Goal: Task Accomplishment & Management: Manage account settings

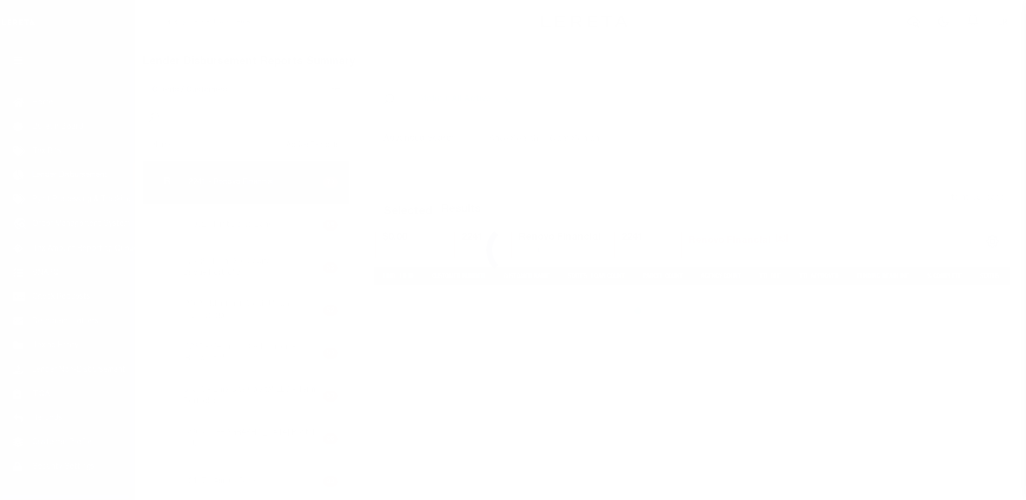
scroll to position [19, 0]
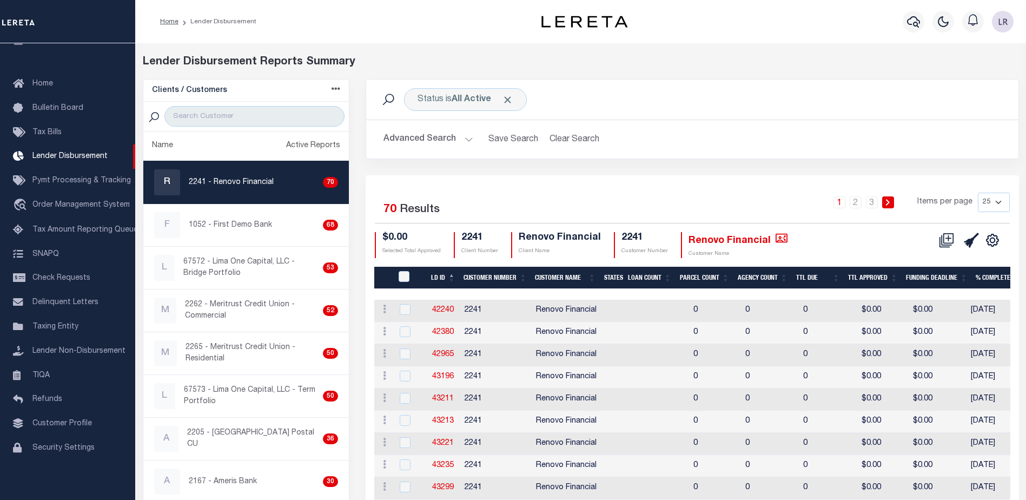
click at [456, 277] on th "LD ID" at bounding box center [443, 278] width 32 height 22
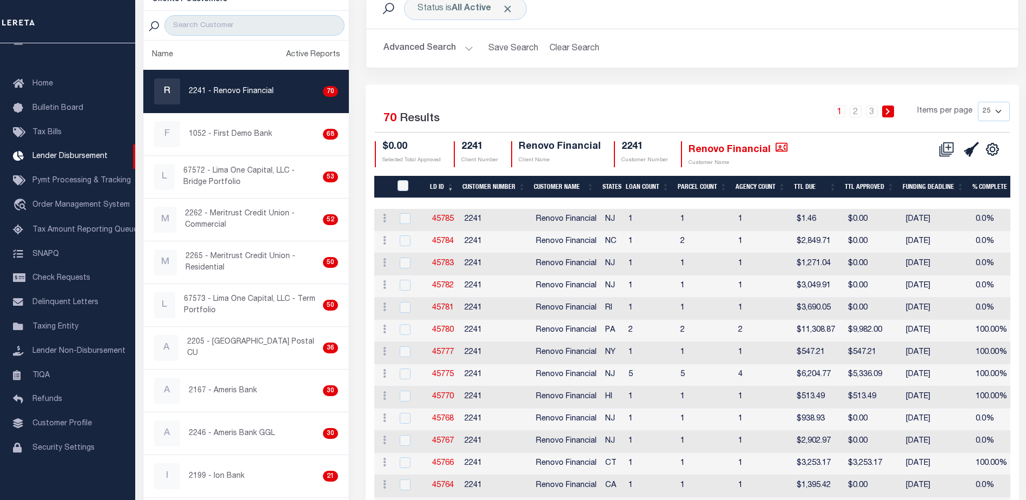
scroll to position [24, 0]
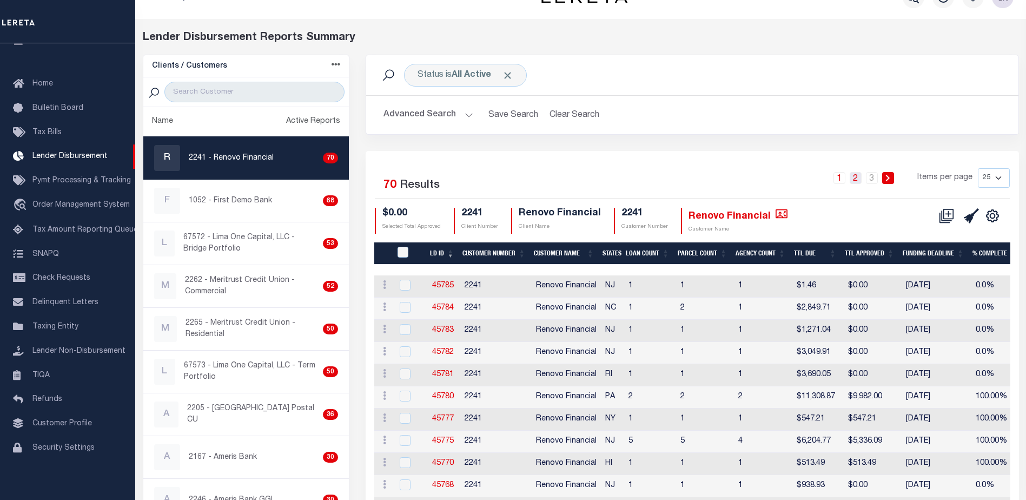
click at [859, 180] on link "2" at bounding box center [855, 178] width 12 height 12
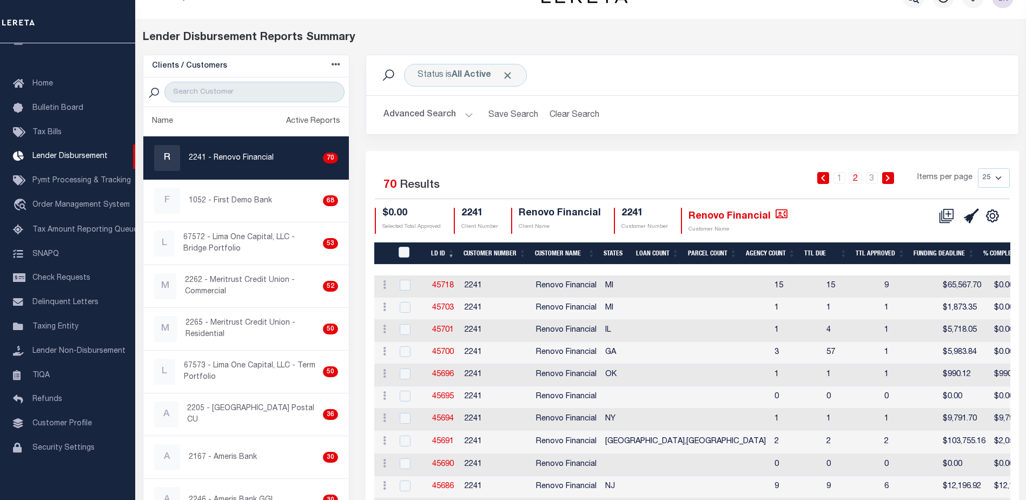
click at [859, 180] on link "2" at bounding box center [855, 178] width 12 height 12
click at [873, 178] on link "3" at bounding box center [872, 178] width 12 height 12
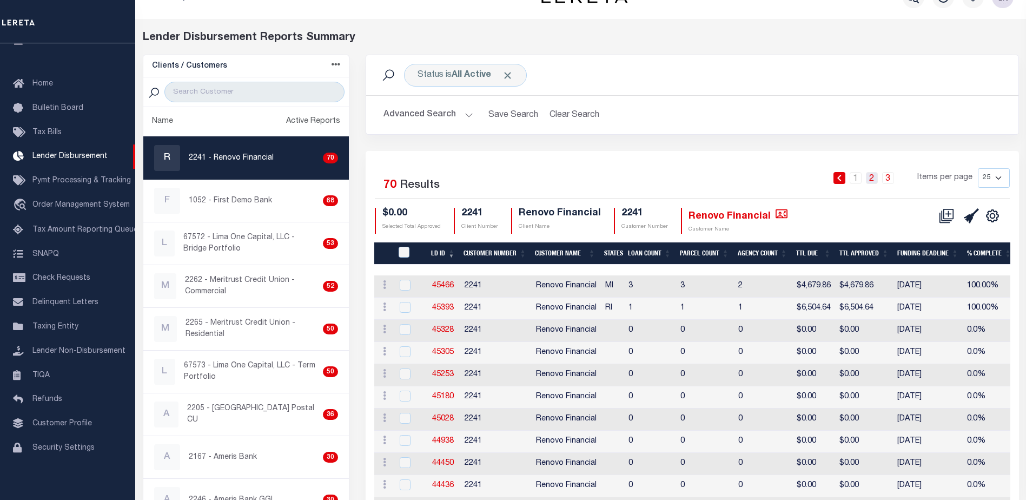
click at [875, 177] on link "2" at bounding box center [872, 178] width 12 height 12
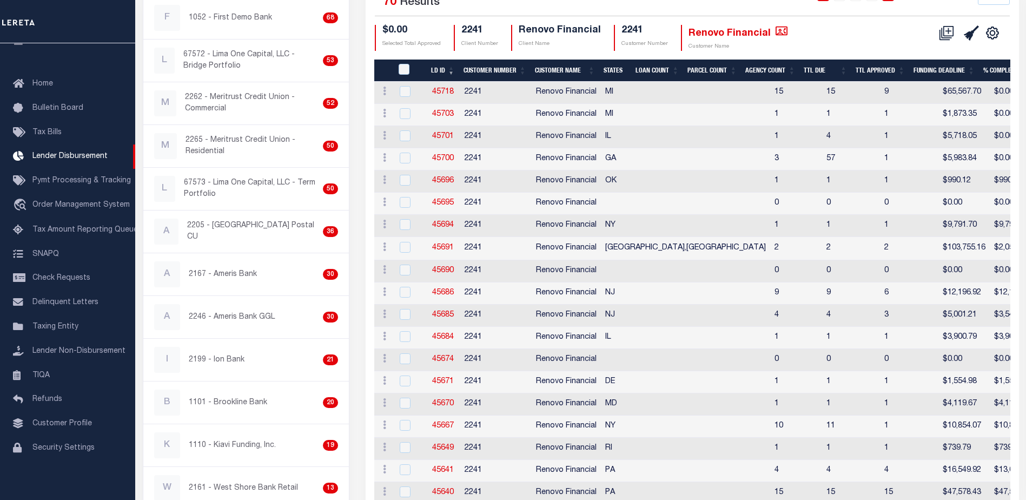
scroll to position [188, 0]
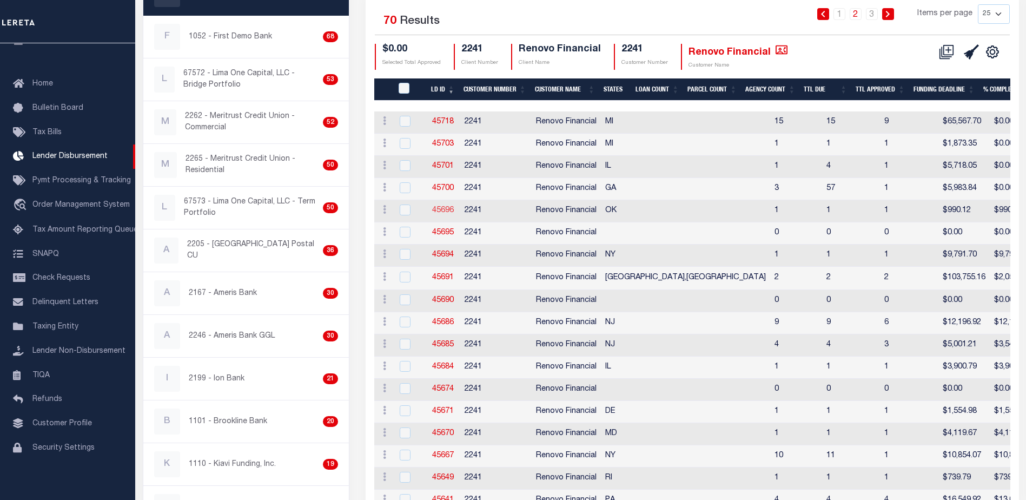
click at [447, 210] on link "45696" at bounding box center [443, 211] width 22 height 8
checkbox input "true"
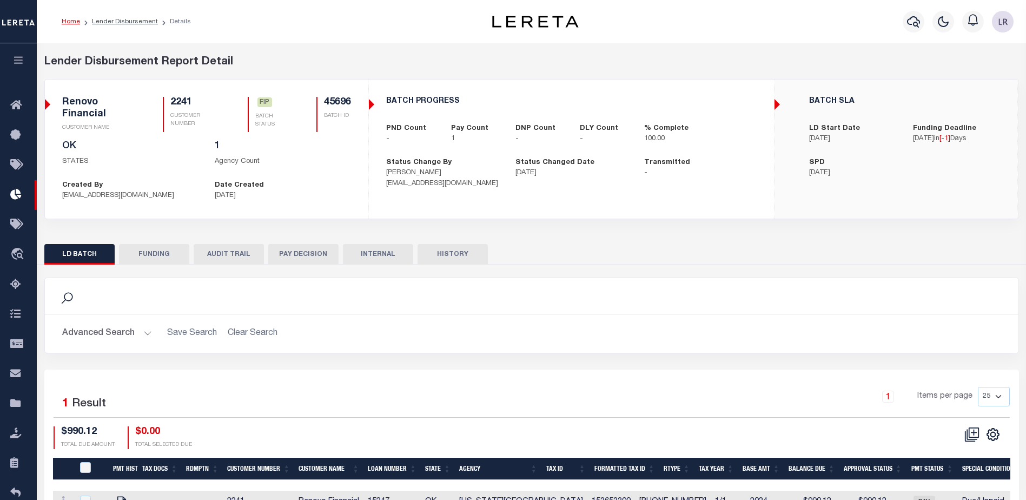
click at [156, 253] on button "FUNDING" at bounding box center [154, 254] width 70 height 21
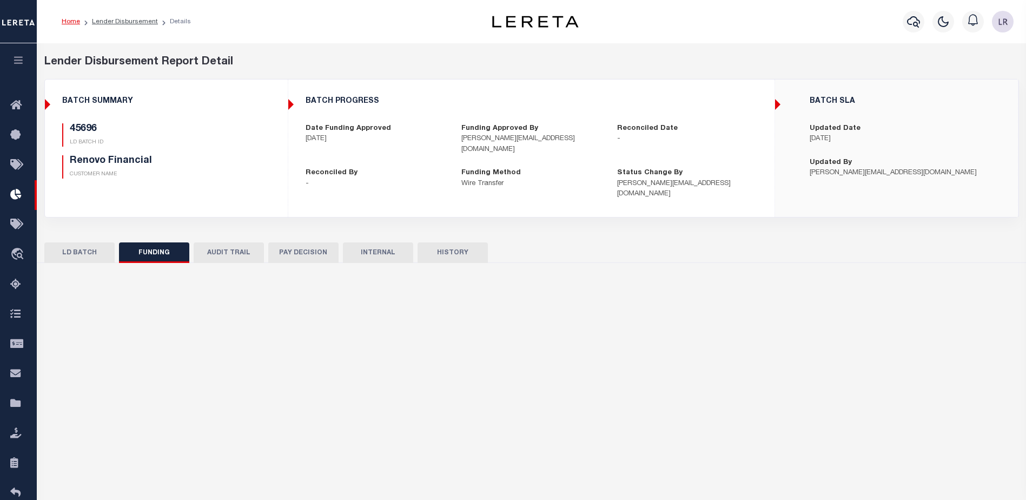
type input "$990.12"
type input "$0"
type input "[DATE]"
select select "7"
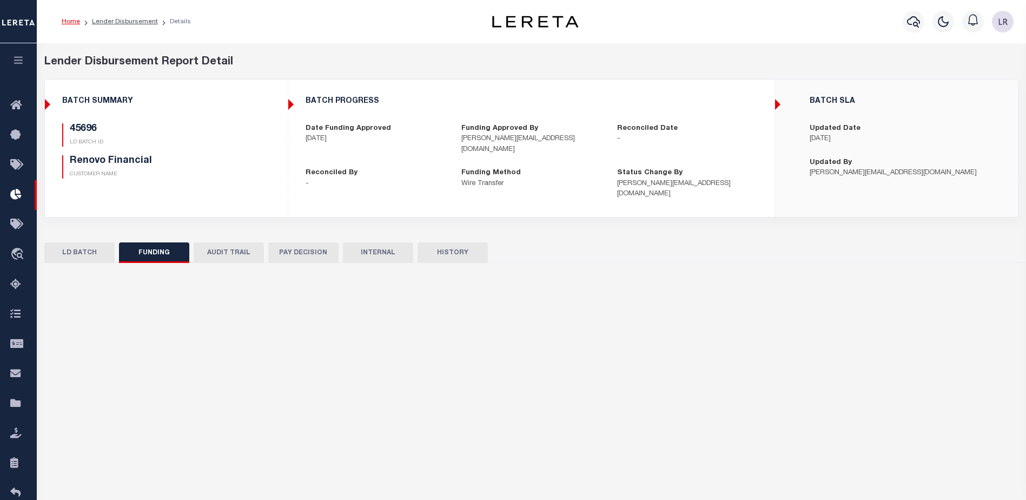
select select "100"
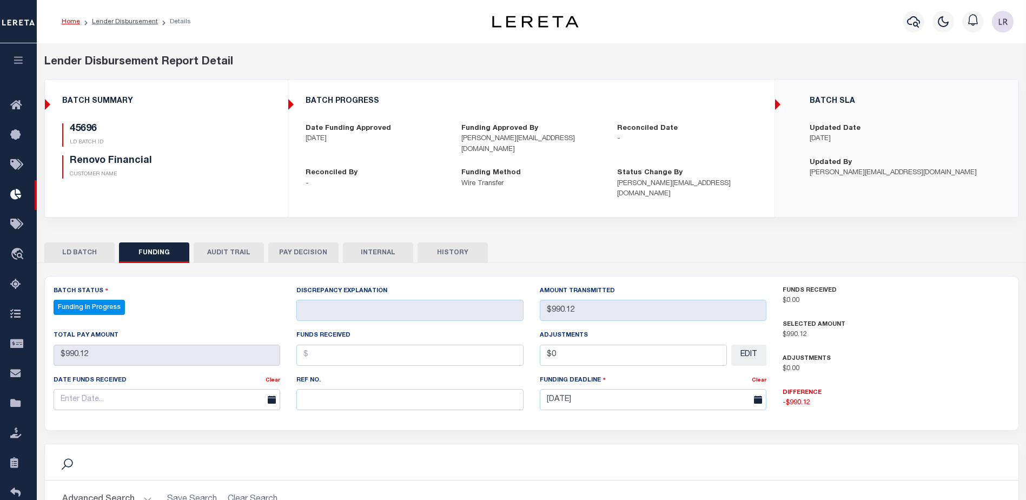
select select "100"
drag, startPoint x: 372, startPoint y: 391, endPoint x: 344, endPoint y: 383, distance: 29.3
click at [372, 391] on input "text" at bounding box center [409, 399] width 227 height 21
paste input "20250820MMQFMP2700321708201652FT03"
type input "20250820MMQFMP2700321708201652FT03"
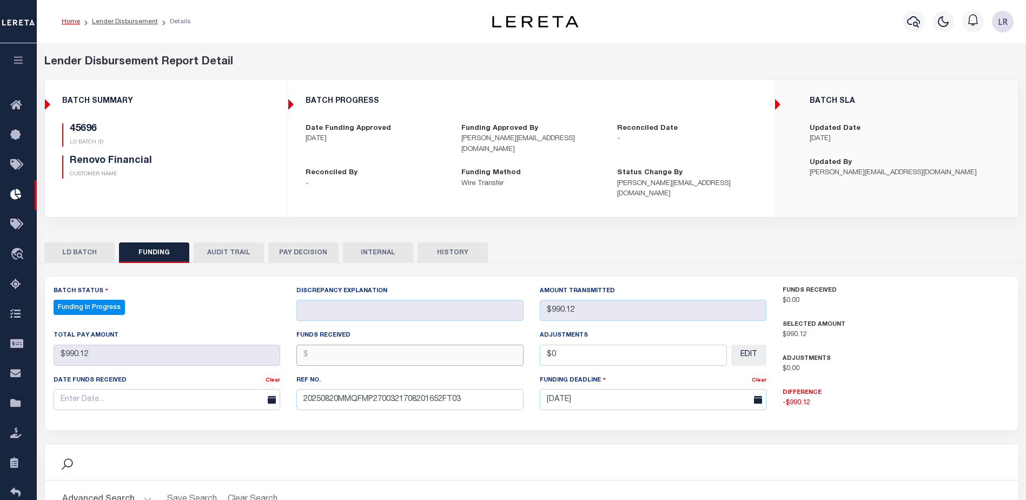
click at [317, 345] on input "text" at bounding box center [409, 354] width 227 height 21
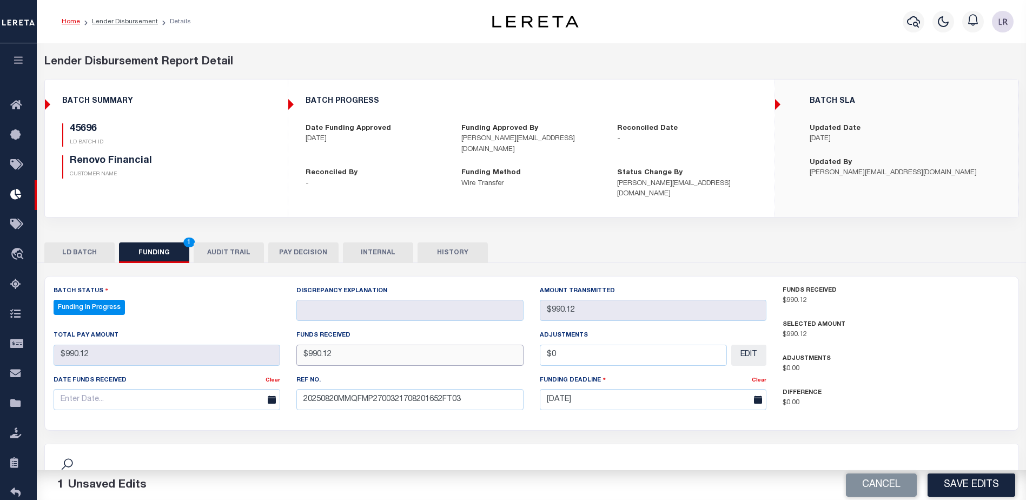
type input "$990.12"
click at [231, 389] on input "text" at bounding box center [167, 399] width 227 height 21
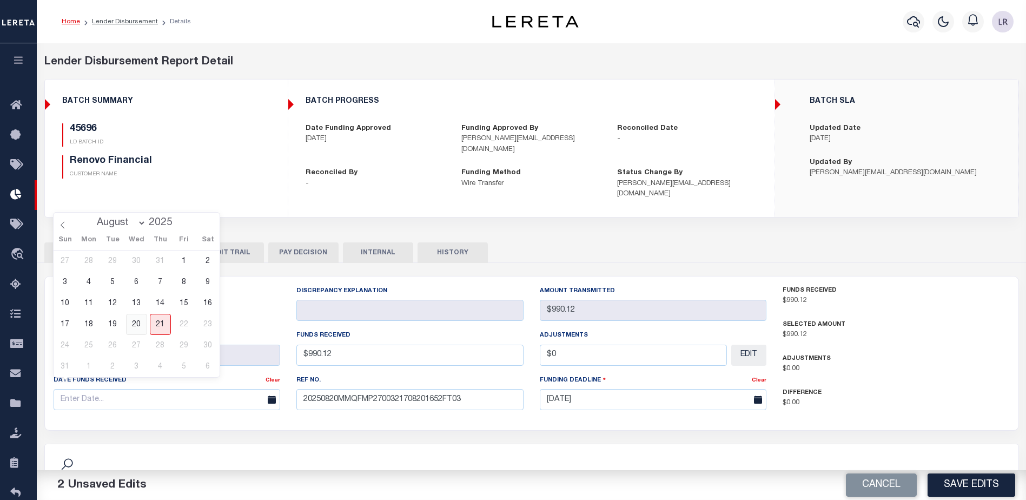
click at [141, 327] on span "20" at bounding box center [136, 324] width 21 height 21
type input "[DATE]"
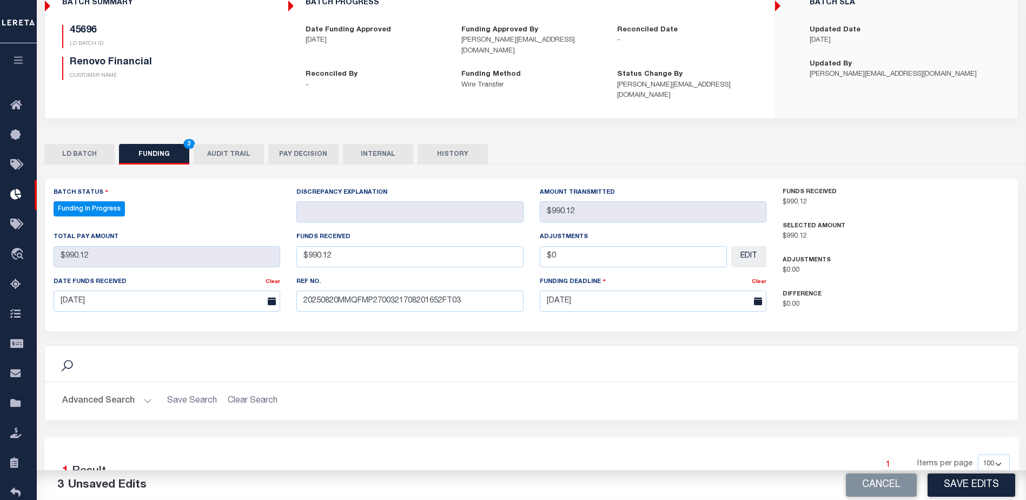
scroll to position [108, 0]
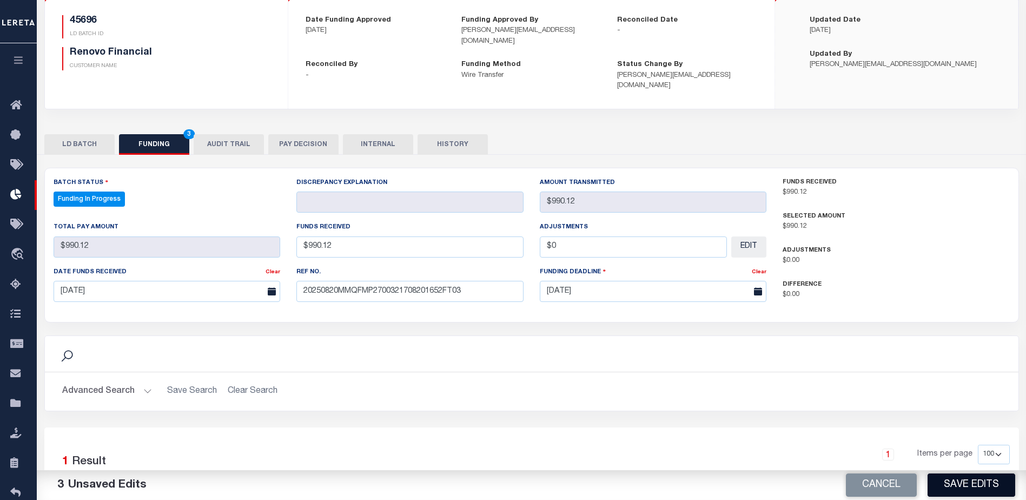
click at [971, 488] on button "Save Edits" at bounding box center [971, 484] width 88 height 23
type input "$990.12"
type input "$0"
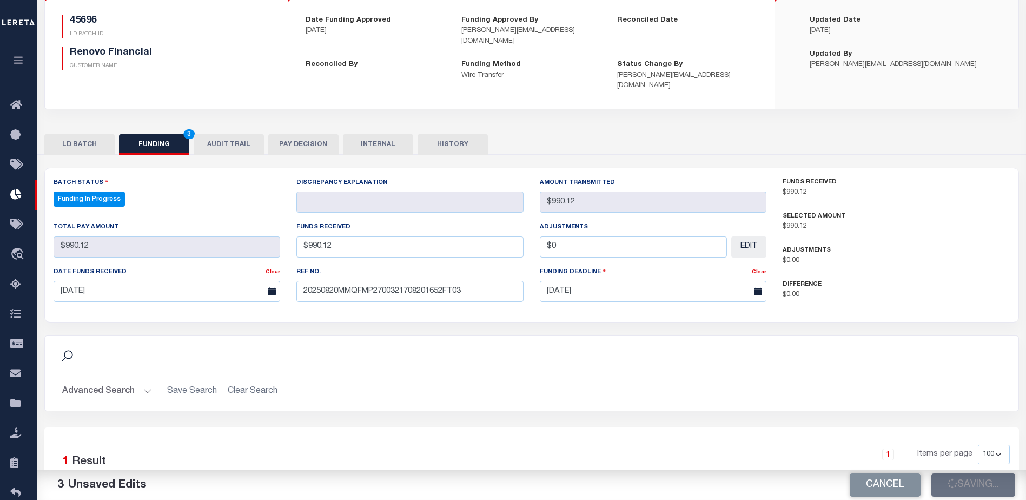
select select "100"
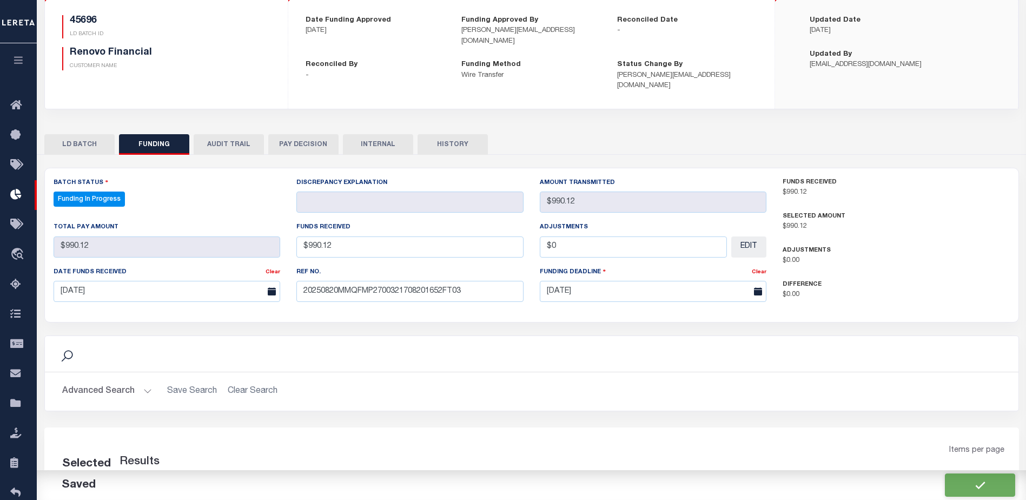
select select "100"
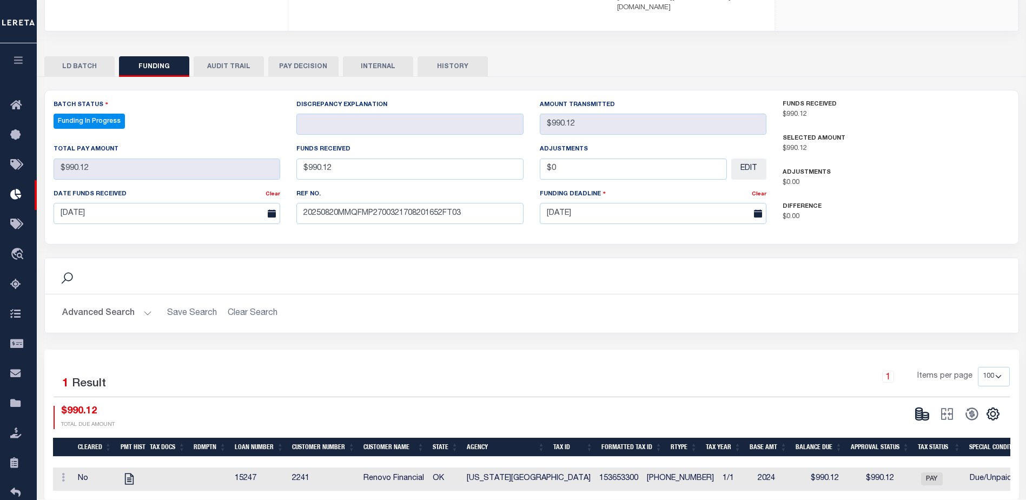
scroll to position [213, 0]
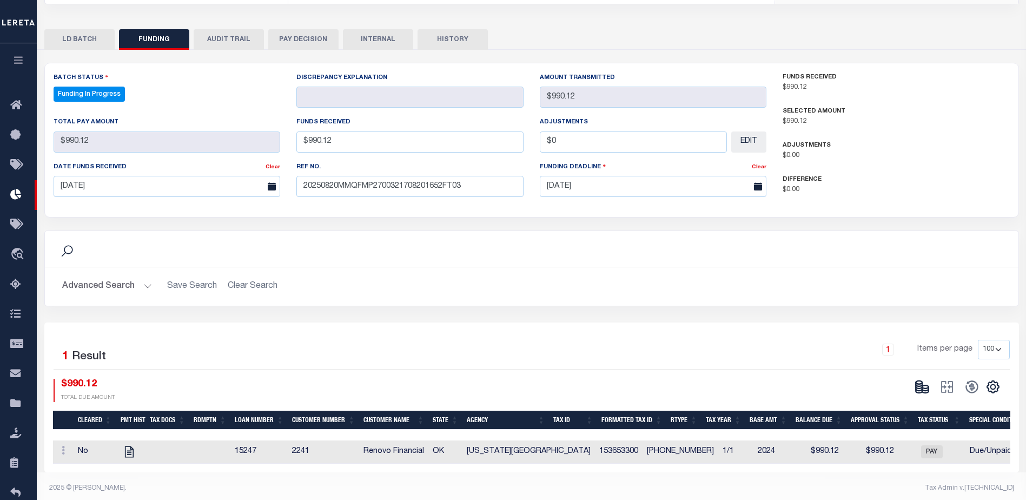
click at [924, 387] on div "CSV Export Selected Print Show Filter Show Search Columns 0: 1: Cleared 19: SPD" at bounding box center [955, 389] width 92 height 23
click at [924, 387] on icon at bounding box center [925, 389] width 6 height 4
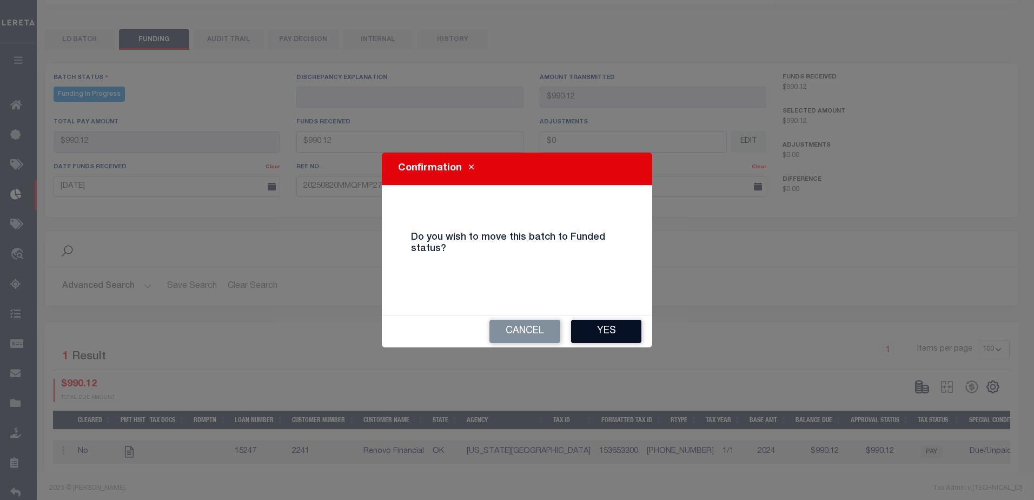
click at [622, 336] on button "Yes" at bounding box center [606, 331] width 70 height 23
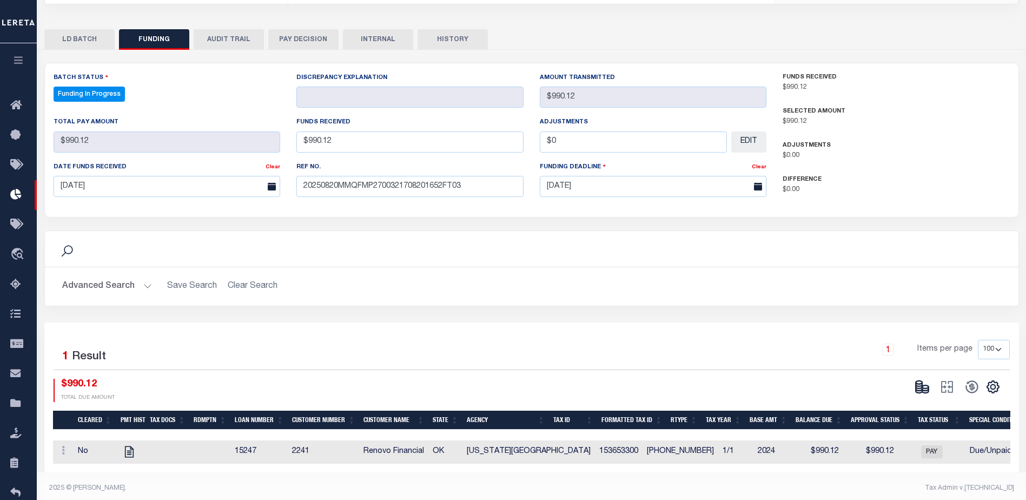
type input "$990.12"
type input "$0"
select select "100"
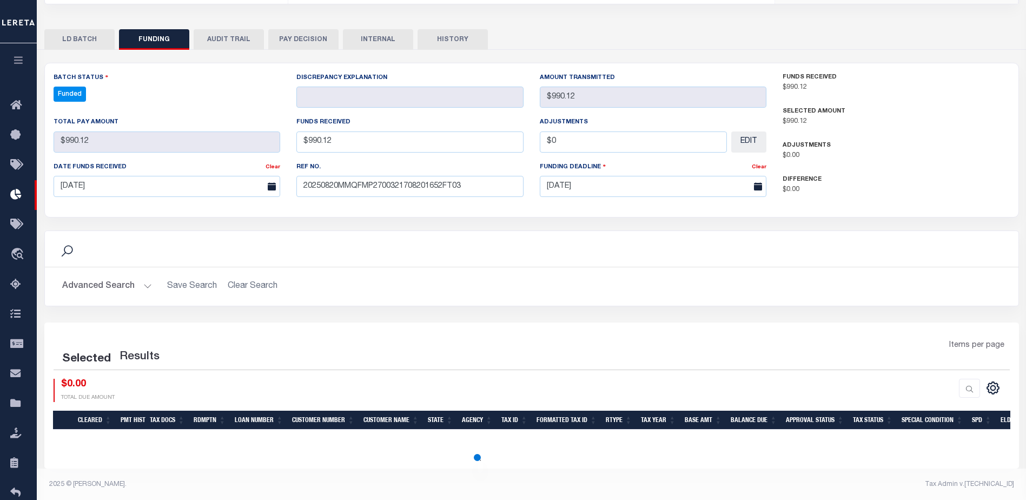
select select "100"
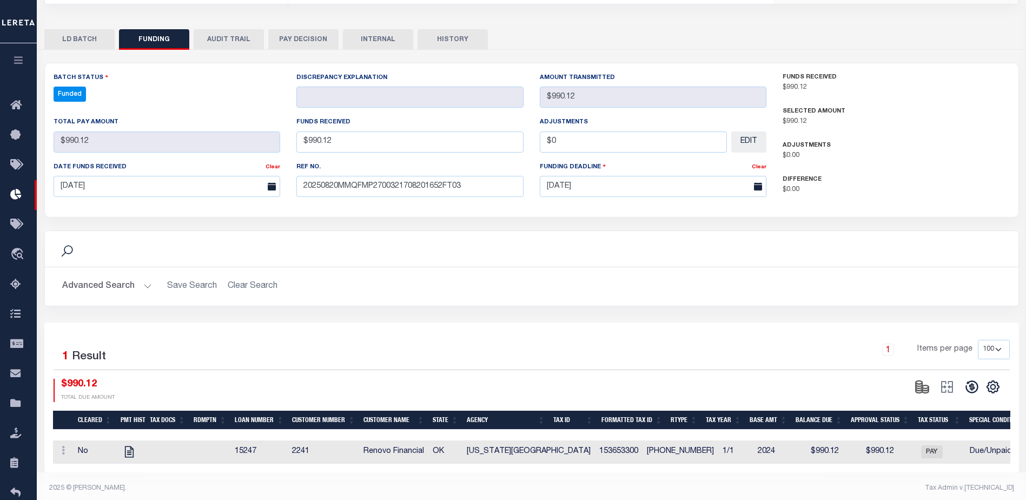
scroll to position [202, 0]
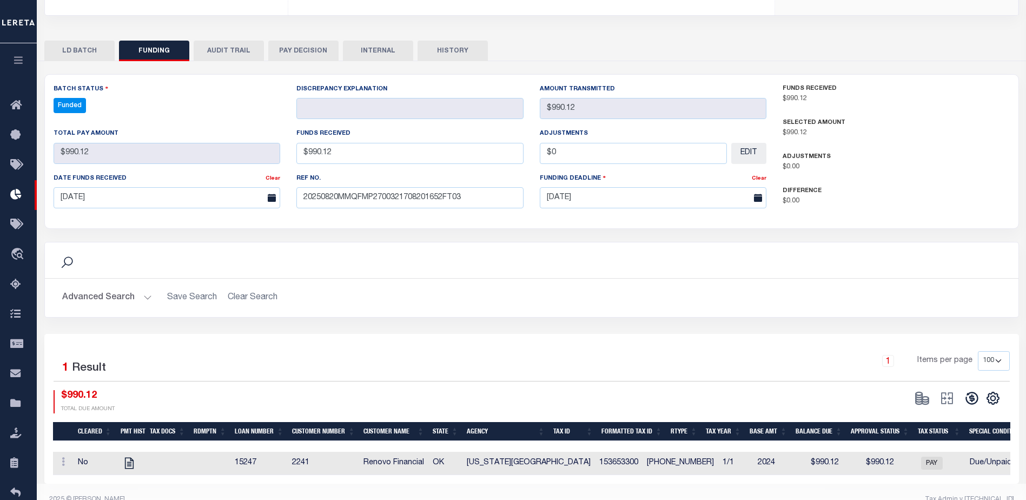
click at [981, 390] on button at bounding box center [971, 398] width 25 height 16
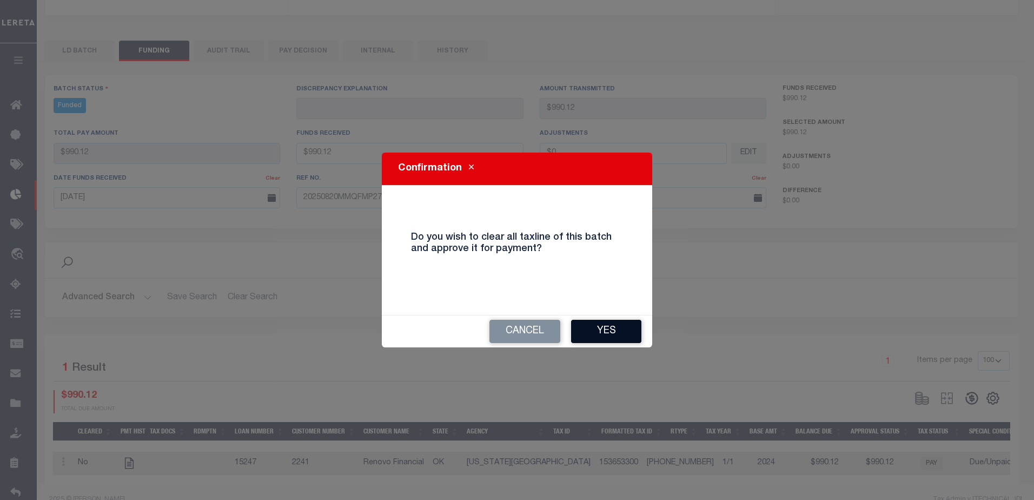
click at [623, 338] on button "Yes" at bounding box center [606, 331] width 70 height 23
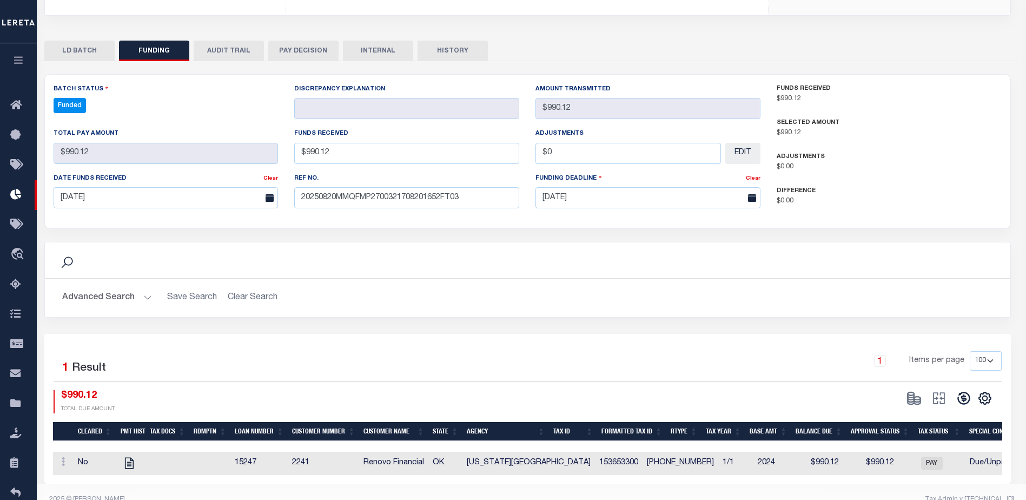
select select "100"
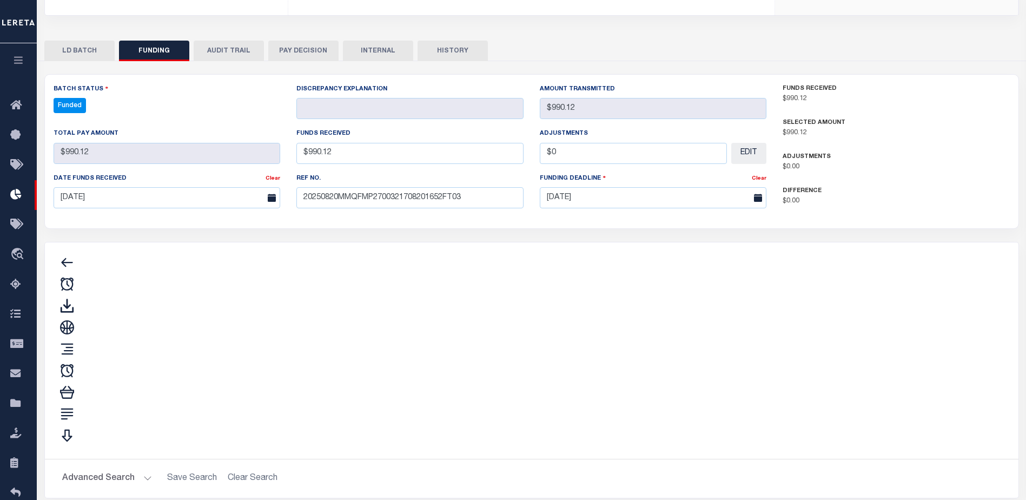
type input "$990.12"
type input "$0"
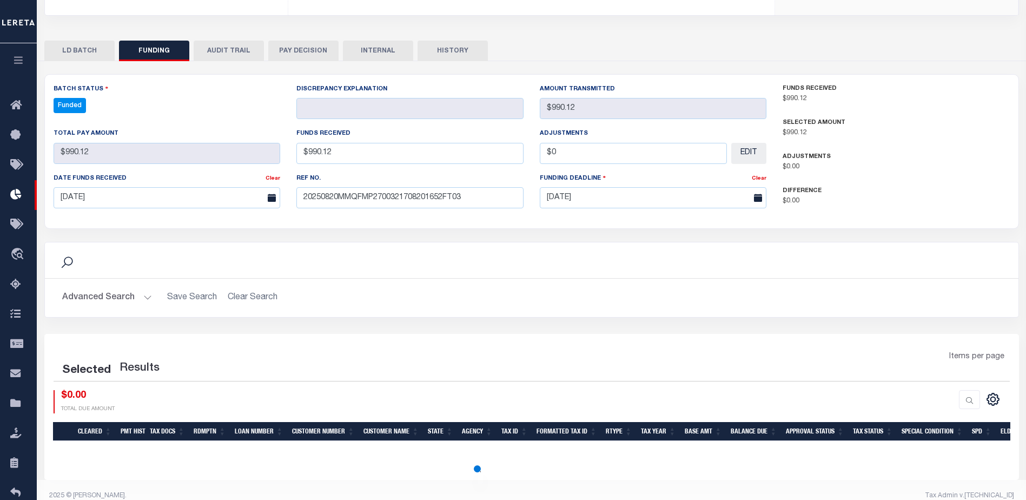
select select "100"
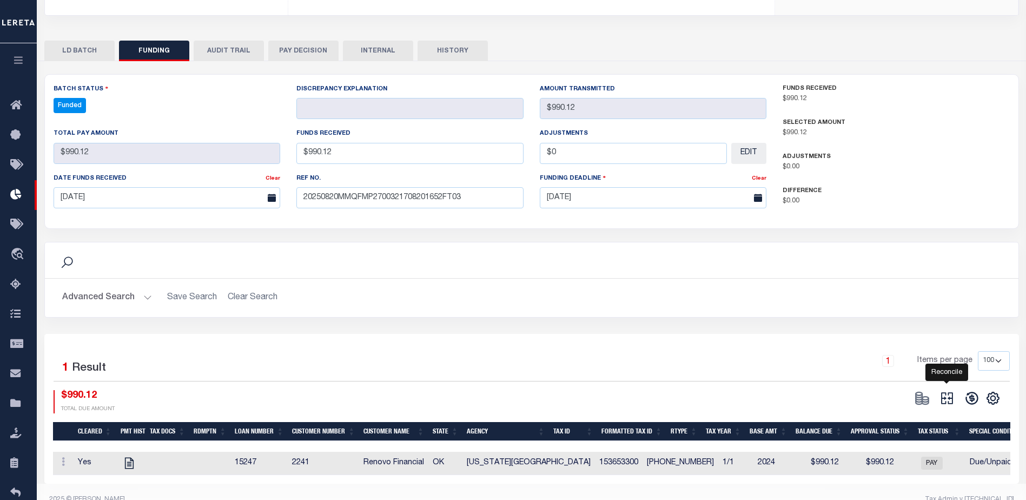
click at [948, 392] on icon "" at bounding box center [947, 398] width 12 height 12
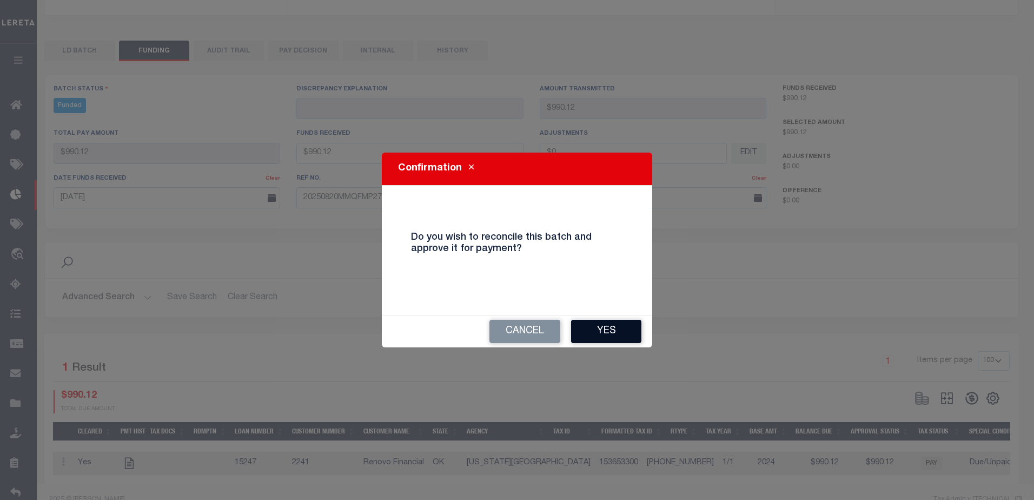
click at [626, 333] on button "Yes" at bounding box center [606, 331] width 70 height 23
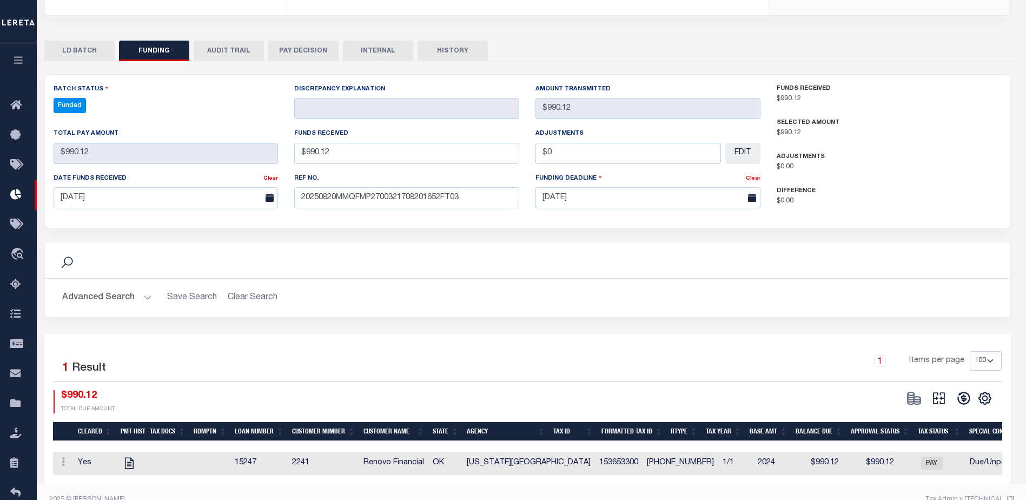
type input "$990.12"
type input "$0"
select select "100"
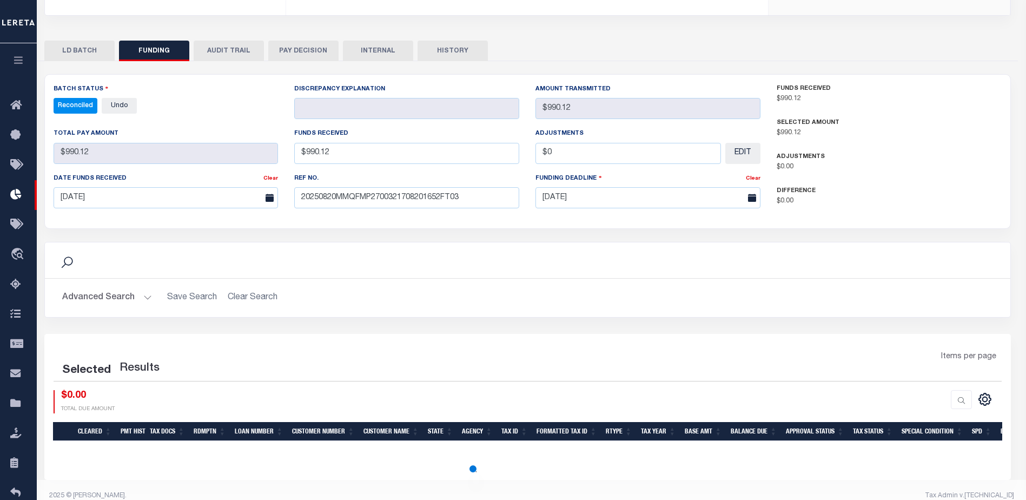
select select "100"
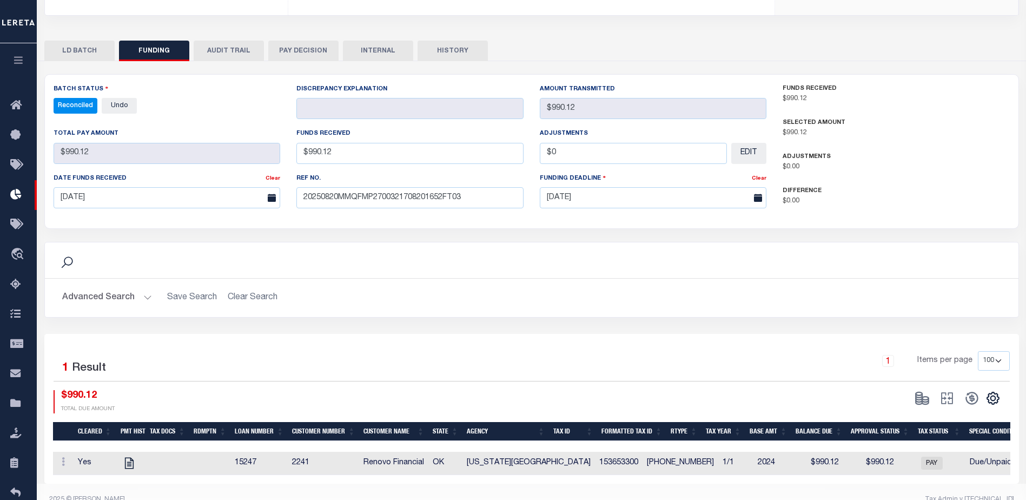
click at [386, 42] on button "INTERNAL" at bounding box center [378, 51] width 70 height 21
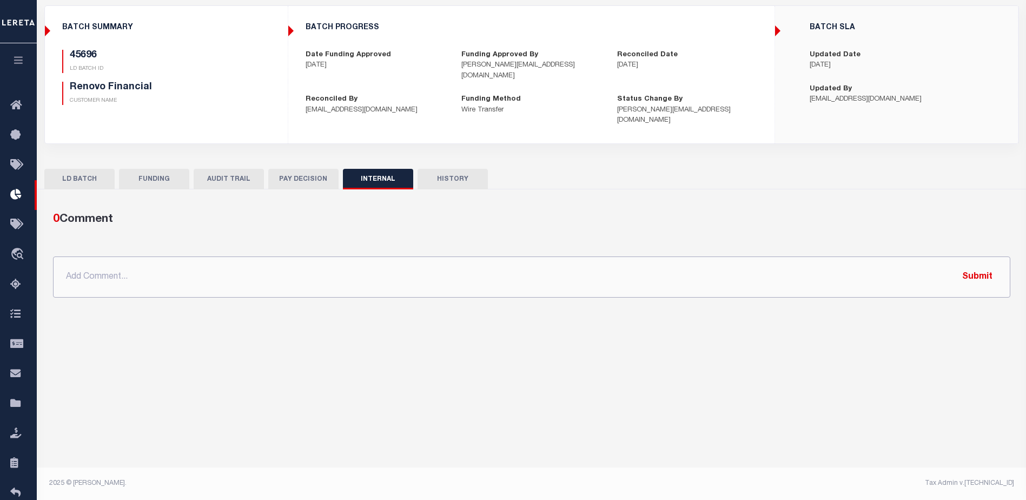
drag, startPoint x: 510, startPoint y: 270, endPoint x: 714, endPoint y: 299, distance: 206.4
click at [510, 270] on input "text" at bounding box center [531, 276] width 957 height 41
paste input "ORG AMT - $125347.46 45466-4679.86 45615-7790.06 45630-5458.76 45640-47578.43 4…"
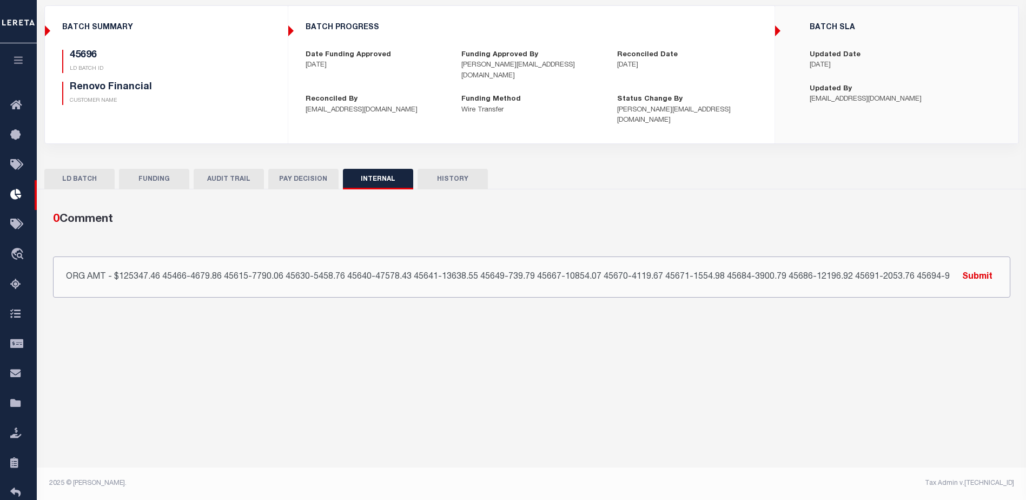
scroll to position [0, 69]
type input "ORG AMT - $125347.46 45466-4679.86 45615-7790.06 45630-5458.76 45640-47578.43 4…"
click at [990, 270] on button "Submit" at bounding box center [977, 276] width 44 height 22
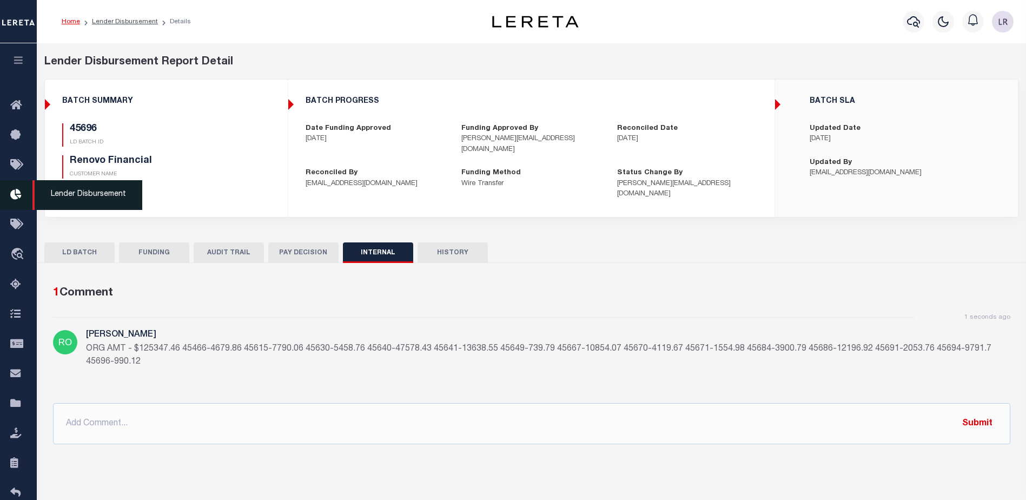
click at [18, 193] on icon at bounding box center [18, 195] width 17 height 14
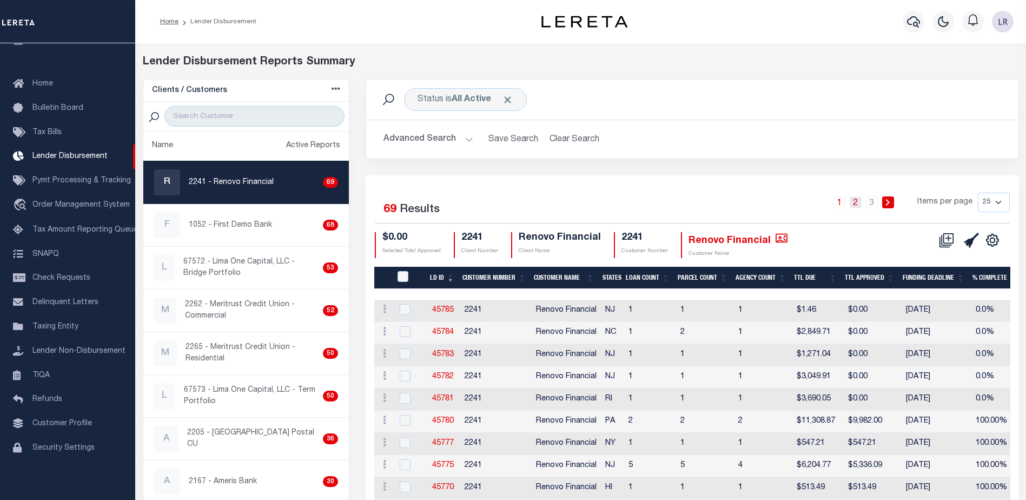
click at [853, 196] on link "2" at bounding box center [855, 202] width 12 height 12
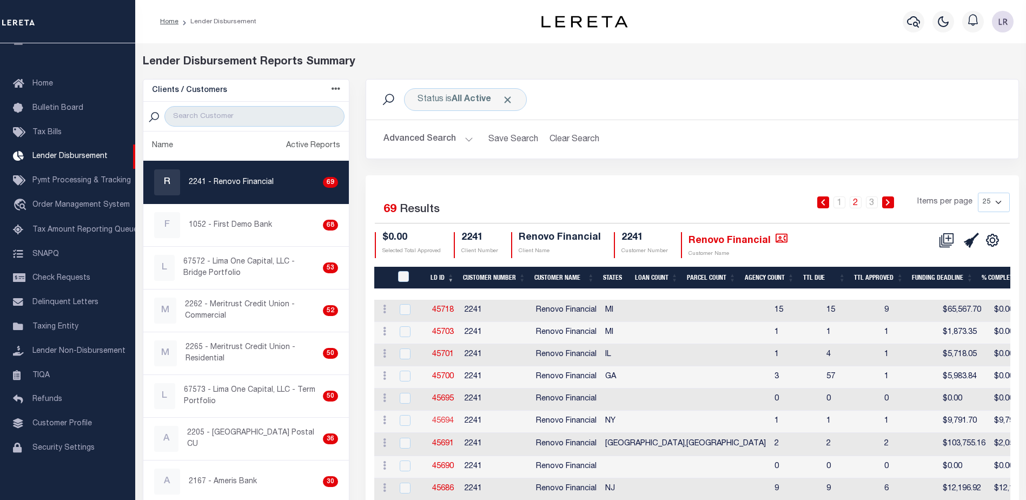
click at [446, 420] on link "45694" at bounding box center [443, 421] width 22 height 8
checkbox input "true"
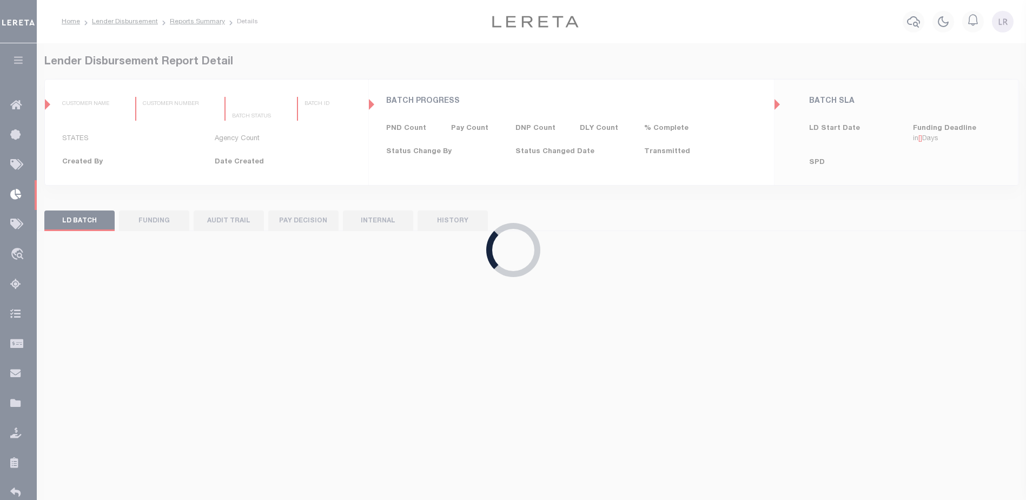
type input "$0.00"
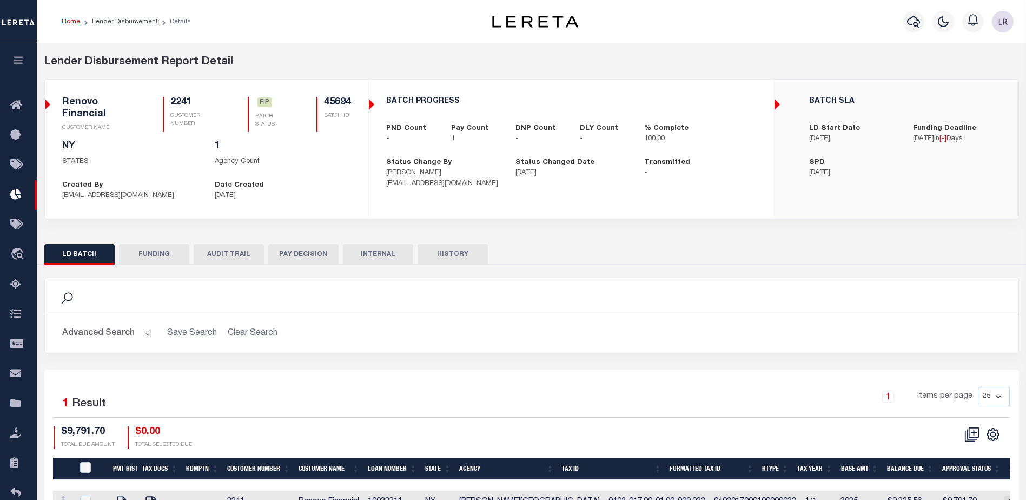
click at [151, 257] on button "FUNDING" at bounding box center [154, 254] width 70 height 21
type input "$9,791.7"
type input "$0"
type input "[DATE]"
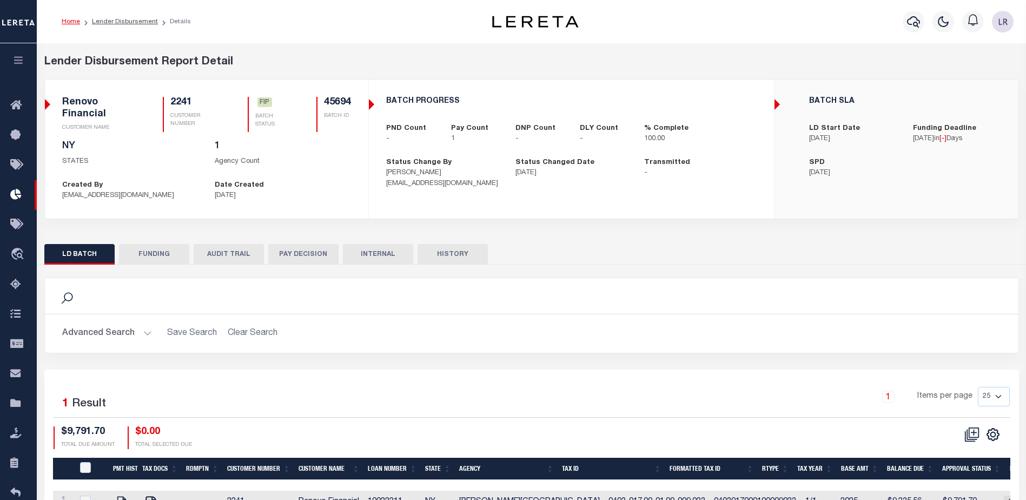
select select "100"
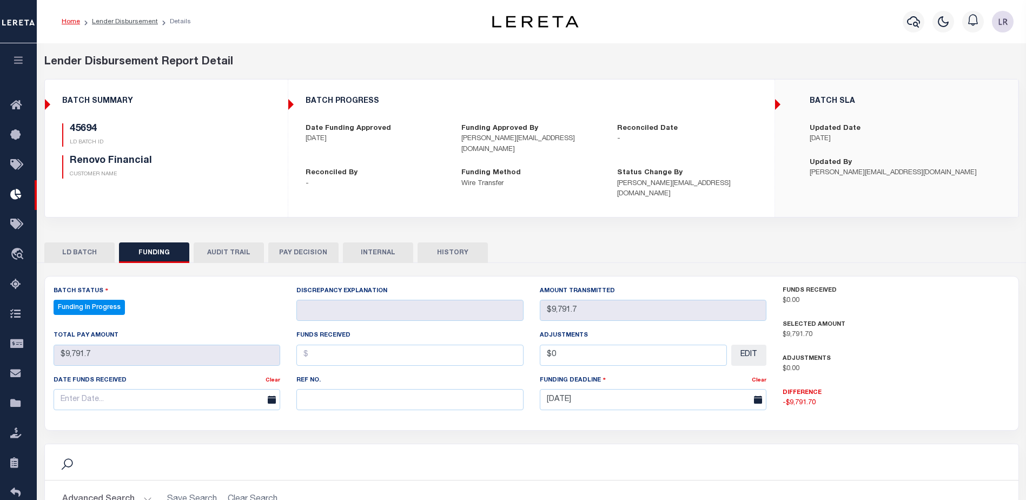
select select "100"
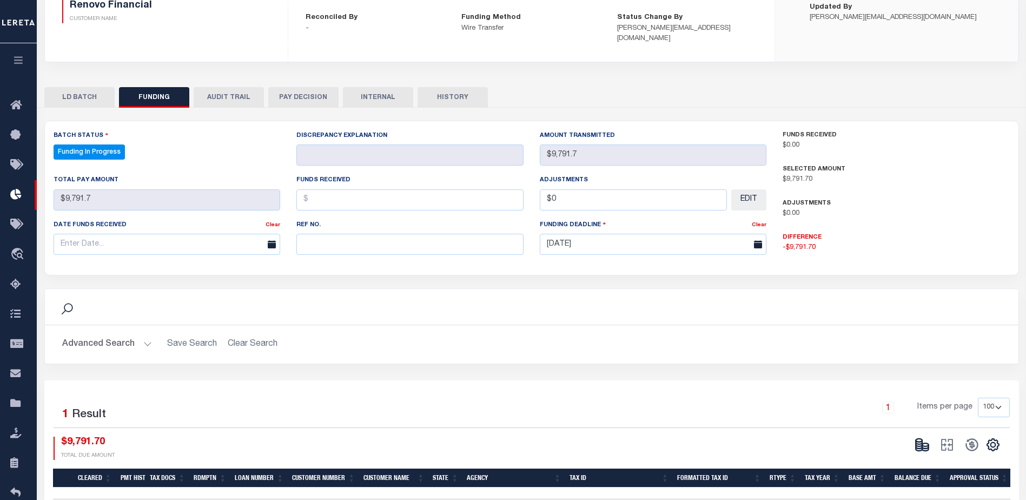
scroll to position [162, 0]
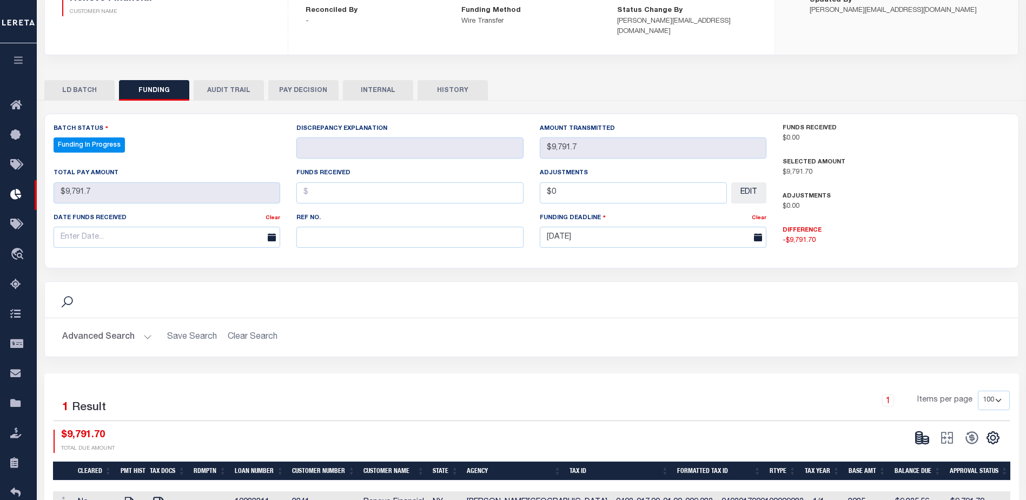
click at [360, 239] on div "Ref No." at bounding box center [409, 234] width 243 height 44
click at [361, 233] on input "text" at bounding box center [409, 237] width 227 height 21
paste input "20250820MMQFMP2700321708201652FT03"
type input "20250820MMQFMP2700321708201652FT03"
click at [351, 190] on input "text" at bounding box center [409, 192] width 227 height 21
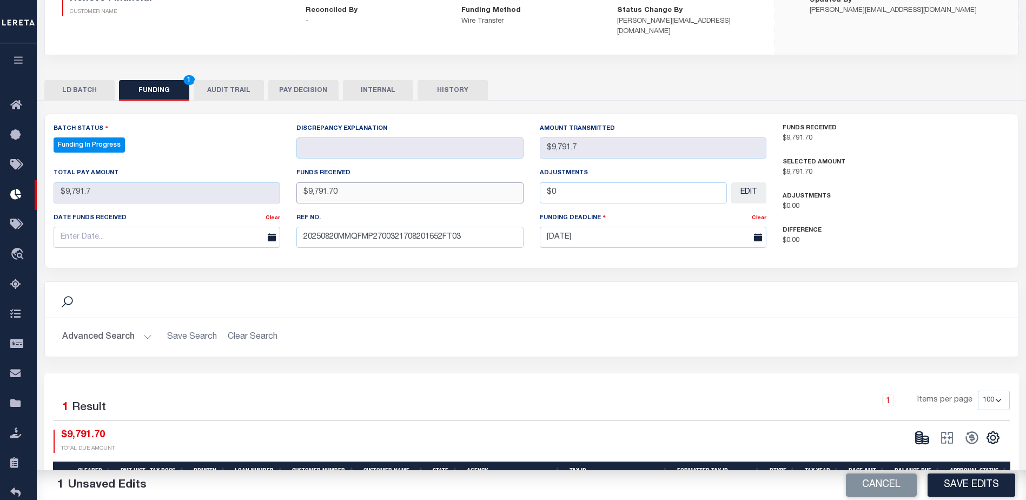
type input "$9,791.70"
click at [199, 233] on body "Home Lender Disbursement Details Profile" at bounding box center [513, 196] width 1026 height 717
click at [143, 353] on span "20" at bounding box center [136, 349] width 21 height 21
type input "[DATE]"
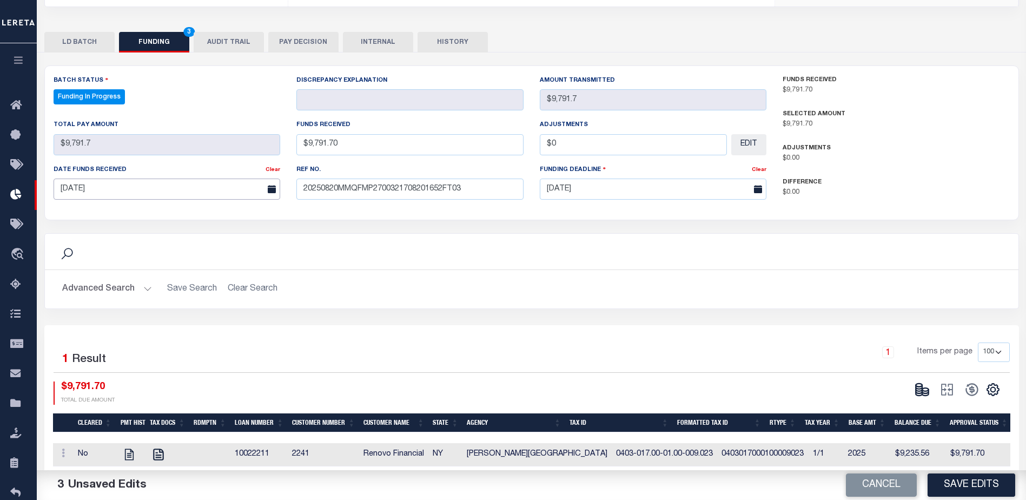
scroll to position [213, 0]
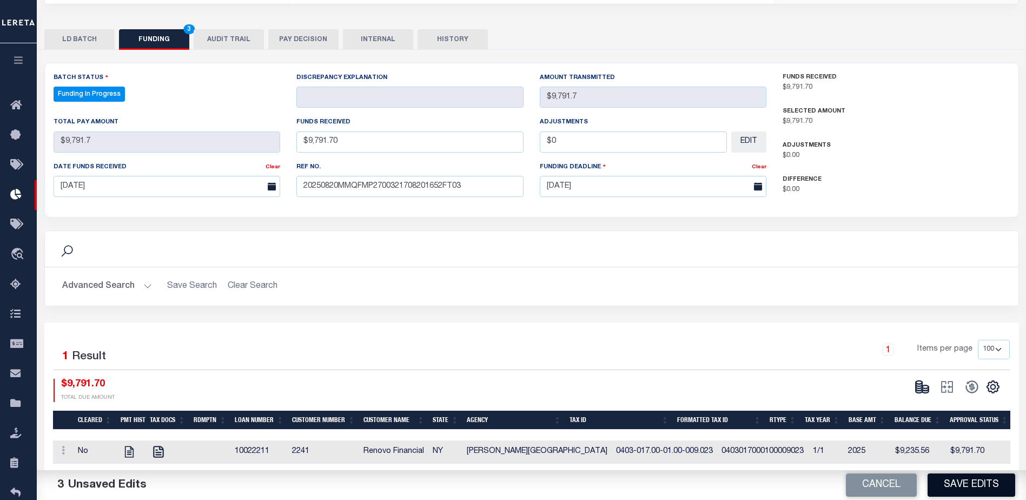
click at [980, 485] on button "Save Edits" at bounding box center [971, 484] width 88 height 23
select select "100"
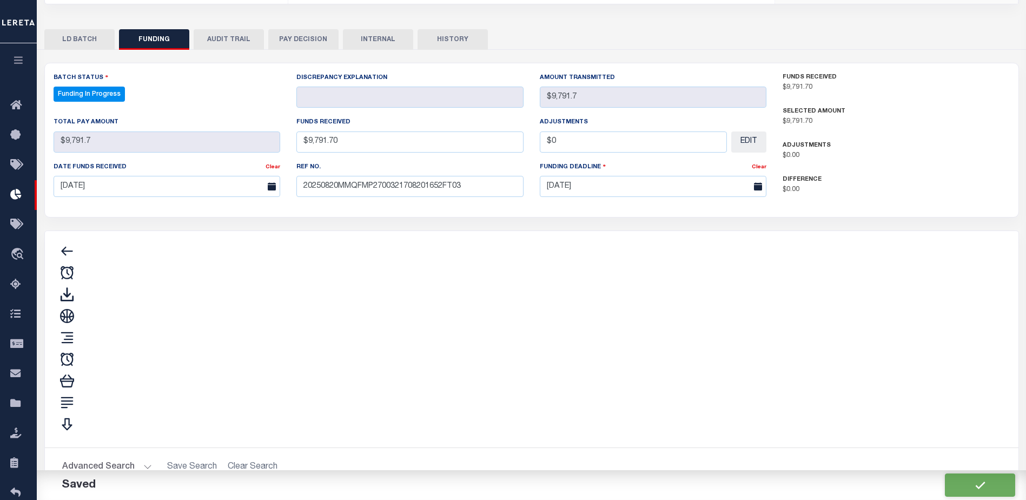
type input "$9,791.7"
type input "$0"
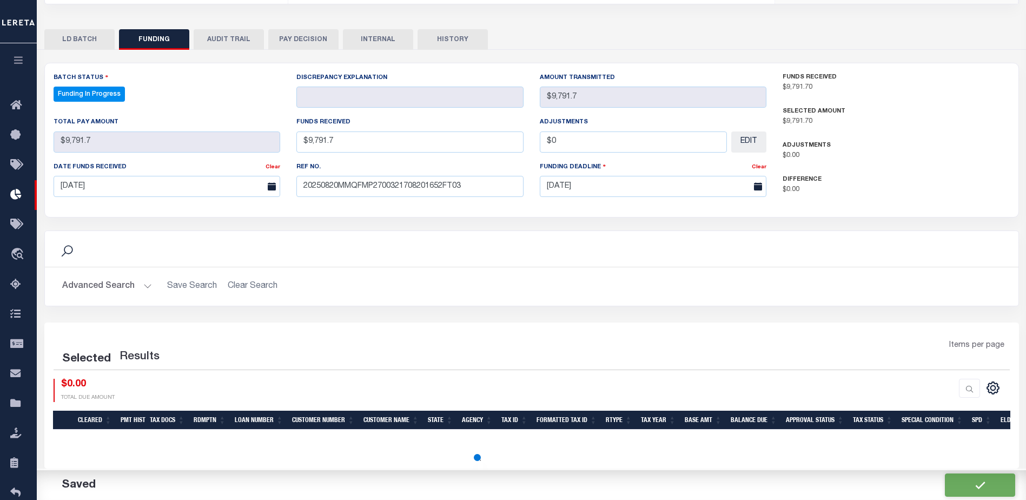
select select "100"
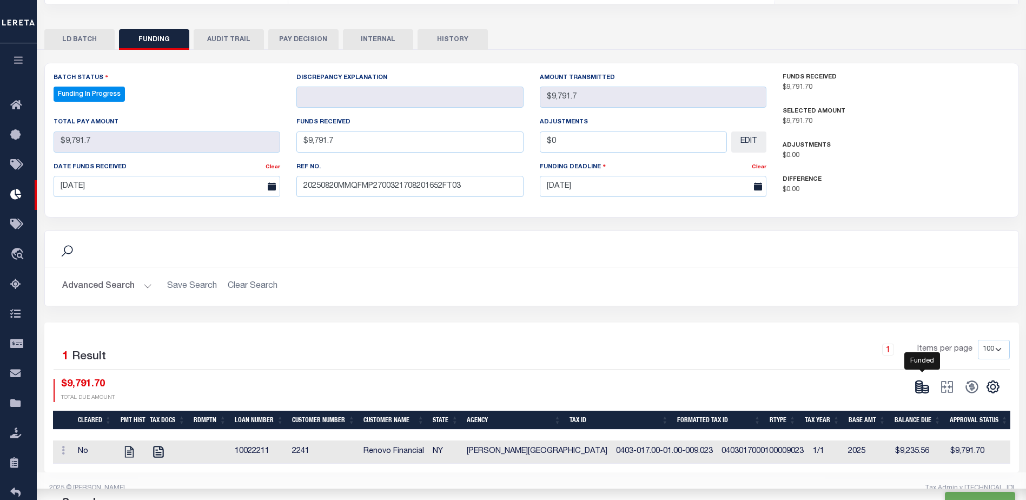
click at [923, 389] on icon at bounding box center [925, 391] width 6 height 4
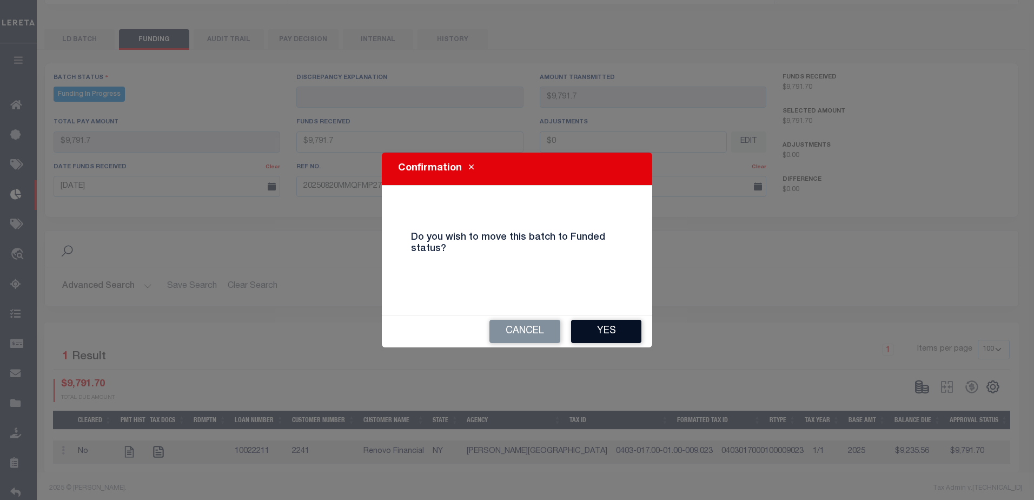
click at [624, 332] on button "Yes" at bounding box center [606, 331] width 70 height 23
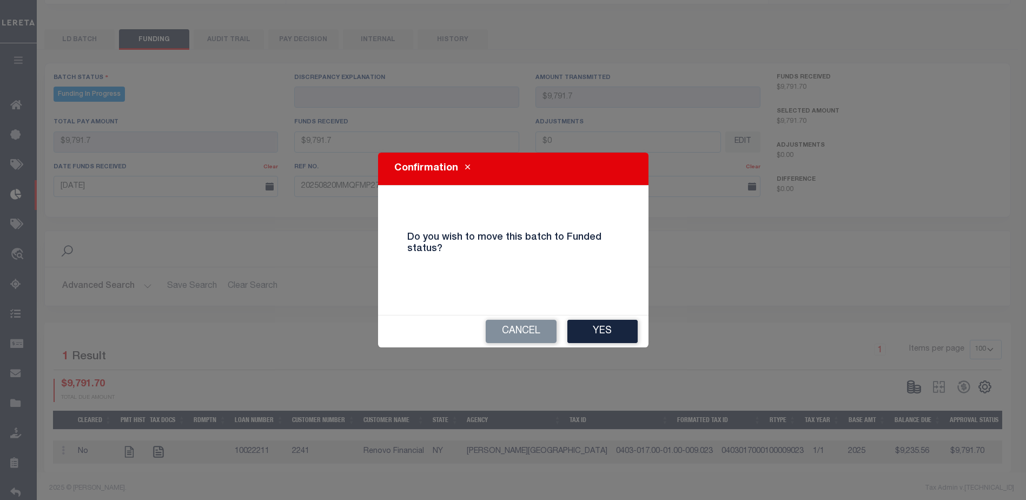
select select "100"
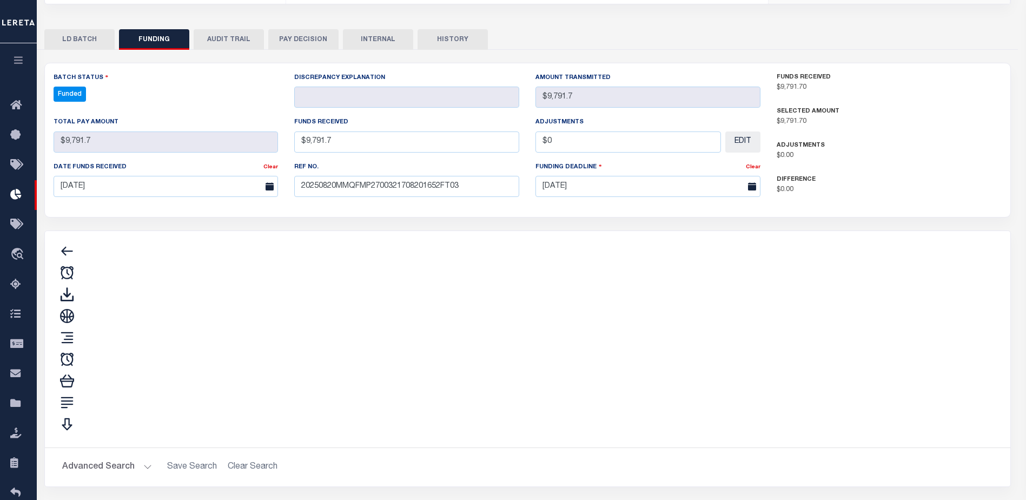
type input "$9,791.7"
type input "$0"
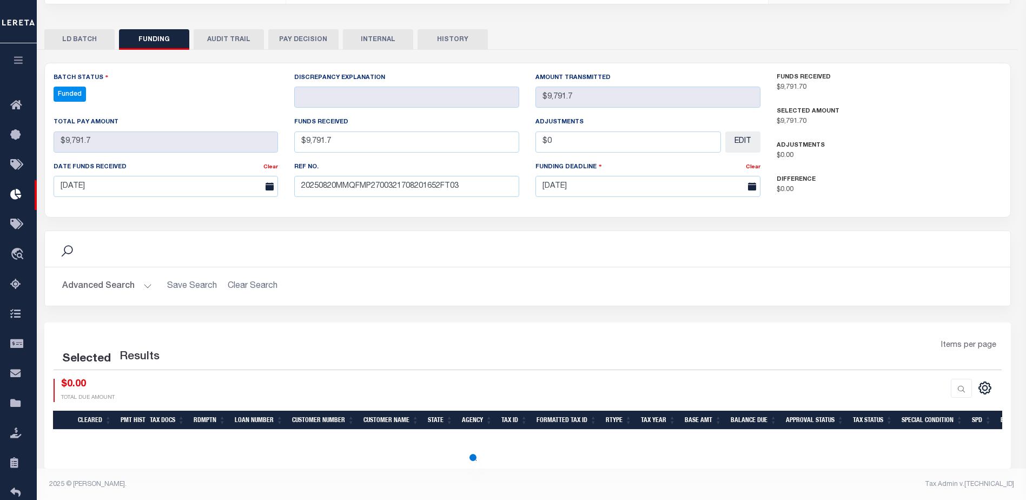
select select "100"
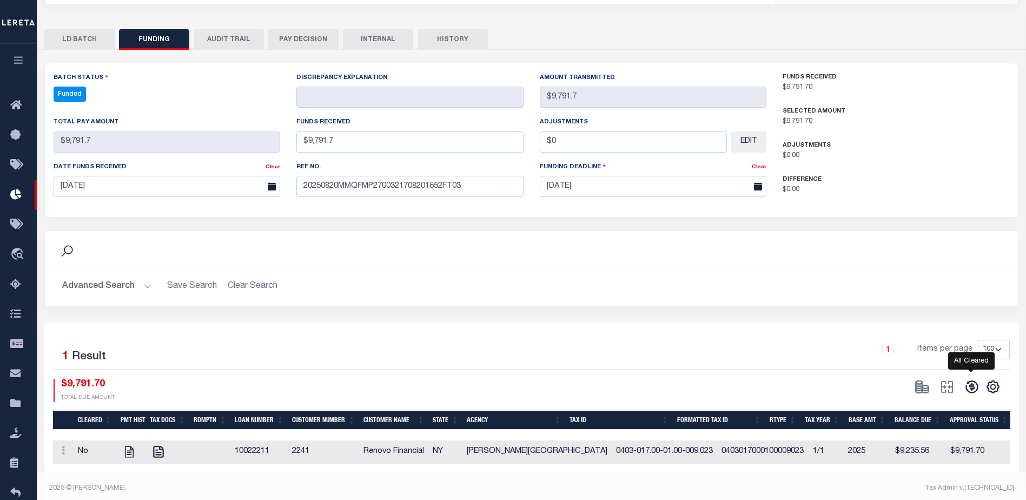
click at [968, 379] on icon at bounding box center [971, 386] width 15 height 15
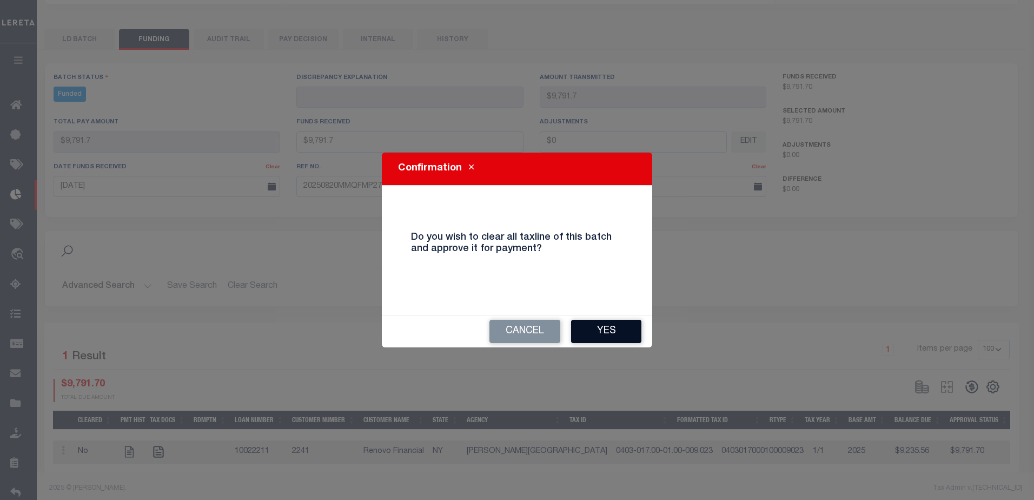
click at [597, 340] on button "Yes" at bounding box center [606, 331] width 70 height 23
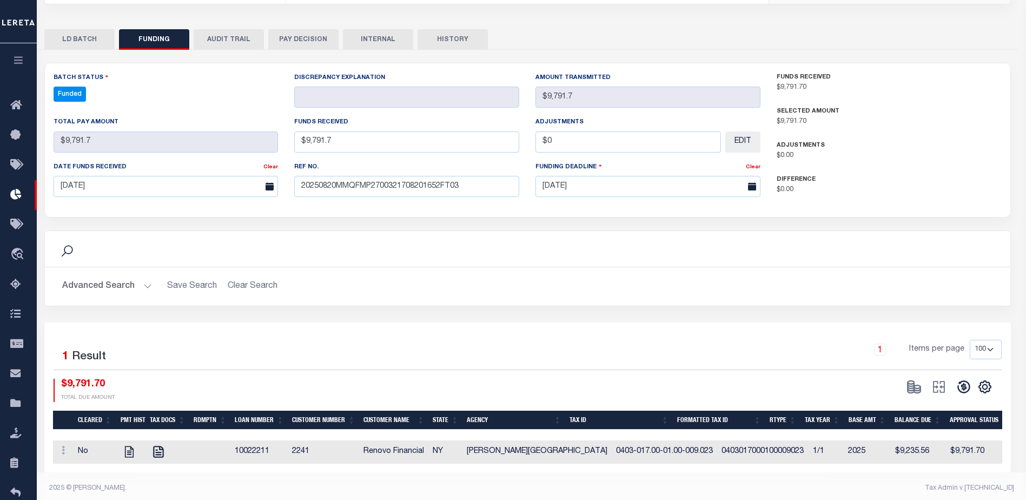
select select "100"
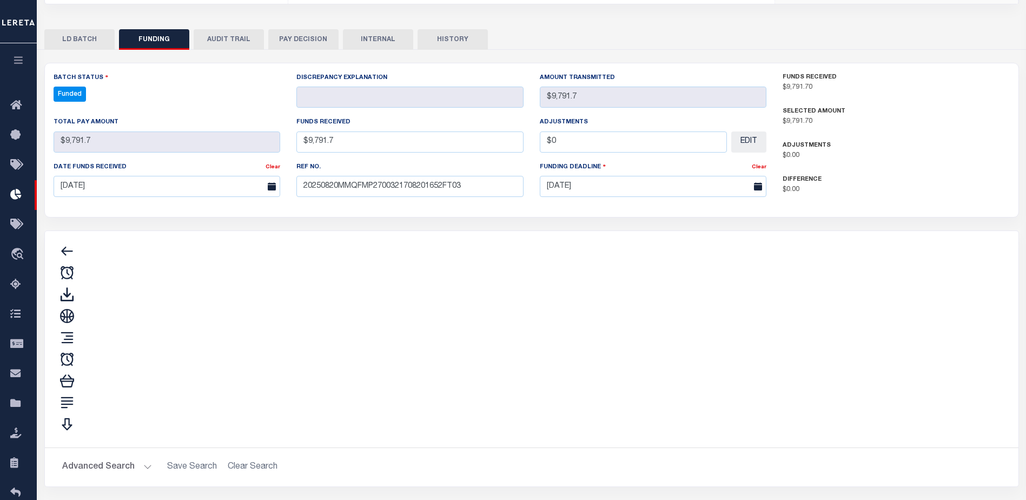
type input "$9,791.7"
type input "$0"
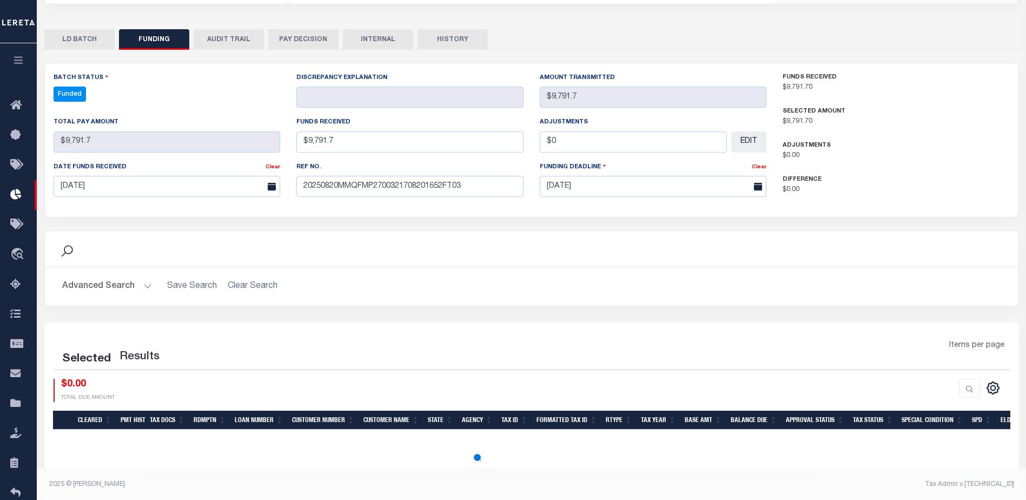
select select "100"
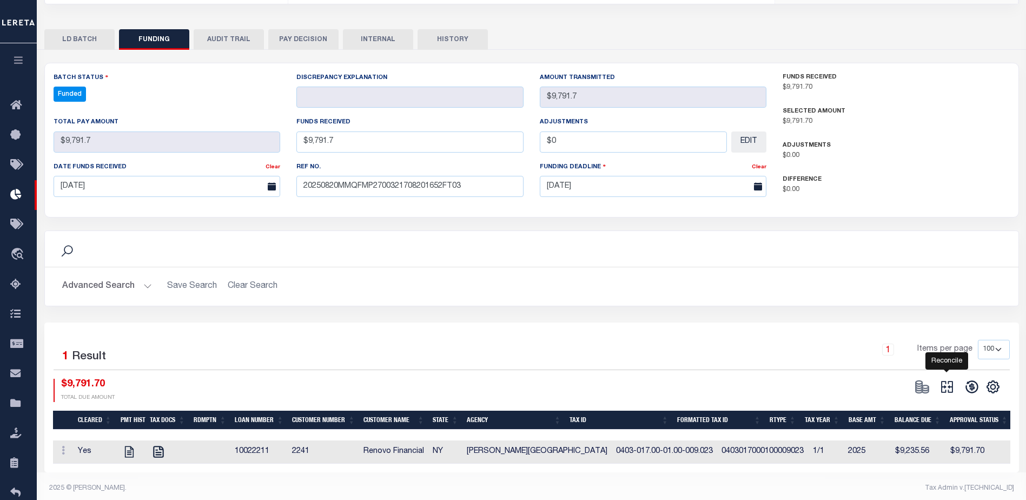
click at [949, 381] on icon at bounding box center [947, 387] width 12 height 12
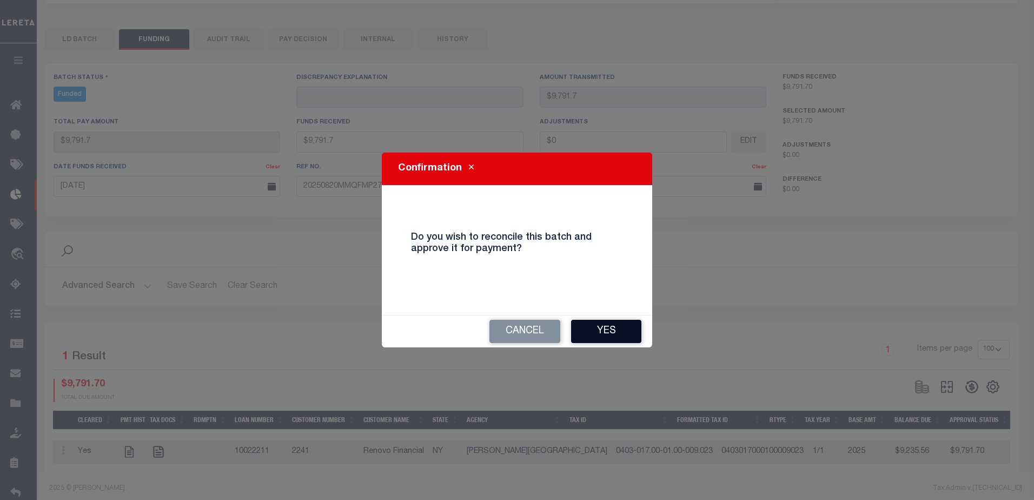
click at [604, 330] on button "Yes" at bounding box center [606, 331] width 70 height 23
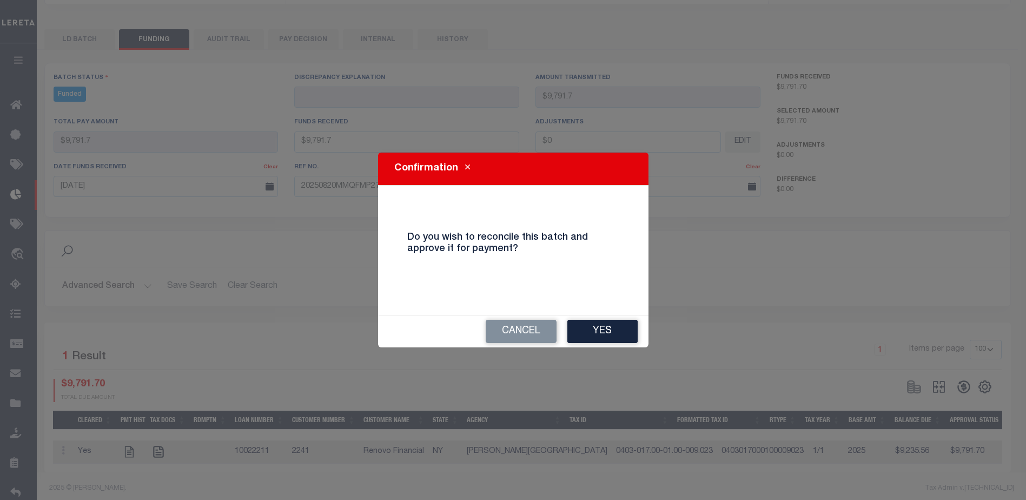
type input "$9,791.7"
type input "$0"
select select "100"
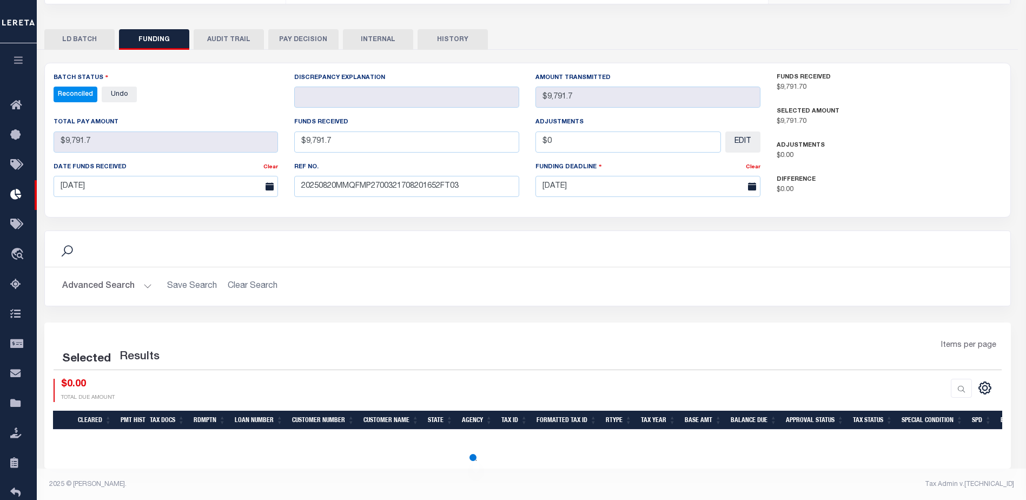
select select "100"
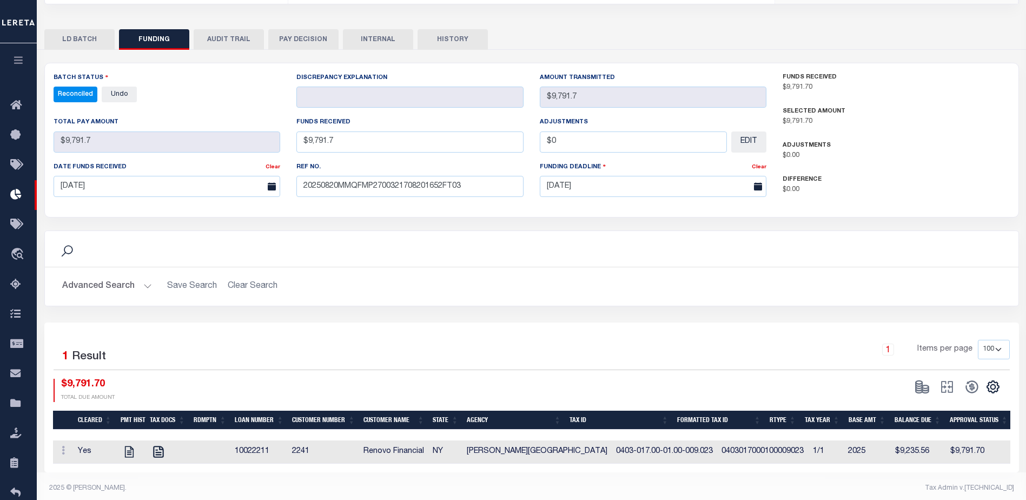
click at [389, 32] on button "INTERNAL" at bounding box center [378, 39] width 70 height 21
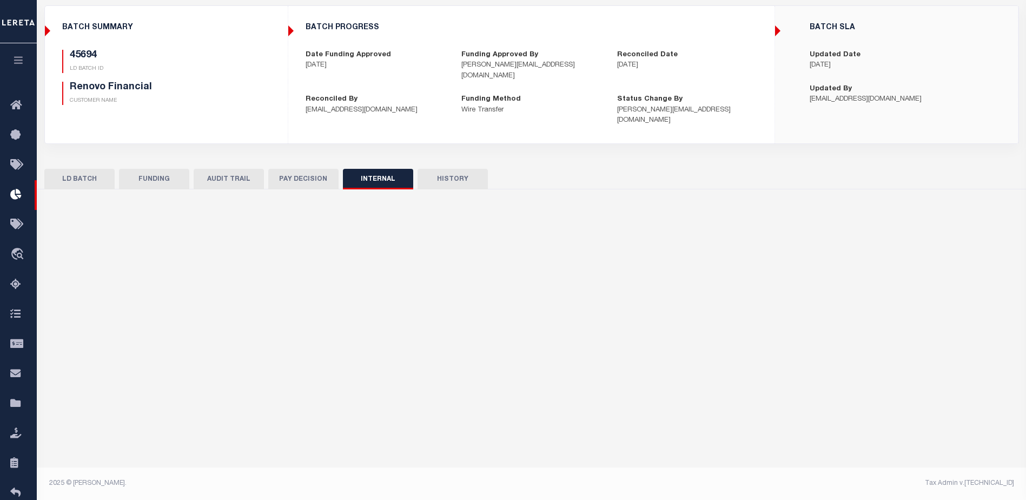
scroll to position [74, 0]
drag, startPoint x: 510, startPoint y: 255, endPoint x: 631, endPoint y: 271, distance: 122.8
click at [510, 256] on input "text" at bounding box center [531, 276] width 957 height 41
paste input "ORG AMT - $125347.46 45466-4679.86 45615-7790.06 45630-5458.76 45640-47578.43 4…"
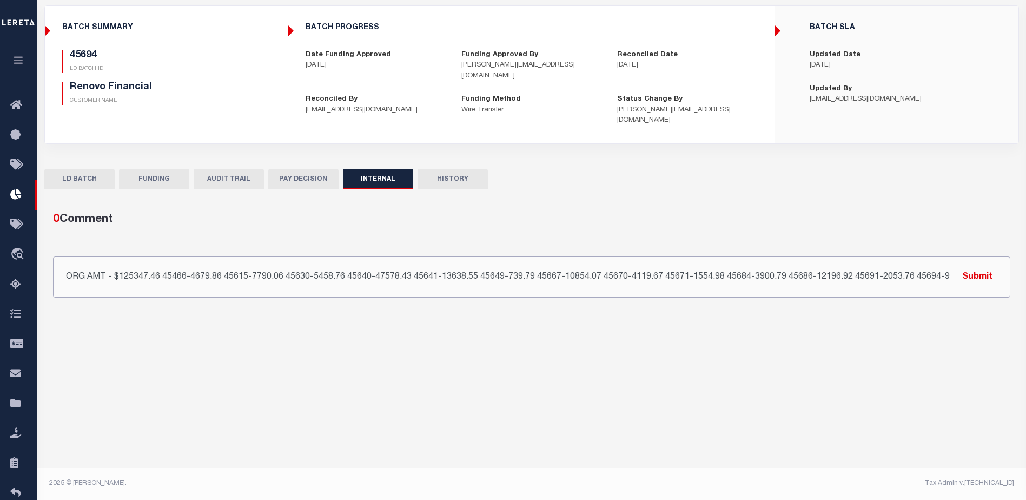
scroll to position [0, 69]
type input "ORG AMT - $125347.46 45466-4679.86 45615-7790.06 45630-5458.76 45640-47578.43 4…"
click at [981, 265] on button "Submit" at bounding box center [977, 276] width 44 height 22
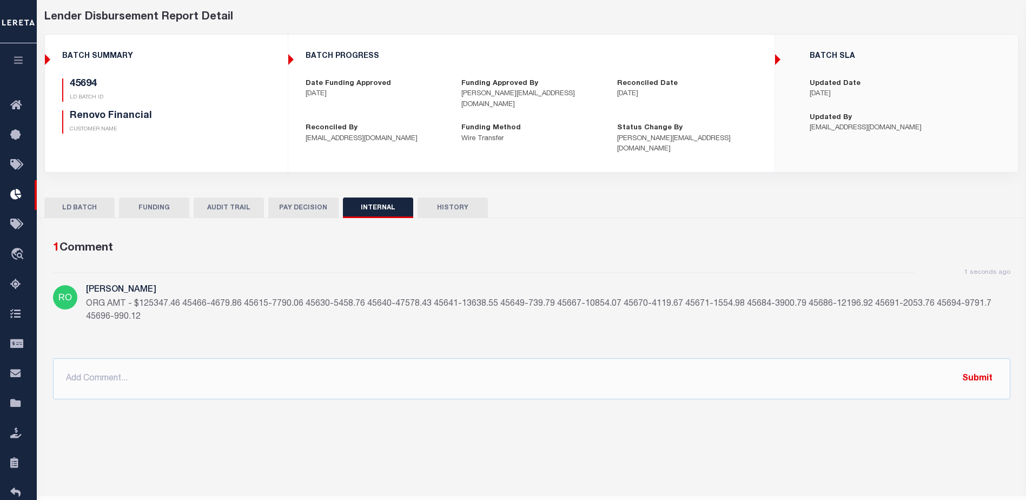
scroll to position [0, 0]
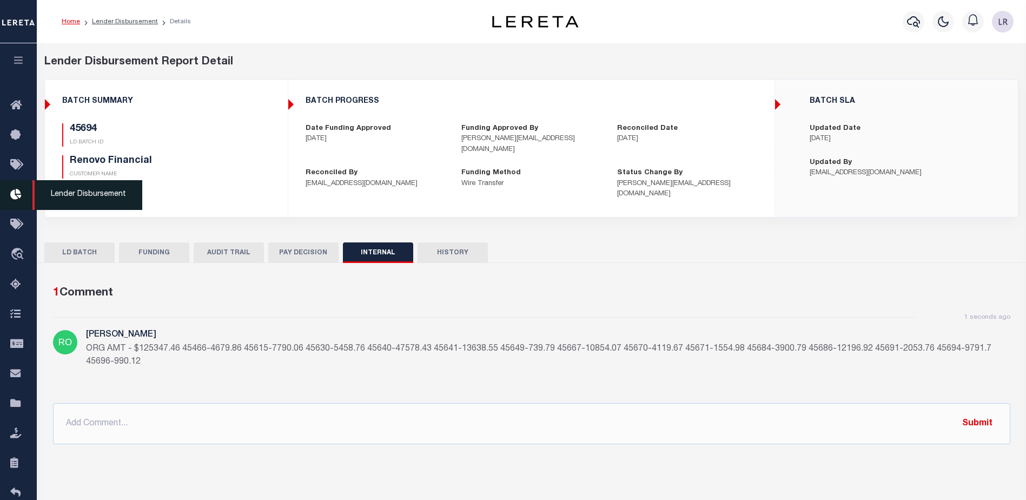
click at [27, 190] on icon at bounding box center [18, 195] width 17 height 14
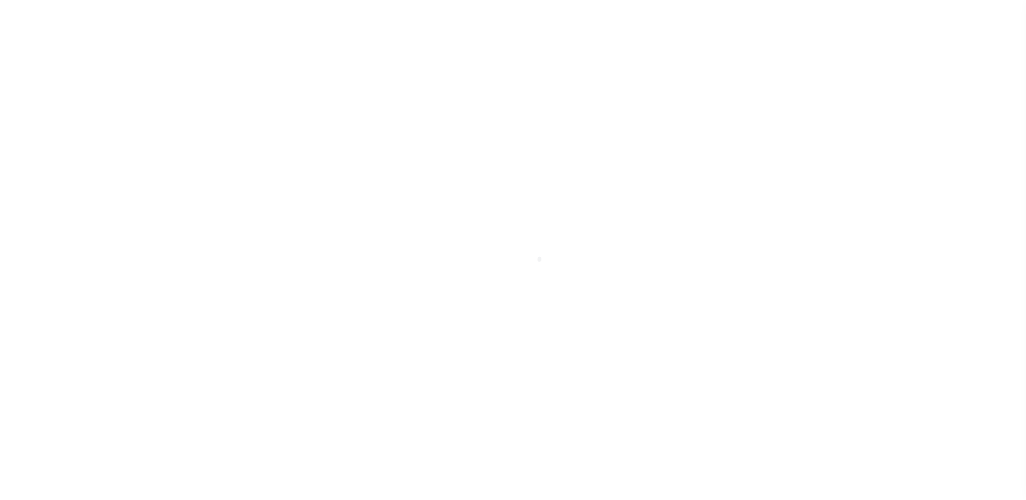
scroll to position [19, 0]
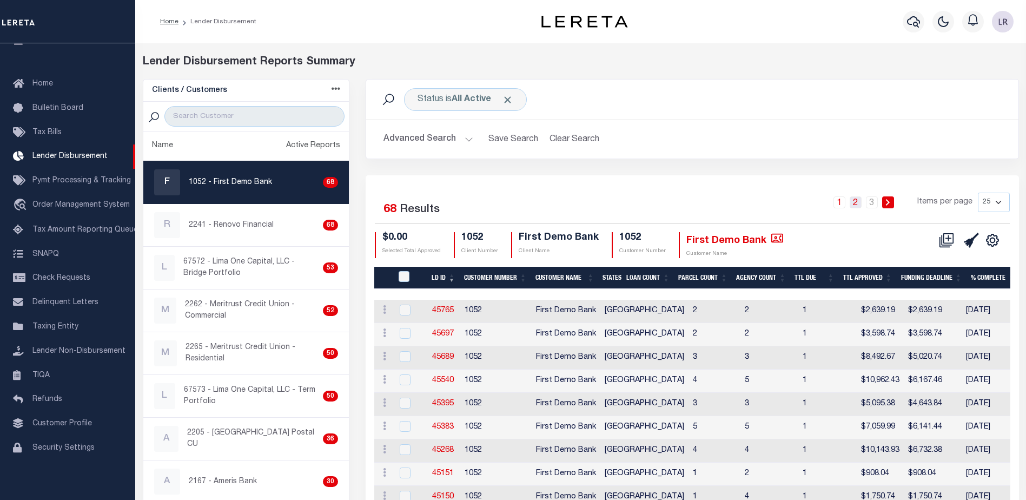
click at [856, 201] on link "2" at bounding box center [855, 202] width 12 height 12
click at [841, 202] on link "1" at bounding box center [839, 202] width 12 height 12
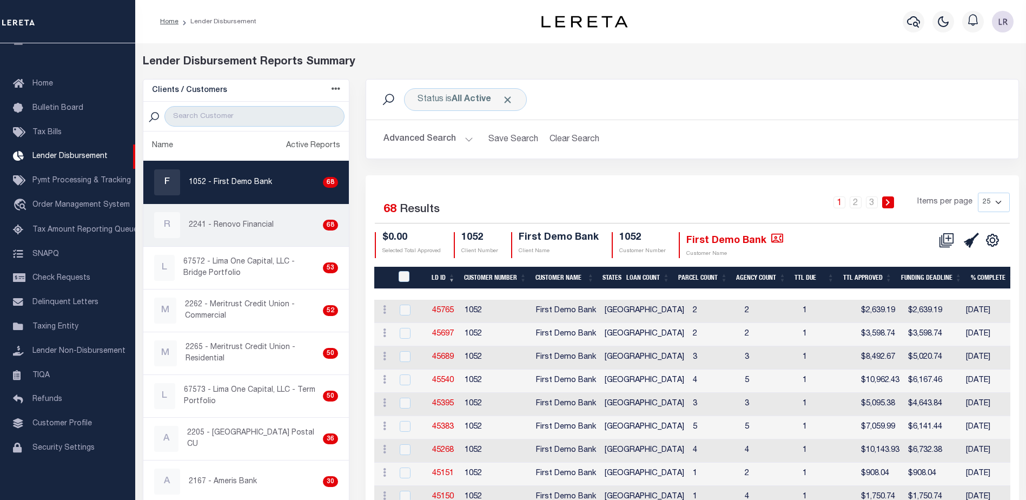
click at [253, 234] on div "R 2241 - Renovo Financial 68" at bounding box center [246, 225] width 184 height 26
checkbox input "true"
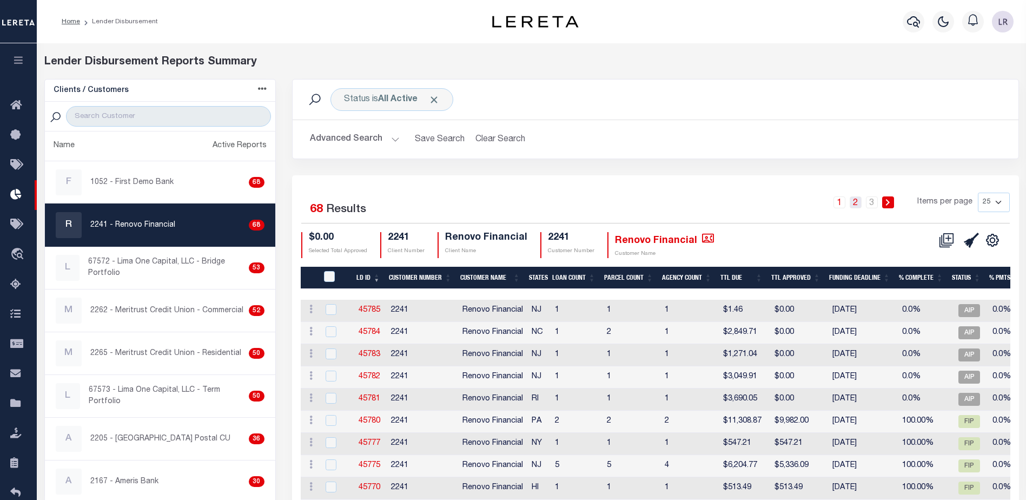
click at [857, 204] on link "2" at bounding box center [855, 202] width 12 height 12
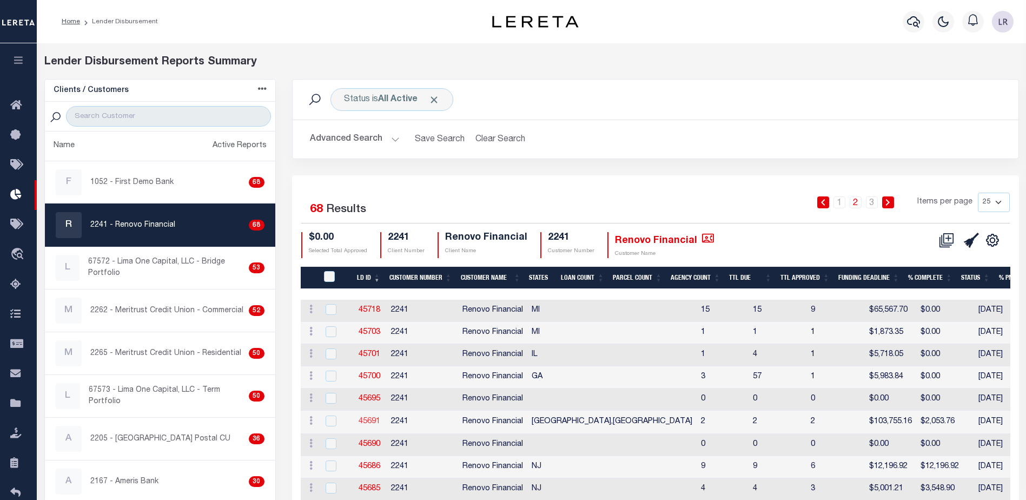
click at [368, 419] on link "45691" at bounding box center [369, 421] width 22 height 8
checkbox input "true"
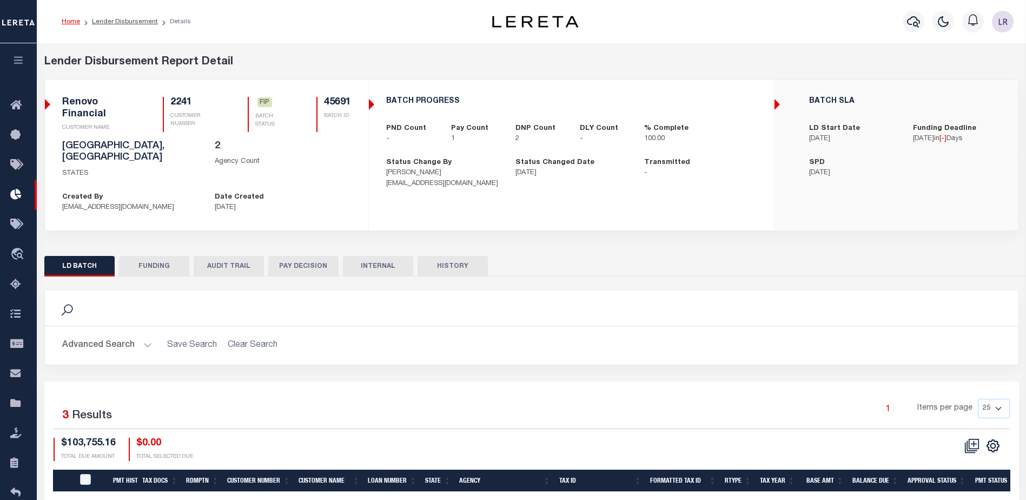
checkbox input "true"
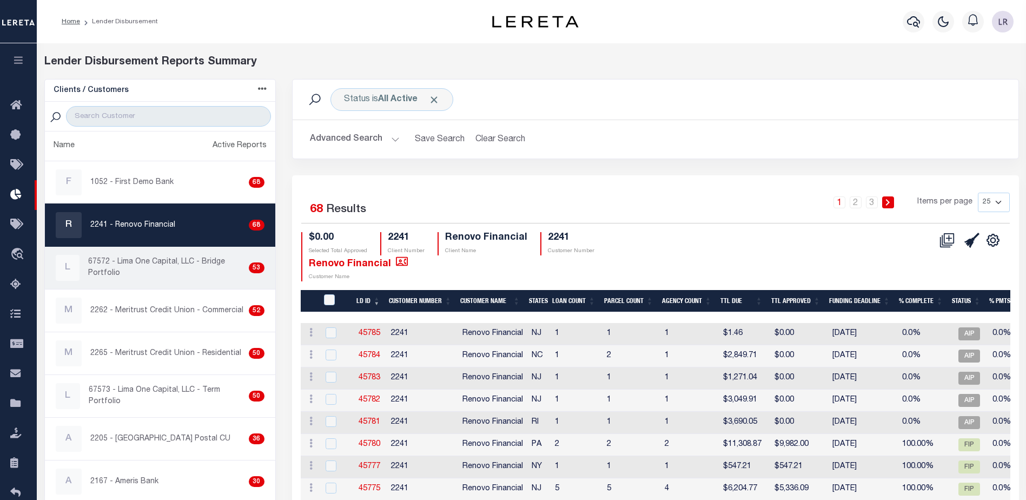
click at [176, 273] on p "67572 - Lima One Capital, LLC - Bridge Portfolio" at bounding box center [166, 267] width 157 height 23
checkbox input "true"
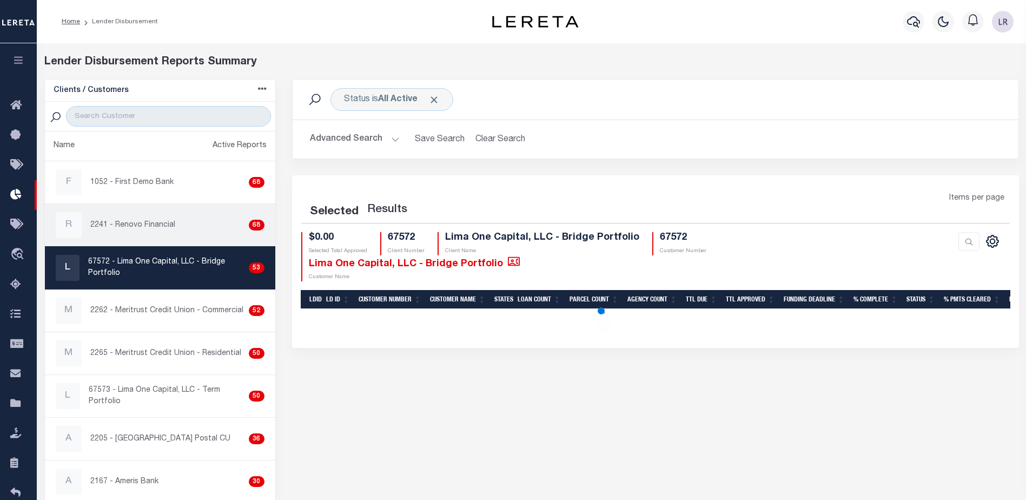
click at [155, 231] on div "R 2241 - Renovo Financial 68" at bounding box center [160, 225] width 209 height 26
checkbox input "true"
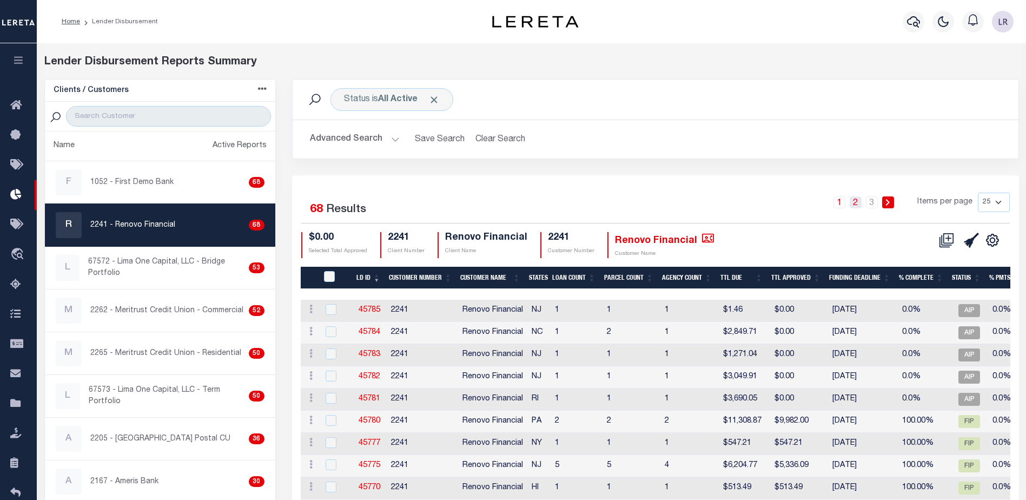
click at [855, 204] on link "2" at bounding box center [855, 202] width 12 height 12
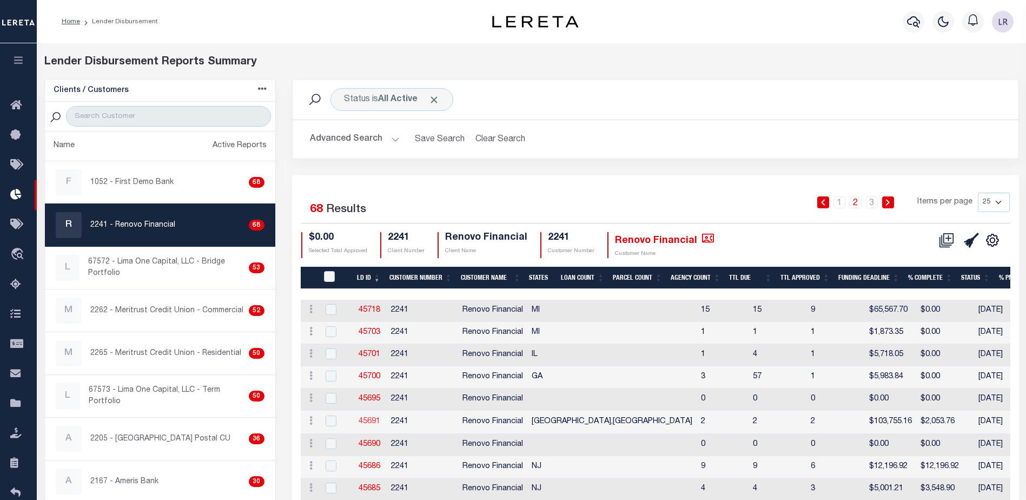
click at [374, 421] on link "45691" at bounding box center [369, 421] width 22 height 8
checkbox input "true"
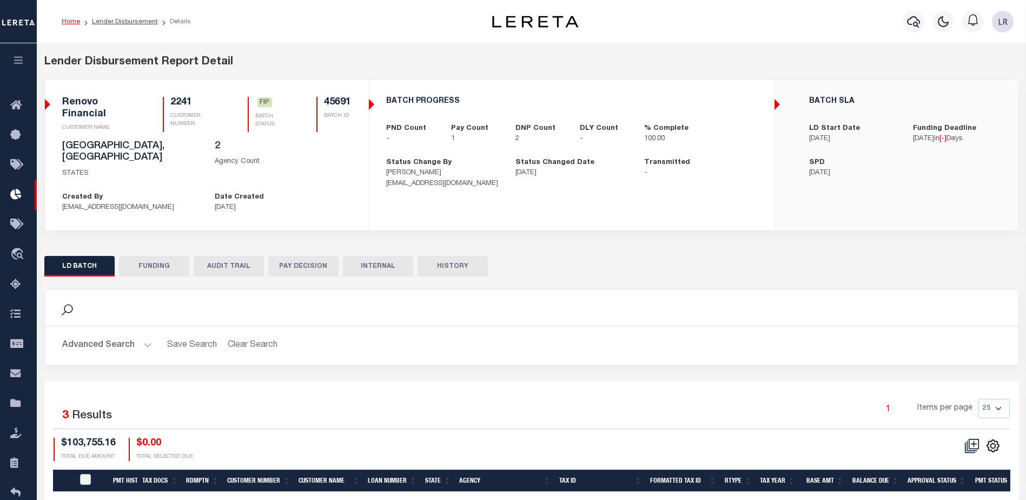
drag, startPoint x: 154, startPoint y: 256, endPoint x: 439, endPoint y: 394, distance: 317.0
click at [154, 256] on button "FUNDING" at bounding box center [154, 266] width 70 height 21
select select "100"
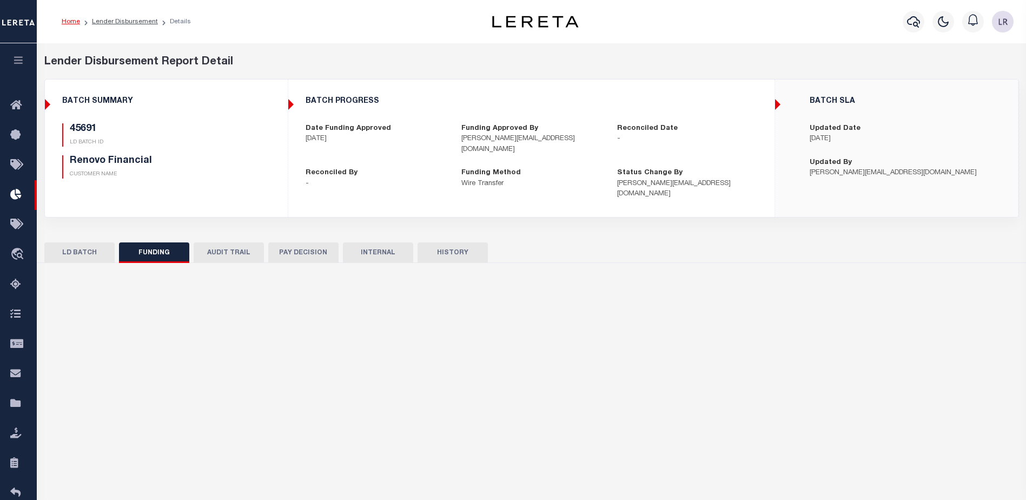
type input "$2,053.76"
type input "$0"
type input "[DATE]"
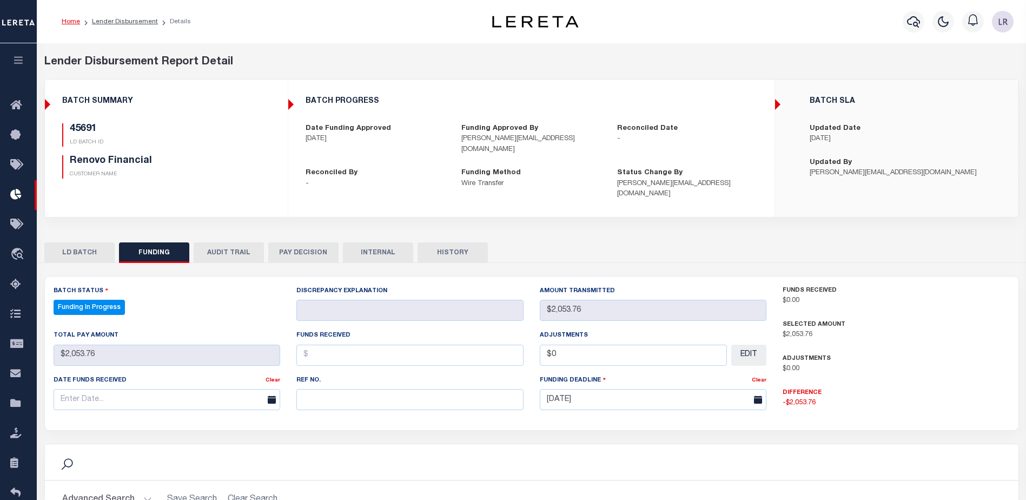
select select "100"
drag, startPoint x: 412, startPoint y: 387, endPoint x: 407, endPoint y: 382, distance: 7.3
click at [411, 389] on input "text" at bounding box center [409, 399] width 227 height 21
paste input "20250820MMQFMP2700321708201652FT03"
type input "20250820MMQFMP2700321708201652FT03"
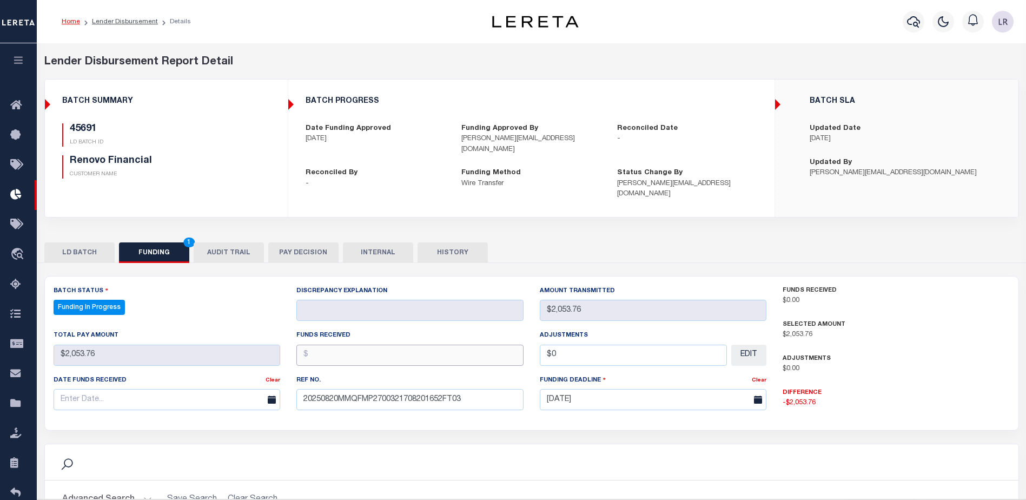
click at [332, 344] on input "text" at bounding box center [409, 354] width 227 height 21
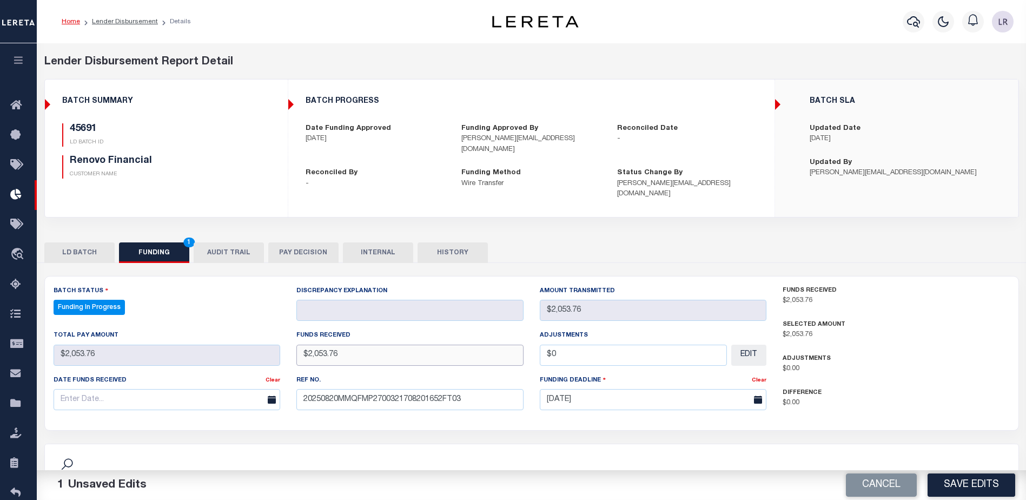
type input "$2,053.76"
click at [238, 389] on input "text" at bounding box center [167, 399] width 227 height 21
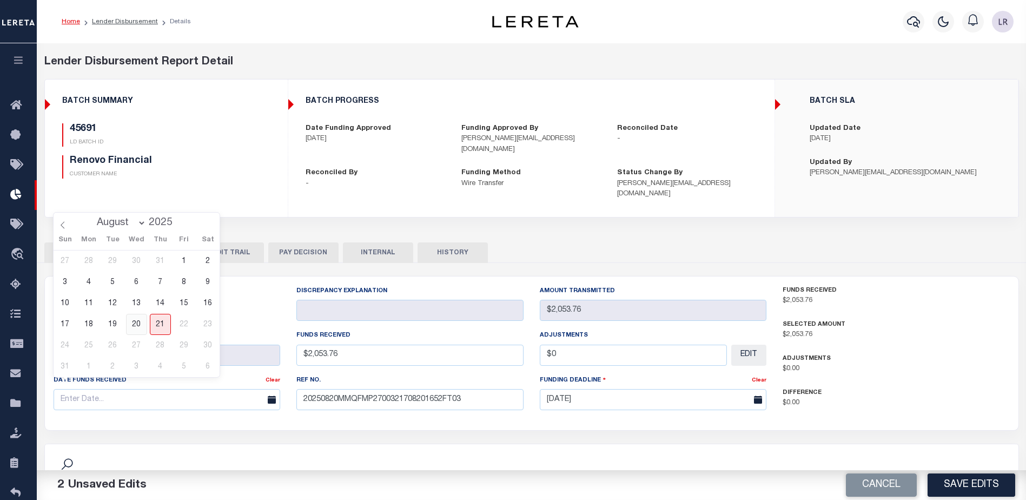
click at [137, 323] on span "20" at bounding box center [136, 324] width 21 height 21
type input "[DATE]"
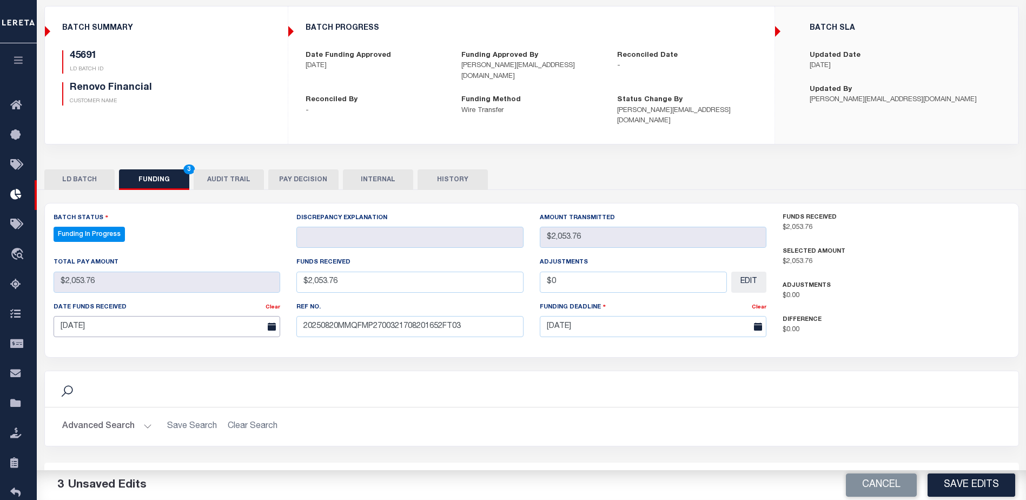
scroll to position [108, 0]
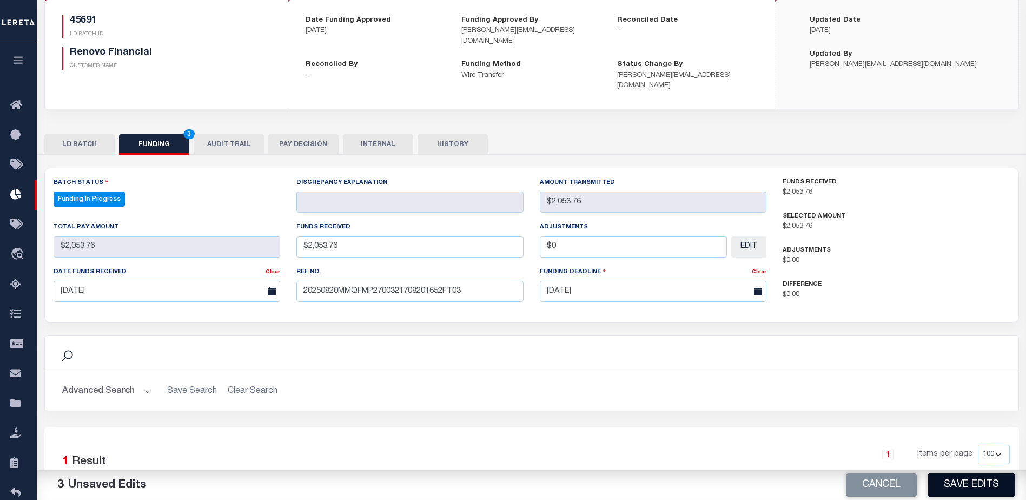
click at [967, 484] on button "Save Edits" at bounding box center [971, 484] width 88 height 23
select select "100"
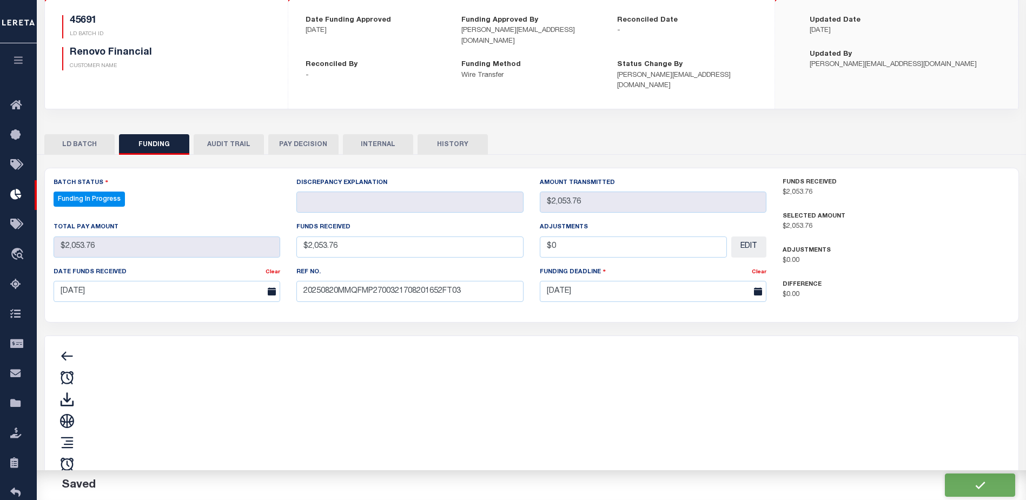
type input "$2,053.76"
type input "$0"
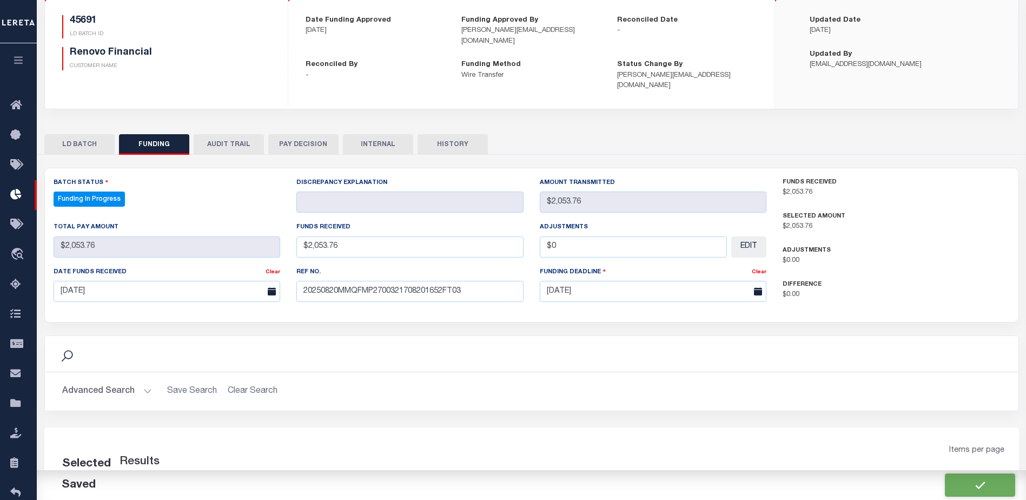
select select "100"
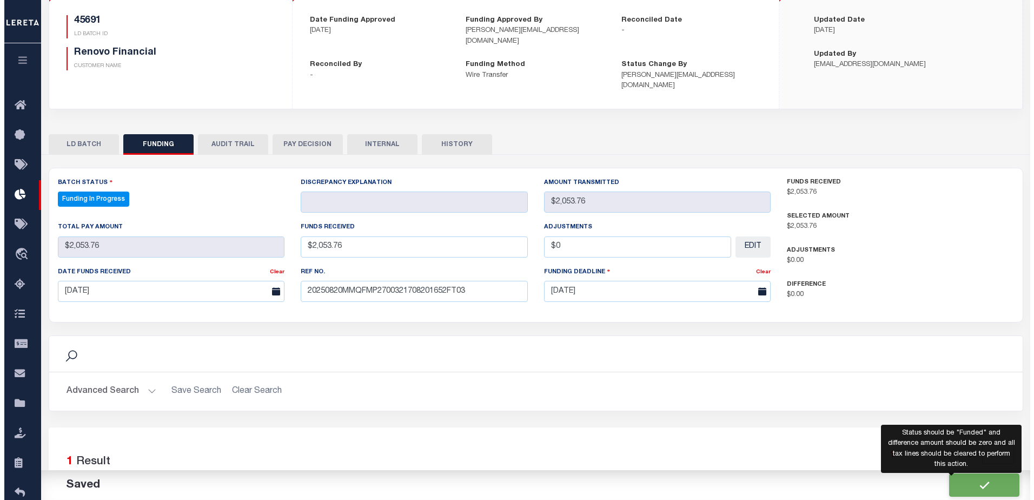
scroll to position [213, 0]
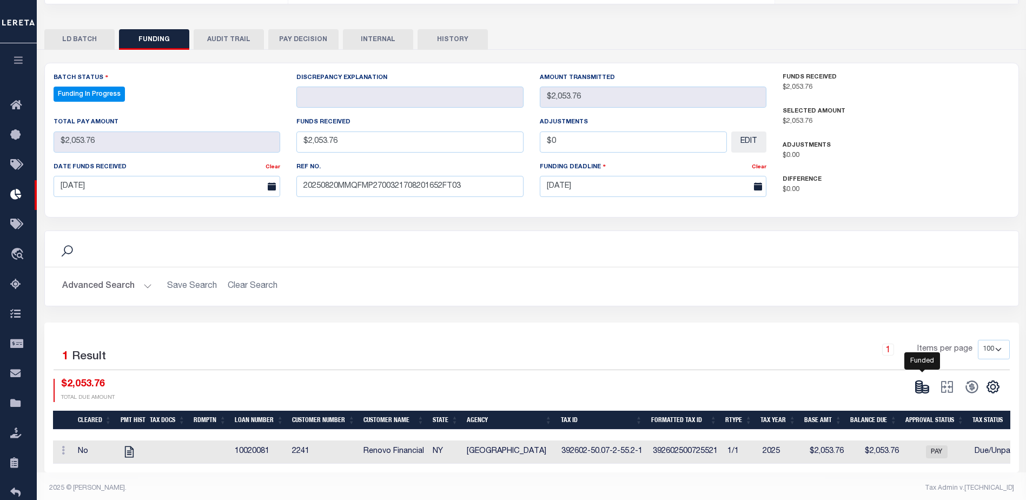
click at [916, 379] on icon at bounding box center [921, 386] width 15 height 15
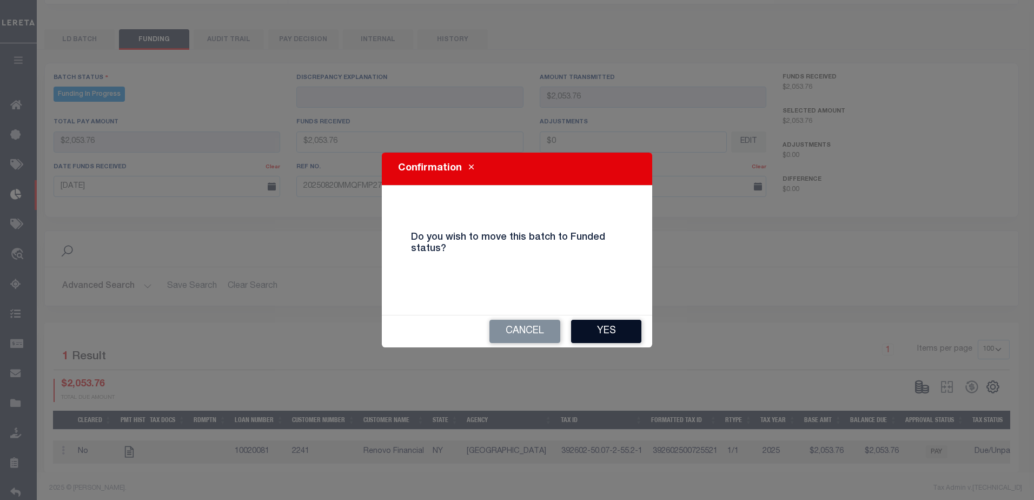
click at [635, 332] on button "Yes" at bounding box center [606, 331] width 70 height 23
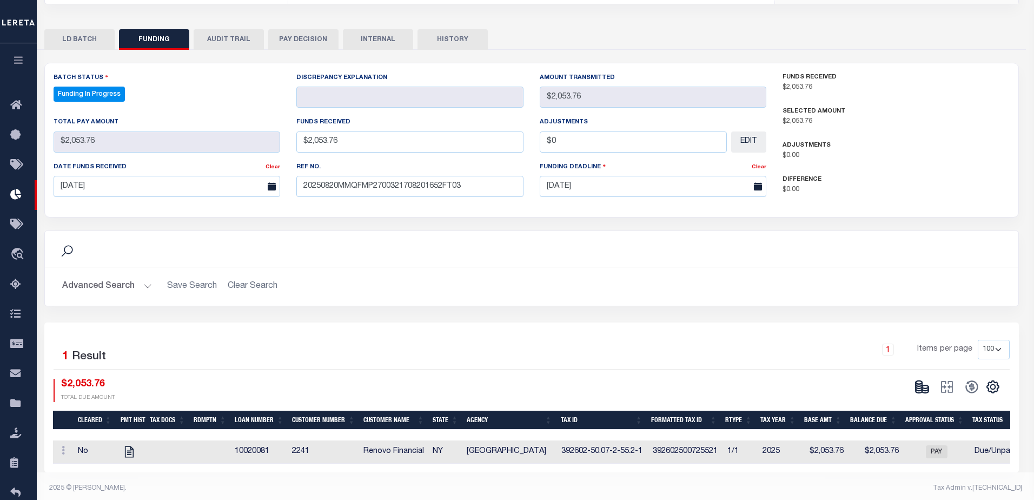
type input "$2,053.76"
type input "$0"
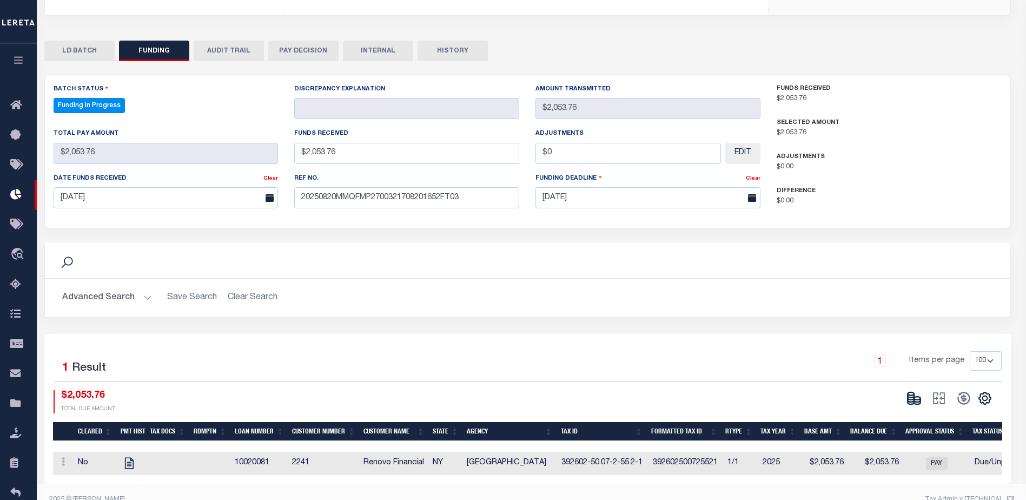
select select "100"
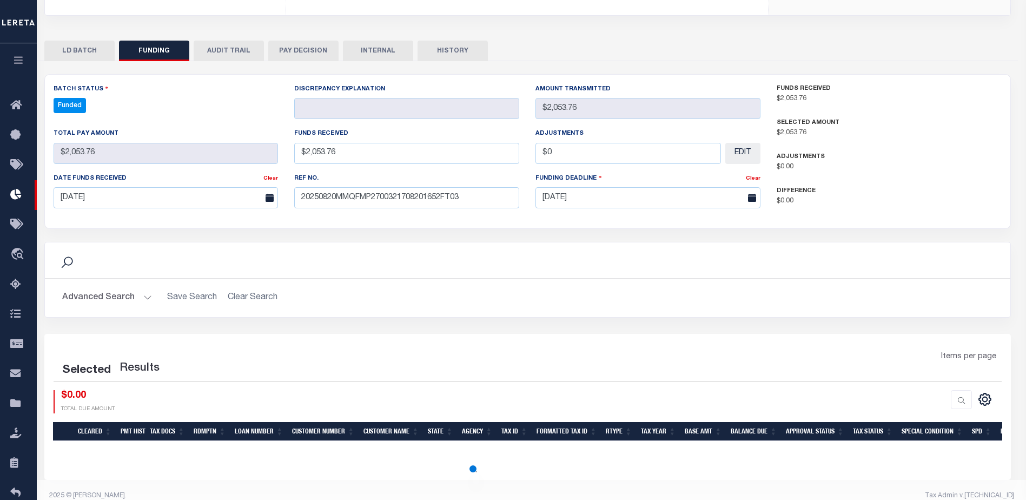
select select "100"
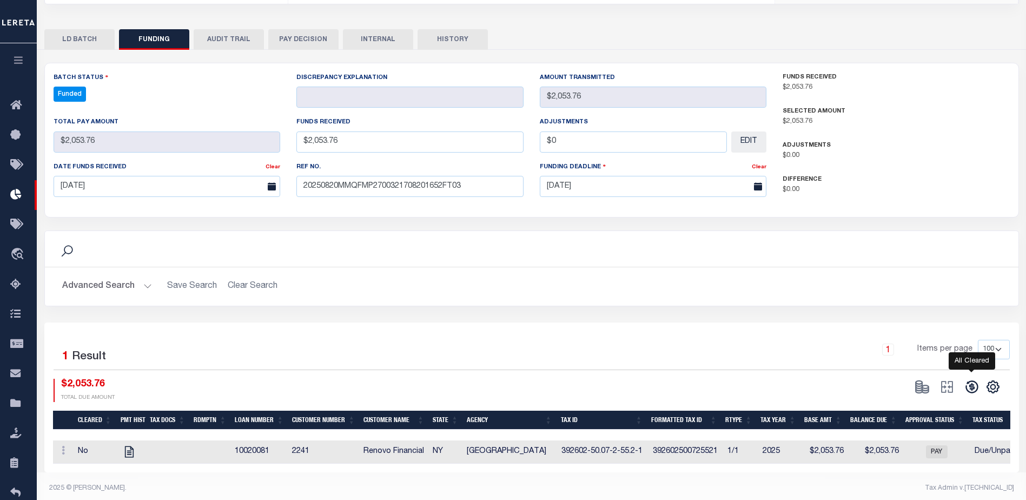
click at [969, 382] on icon at bounding box center [971, 386] width 15 height 15
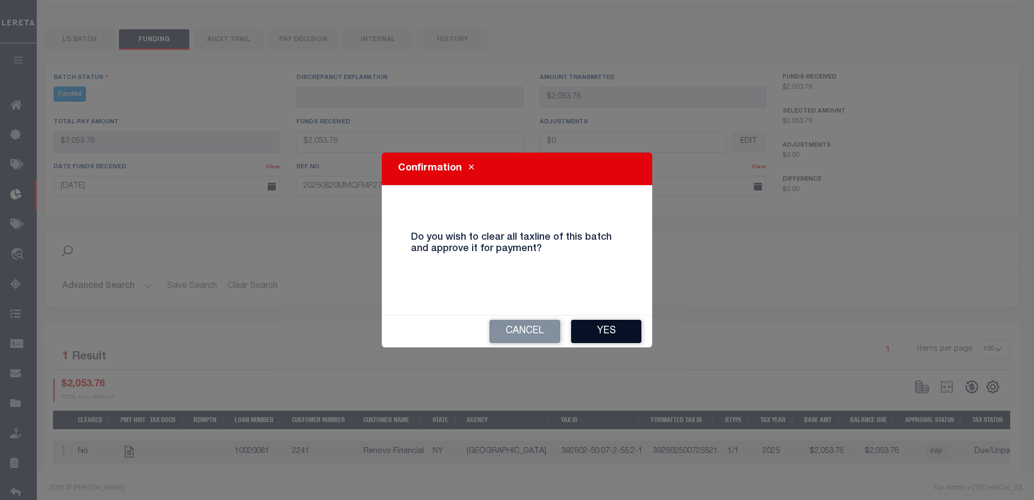
click at [613, 337] on button "Yes" at bounding box center [606, 331] width 70 height 23
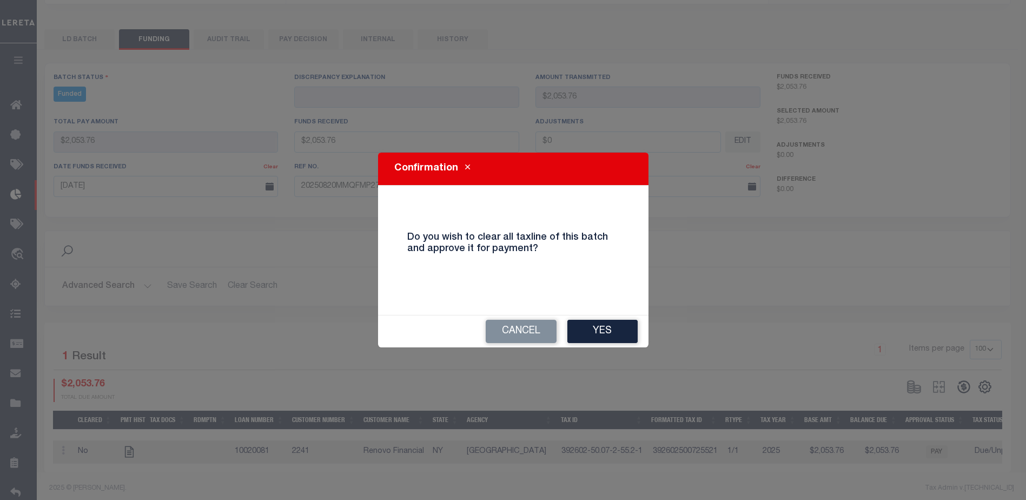
type input "$2,053.76"
type input "$0"
select select "100"
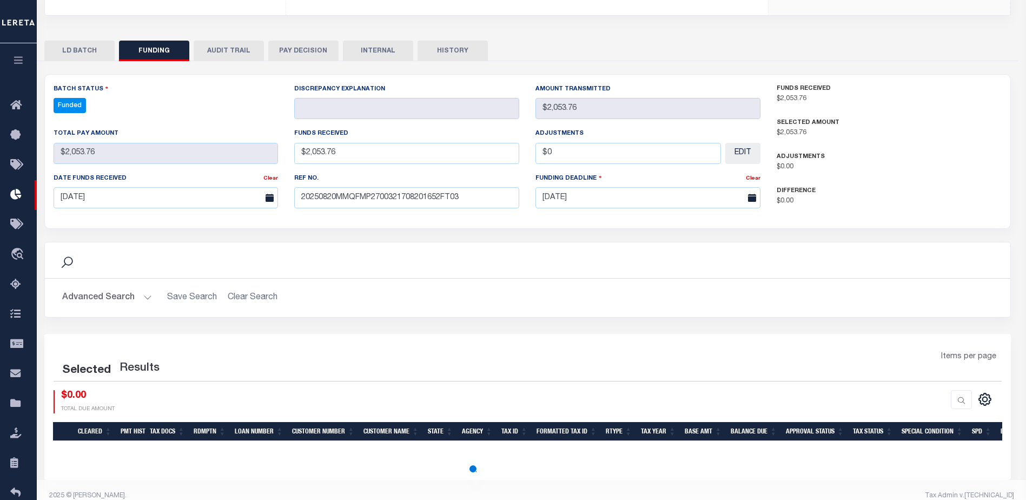
select select "100"
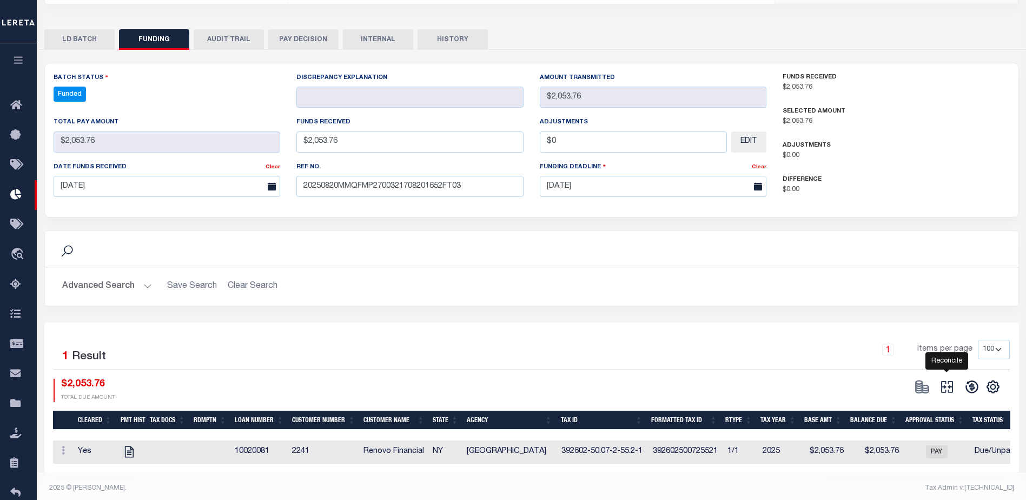
click at [945, 379] on icon at bounding box center [946, 386] width 15 height 15
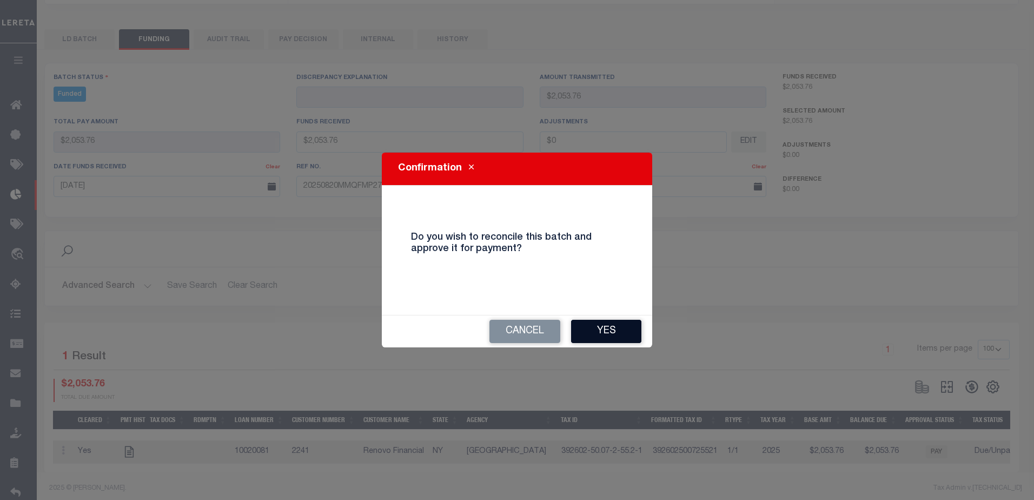
click at [638, 332] on button "Yes" at bounding box center [606, 331] width 70 height 23
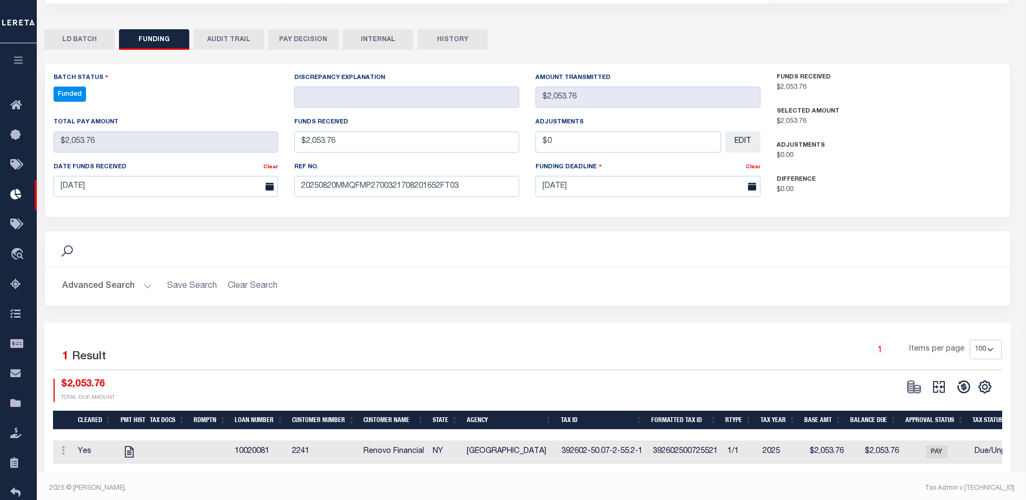
type input "$2,053.76"
type input "$0"
select select "100"
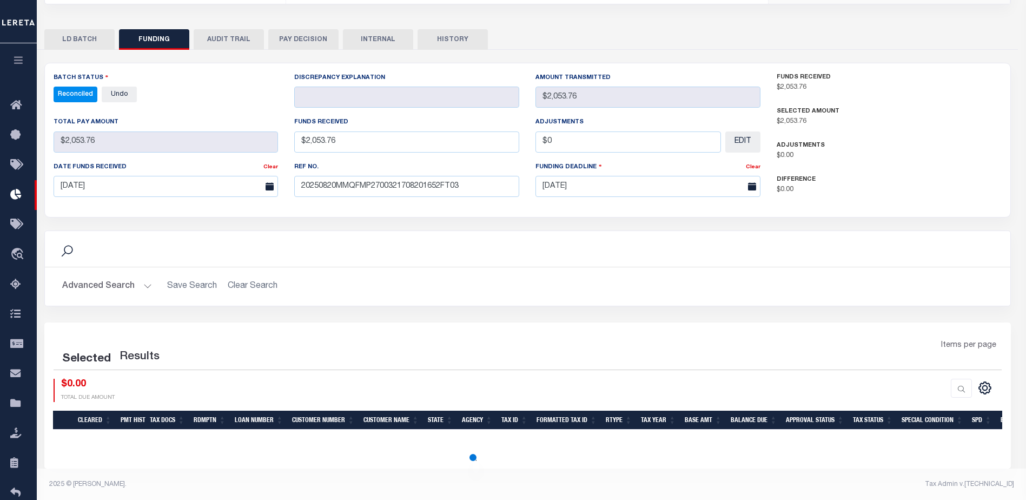
select select "100"
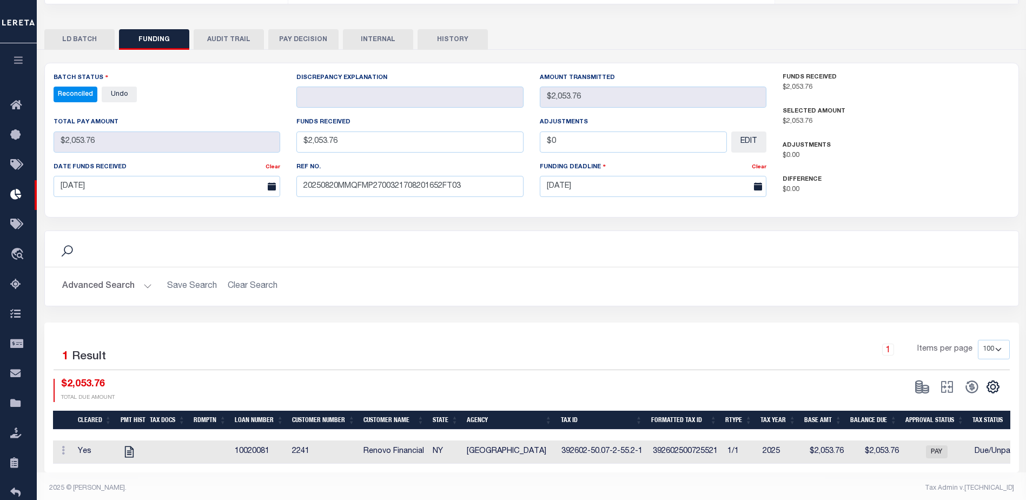
click at [387, 29] on button "INTERNAL" at bounding box center [378, 39] width 70 height 21
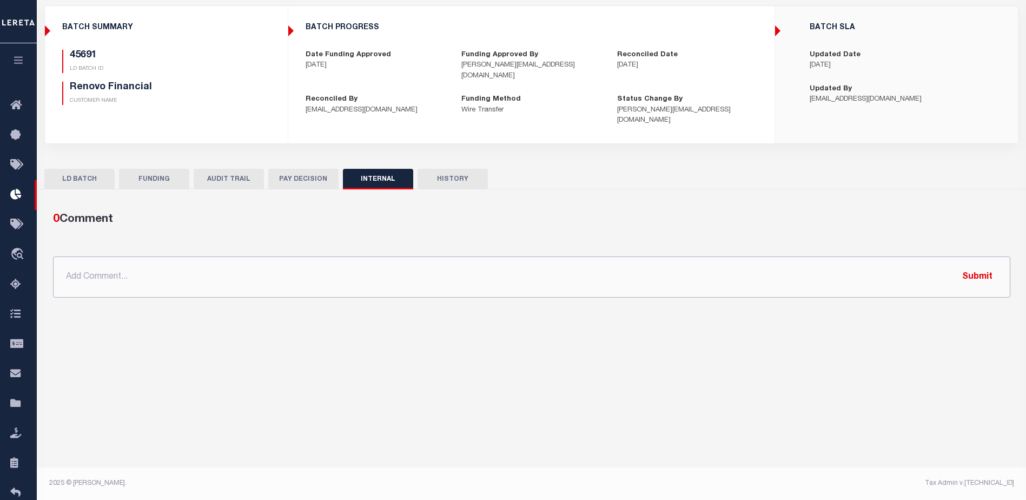
drag, startPoint x: 611, startPoint y: 277, endPoint x: 637, endPoint y: 281, distance: 25.7
click at [611, 277] on input "text" at bounding box center [531, 276] width 957 height 41
paste input "ORG AMT - $125347.46 45466-4679.86 45615-7790.06 45630-5458.76 45640-47578.43 4…"
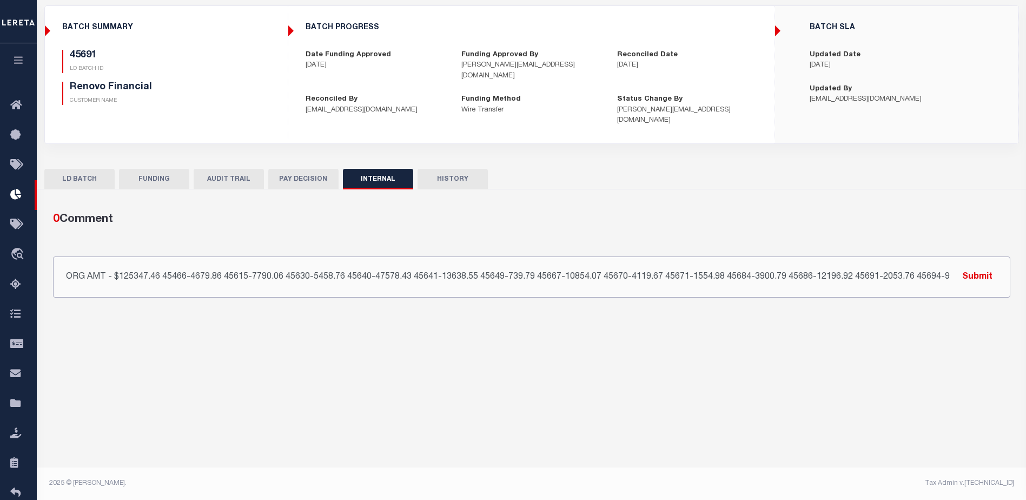
scroll to position [0, 69]
type input "ORG AMT - $125347.46 45466-4679.86 45615-7790.06 45630-5458.76 45640-47578.43 4…"
click at [970, 265] on button "Submit" at bounding box center [977, 276] width 44 height 22
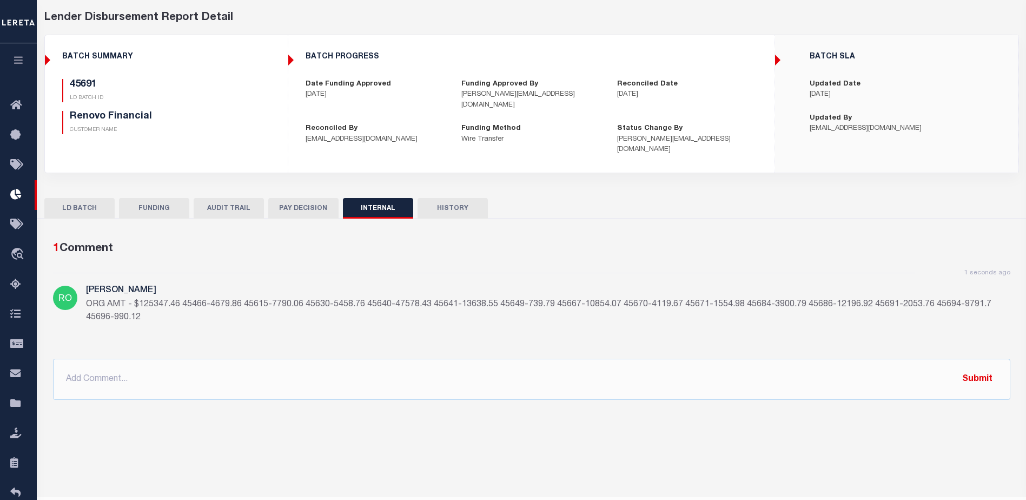
scroll to position [0, 0]
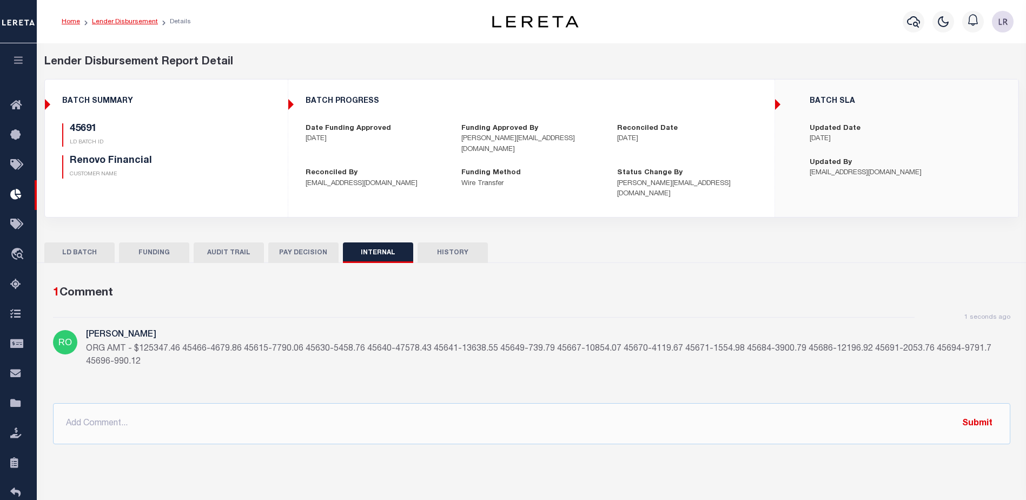
drag, startPoint x: 135, startPoint y: 17, endPoint x: 133, endPoint y: 23, distance: 5.6
click at [135, 17] on li "Lender Disbursement" at bounding box center [119, 22] width 78 height 10
click at [132, 27] on ol "Home Lender Disbursement Details" at bounding box center [126, 21] width 147 height 23
click at [142, 23] on link "Lender Disbursement" at bounding box center [125, 21] width 66 height 6
checkbox input "true"
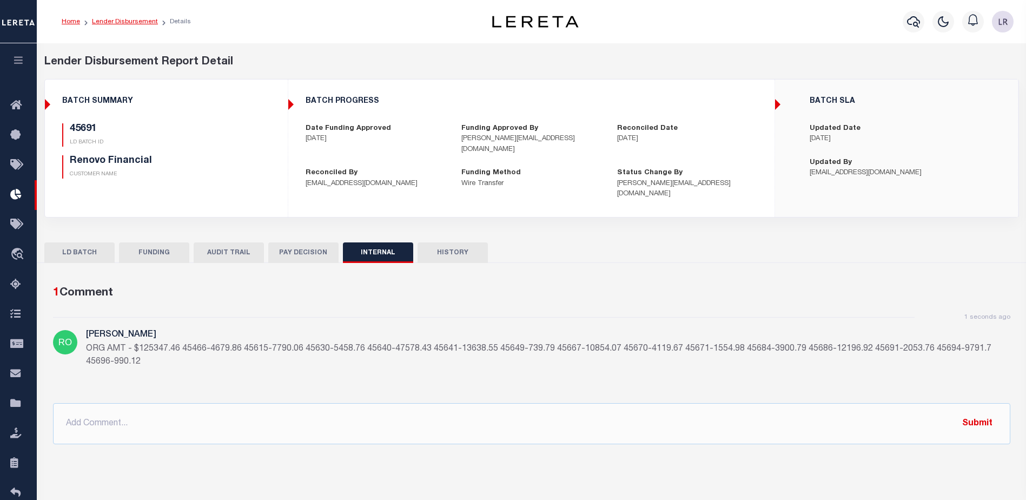
checkbox input "true"
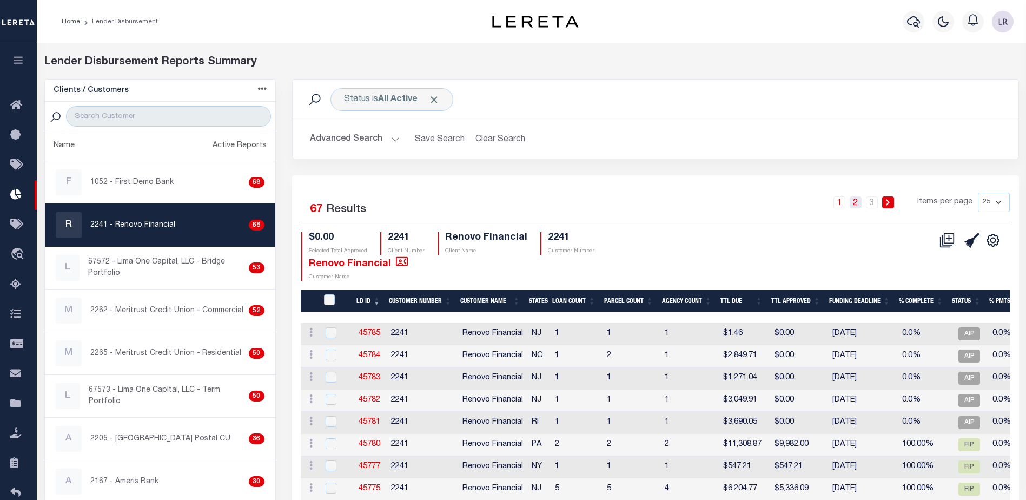
click at [860, 202] on link "2" at bounding box center [855, 202] width 12 height 12
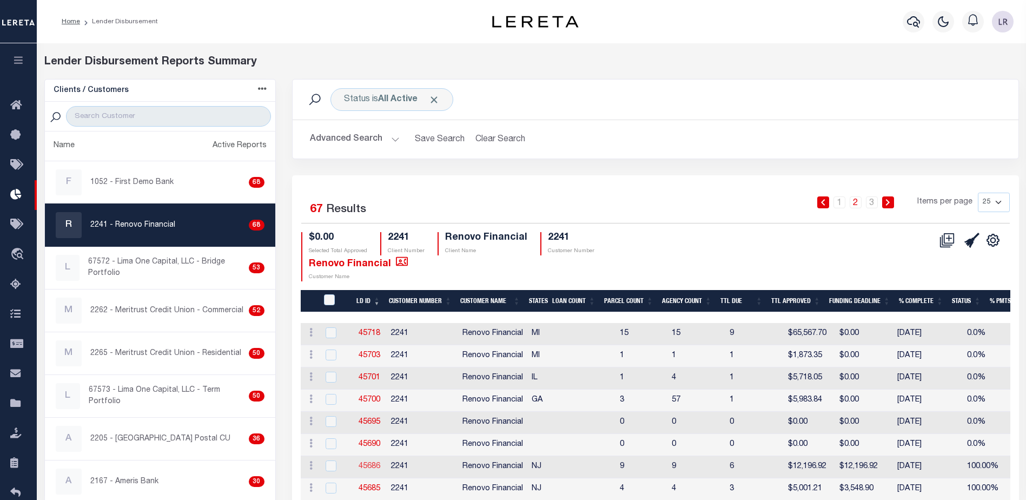
click at [376, 467] on link "45686" at bounding box center [369, 466] width 22 height 8
checkbox input "true"
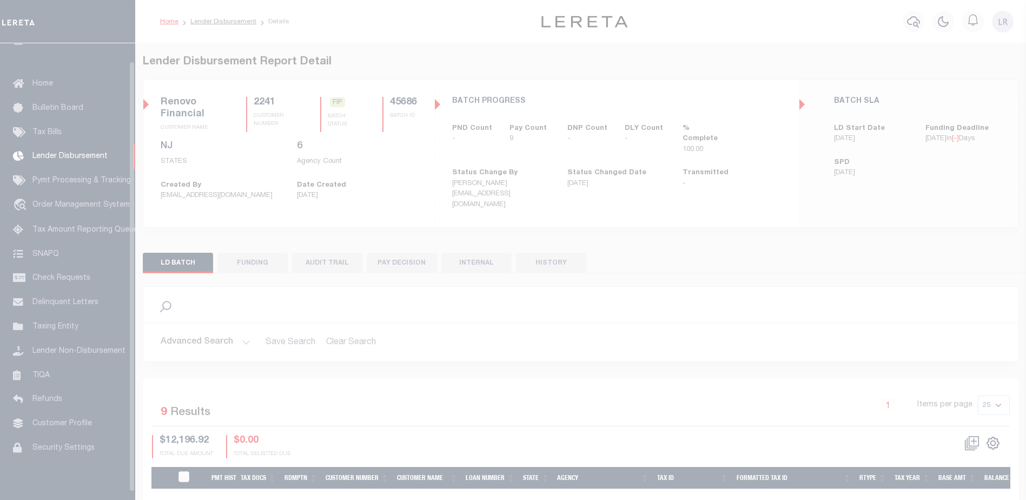
scroll to position [19, 0]
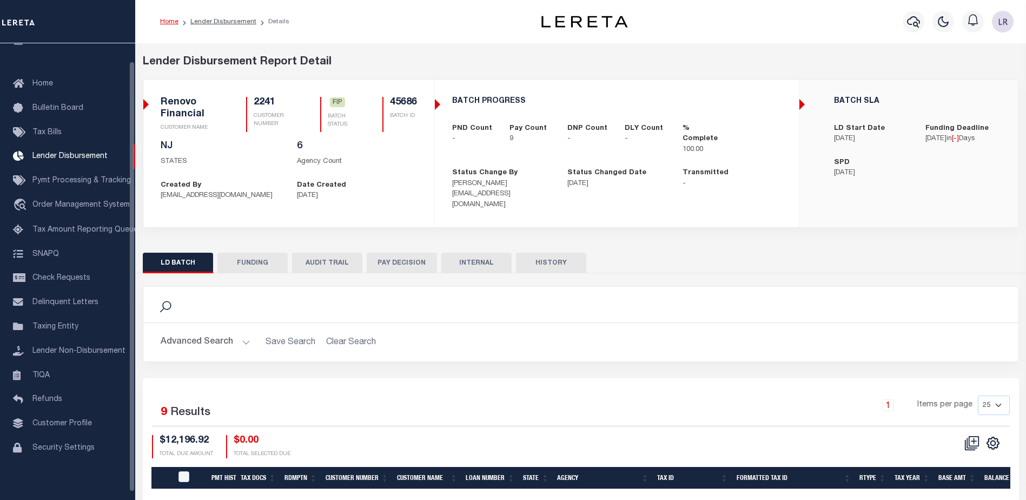
click at [214, 260] on div "LD BATCH FUNDING AUDIT TRAIL PAY DECISION INTERNAL HISTORY" at bounding box center [581, 262] width 876 height 20
click at [222, 258] on button "FUNDING" at bounding box center [252, 262] width 70 height 21
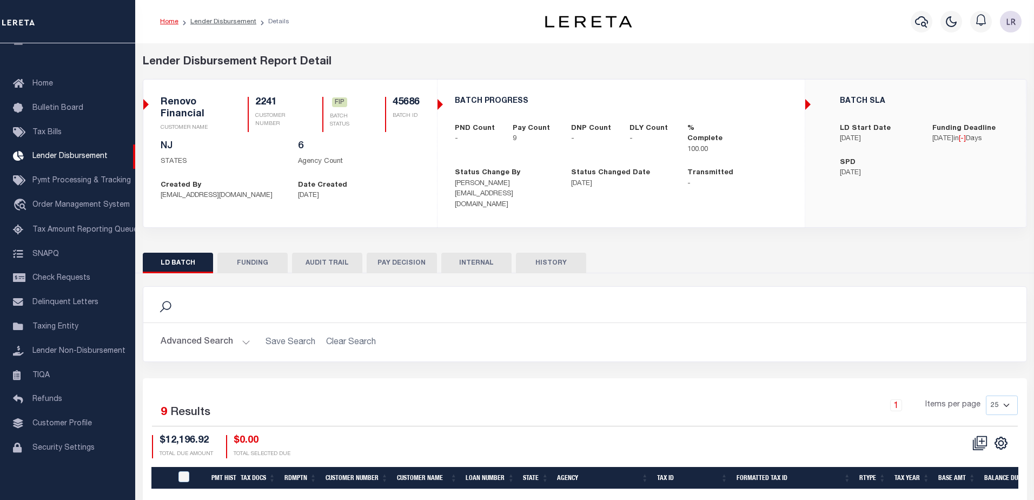
type input "$12,196.92"
type input "$0"
type input "[DATE]"
select select "100"
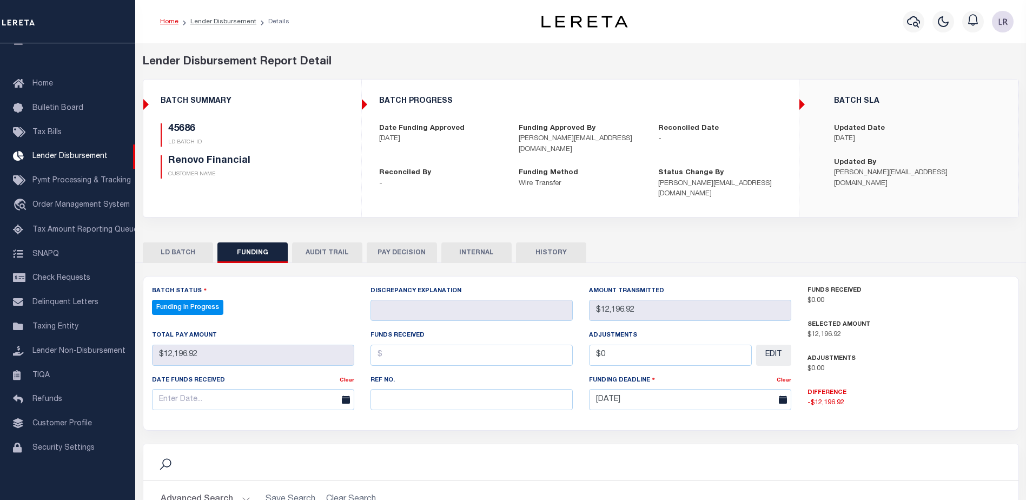
select select "100"
click at [422, 392] on input "text" at bounding box center [471, 399] width 202 height 21
paste input "20250820MMQFMP2700321708201652FT03"
type input "20250820MMQFMP2700321708201652FT03"
click at [394, 344] on input "text" at bounding box center [471, 354] width 202 height 21
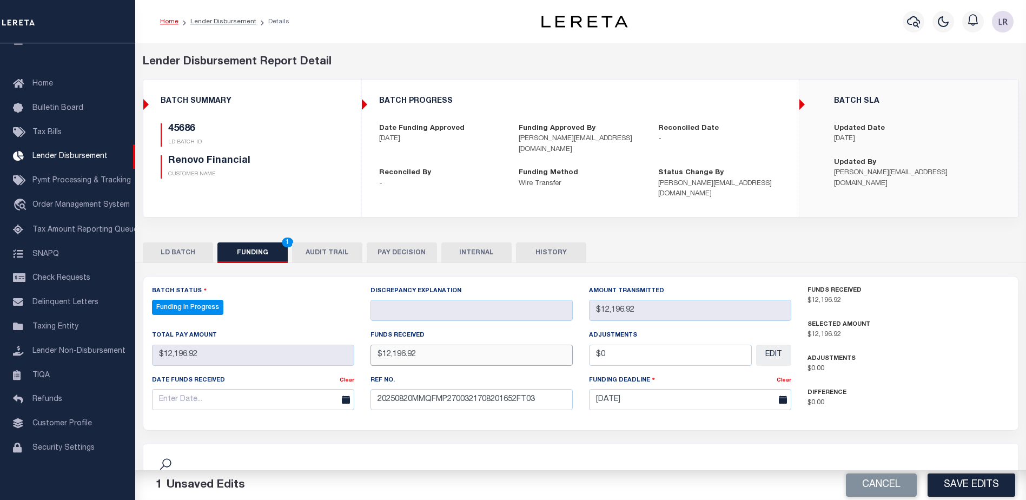
type input "$12,196.92"
click at [317, 389] on input "text" at bounding box center [253, 399] width 202 height 21
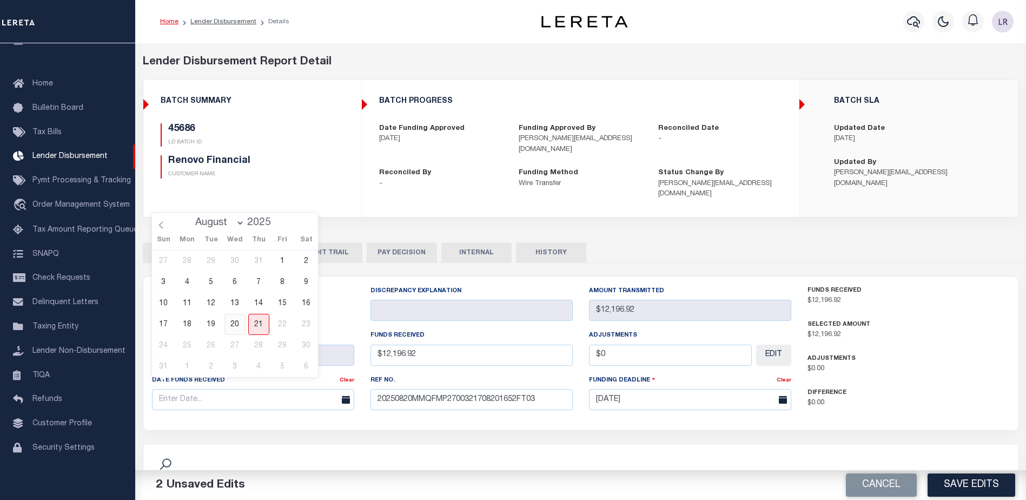
click at [234, 320] on span "20" at bounding box center [234, 324] width 21 height 21
type input "[DATE]"
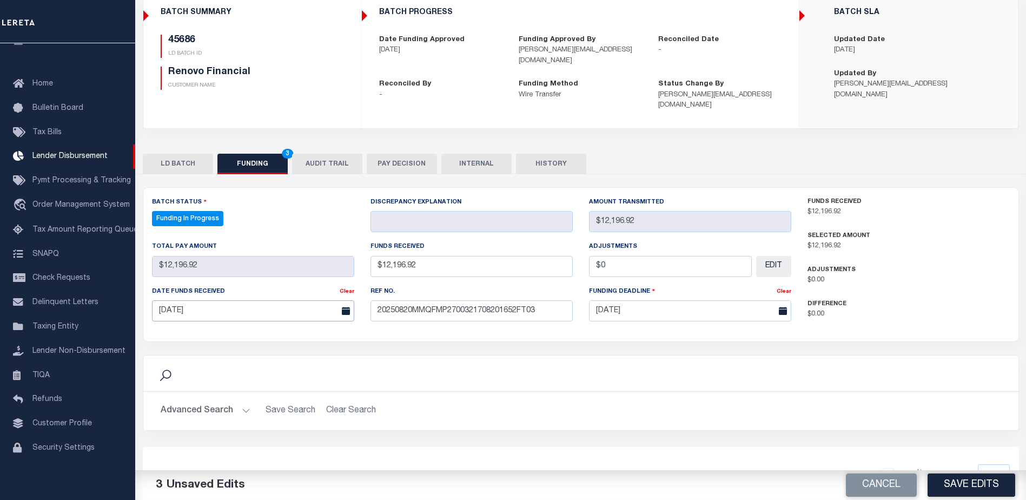
scroll to position [108, 0]
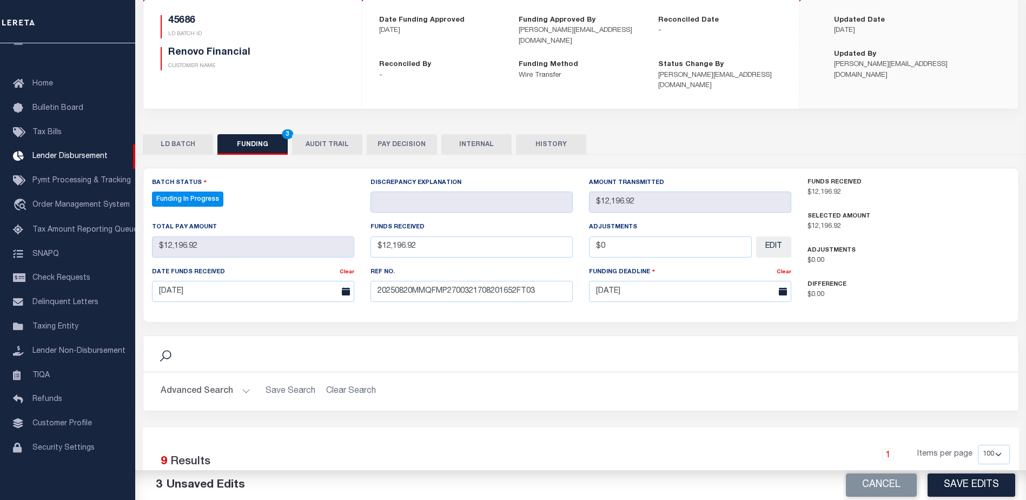
click at [981, 482] on button "Save Edits" at bounding box center [971, 484] width 88 height 23
type input "$12,196.92"
type input "$0"
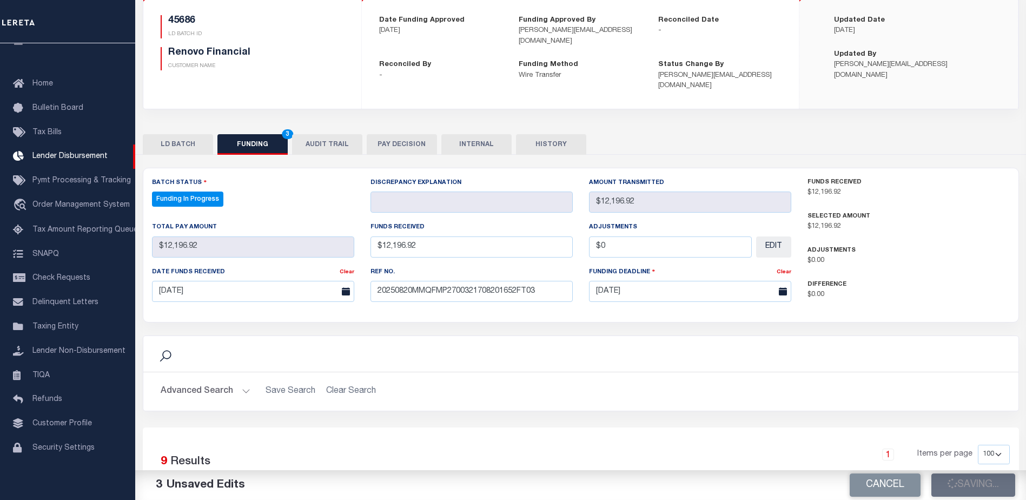
select select "100"
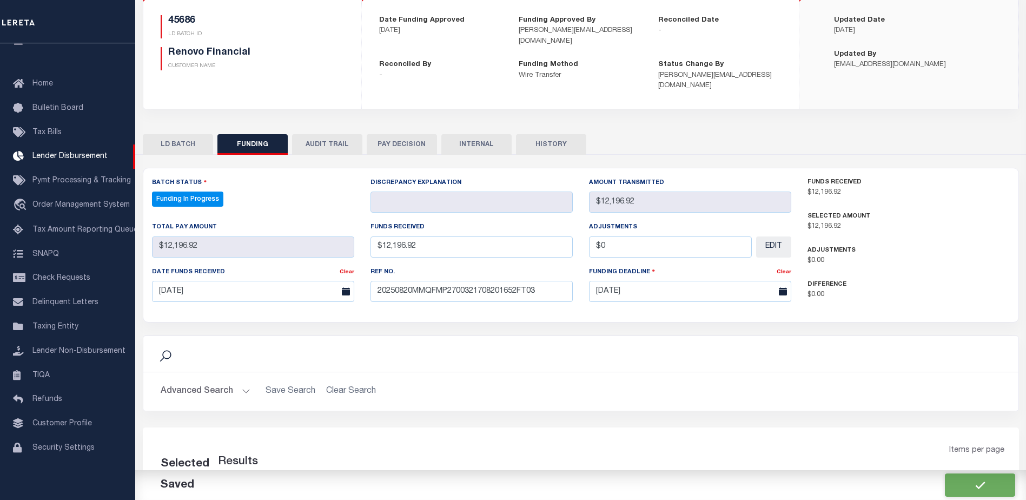
select select "100"
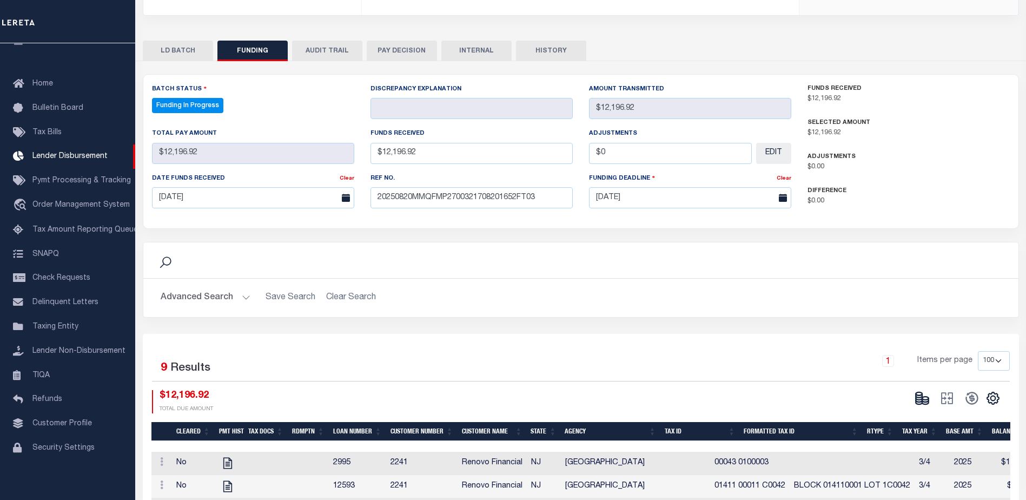
click at [914, 391] on icon at bounding box center [921, 397] width 15 height 15
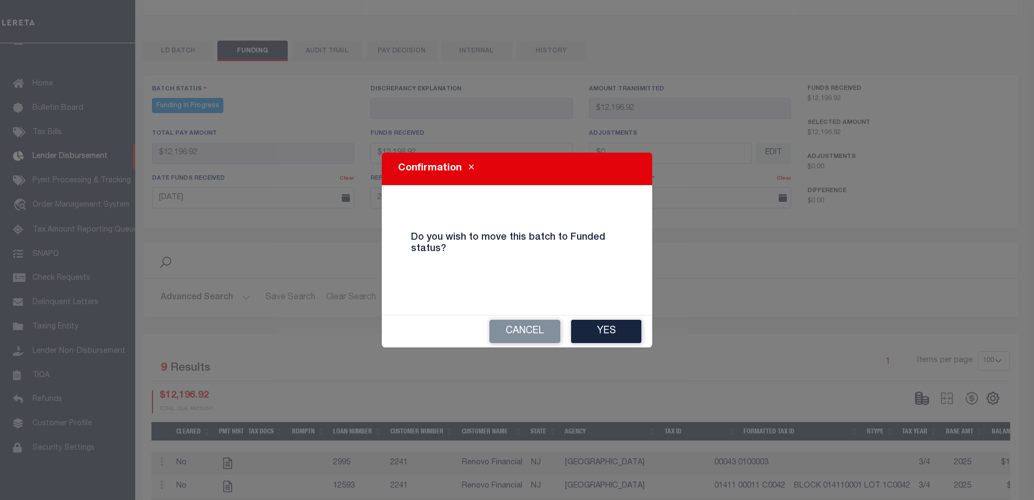
click at [614, 336] on button "Yes" at bounding box center [606, 331] width 70 height 23
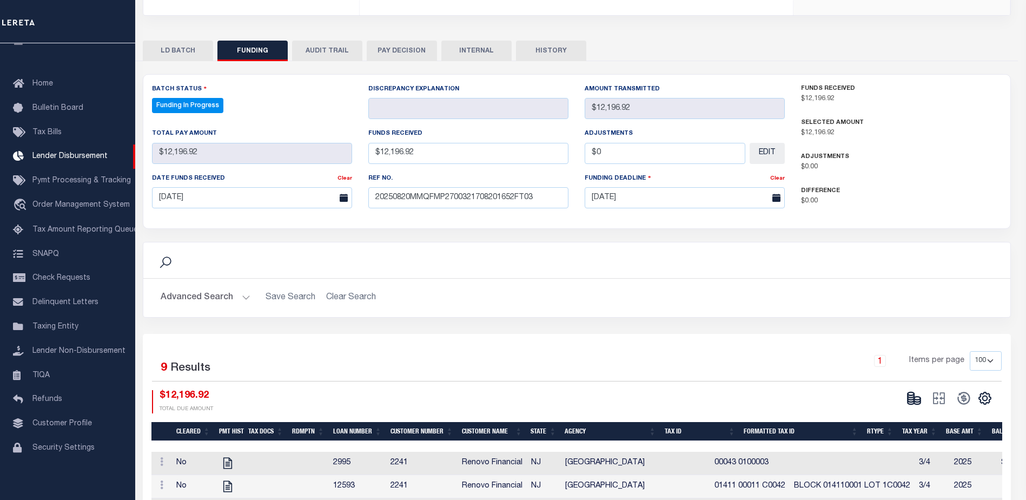
type input "$12,196.92"
type input "$0"
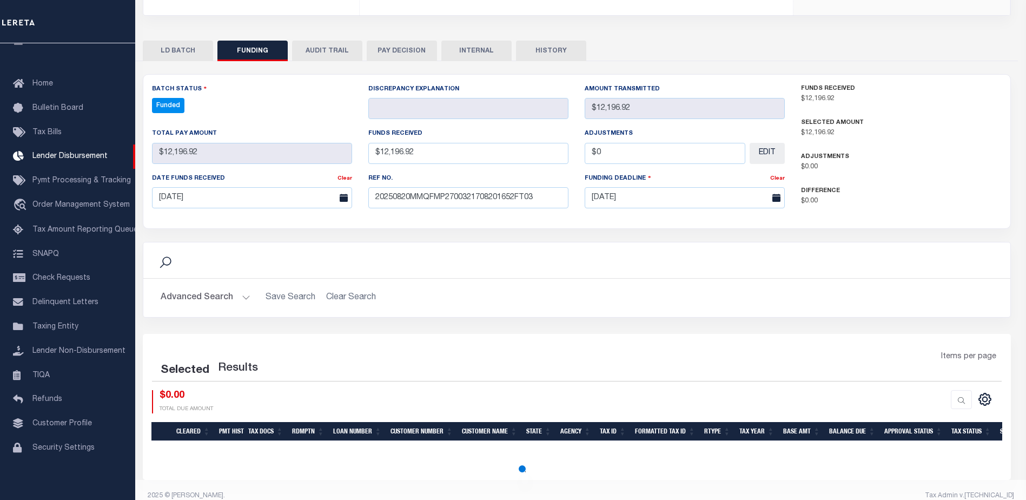
select select "100"
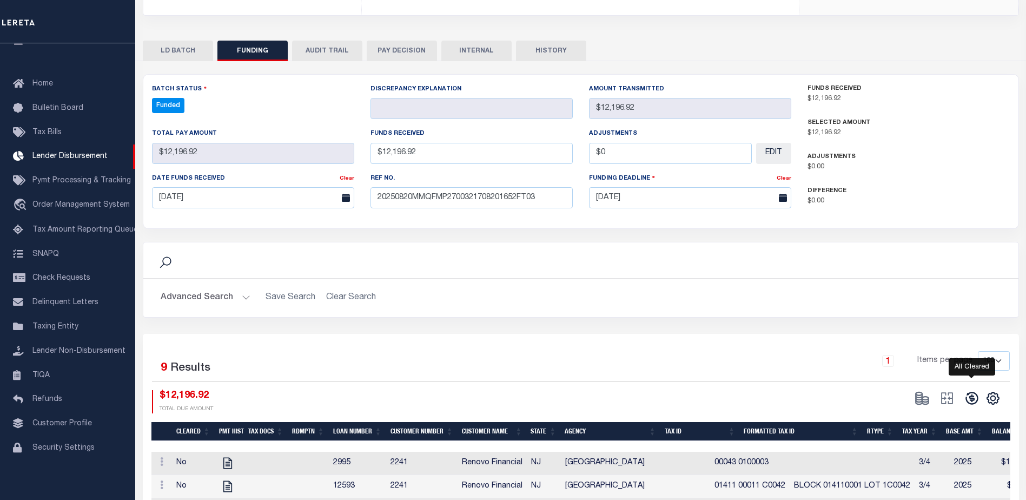
click at [969, 392] on icon at bounding box center [971, 398] width 12 height 12
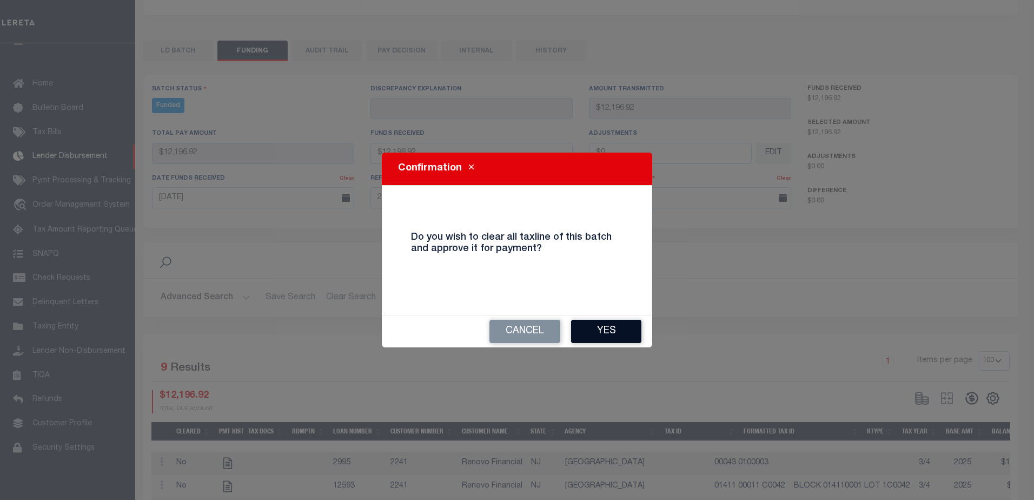
click at [633, 340] on button "Yes" at bounding box center [606, 331] width 70 height 23
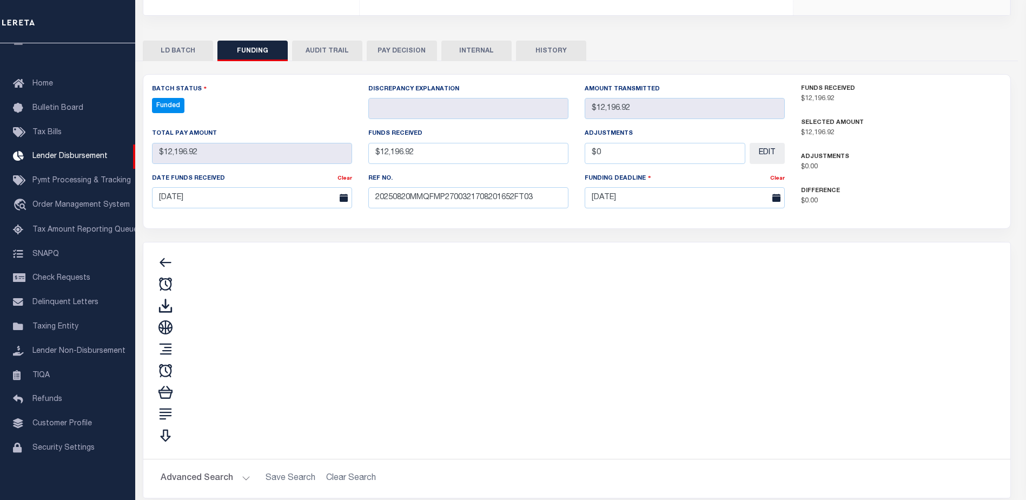
type input "$12,196.92"
type input "$0"
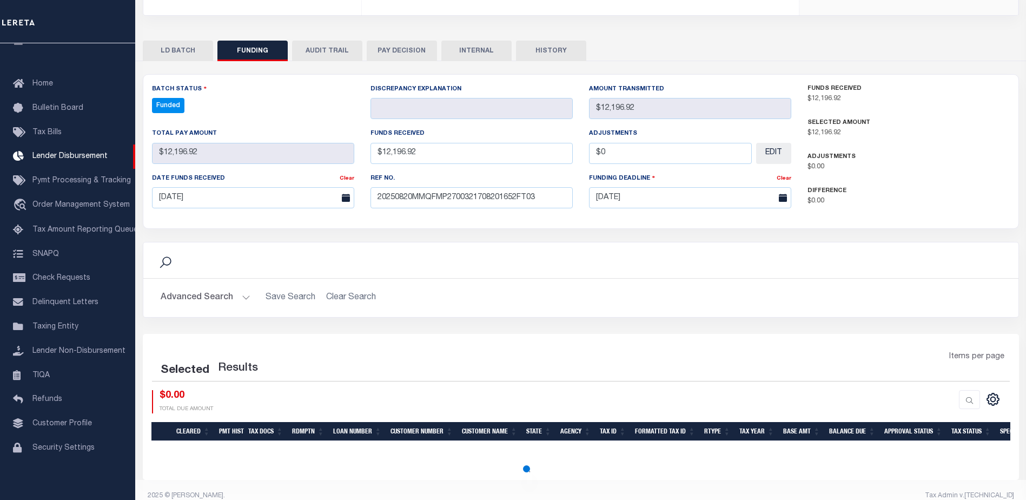
select select "100"
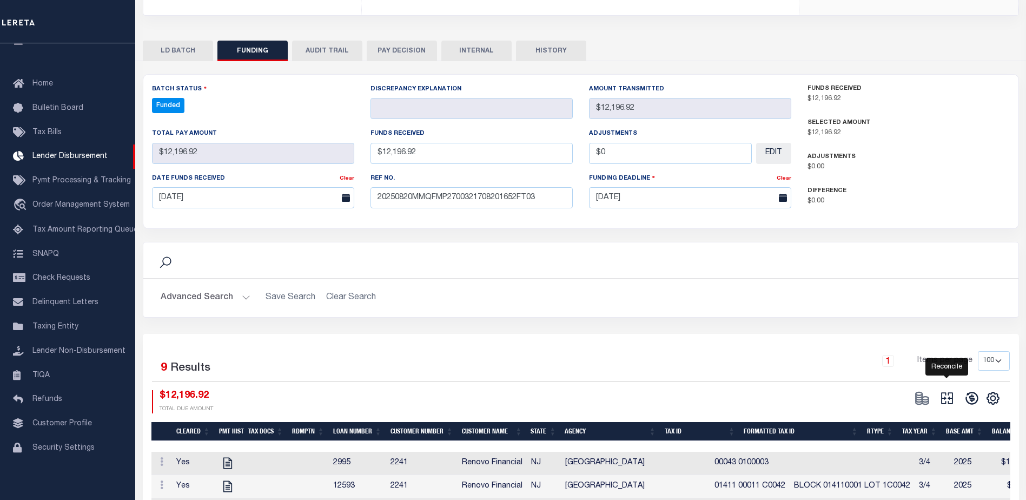
click at [947, 390] on icon at bounding box center [946, 397] width 15 height 15
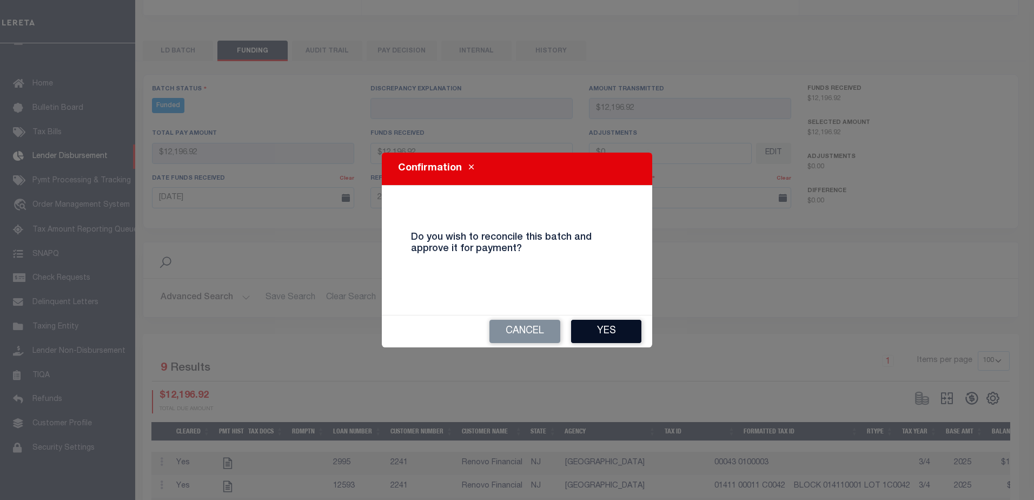
click at [600, 325] on button "Yes" at bounding box center [606, 331] width 70 height 23
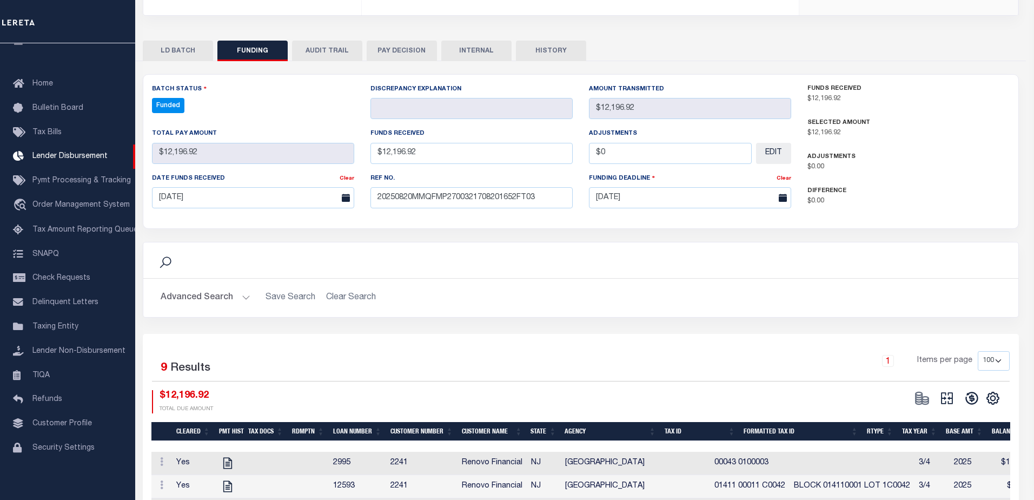
type input "$12,196.92"
type input "$0"
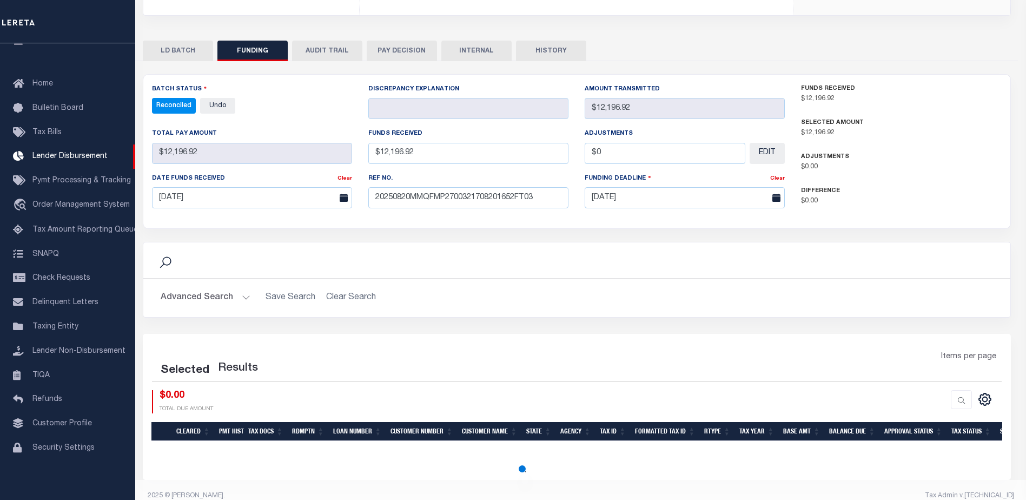
select select "100"
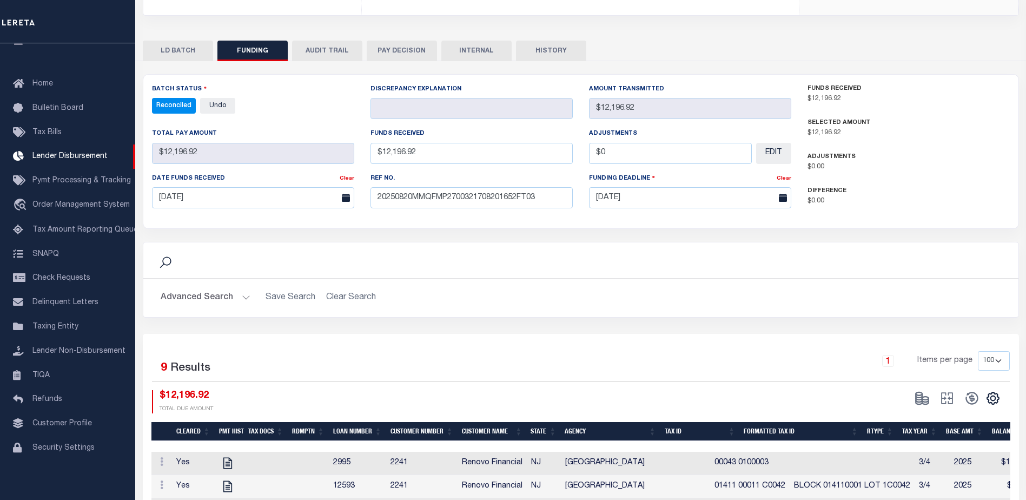
click at [479, 41] on button "INTERNAL" at bounding box center [476, 51] width 70 height 21
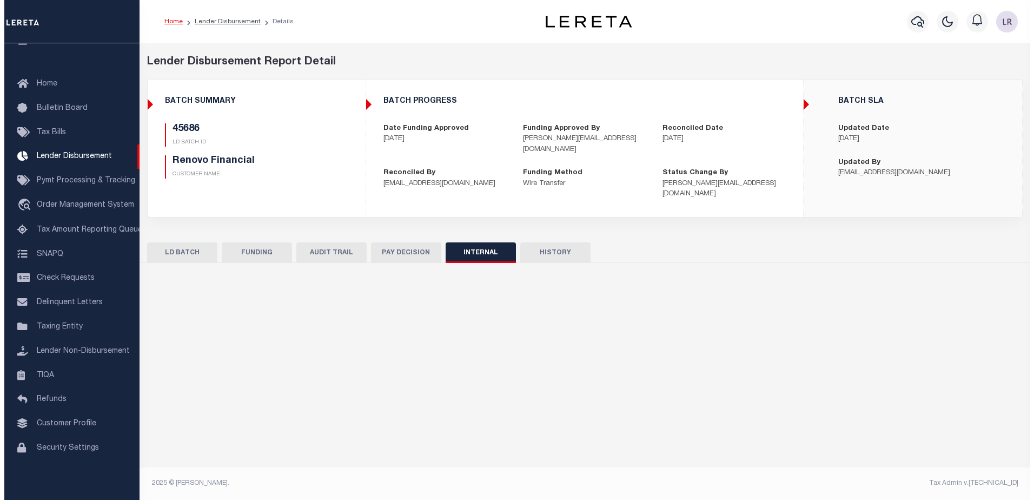
scroll to position [0, 0]
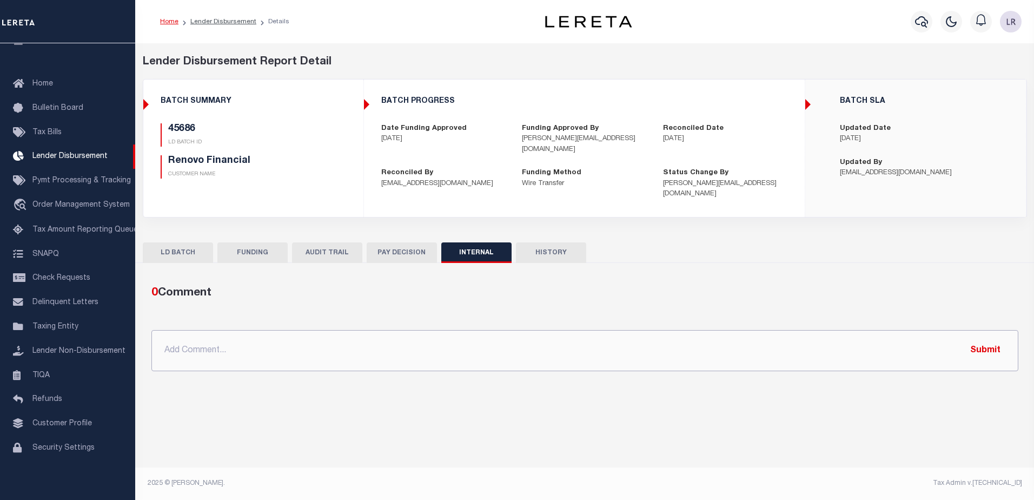
click at [554, 330] on input "text" at bounding box center [584, 350] width 867 height 41
paste input "ORG AMT - $125347.46 45466-4679.86 45615-7790.06 45630-5458.76 45640-47578.43 4…"
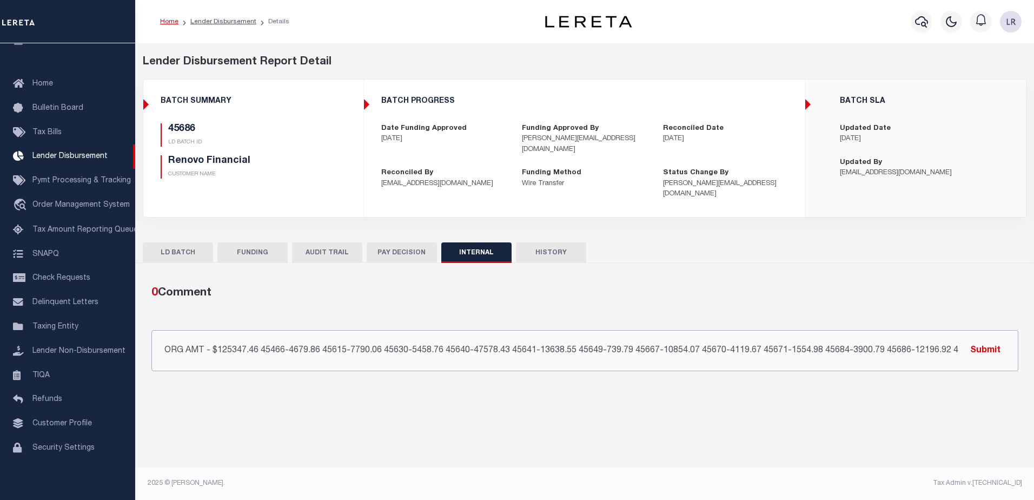
scroll to position [0, 159]
type input "ORG AMT - $125347.46 45466-4679.86 45615-7790.06 45630-5458.76 45640-47578.43 4…"
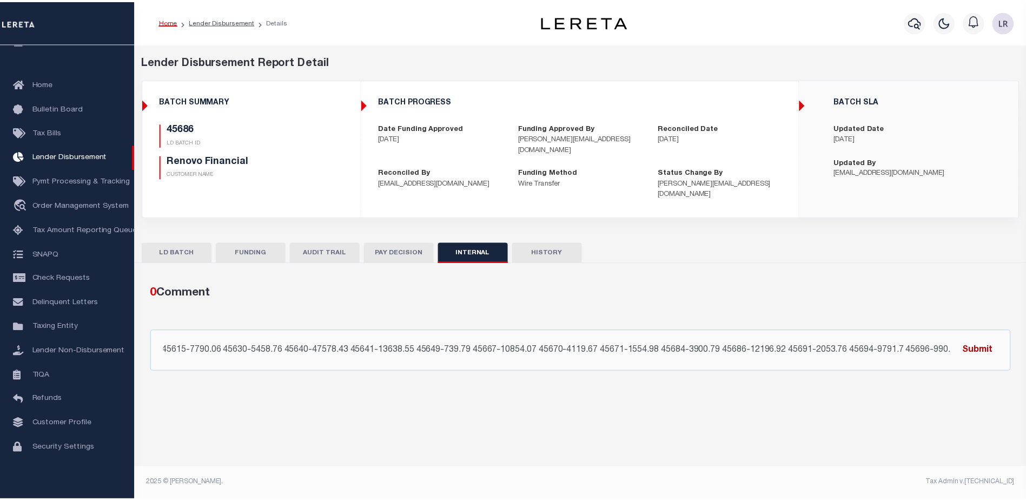
scroll to position [0, 0]
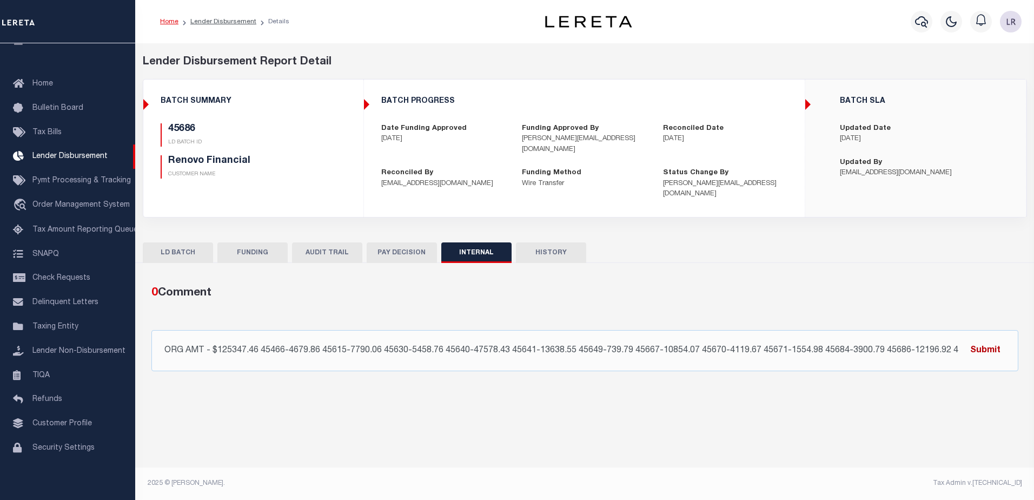
click at [1000, 339] on button "Submit" at bounding box center [985, 350] width 44 height 22
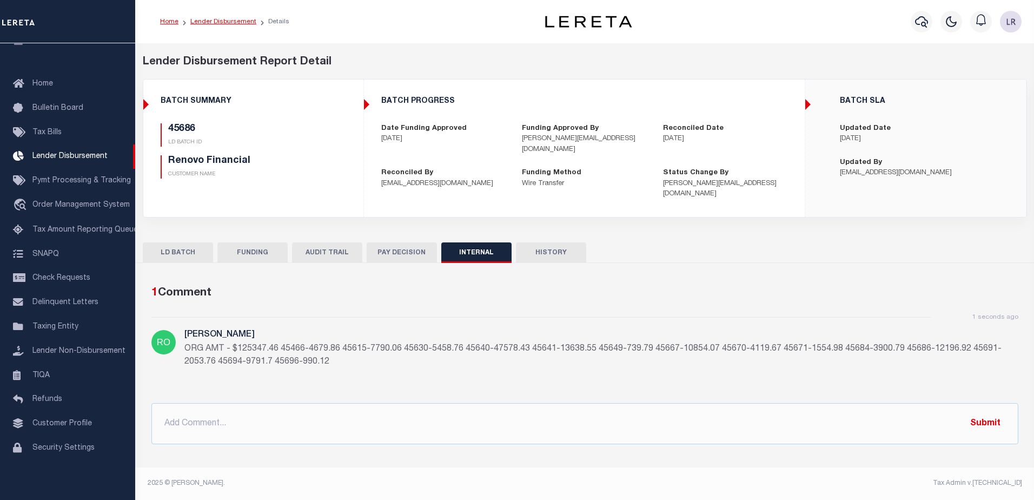
click at [244, 24] on link "Lender Disbursement" at bounding box center [223, 21] width 66 height 6
checkbox input "true"
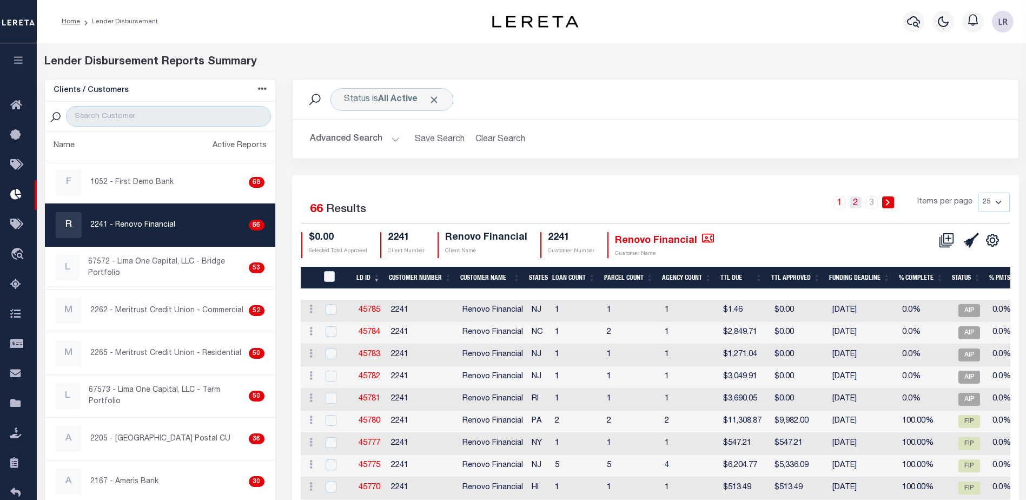
click at [851, 196] on link "2" at bounding box center [855, 202] width 12 height 12
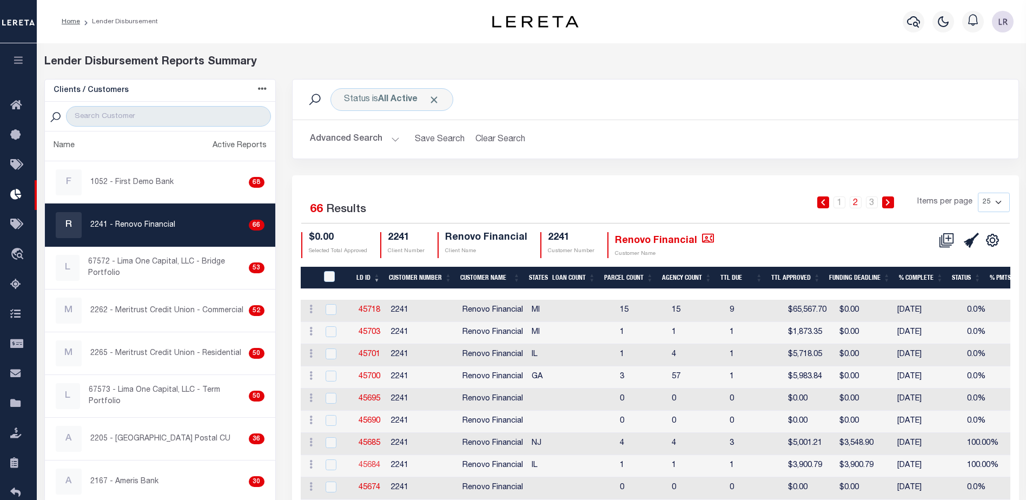
click at [376, 463] on link "45684" at bounding box center [369, 465] width 22 height 8
checkbox input "true"
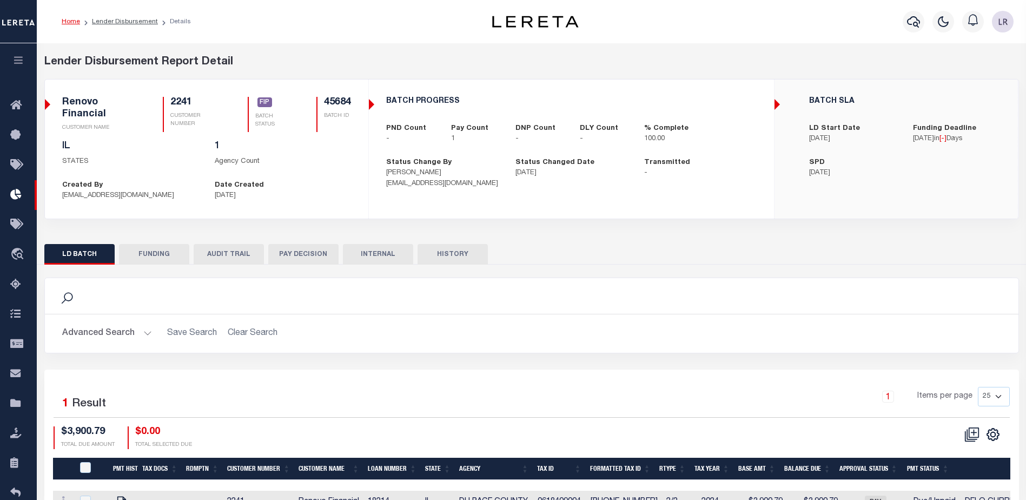
click at [144, 251] on button "FUNDING" at bounding box center [154, 254] width 70 height 21
type input "$3,900.79"
type input "$0"
select select "100"
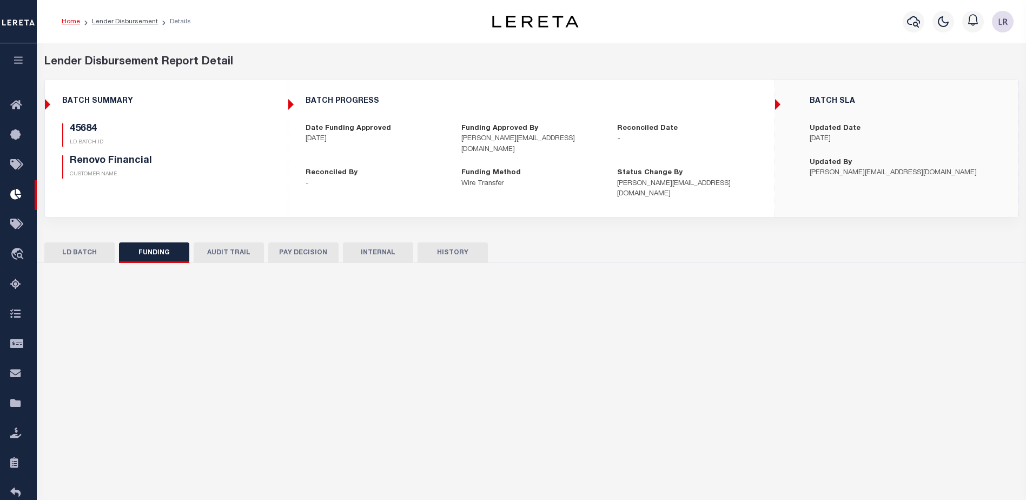
select select "100"
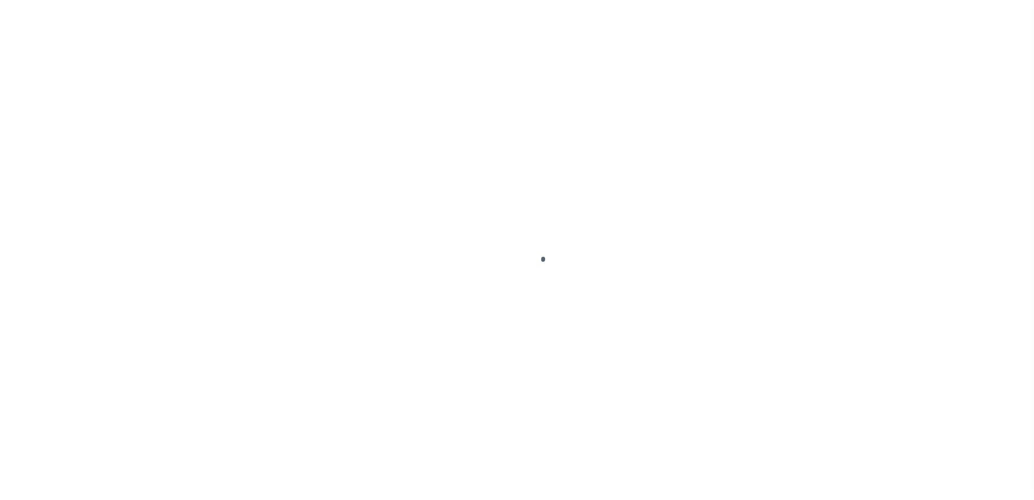
type input "$0.00"
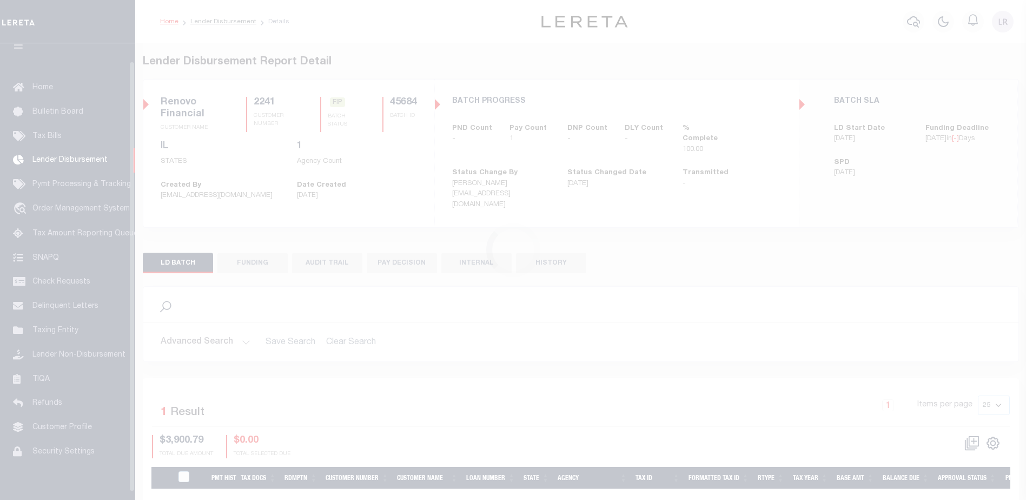
scroll to position [19, 0]
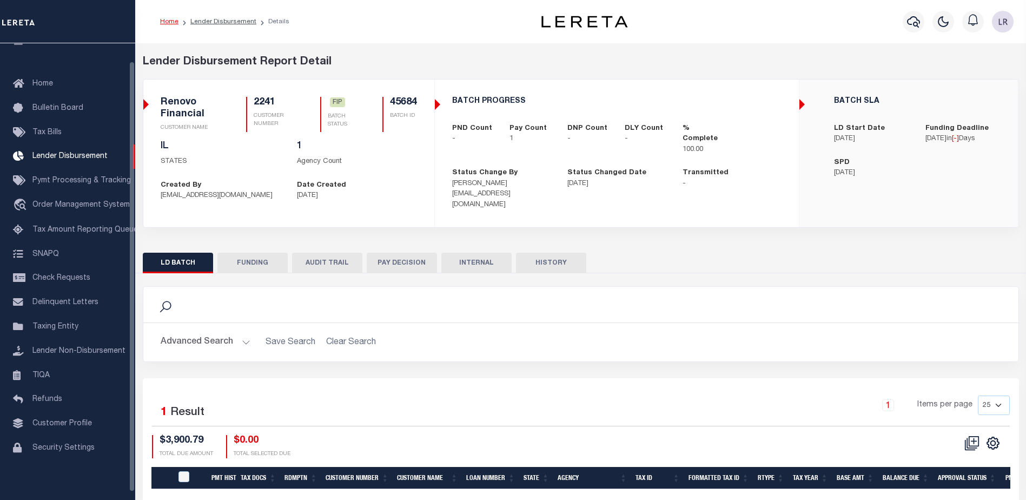
click at [243, 253] on button "FUNDING" at bounding box center [252, 262] width 70 height 21
type input "$3,900.79"
type input "$0"
type input "[DATE]"
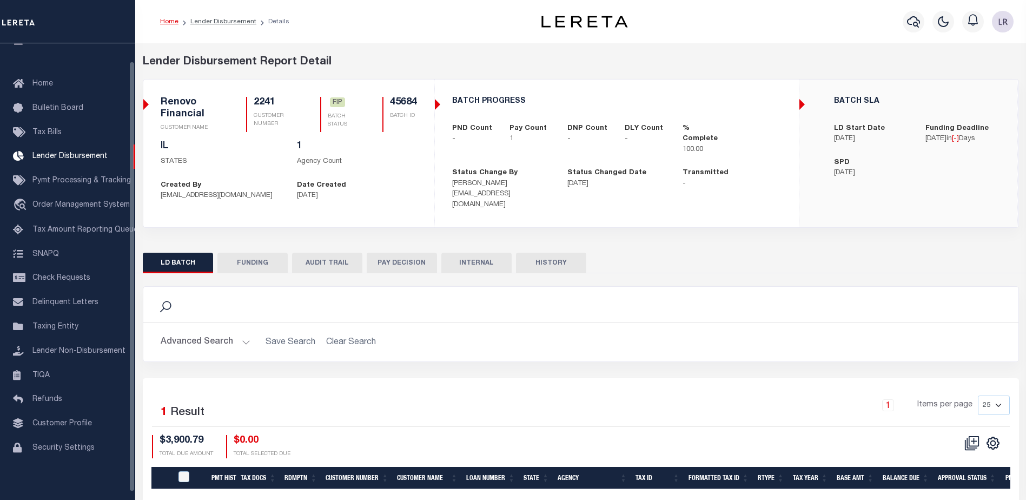
select select "100"
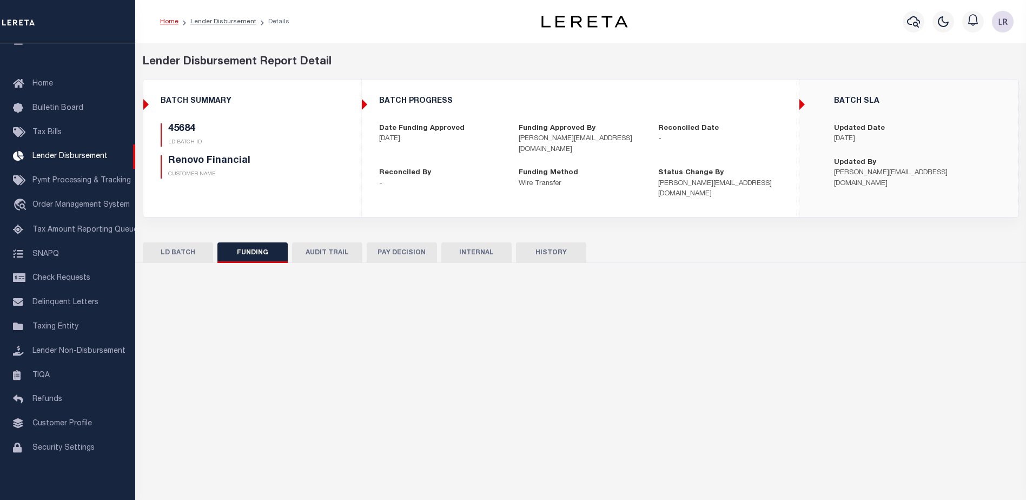
select select "100"
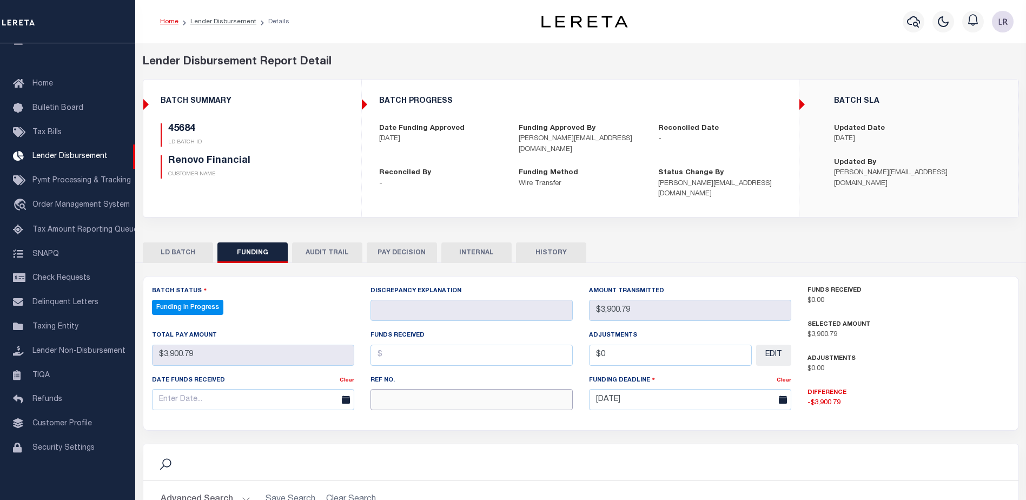
click at [407, 391] on input "text" at bounding box center [471, 399] width 202 height 21
paste input "20250820MMQFMP2700321708201652FT03"
type input "20250820MMQFMP2700321708201652FT03"
click at [404, 344] on input "text" at bounding box center [471, 354] width 202 height 21
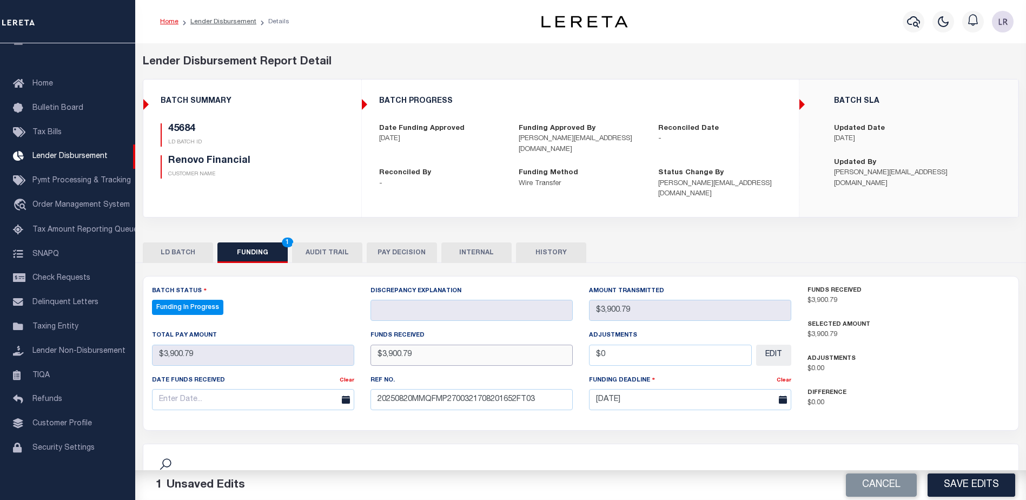
type input "$3,900.79"
click at [337, 389] on span at bounding box center [344, 399] width 19 height 21
click at [323, 389] on input "text" at bounding box center [253, 399] width 202 height 21
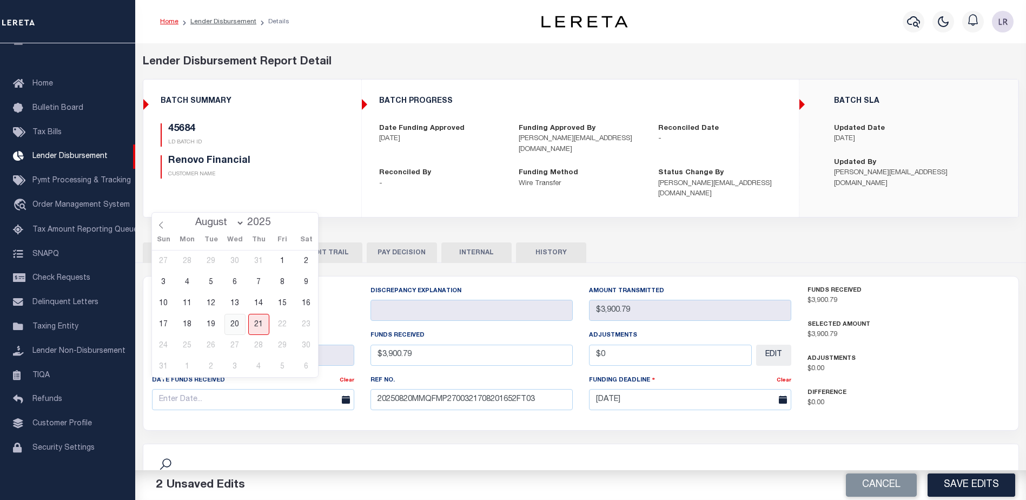
click at [243, 327] on span "20" at bounding box center [234, 324] width 21 height 21
type input "[DATE]"
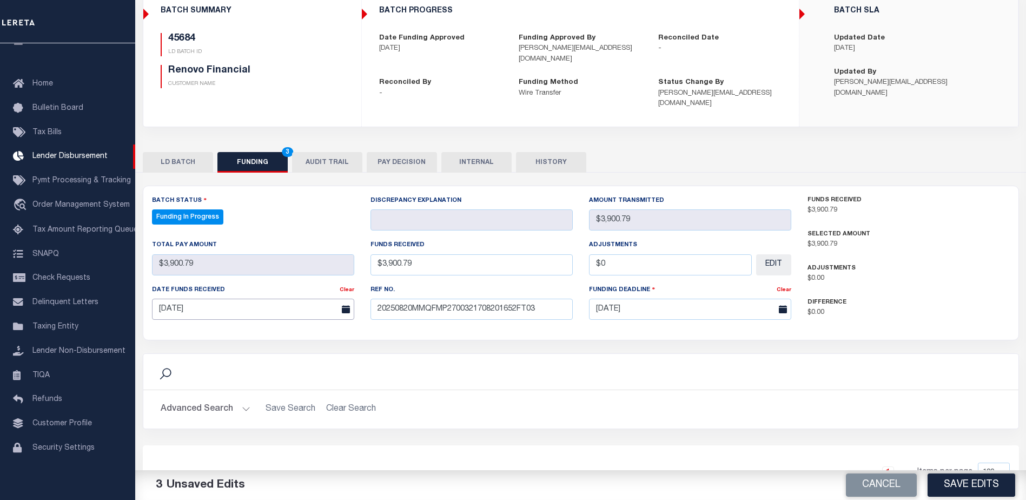
scroll to position [108, 0]
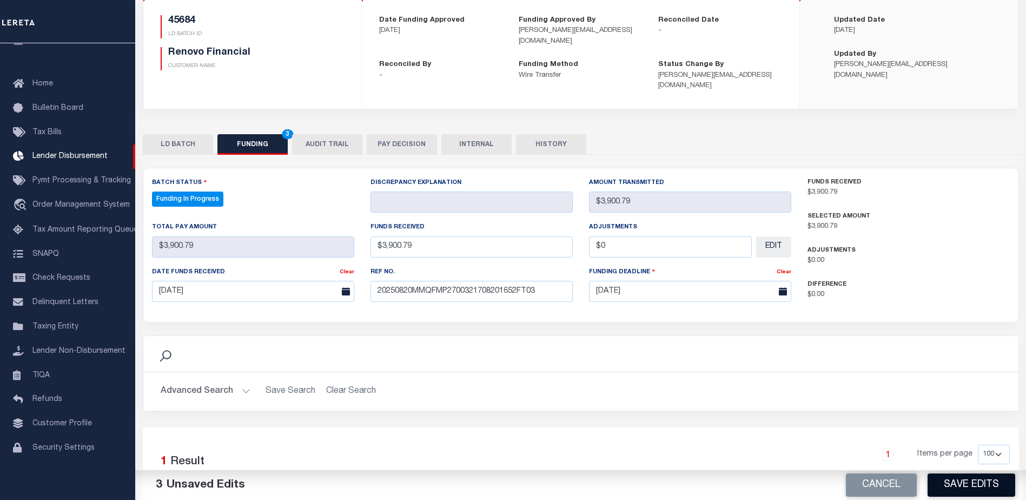
click at [986, 481] on button "Save Edits" at bounding box center [971, 484] width 88 height 23
type input "$3,900.79"
type input "$0"
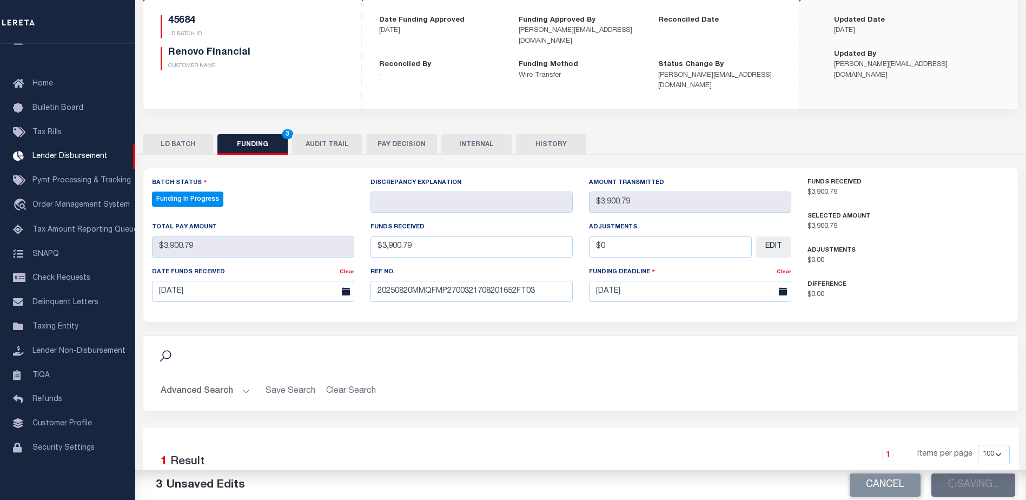
select select "100"
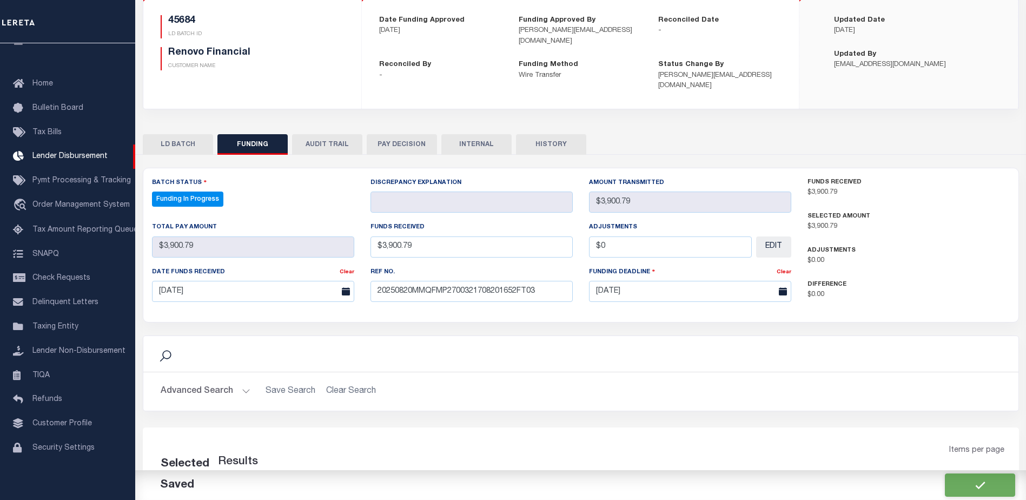
select select "100"
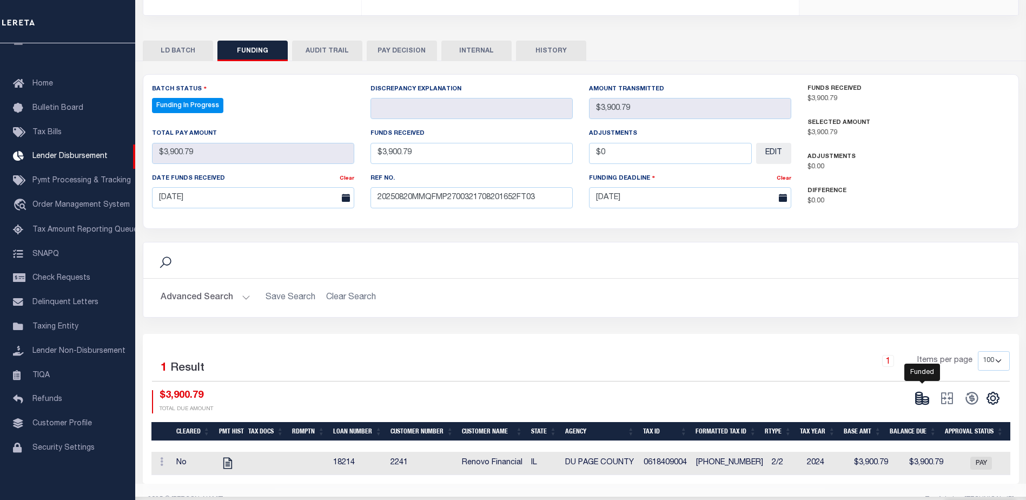
click at [928, 390] on icon at bounding box center [921, 397] width 15 height 15
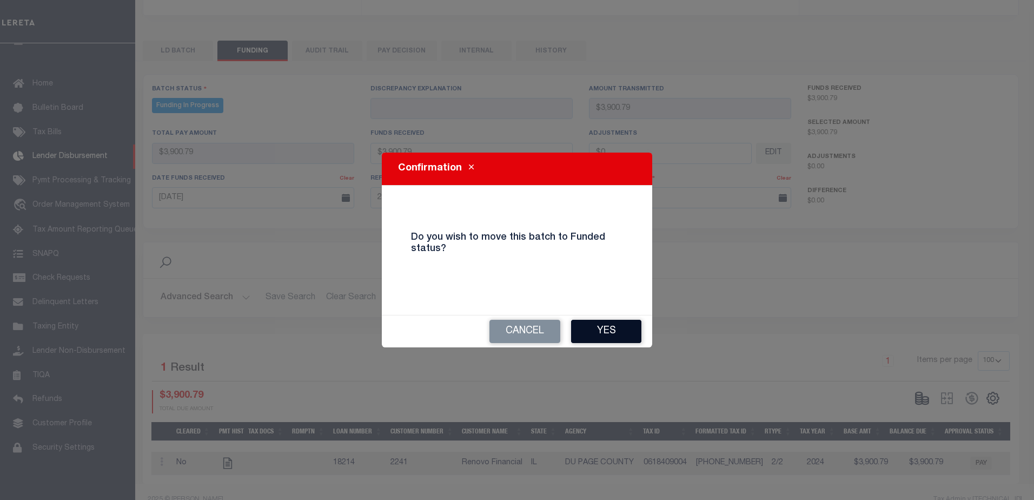
click at [614, 338] on button "Yes" at bounding box center [606, 331] width 70 height 23
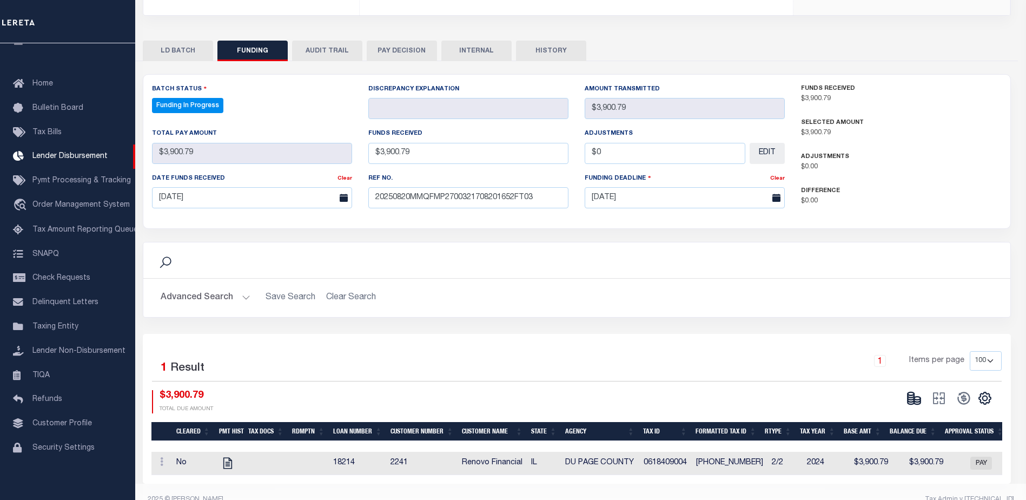
type input "$3,900.79"
type input "$0"
select select "100"
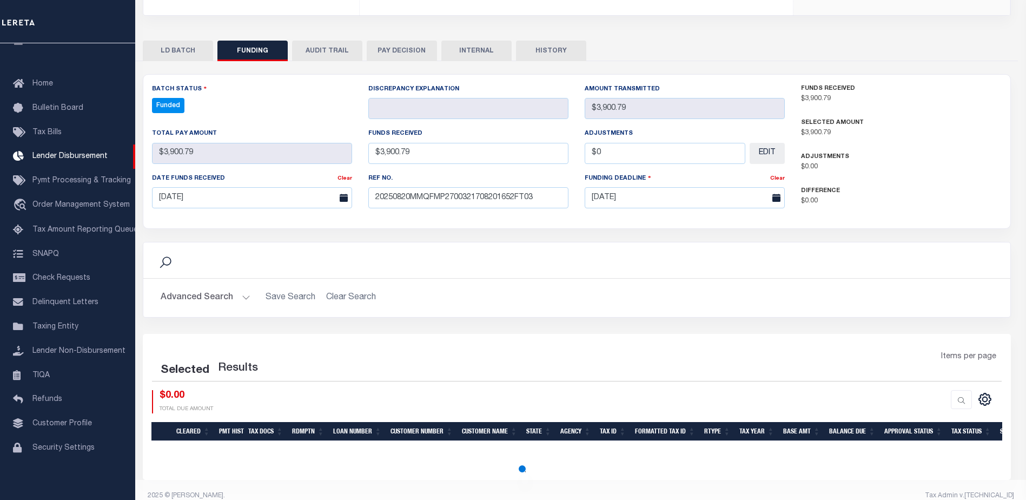
select select "100"
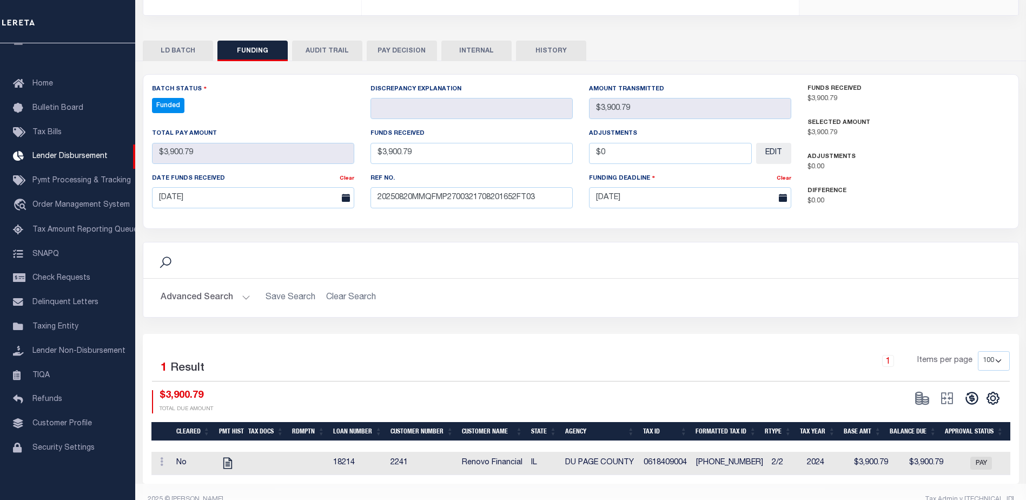
click at [967, 390] on icon at bounding box center [971, 397] width 15 height 15
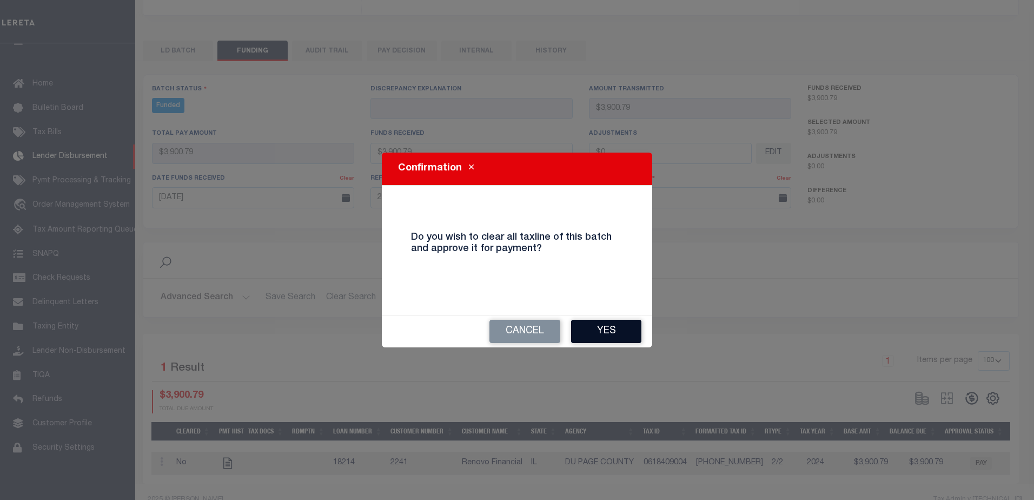
click at [602, 339] on button "Yes" at bounding box center [606, 331] width 70 height 23
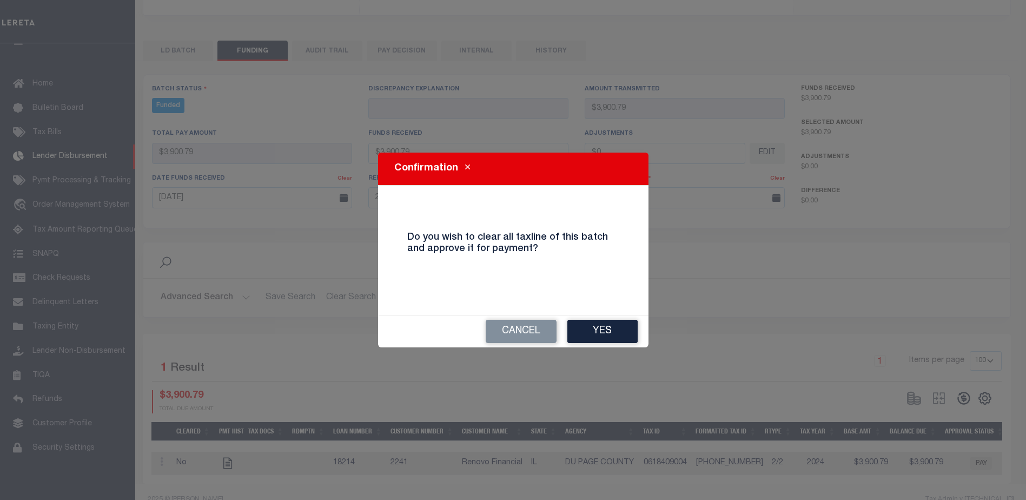
type input "$3,900.79"
type input "$0"
select select "100"
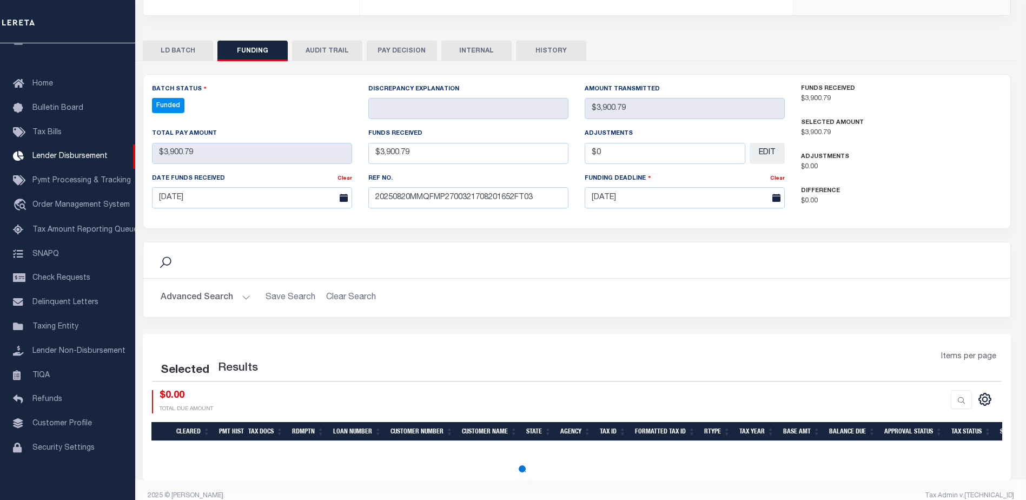
select select "100"
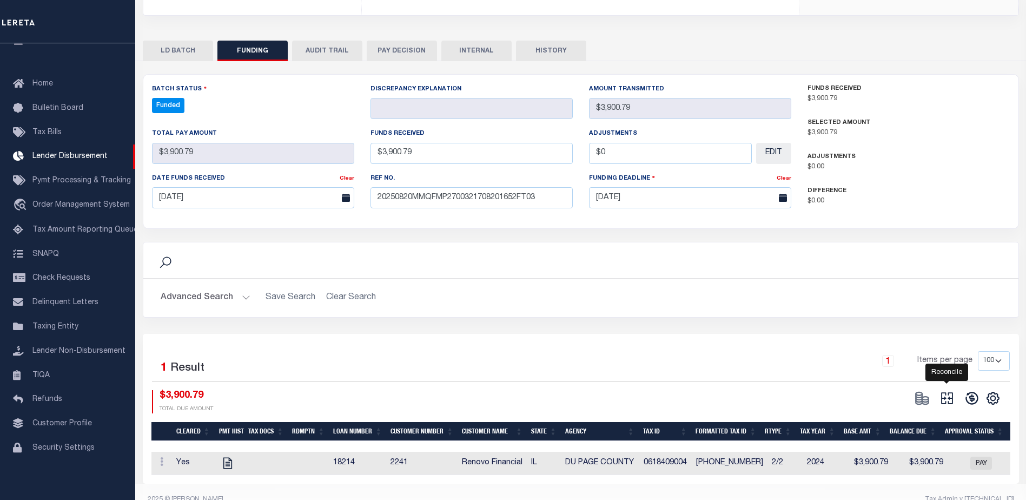
click at [948, 392] on icon at bounding box center [947, 398] width 12 height 12
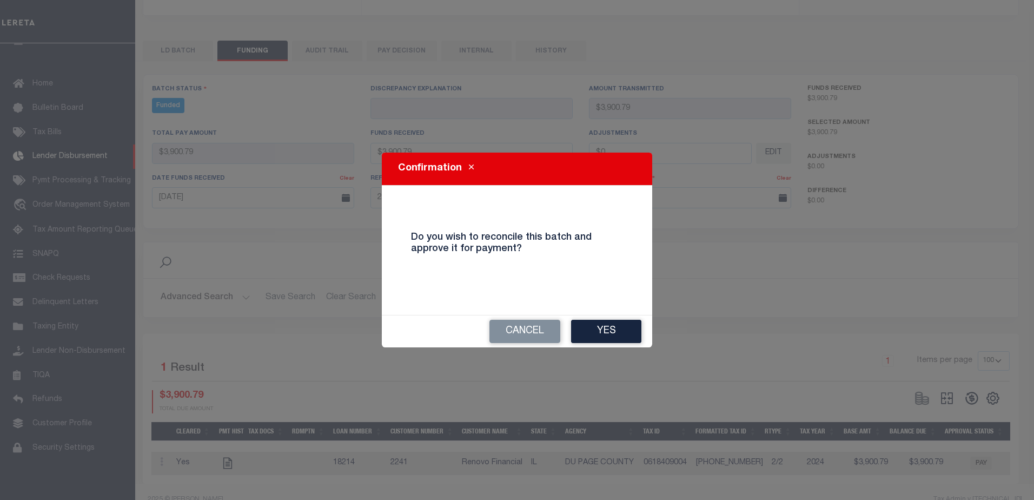
click at [622, 323] on button "Yes" at bounding box center [606, 331] width 70 height 23
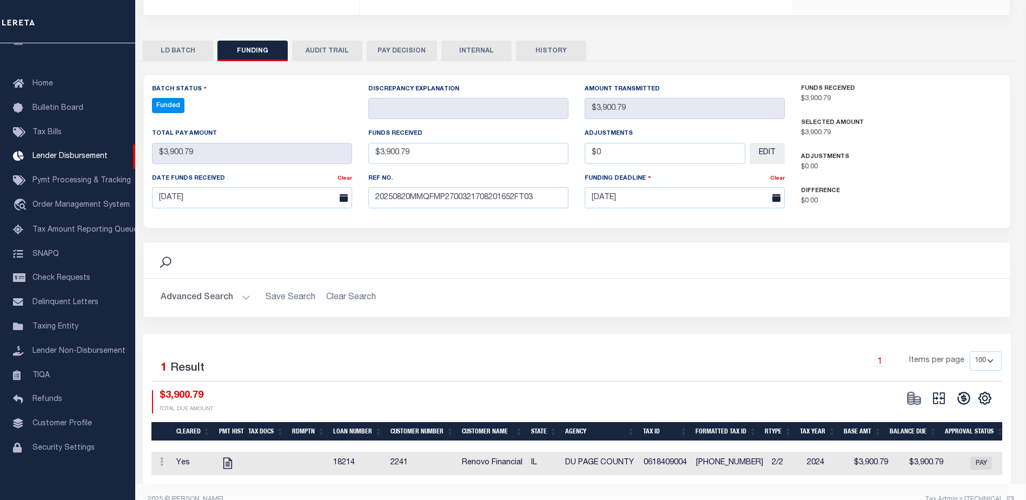
select select "100"
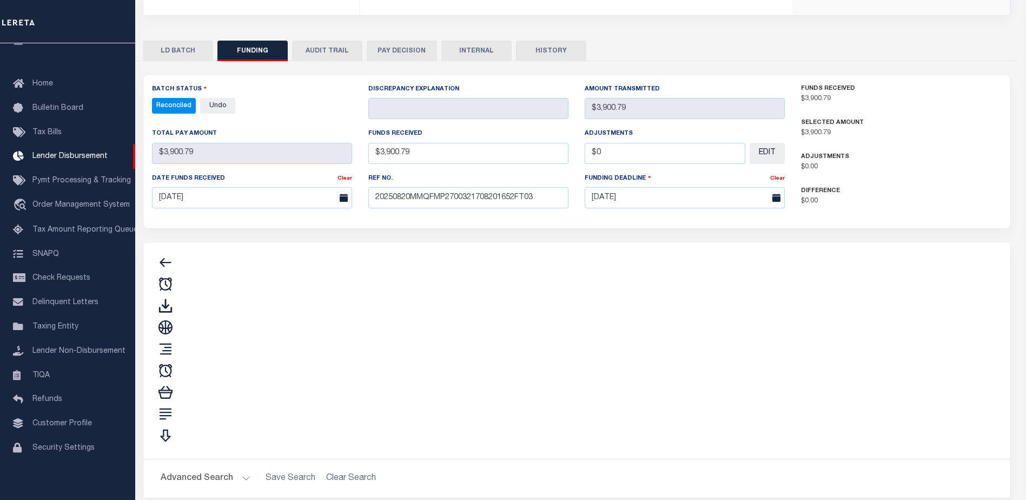
type input "$3,900.79"
type input "$0"
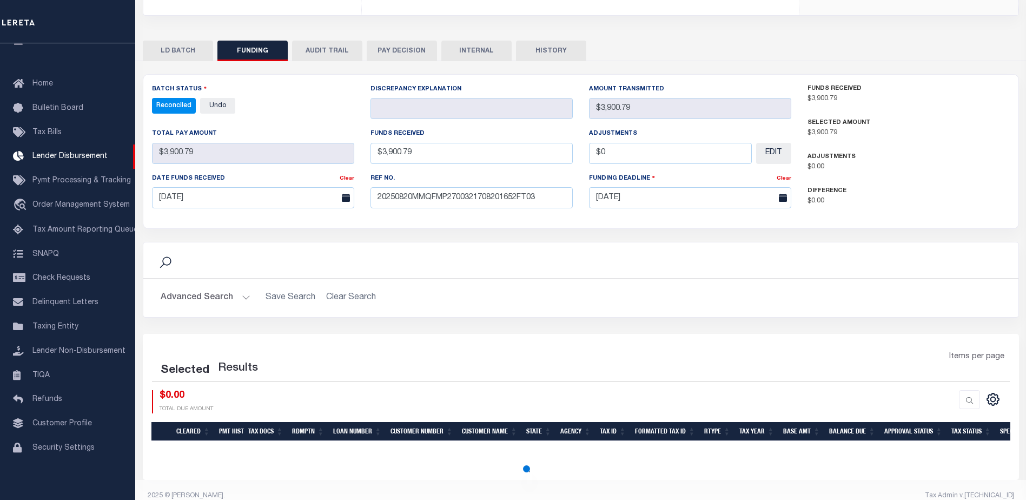
select select "100"
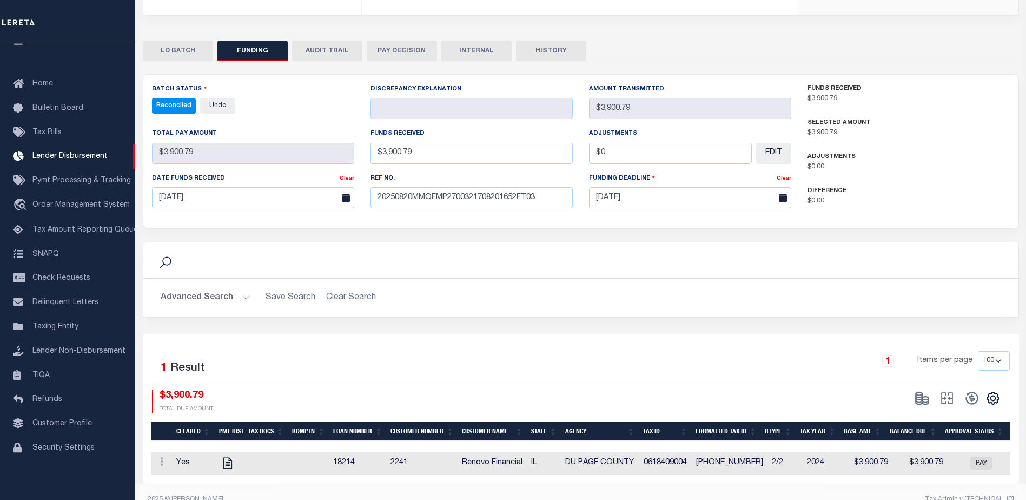
click at [482, 41] on button "INTERNAL" at bounding box center [476, 51] width 70 height 21
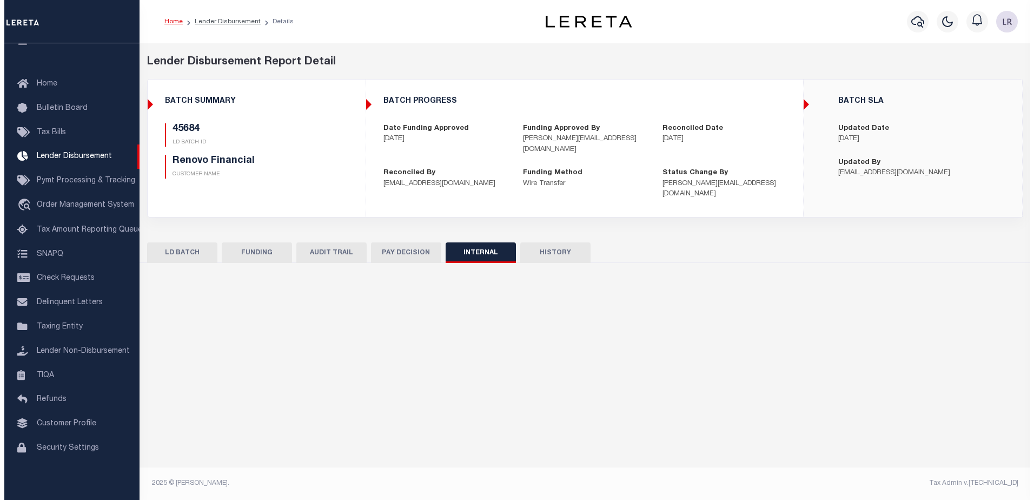
scroll to position [0, 0]
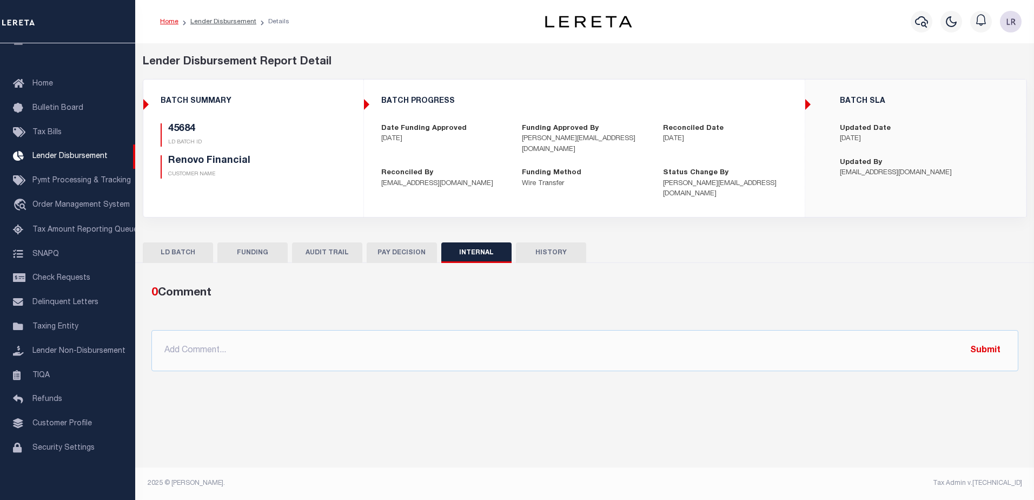
click at [629, 317] on div "0 Comment @Aakash Patel @Abdul Muzain @Adams, Pamela S @Adhikary Rinki @Agustin…" at bounding box center [585, 327] width 884 height 87
drag, startPoint x: 642, startPoint y: 327, endPoint x: 679, endPoint y: 328, distance: 37.3
click at [642, 330] on input "text" at bounding box center [584, 350] width 867 height 41
paste input "ORG AMT - $125347.46 45466-4679.86 45615-7790.06 45630-5458.76 45640-47578.43 4…"
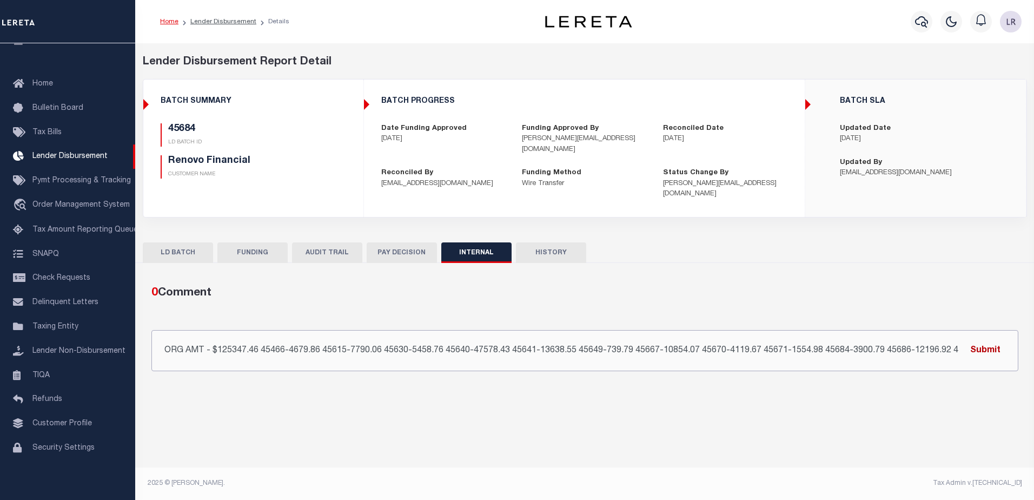
scroll to position [0, 159]
type input "ORG AMT - $125347.46 45466-4679.86 45615-7790.06 45630-5458.76 45640-47578.43 4…"
click at [994, 339] on button "Submit" at bounding box center [985, 350] width 44 height 22
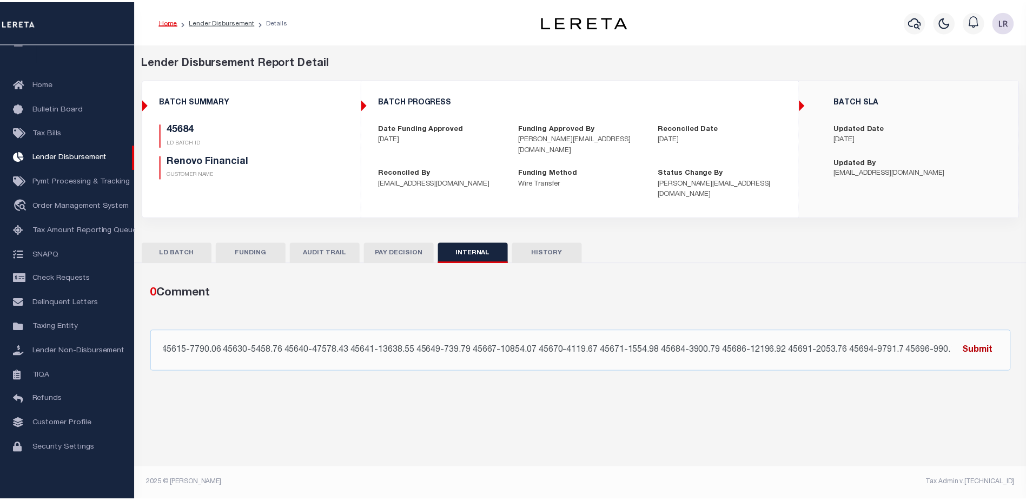
scroll to position [0, 0]
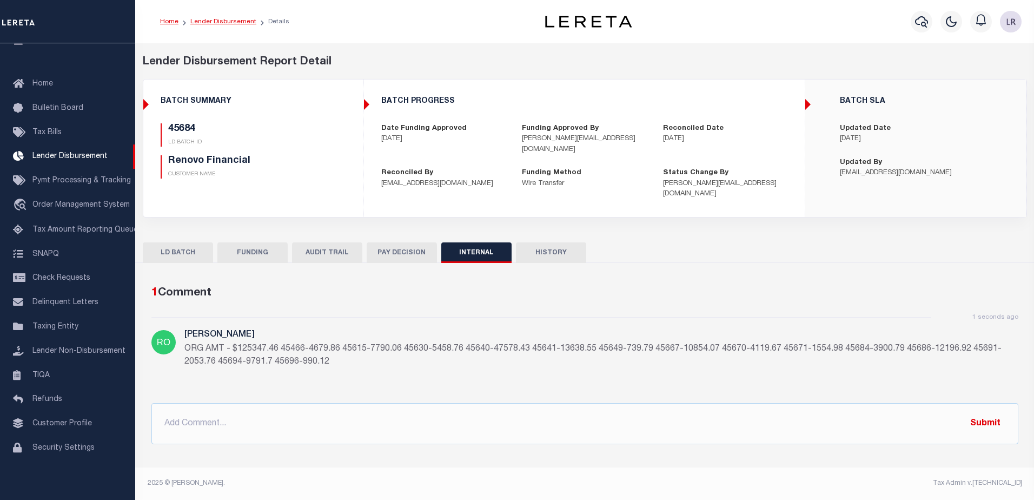
click at [249, 24] on link "Lender Disbursement" at bounding box center [223, 21] width 66 height 6
checkbox input "true"
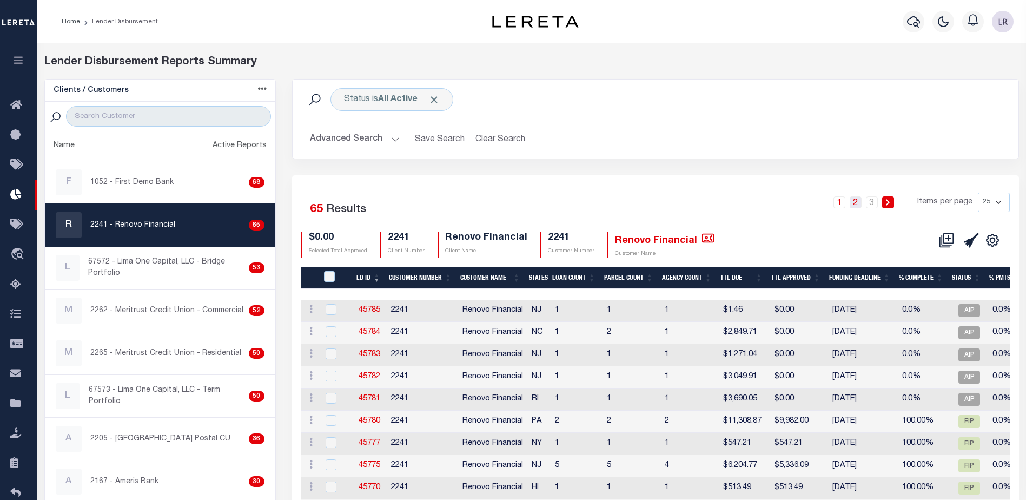
click at [858, 202] on link "2" at bounding box center [855, 202] width 12 height 12
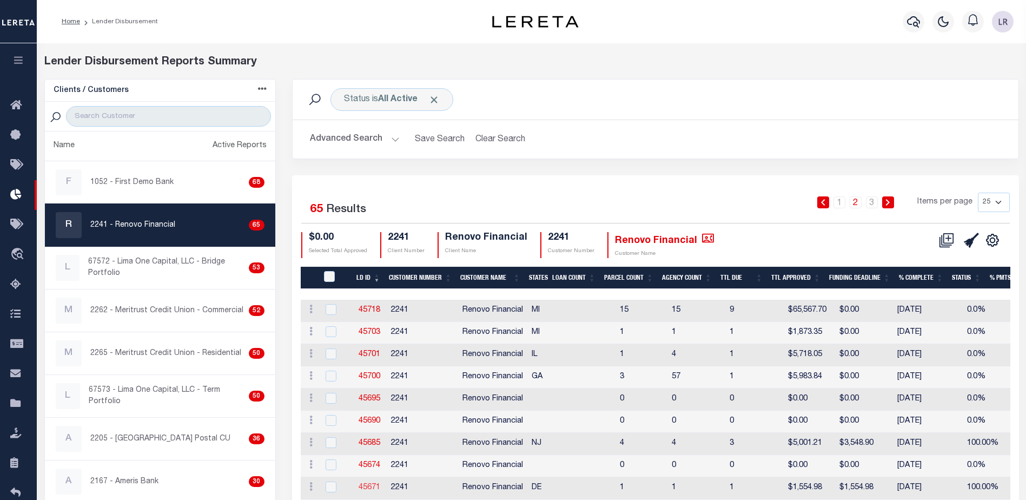
click at [377, 483] on link "45671" at bounding box center [369, 487] width 22 height 8
checkbox input "true"
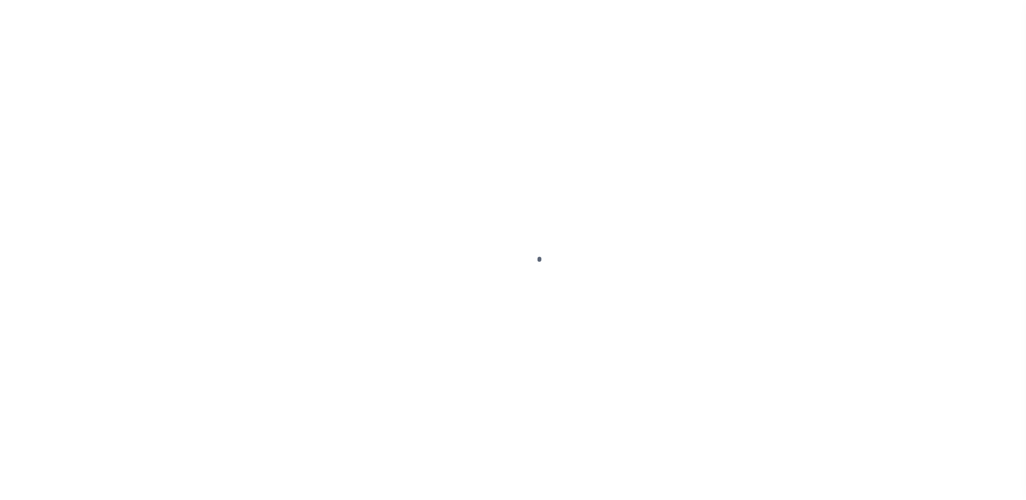
type input "$0.00"
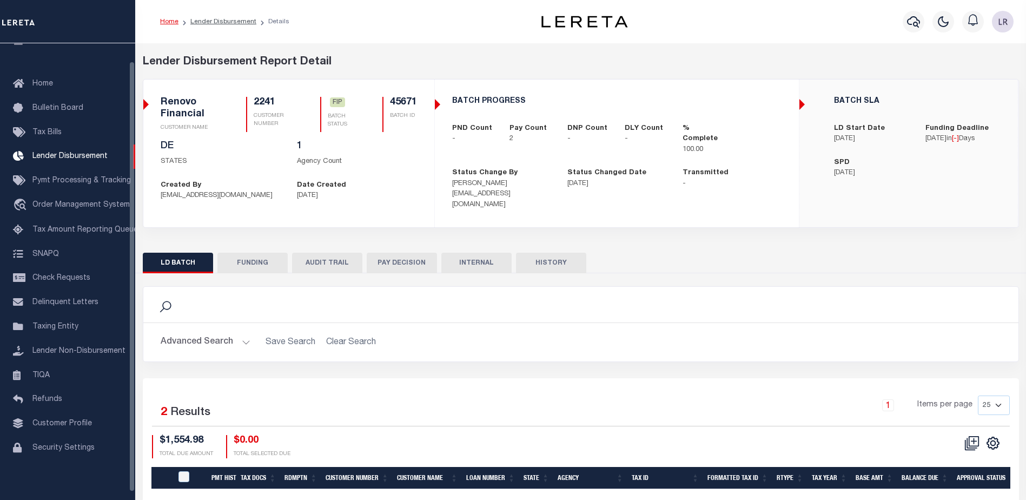
click at [231, 258] on button "FUNDING" at bounding box center [252, 262] width 70 height 21
select select "100"
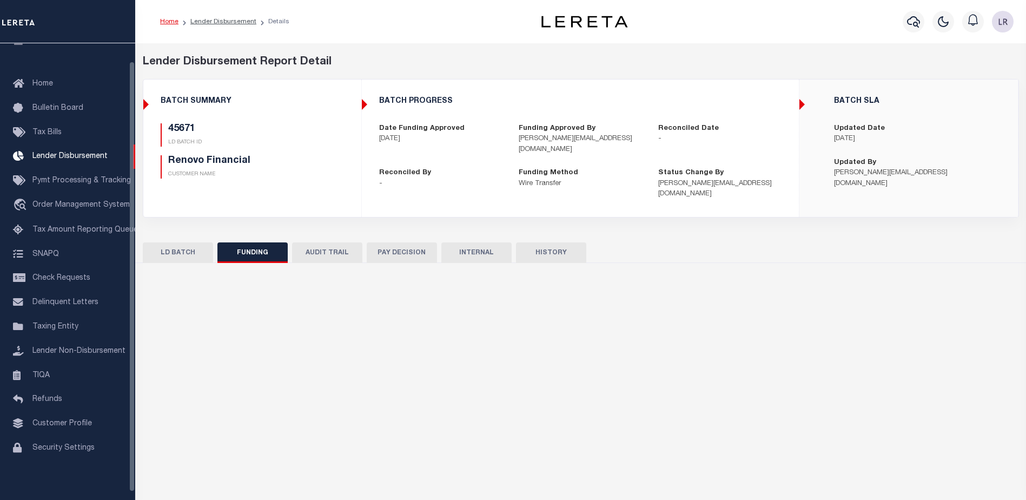
type input "$1,554.98"
type input "$0"
type input "[DATE]"
select select "100"
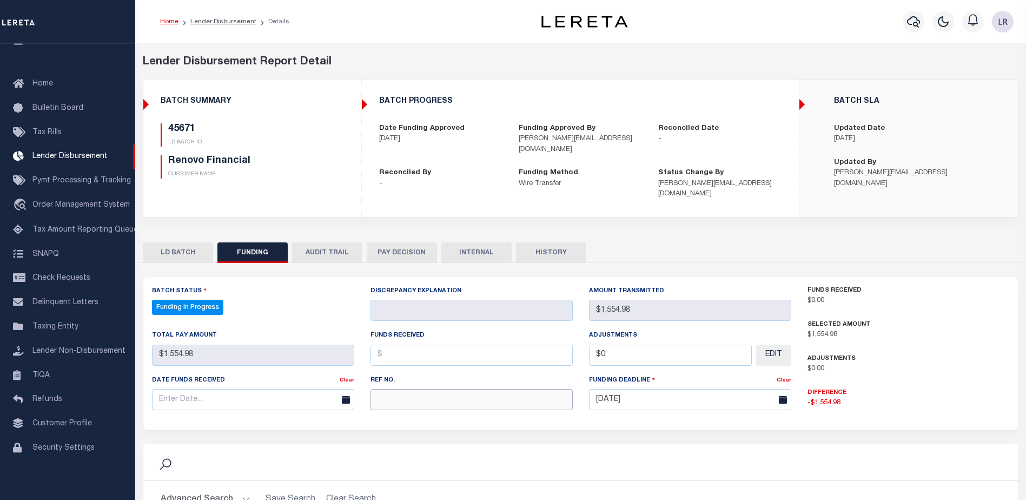
drag, startPoint x: 376, startPoint y: 381, endPoint x: 382, endPoint y: 380, distance: 6.0
click at [376, 389] on input "text" at bounding box center [471, 399] width 202 height 21
paste input "20250820MMQFMP2700321708201652FT03"
type input "20250820MMQFMP2700321708201652FT03"
click at [390, 344] on input "text" at bounding box center [471, 354] width 202 height 21
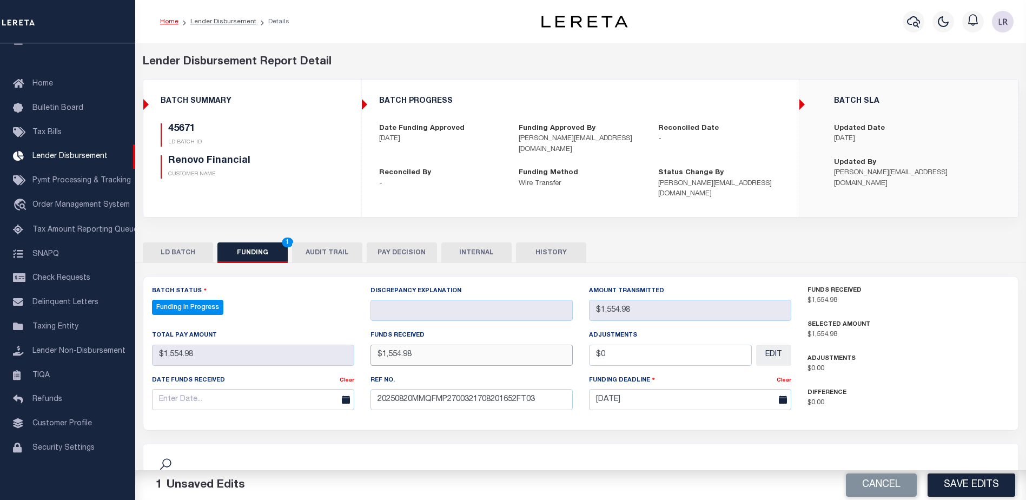
type input "$1,554.98"
click at [300, 394] on input "text" at bounding box center [253, 399] width 202 height 21
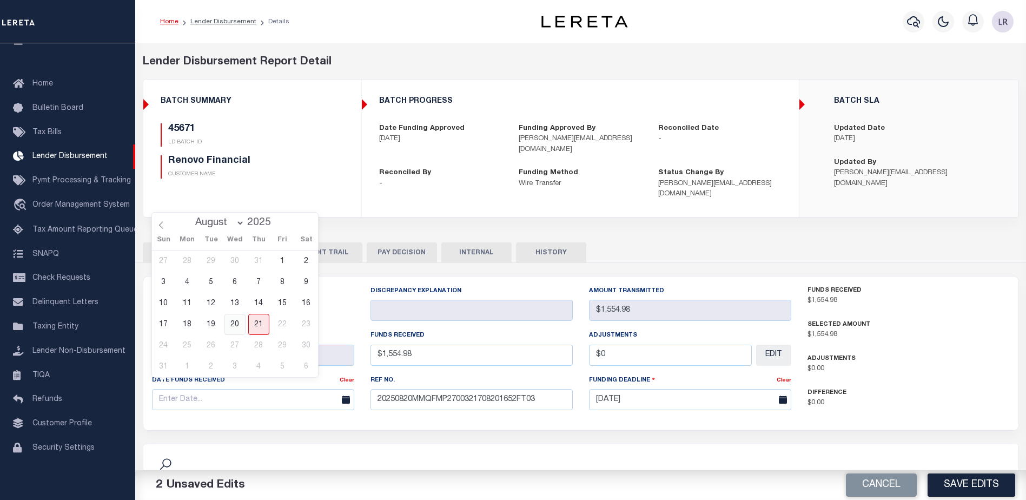
click at [240, 327] on span "20" at bounding box center [234, 324] width 21 height 21
type input "[DATE]"
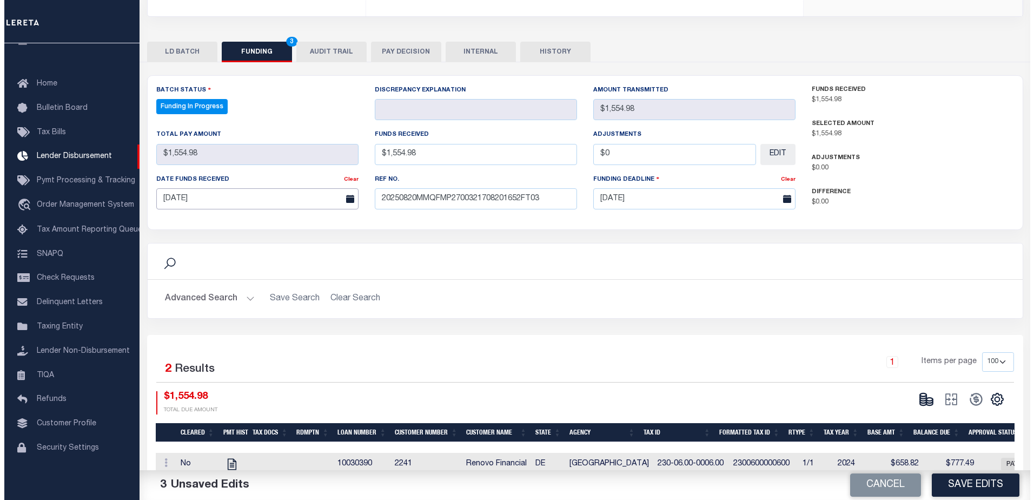
scroll to position [237, 0]
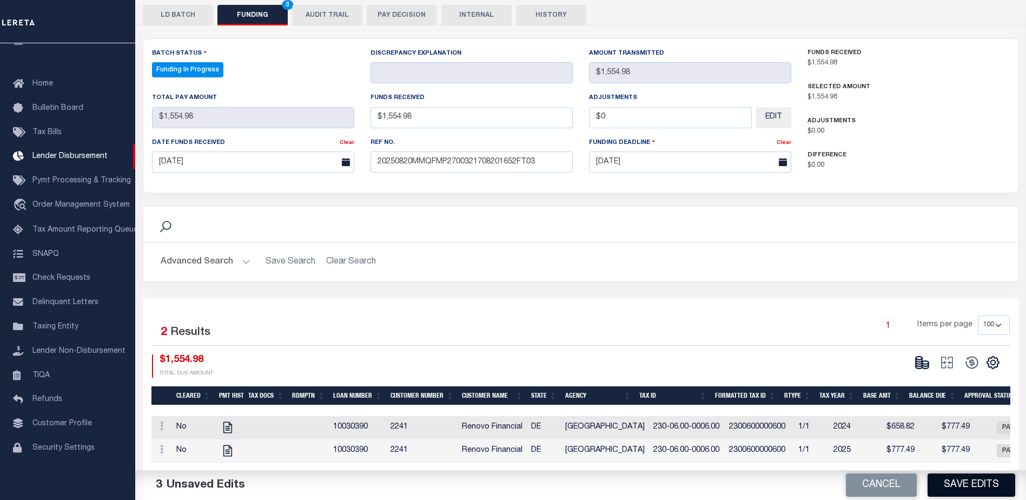
click at [950, 482] on button "Save Edits" at bounding box center [971, 484] width 88 height 23
type input "$1,554.98"
type input "$0"
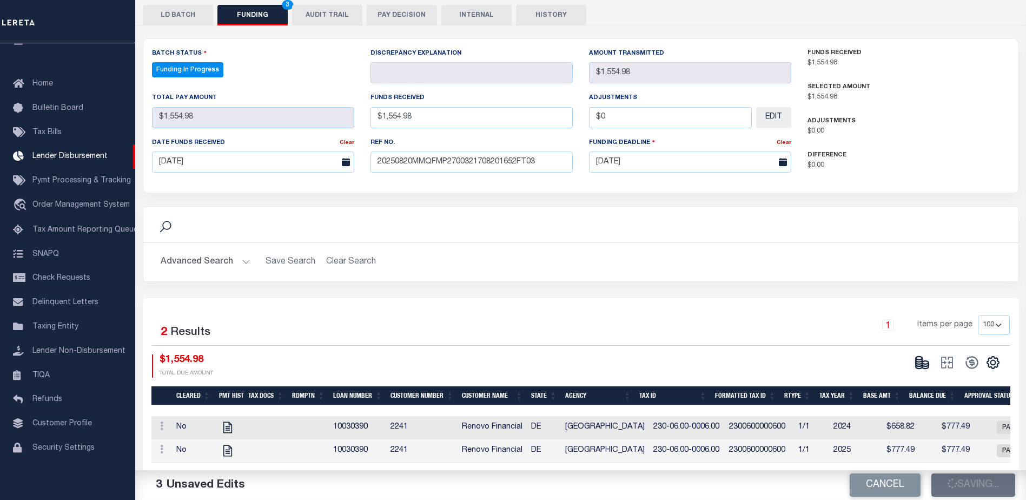
select select "100"
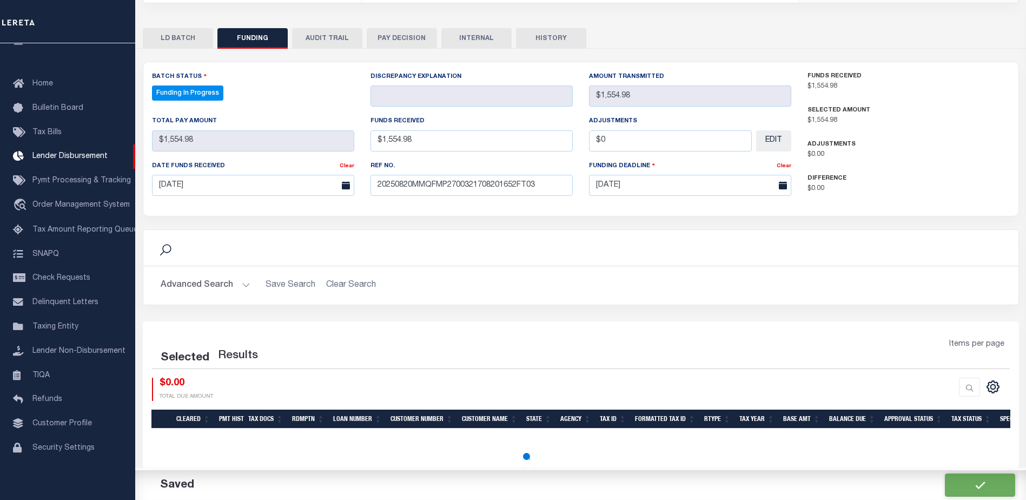
select select "100"
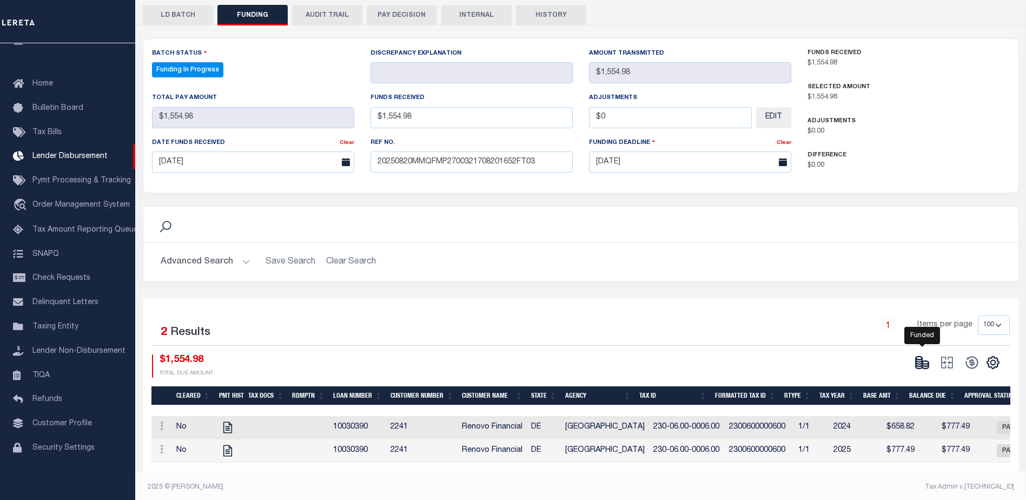
click at [923, 358] on icon at bounding box center [921, 362] width 15 height 15
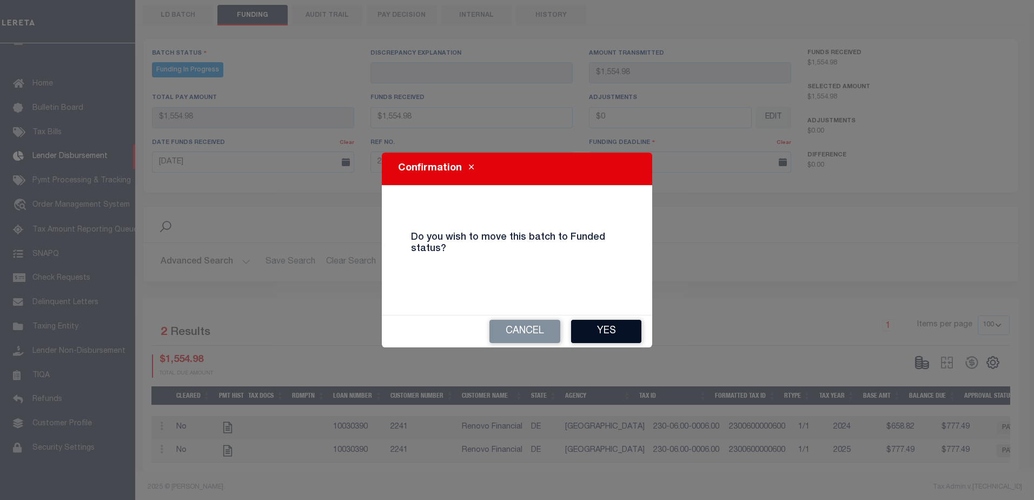
click at [621, 335] on button "Yes" at bounding box center [606, 331] width 70 height 23
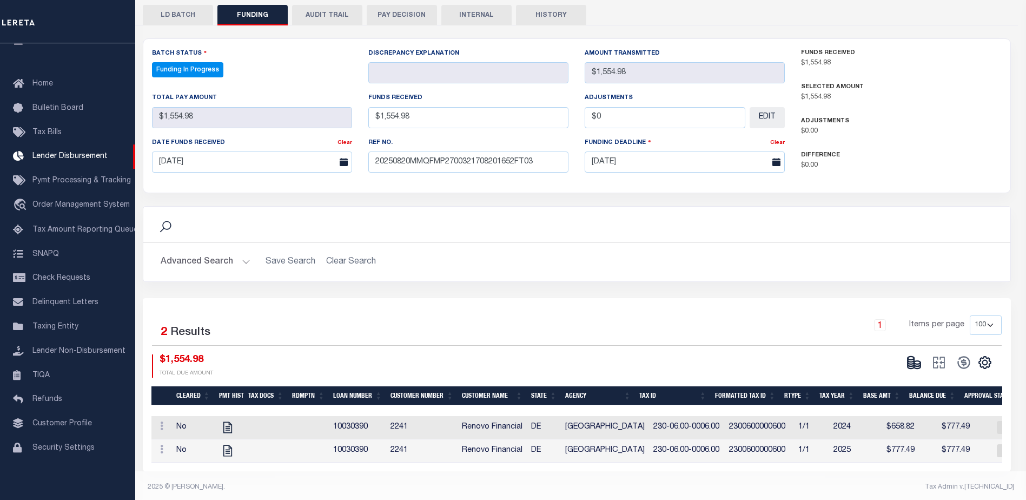
type input "$1,554.98"
type input "$0"
select select "100"
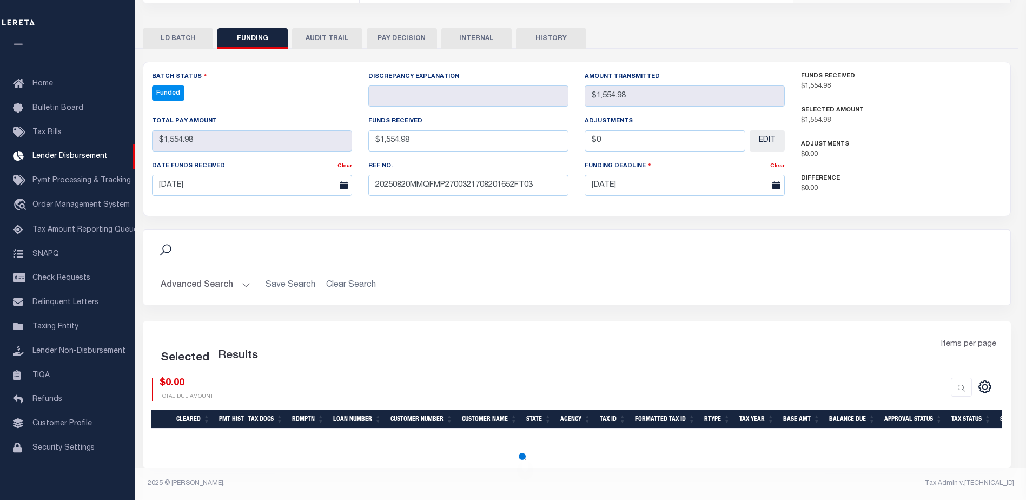
select select "100"
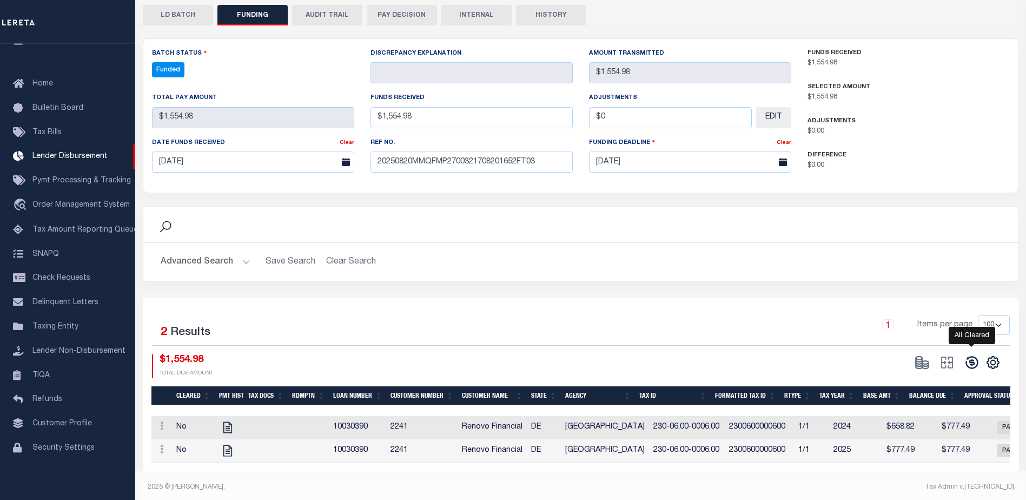
click at [970, 356] on icon at bounding box center [971, 362] width 12 height 12
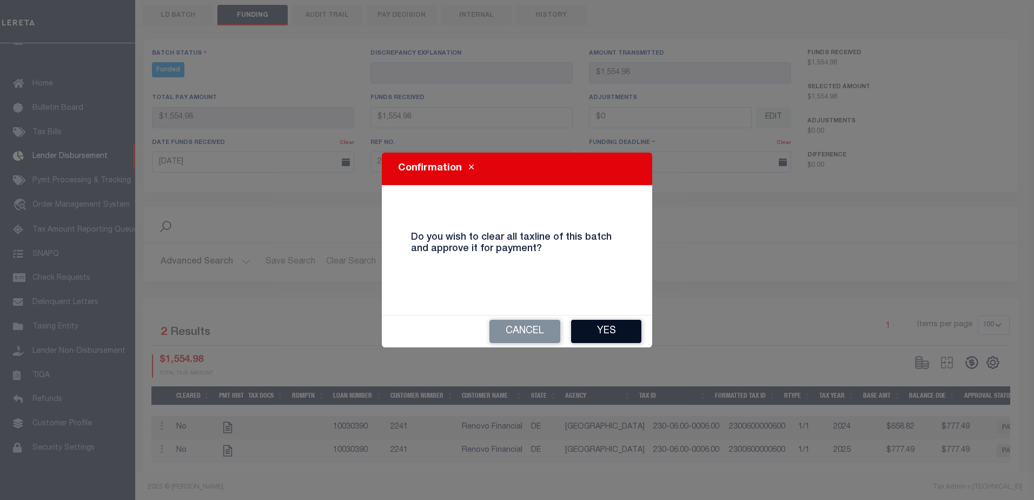
click at [611, 334] on button "Yes" at bounding box center [606, 331] width 70 height 23
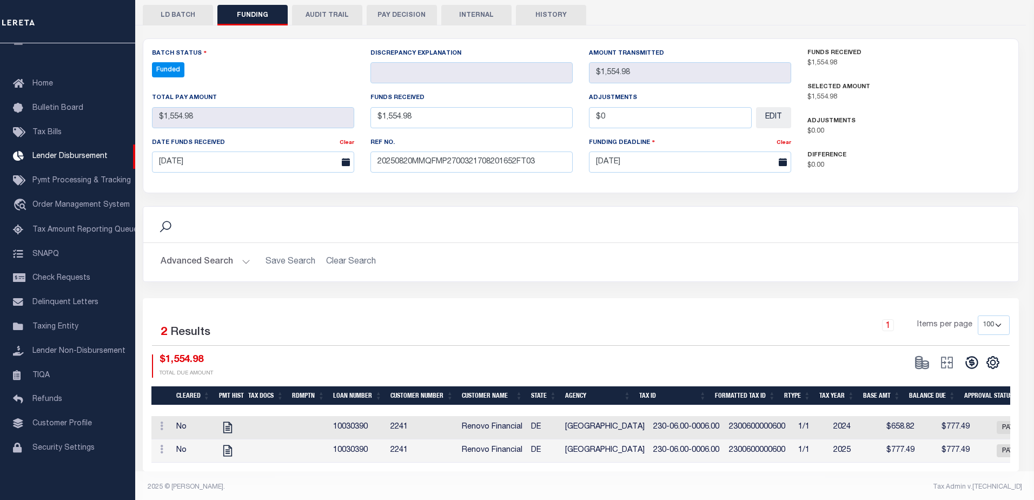
type input "$1,554.98"
type input "$0"
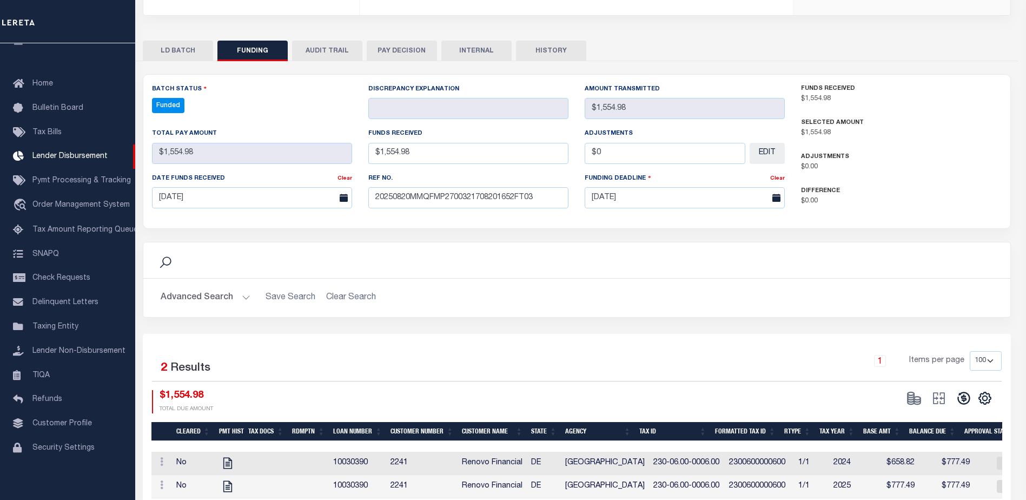
select select "100"
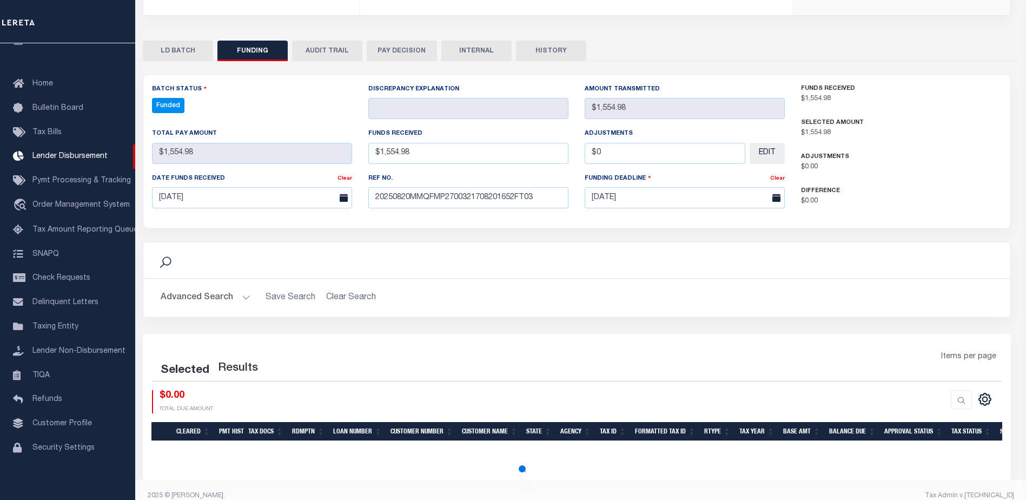
select select "100"
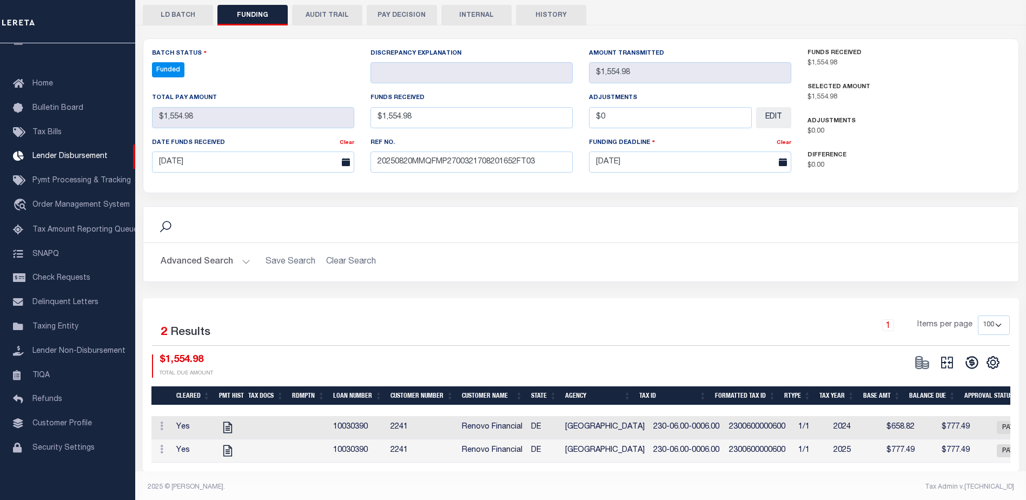
click at [954, 358] on button at bounding box center [946, 362] width 25 height 16
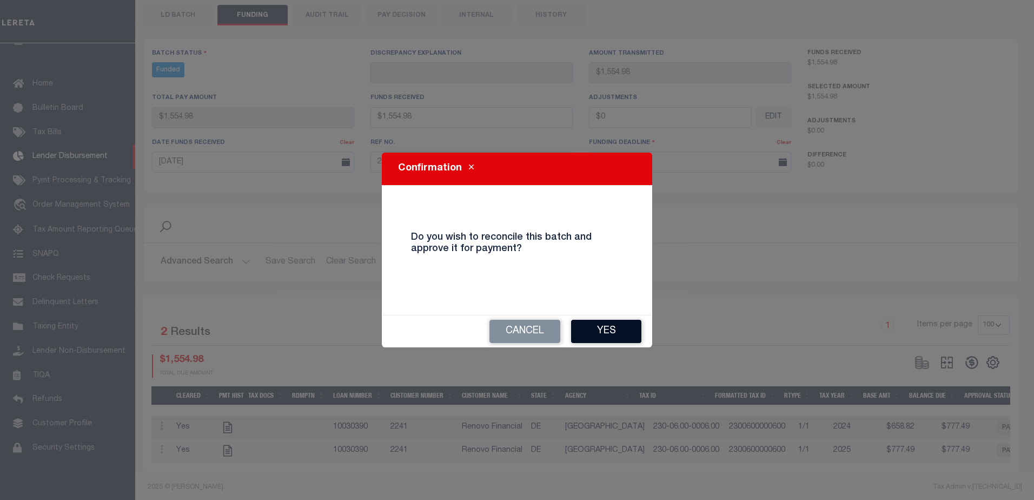
click at [615, 340] on button "Yes" at bounding box center [606, 331] width 70 height 23
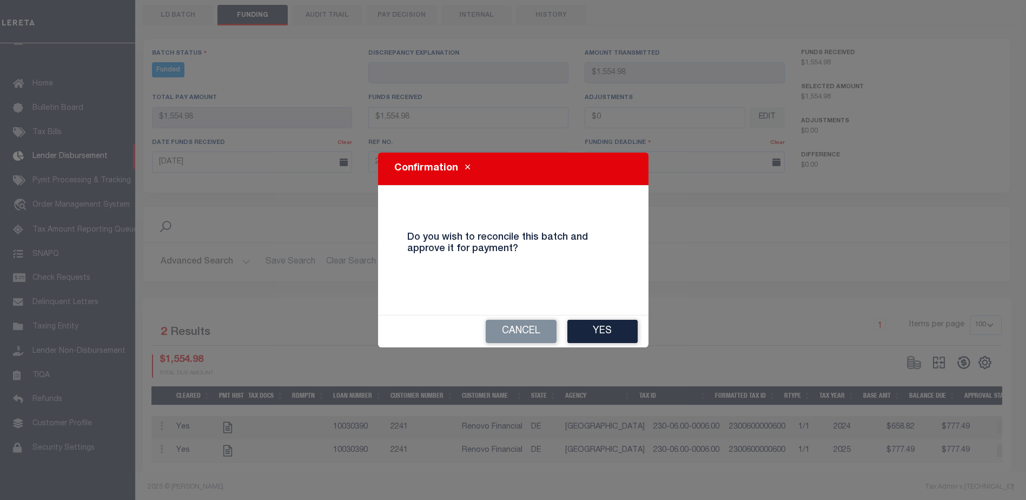
type input "$1,554.98"
type input "$0"
select select "100"
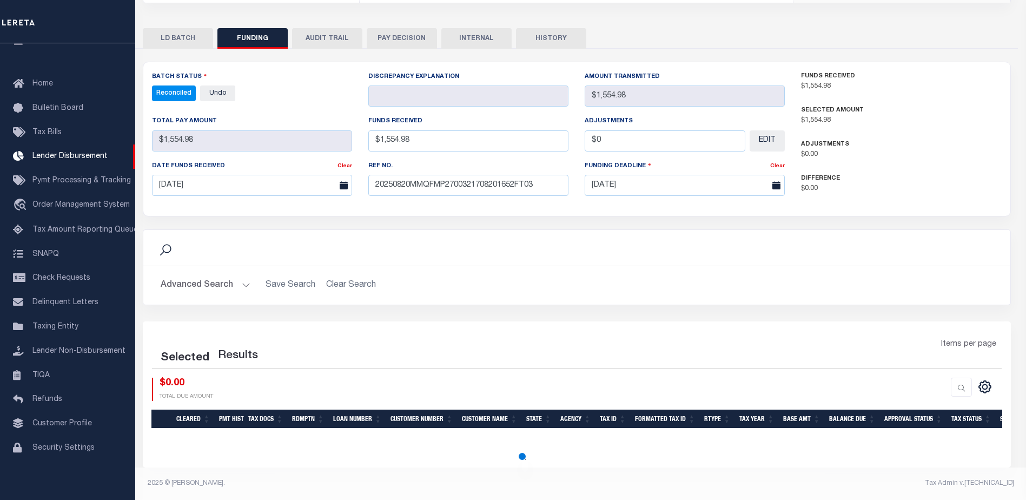
select select "100"
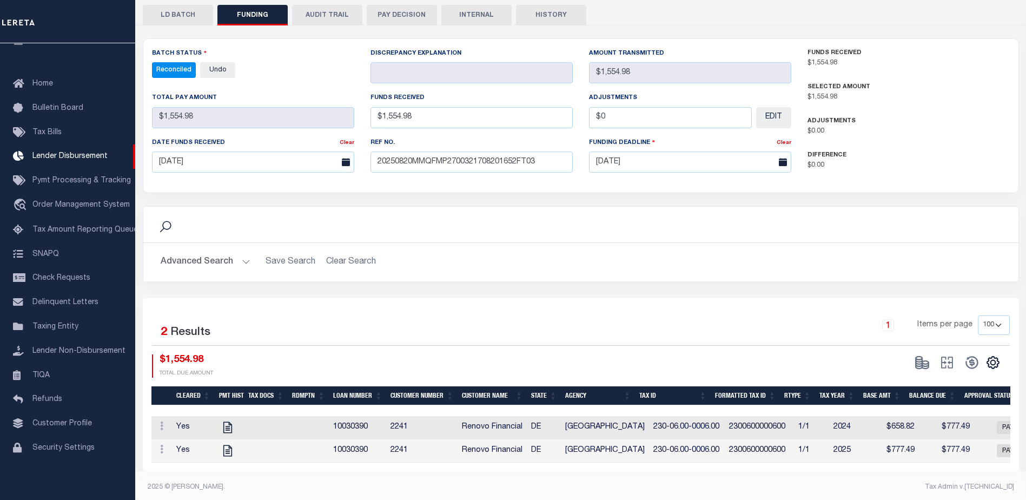
click at [462, 10] on button "INTERNAL" at bounding box center [476, 15] width 70 height 21
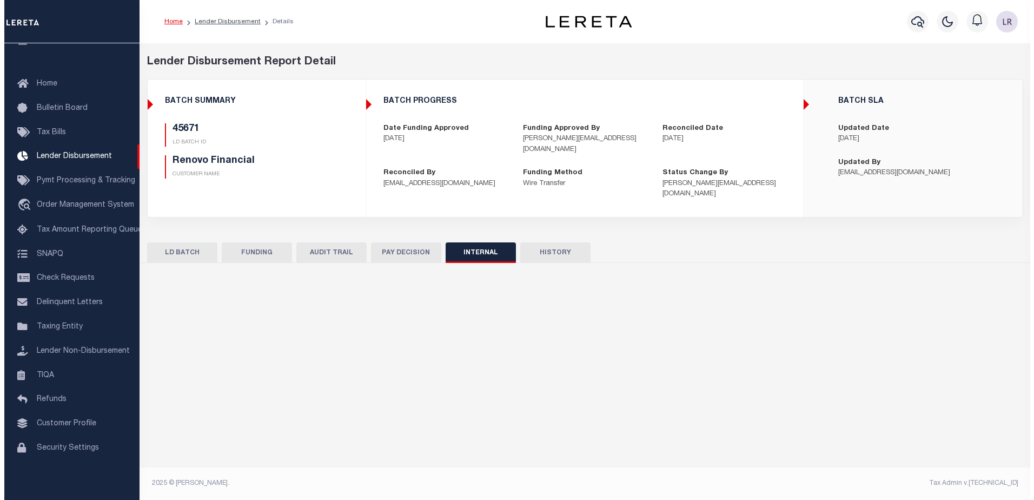
scroll to position [0, 0]
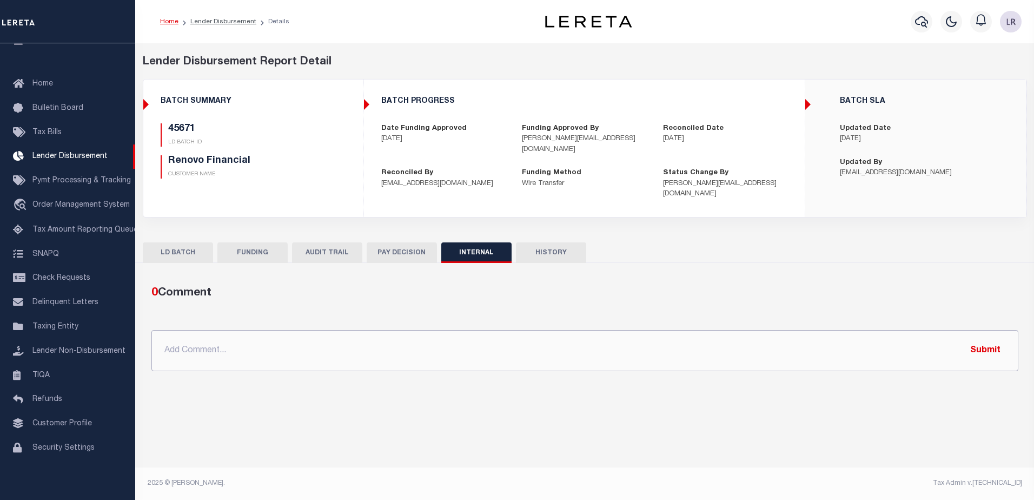
click at [538, 330] on input "text" at bounding box center [584, 350] width 867 height 41
paste input "ORG AMT - $125347.46 45466-4679.86 45615-7790.06 45630-5458.76 45640-47578.43 4…"
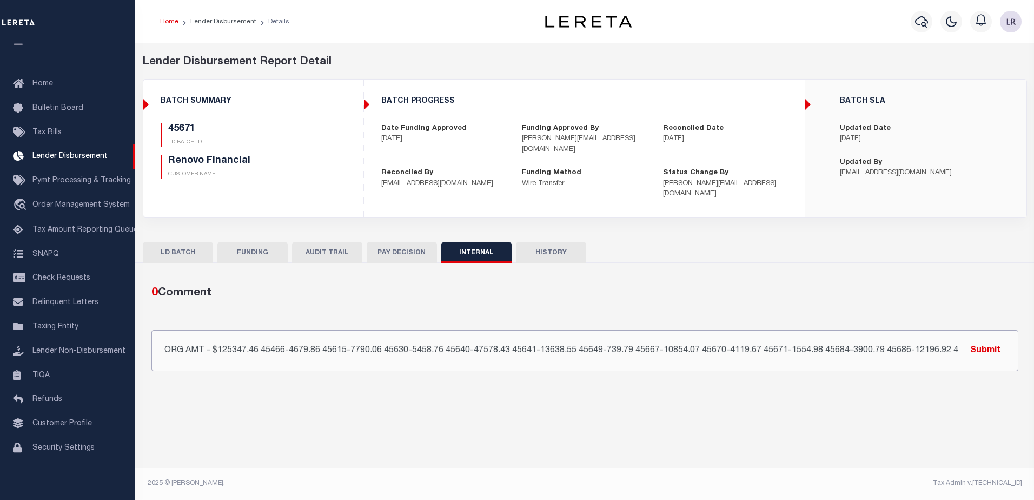
scroll to position [0, 159]
type input "ORG AMT - $125347.46 45466-4679.86 45615-7790.06 45630-5458.76 45640-47578.43 4…"
click at [968, 340] on button "Submit" at bounding box center [985, 350] width 44 height 22
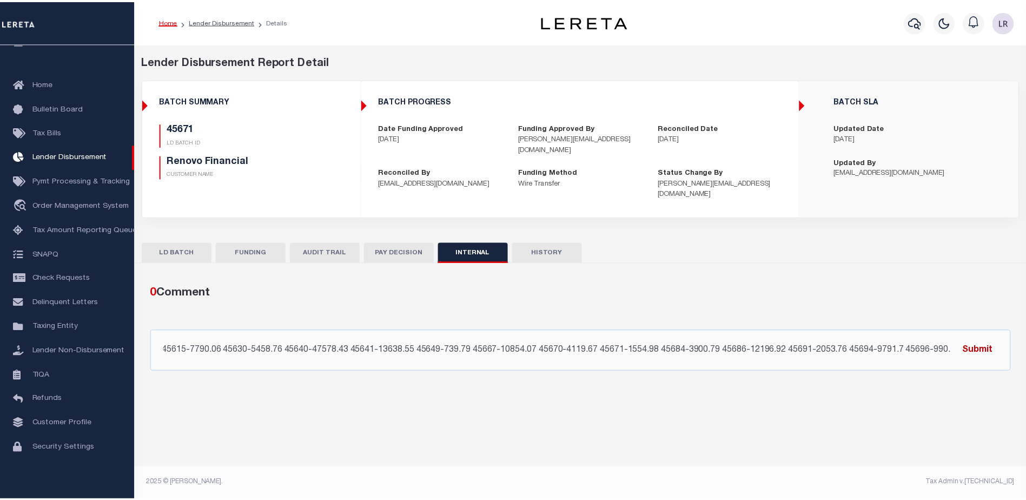
scroll to position [0, 0]
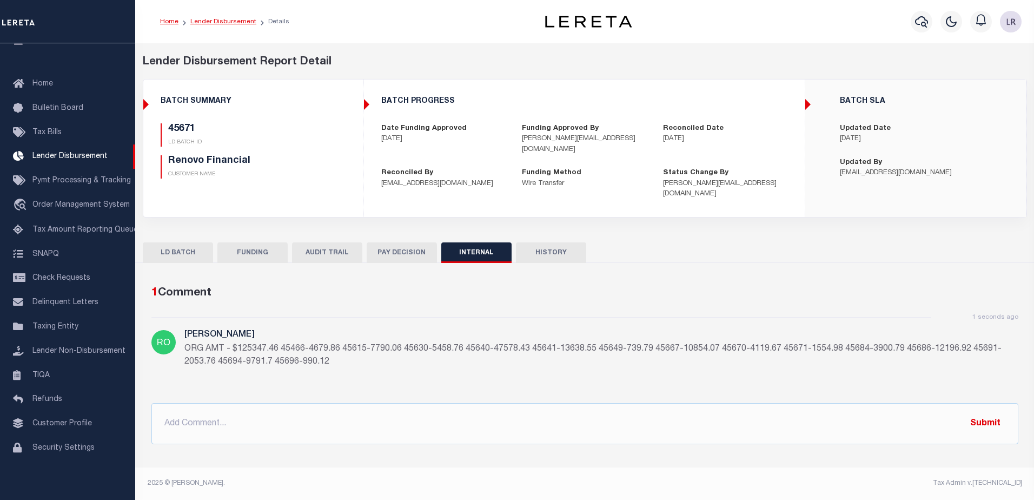
click at [223, 19] on link "Lender Disbursement" at bounding box center [223, 21] width 66 height 6
checkbox input "true"
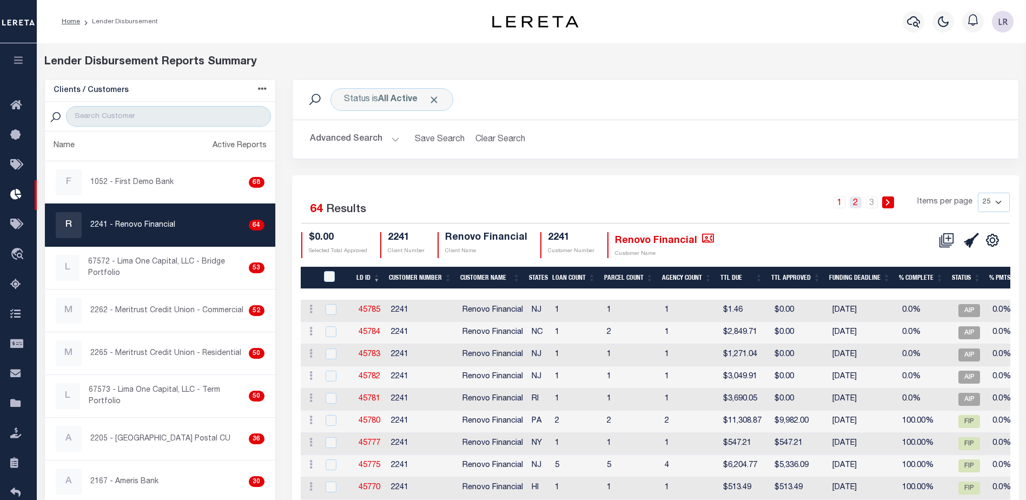
click at [852, 201] on link "2" at bounding box center [855, 202] width 12 height 12
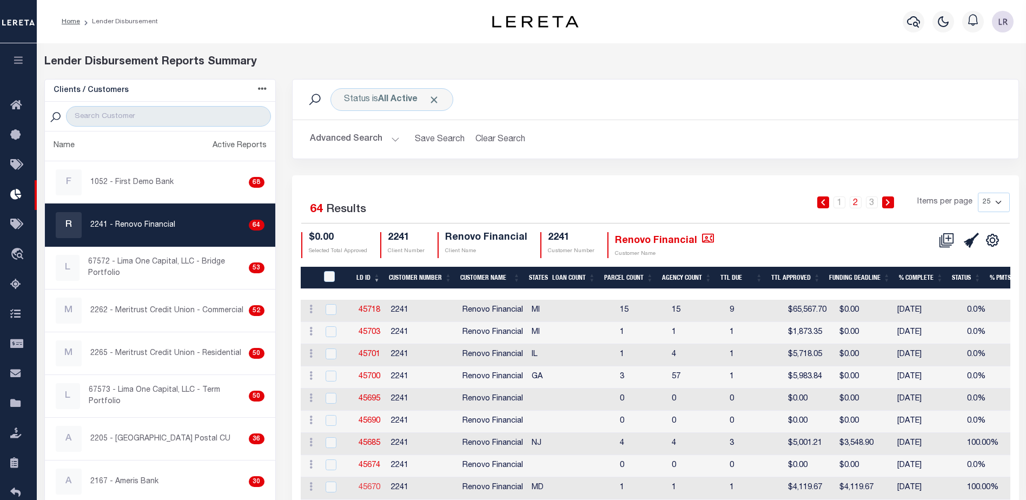
click at [372, 485] on link "45670" at bounding box center [369, 487] width 22 height 8
checkbox input "true"
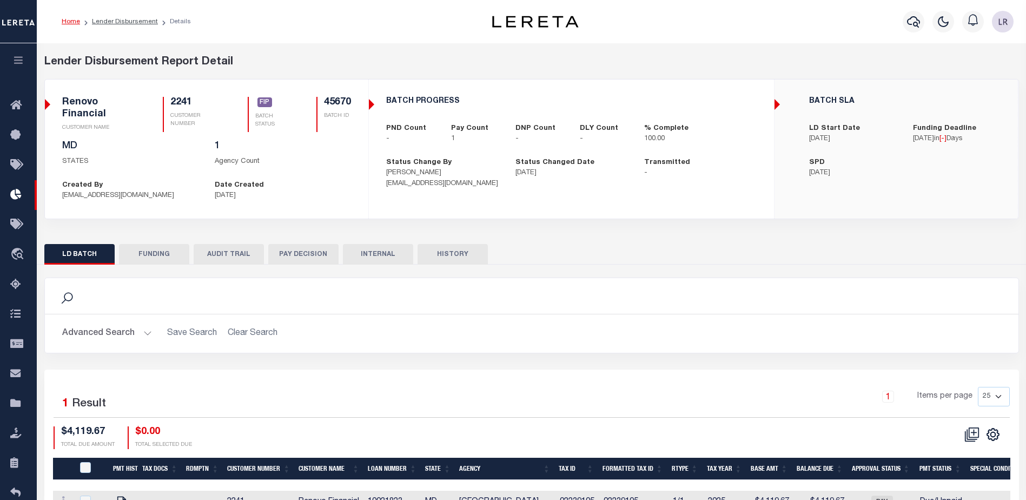
click at [137, 247] on button "FUNDING" at bounding box center [154, 254] width 70 height 21
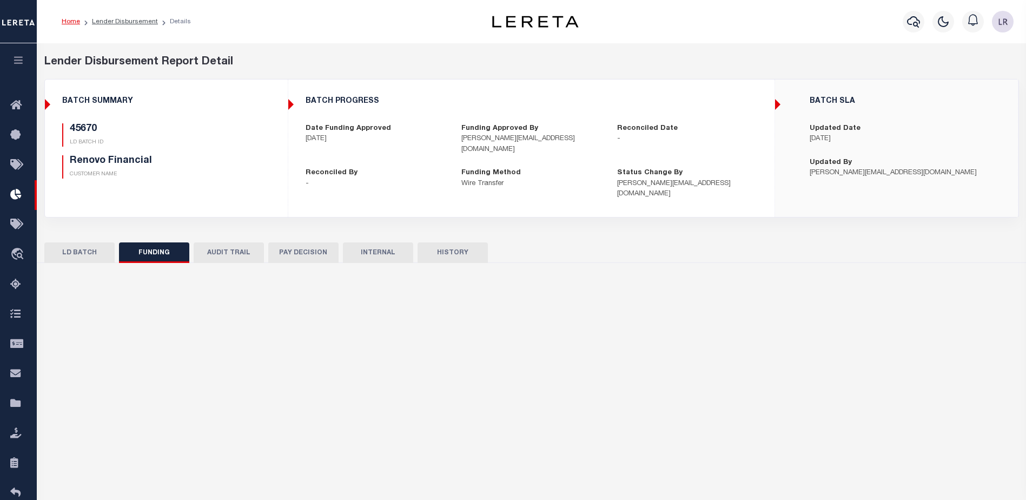
select select "100"
type input "$4,119.67"
type input "$0"
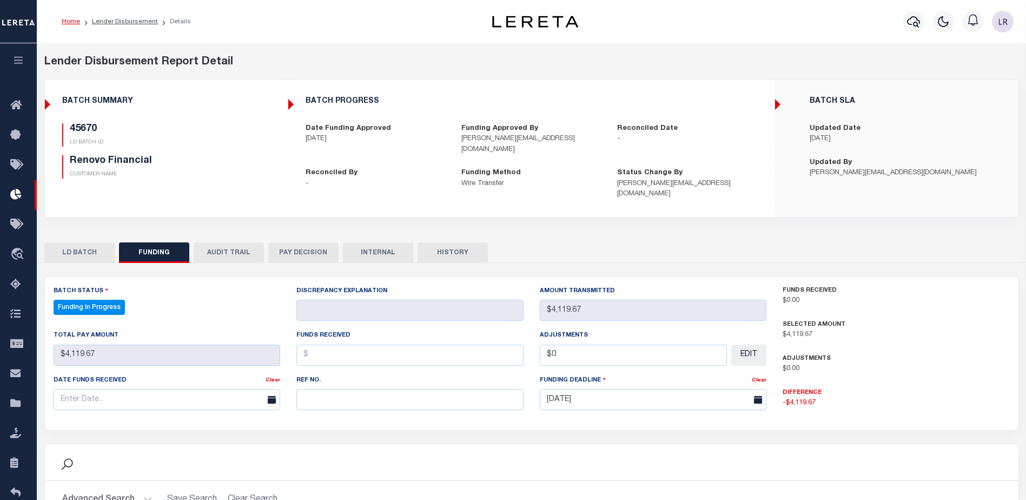
select select "100"
click at [338, 389] on input "text" at bounding box center [409, 399] width 227 height 21
paste input "20250820MMQFMP2700321708201652FT03"
type input "20250820MMQFMP2700321708201652FT03"
click at [325, 352] on input "text" at bounding box center [409, 354] width 227 height 21
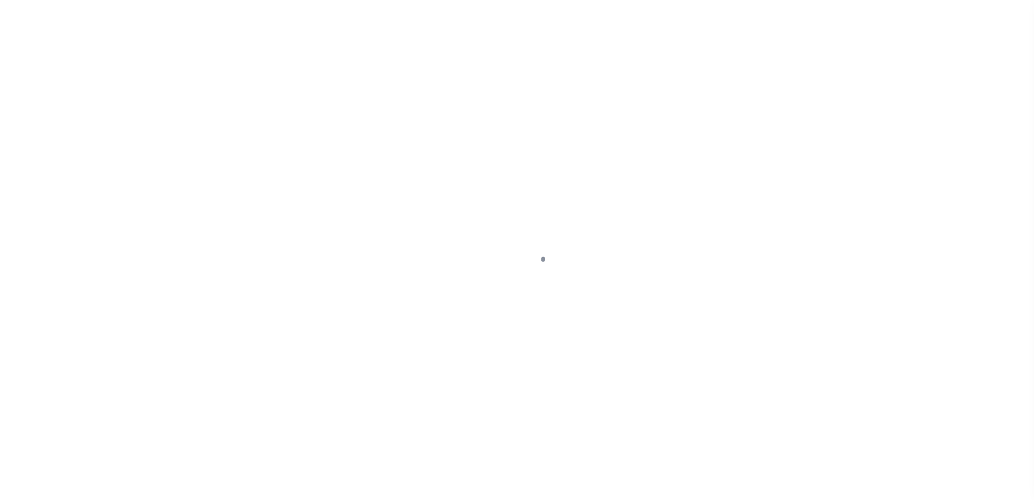
type input "$0.00"
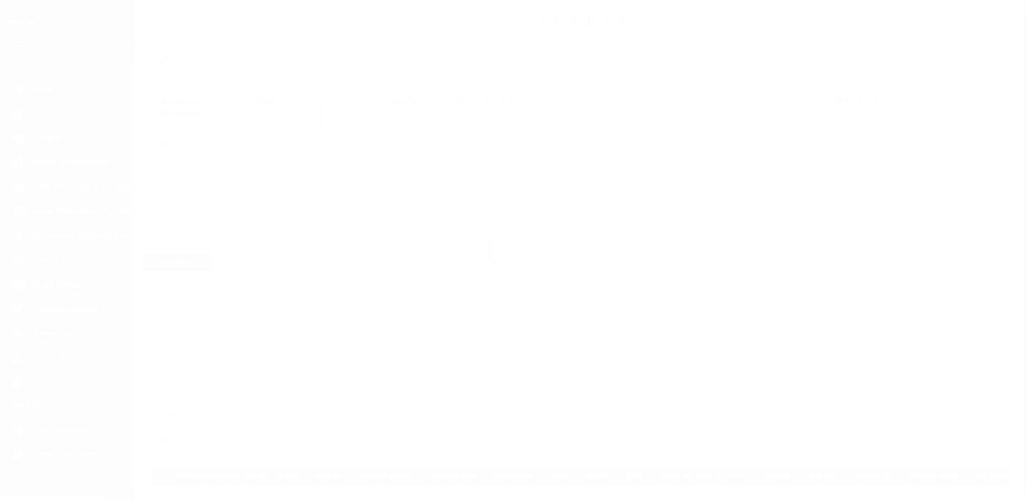
scroll to position [19, 0]
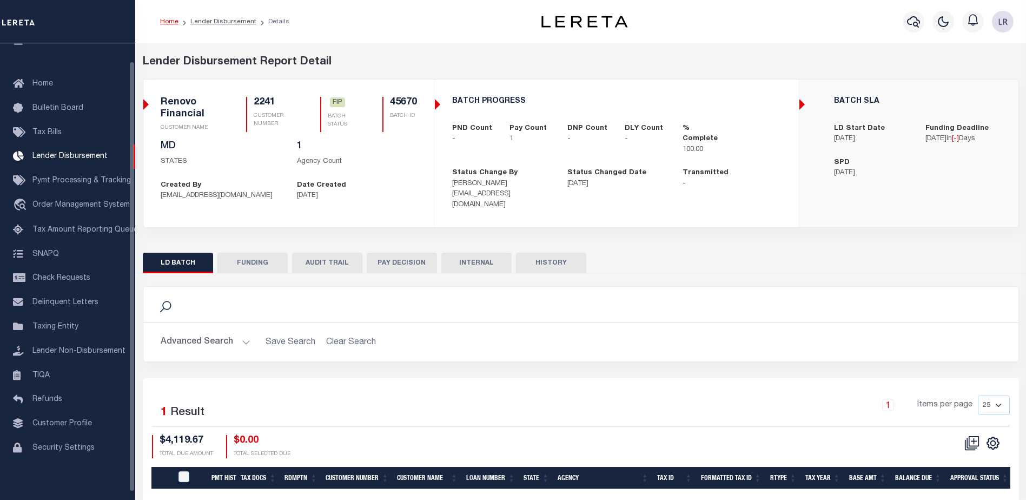
click at [242, 252] on button "FUNDING" at bounding box center [252, 262] width 70 height 21
type input "$4,119.67"
type input "$0"
type input "[DATE]"
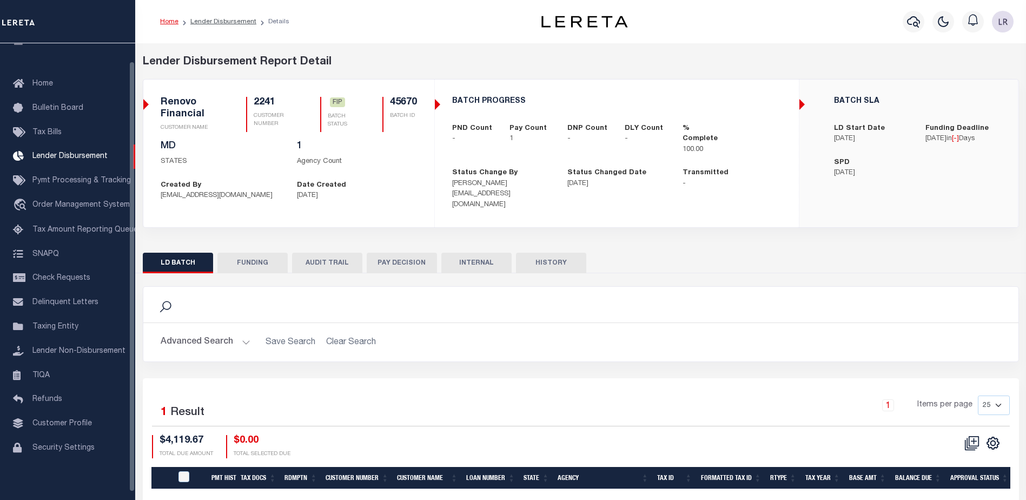
select select "100"
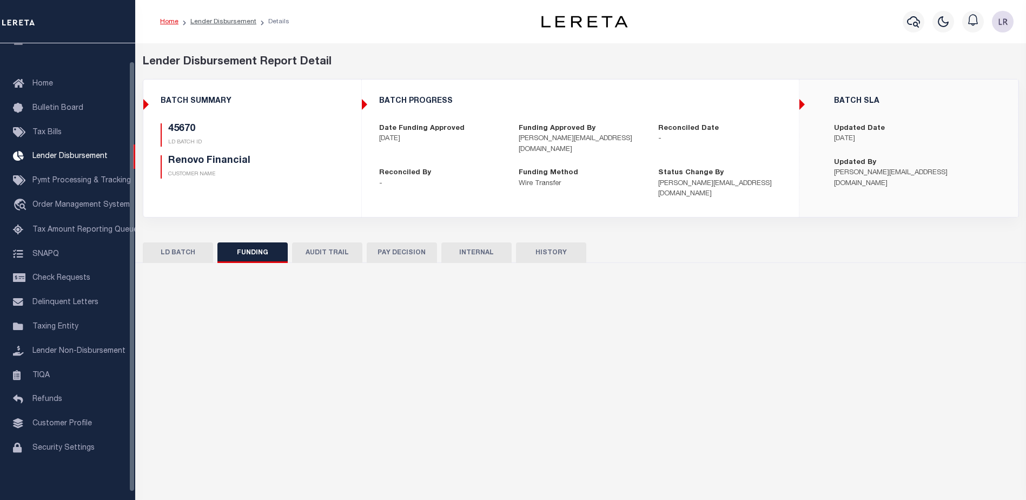
select select "100"
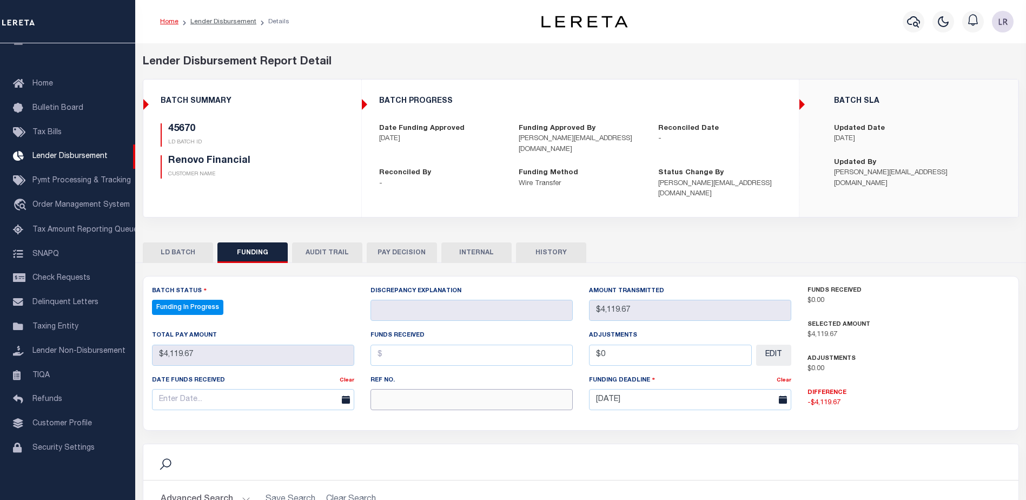
click at [380, 389] on input "text" at bounding box center [471, 399] width 202 height 21
paste input "20250820MMQFMP2700321708201652FT03"
type input "20250820MMQFMP2700321708201652FT03"
click at [395, 349] on input "text" at bounding box center [471, 354] width 202 height 21
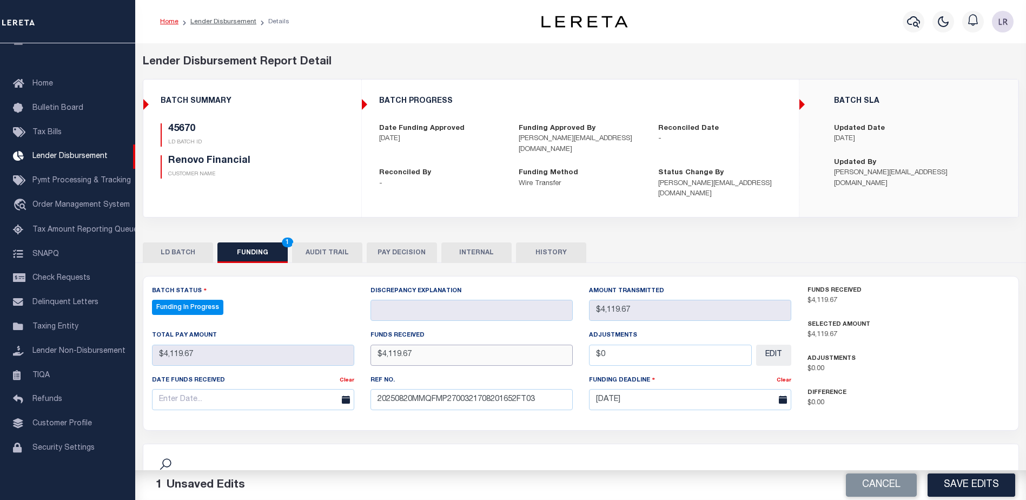
type input "$4,119.67"
click at [325, 389] on input "text" at bounding box center [253, 399] width 202 height 21
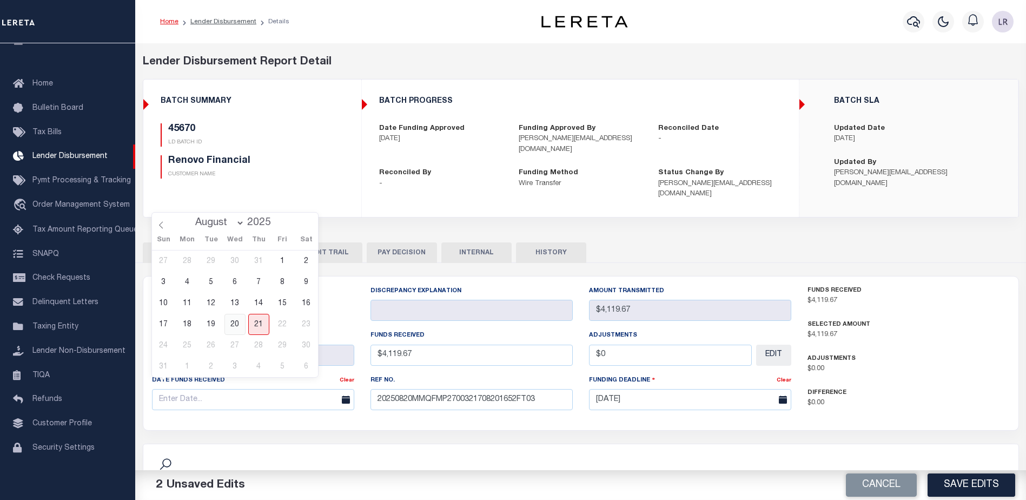
click at [235, 327] on span "20" at bounding box center [234, 324] width 21 height 21
type input "[DATE]"
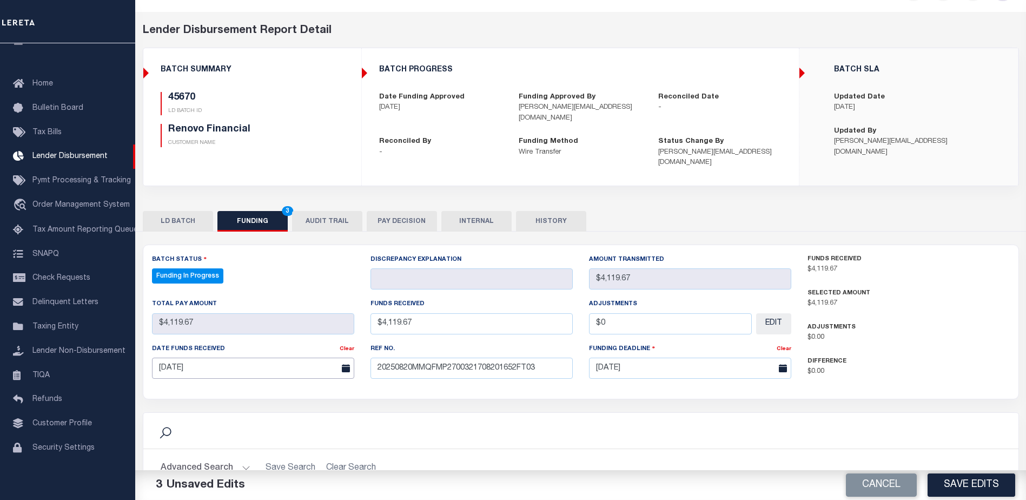
scroll to position [162, 0]
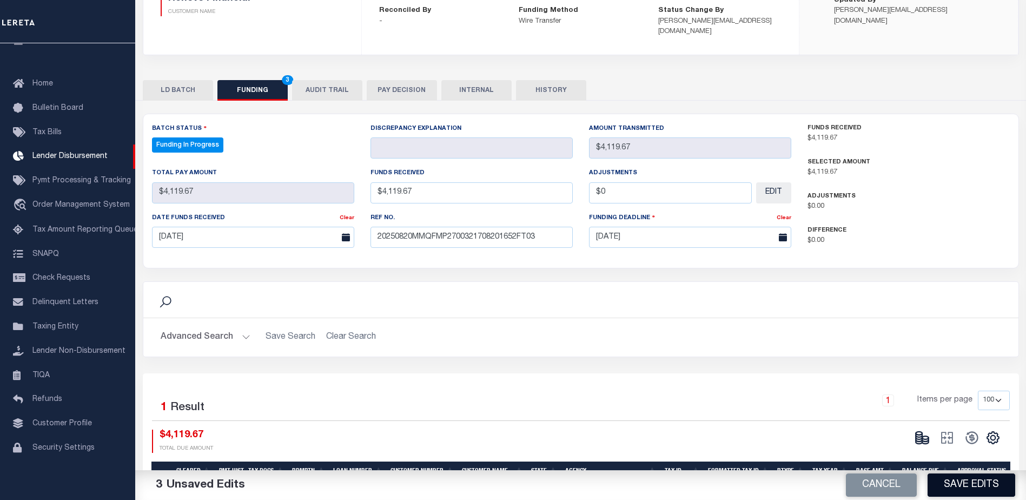
click at [973, 493] on button "Save Edits" at bounding box center [971, 484] width 88 height 23
type input "$4,119.67"
type input "$0"
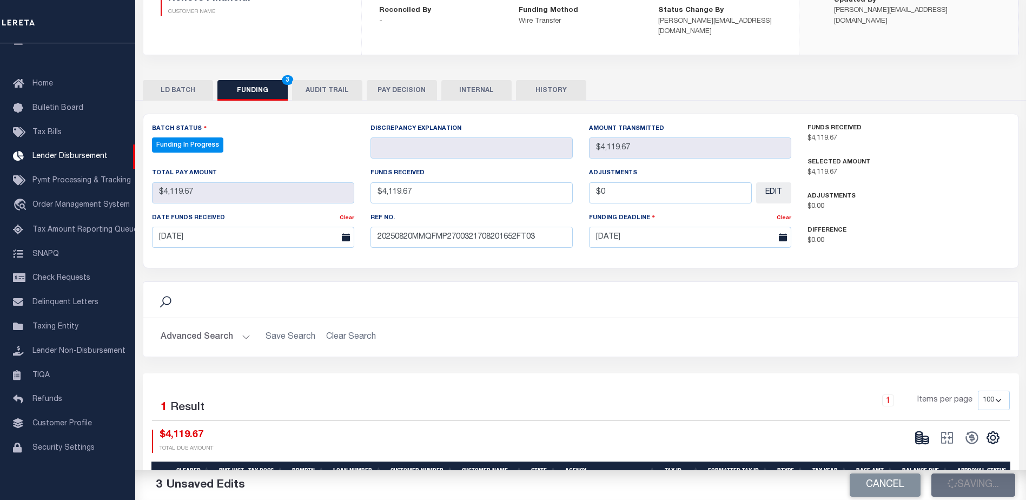
select select "100"
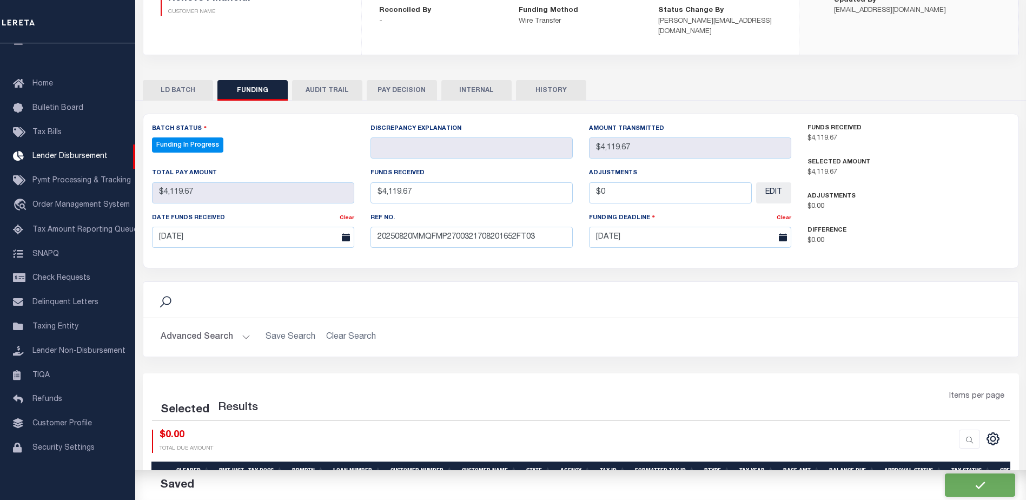
select select "100"
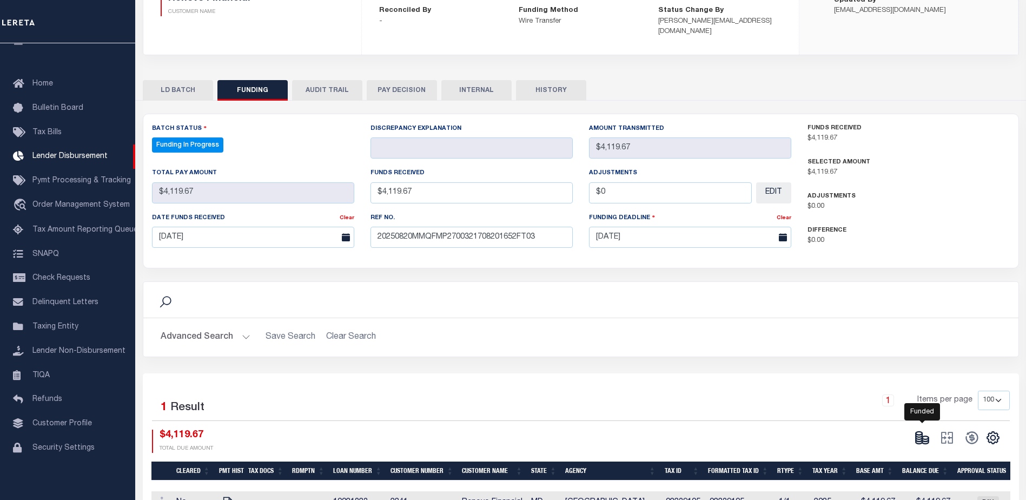
click at [923, 430] on icon at bounding box center [921, 437] width 15 height 15
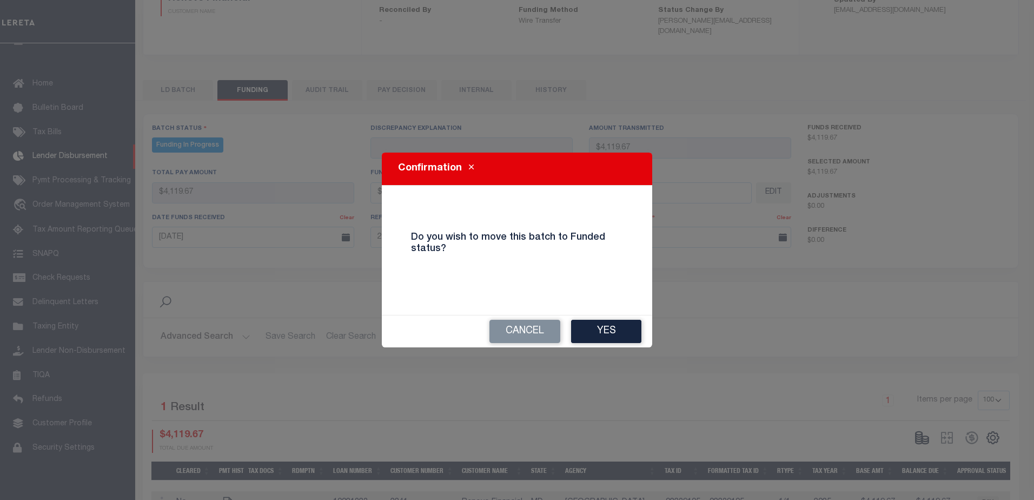
click at [634, 348] on div "Confirmation Do you wish to move this batch to Funded status? Cancel Yes" at bounding box center [517, 250] width 1034 height 500
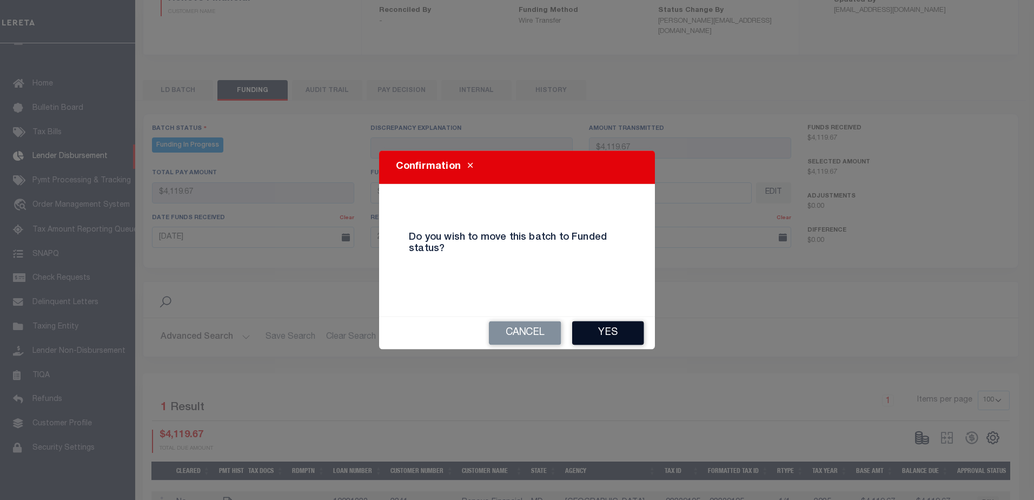
click at [614, 328] on button "Yes" at bounding box center [608, 333] width 72 height 24
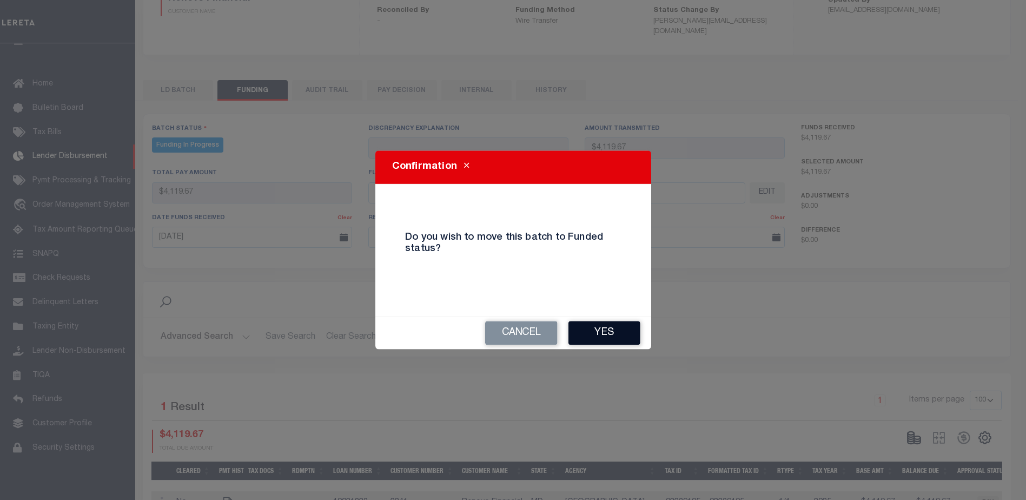
type input "$4,119.67"
type input "$0"
select select "100"
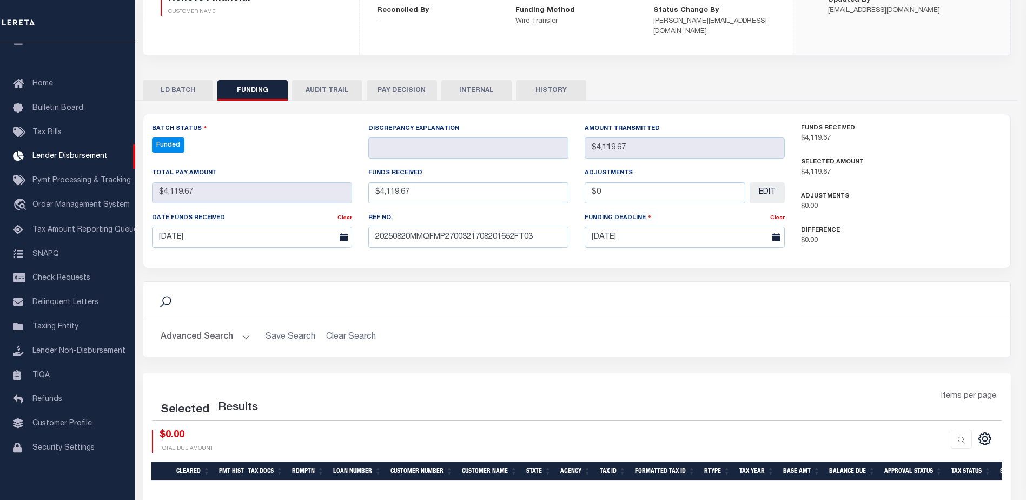
select select "100"
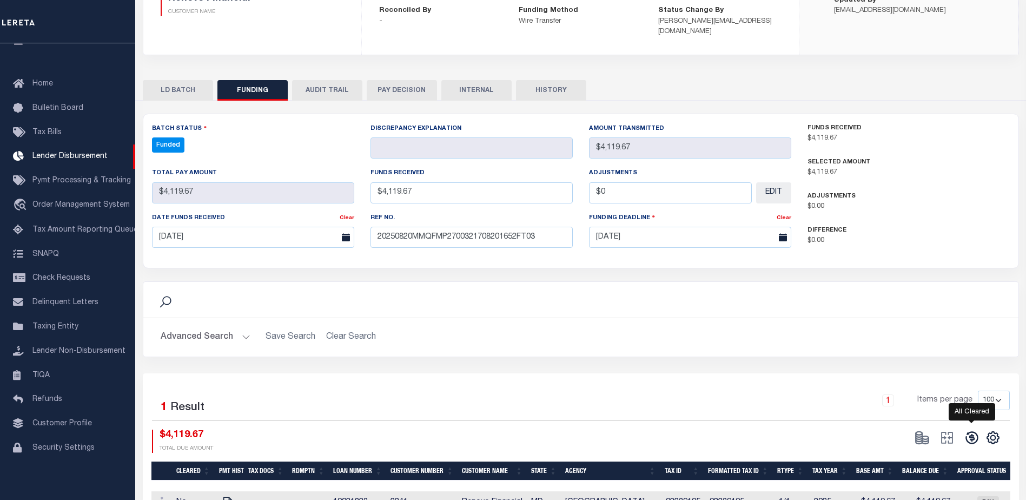
click at [968, 431] on icon at bounding box center [971, 437] width 12 height 12
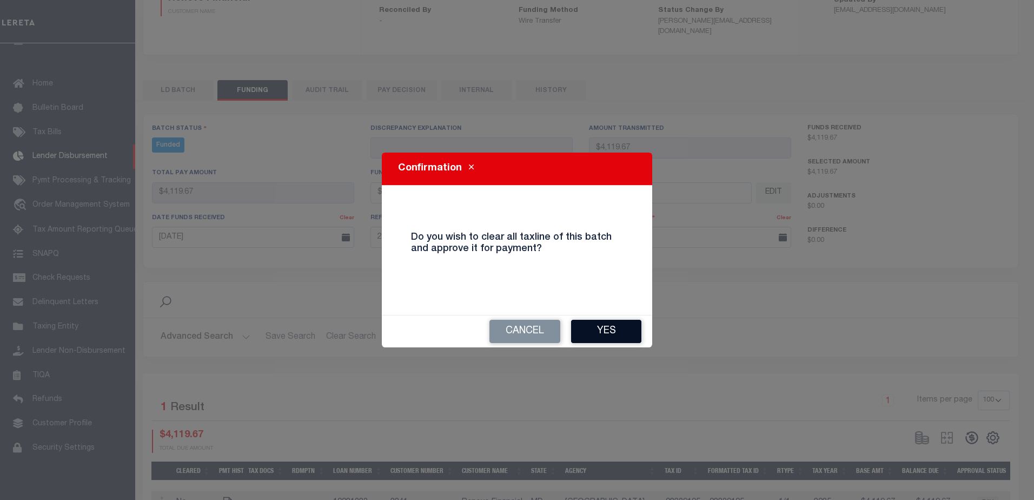
click at [629, 342] on button "Yes" at bounding box center [606, 331] width 70 height 23
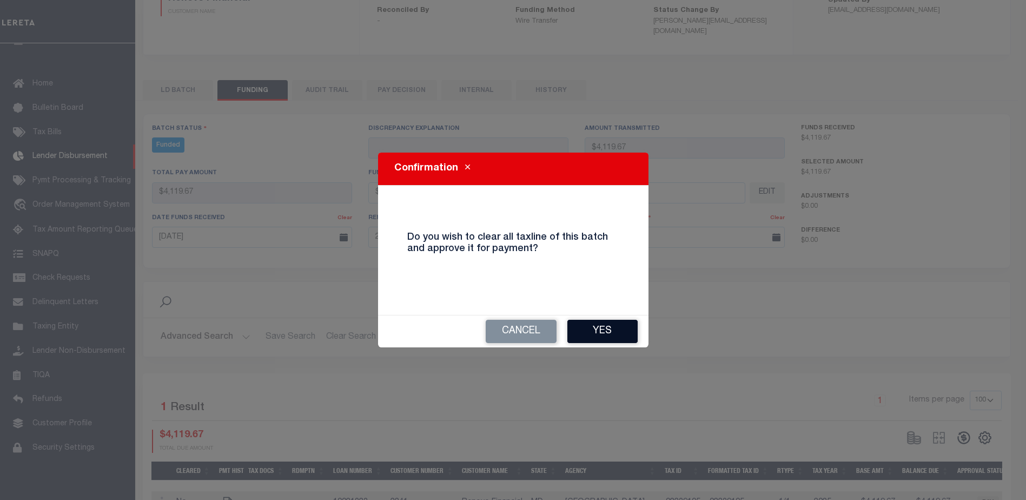
type input "$4,119.67"
type input "$0"
select select "100"
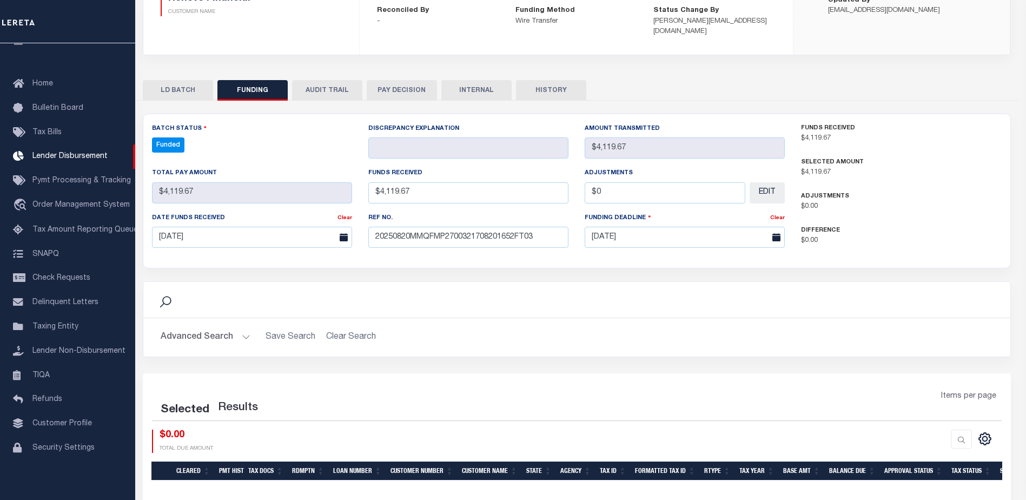
select select "100"
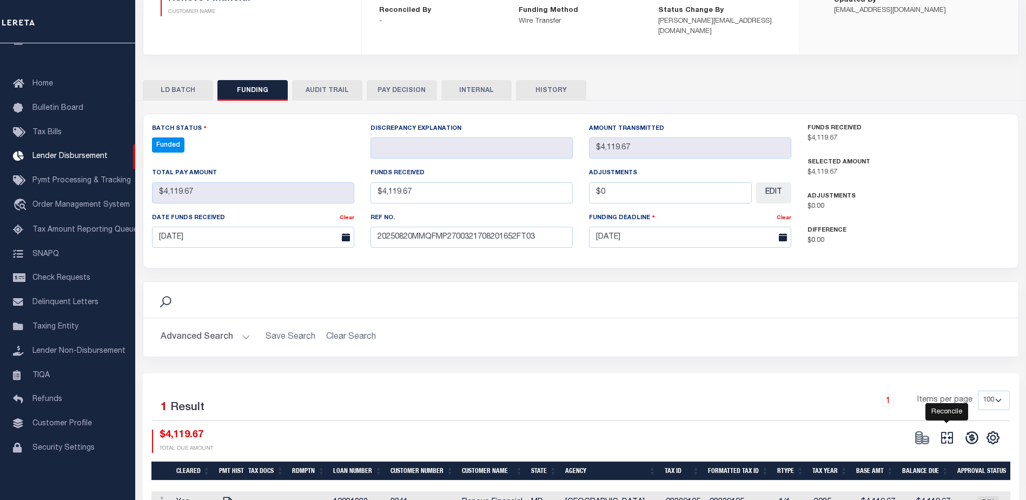
click at [941, 432] on icon at bounding box center [947, 438] width 12 height 12
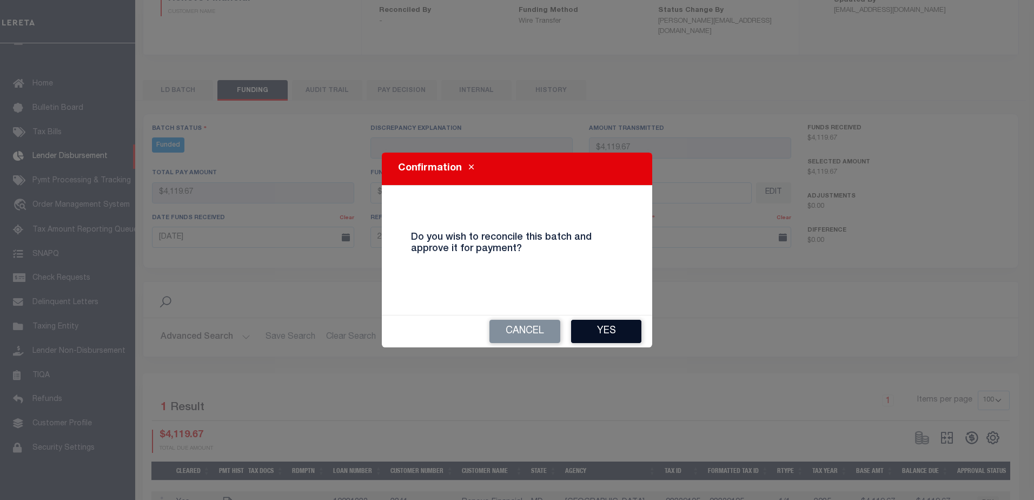
click at [602, 324] on button "Yes" at bounding box center [606, 331] width 70 height 23
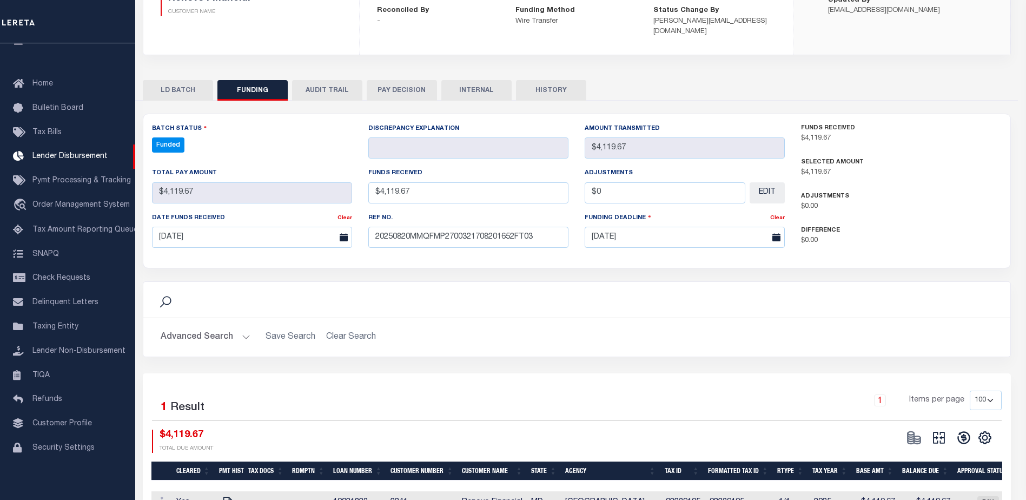
type input "$4,119.67"
type input "$0"
select select "100"
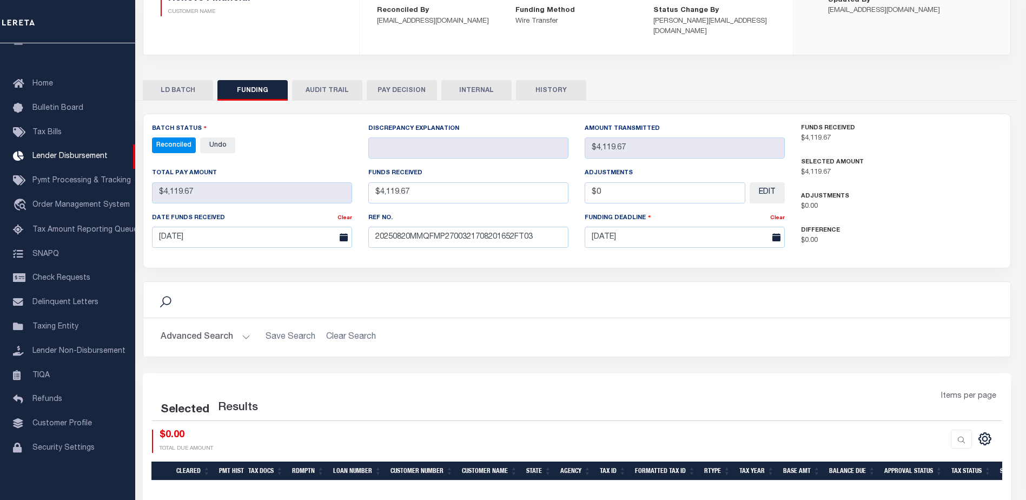
select select "100"
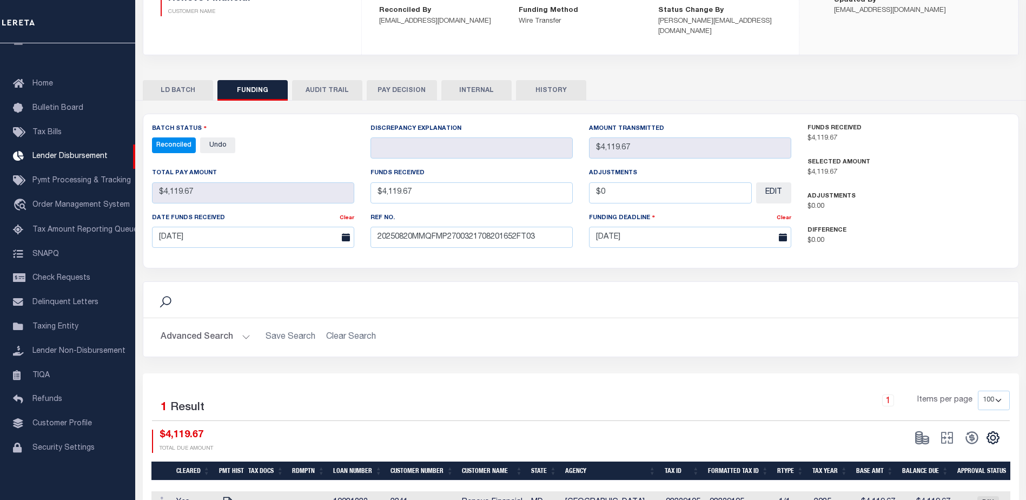
click at [493, 84] on button "INTERNAL" at bounding box center [476, 90] width 70 height 21
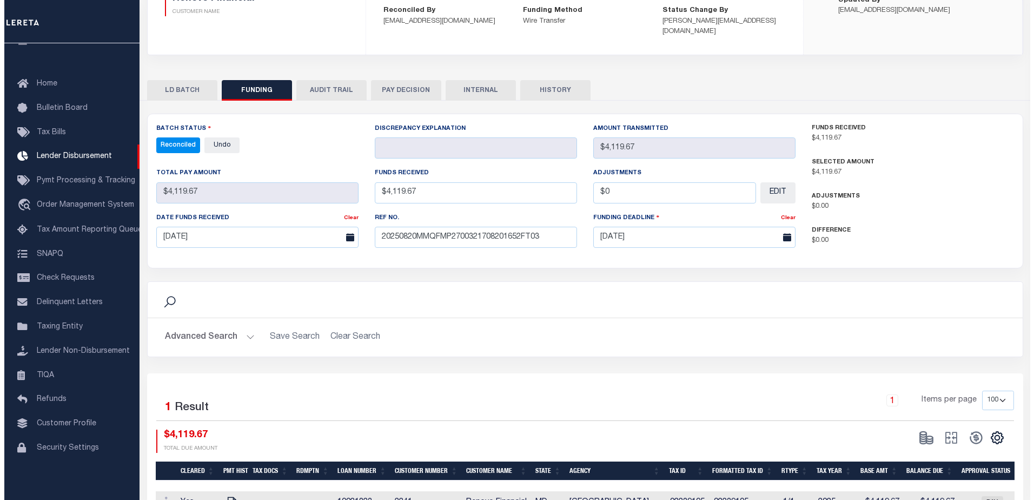
scroll to position [0, 0]
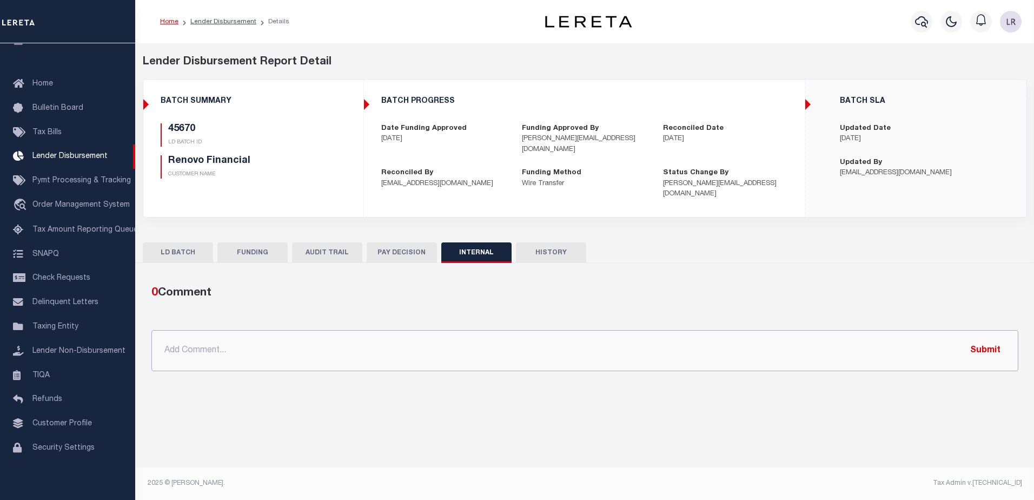
drag, startPoint x: 661, startPoint y: 329, endPoint x: 816, endPoint y: 341, distance: 155.1
click at [661, 330] on input "text" at bounding box center [584, 350] width 867 height 41
paste input "ORG AMT - $125347.46 45466-4679.86 45615-7790.06 45630-5458.76 45640-47578.43 4…"
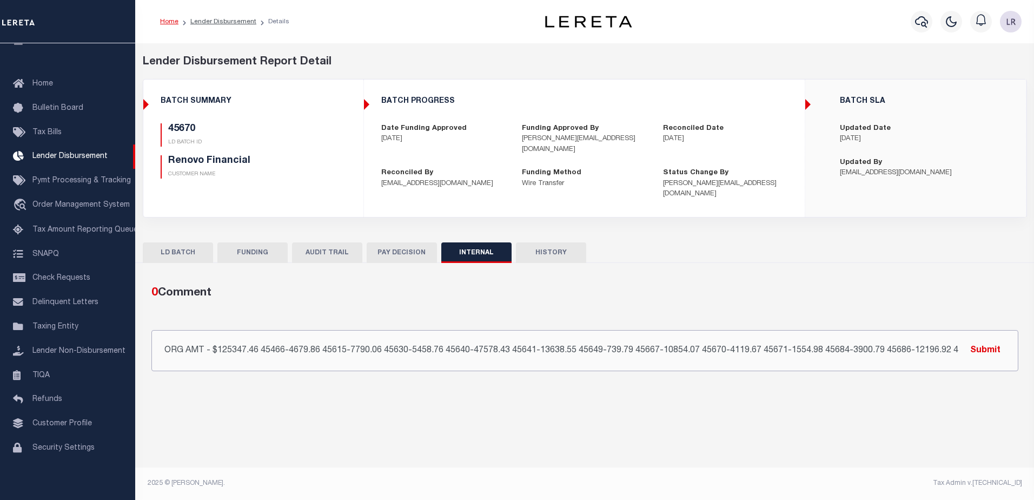
scroll to position [0, 159]
type input "ORG AMT - $125347.46 45466-4679.86 45615-7790.06 45630-5458.76 45640-47578.43 4…"
click at [977, 341] on button "Submit" at bounding box center [985, 350] width 44 height 22
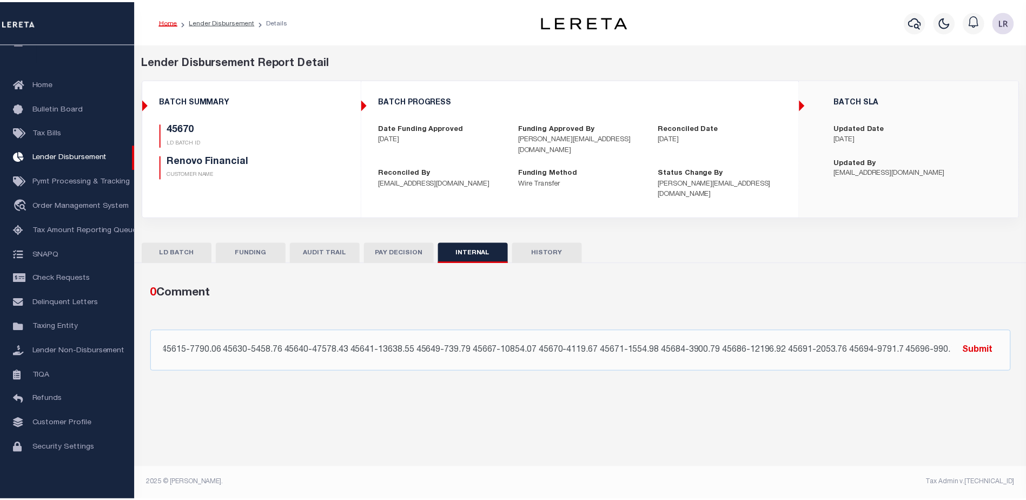
scroll to position [0, 0]
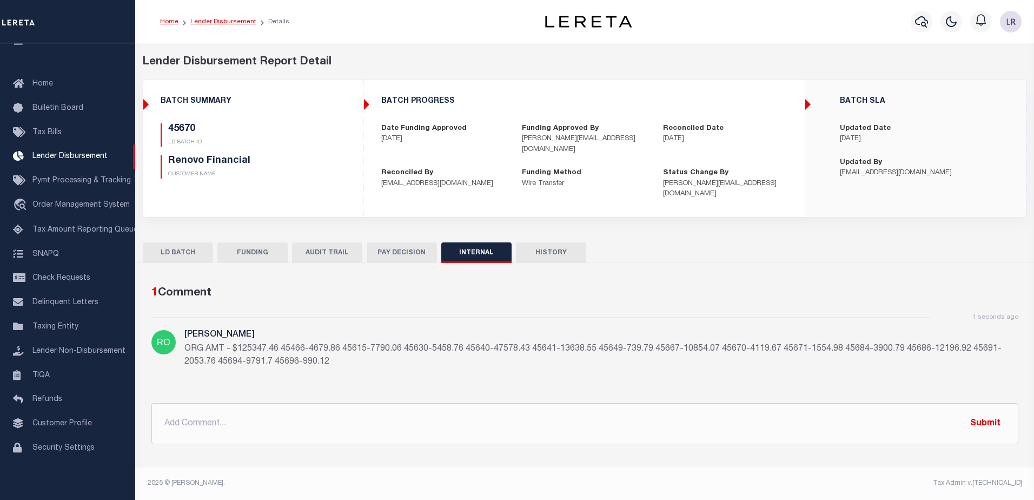
click at [231, 22] on link "Lender Disbursement" at bounding box center [223, 21] width 66 height 6
checkbox input "true"
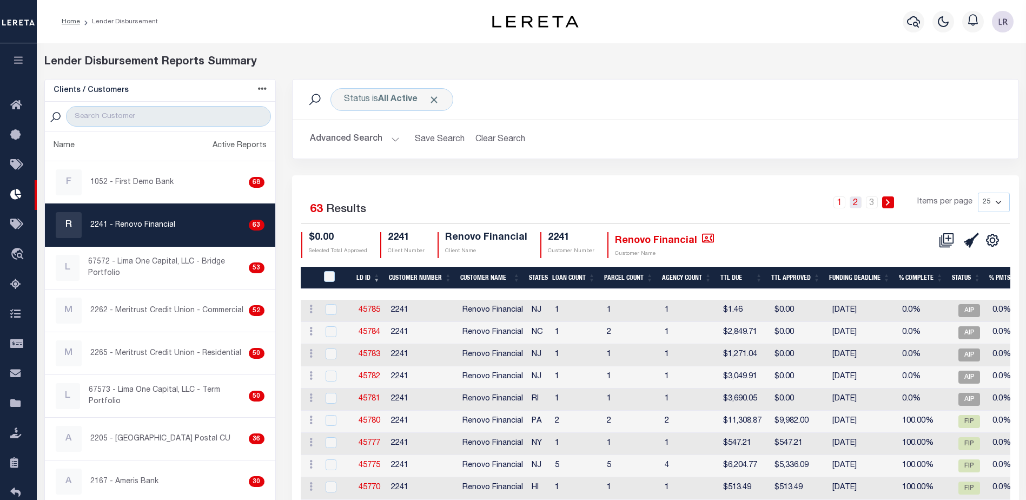
click at [860, 205] on link "2" at bounding box center [855, 202] width 12 height 12
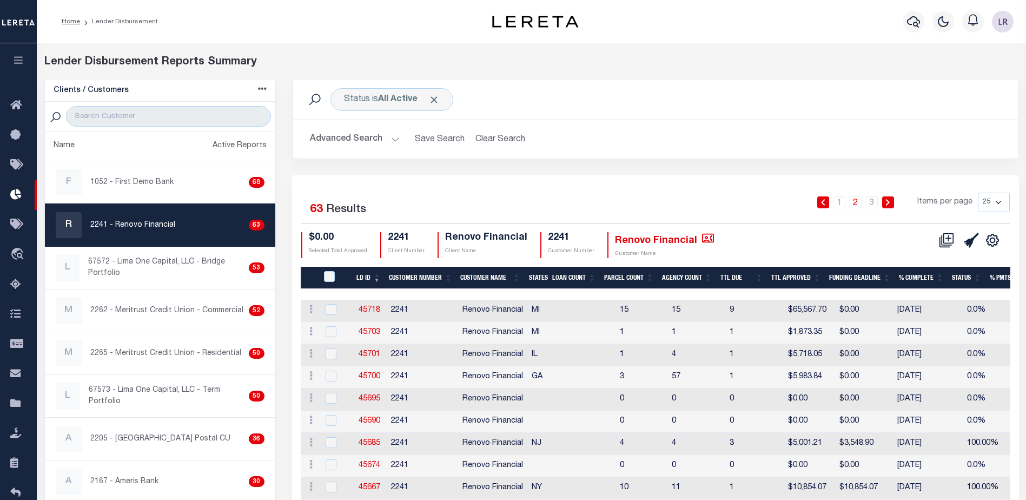
click at [374, 490] on link "45667" at bounding box center [369, 487] width 22 height 8
checkbox input "true"
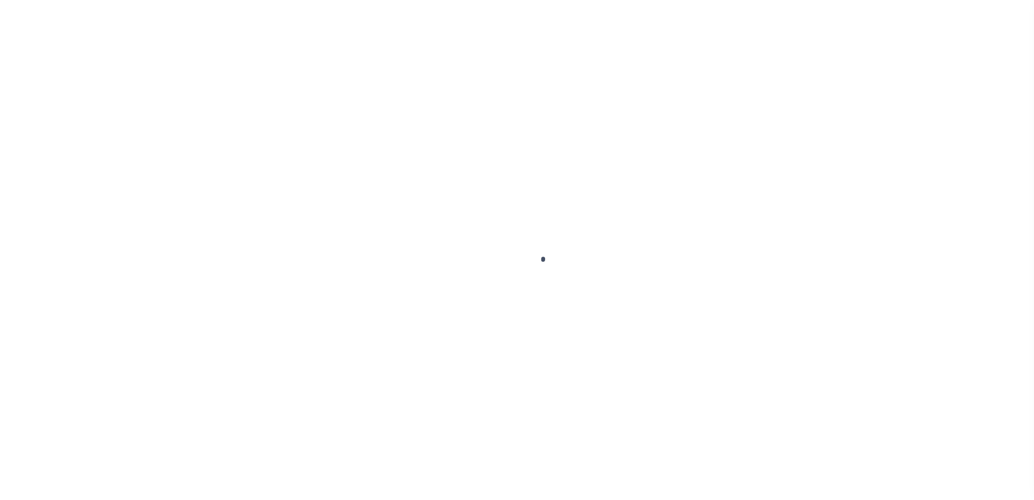
type input "$0.00"
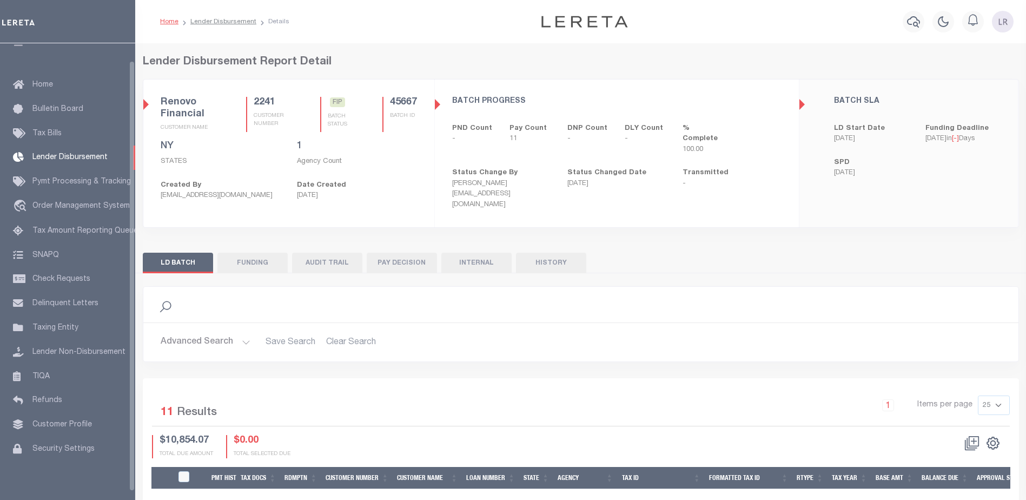
scroll to position [19, 0]
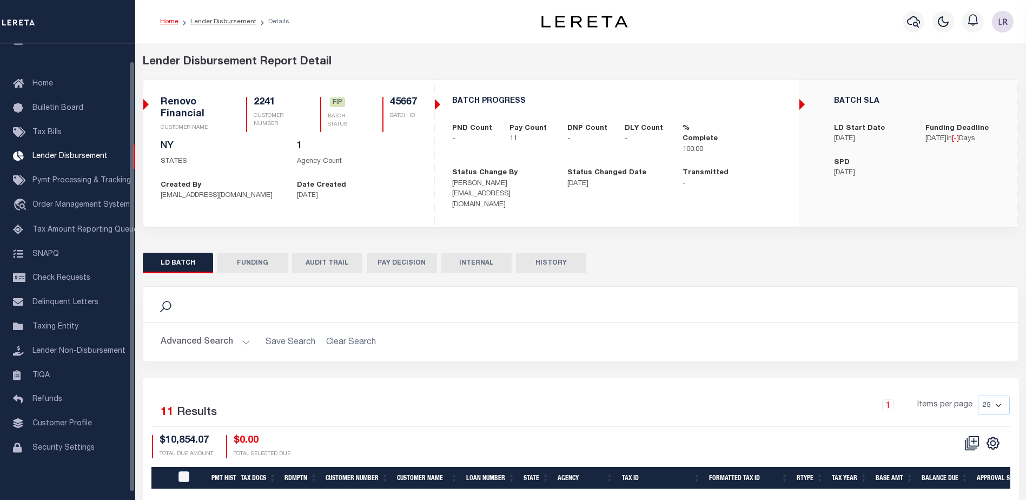
click at [247, 252] on button "FUNDING" at bounding box center [252, 262] width 70 height 21
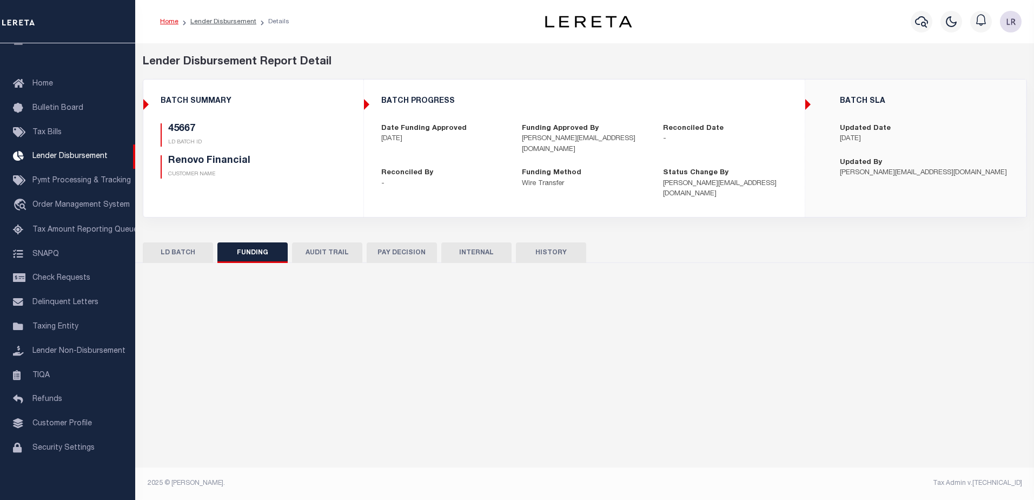
type input "$10,854.07"
type input "$0"
type input "[DATE]"
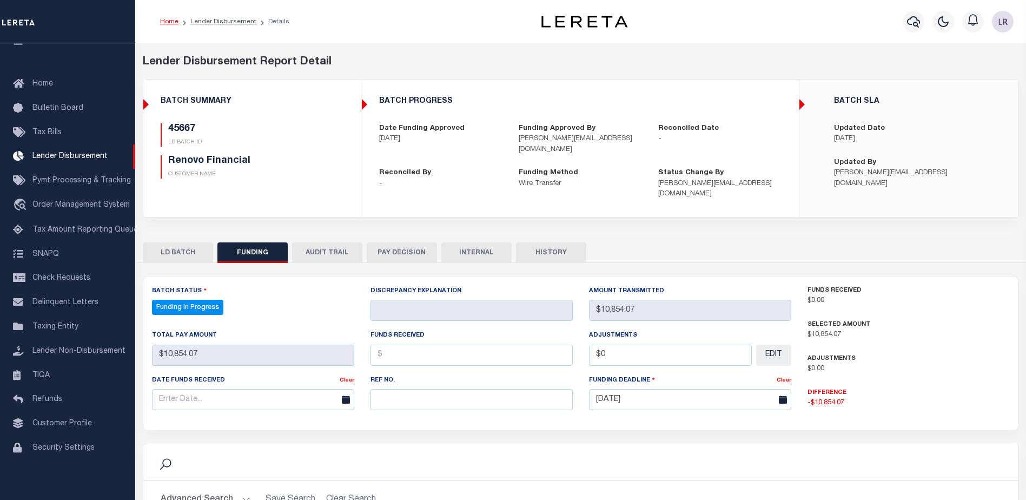
select select "100"
click at [410, 391] on input "text" at bounding box center [471, 399] width 202 height 21
paste input "20250820MMQFMP2700321708201652FT03"
type input "20250820MMQFMP2700321708201652FT03"
click at [396, 348] on input "text" at bounding box center [471, 354] width 202 height 21
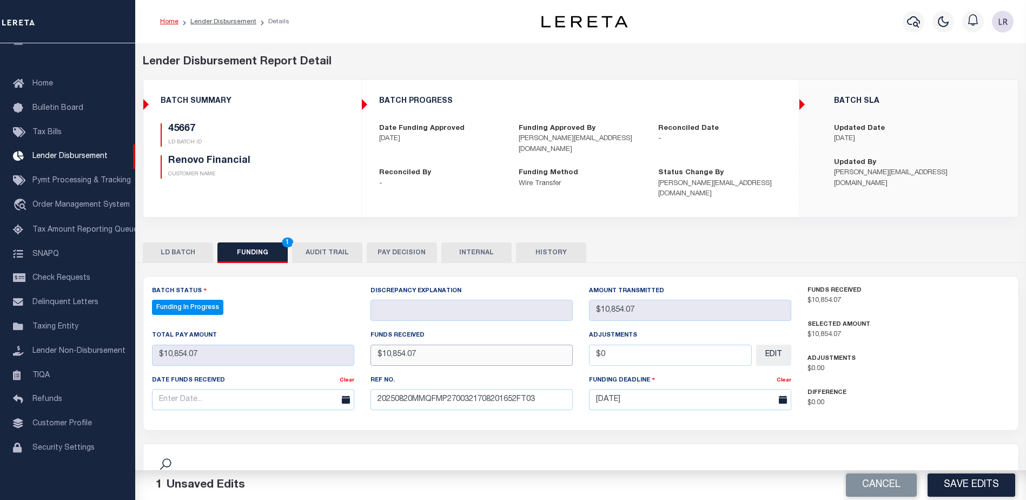
type input "$10,854.07"
click at [304, 389] on input "text" at bounding box center [253, 399] width 202 height 21
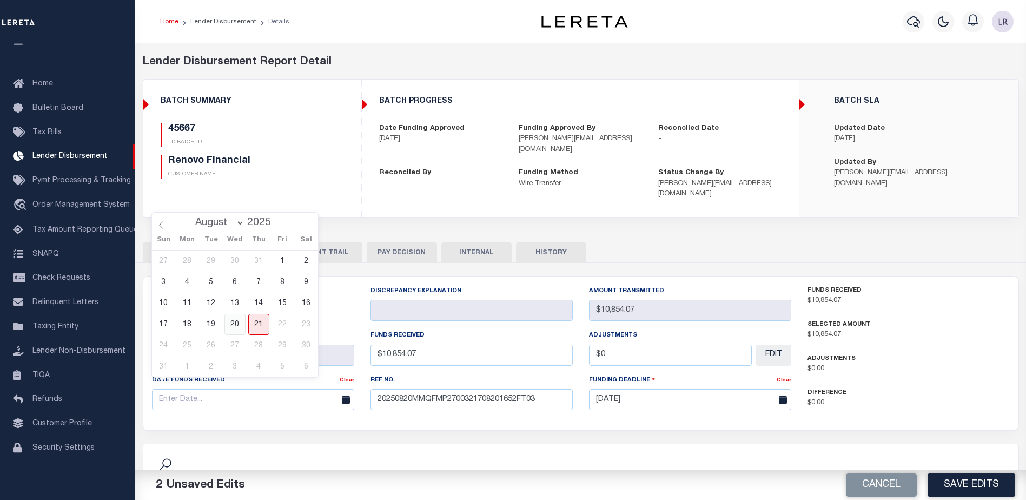
click at [238, 327] on span "20" at bounding box center [234, 324] width 21 height 21
type input "[DATE]"
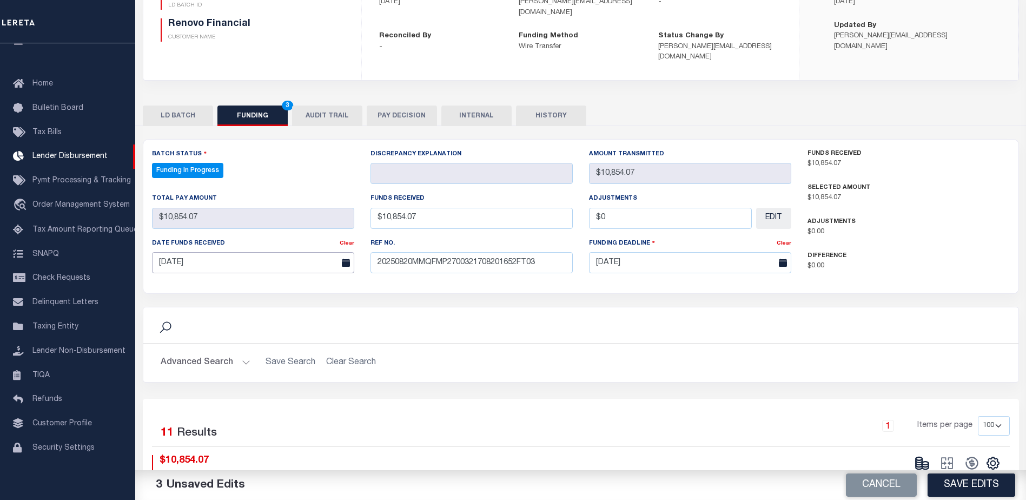
scroll to position [162, 0]
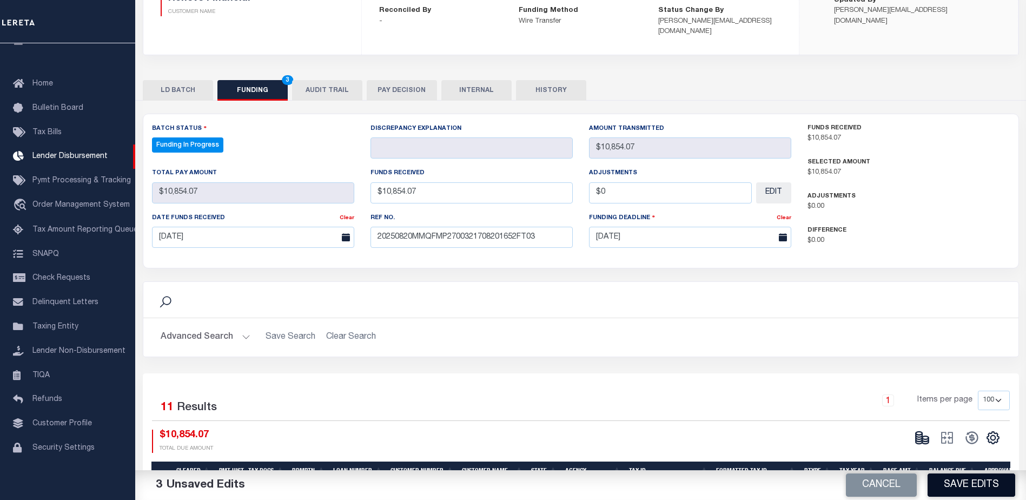
click at [953, 490] on button "Save Edits" at bounding box center [971, 484] width 88 height 23
type input "$10,854.07"
type input "$0"
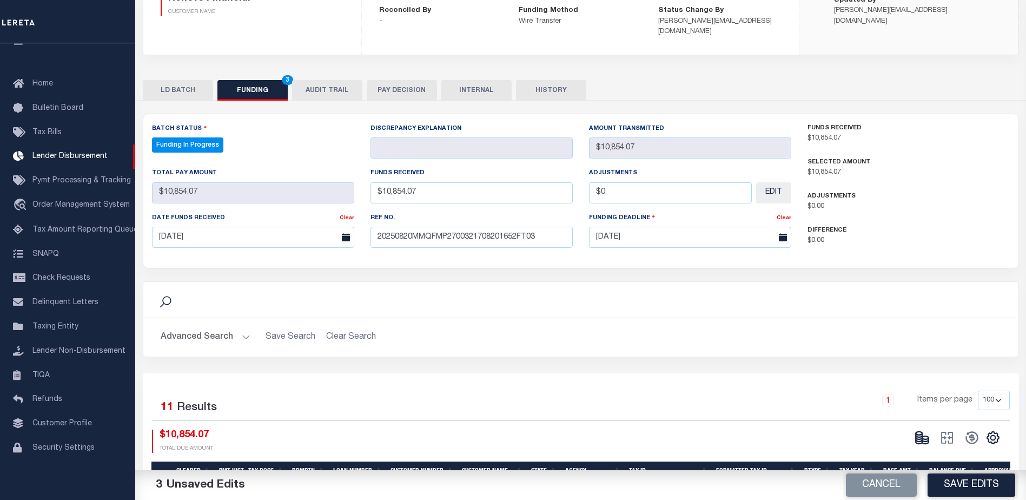
select select "100"
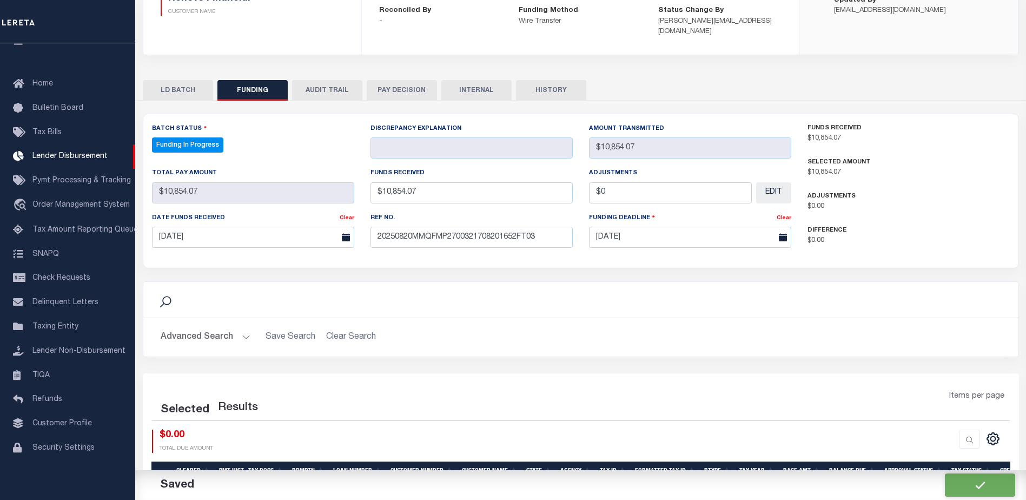
select select "100"
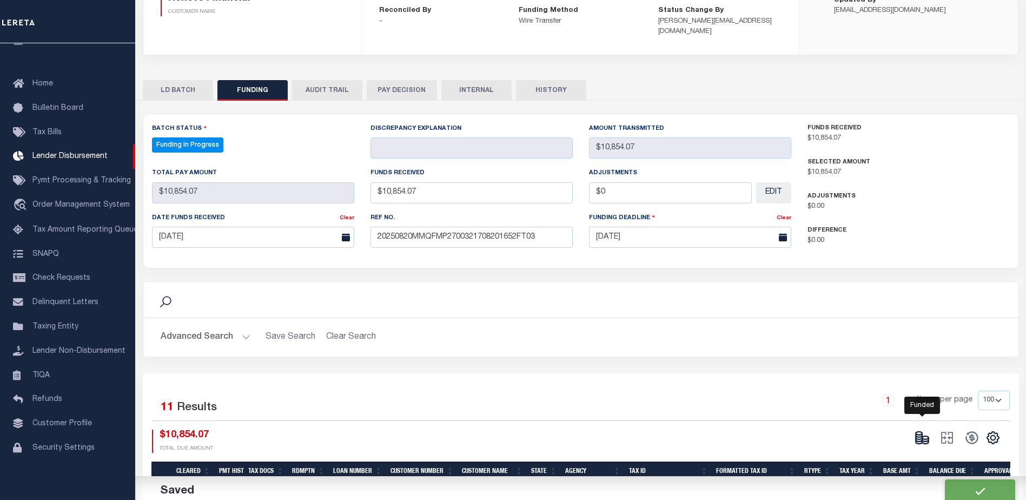
click at [929, 430] on icon at bounding box center [921, 437] width 15 height 15
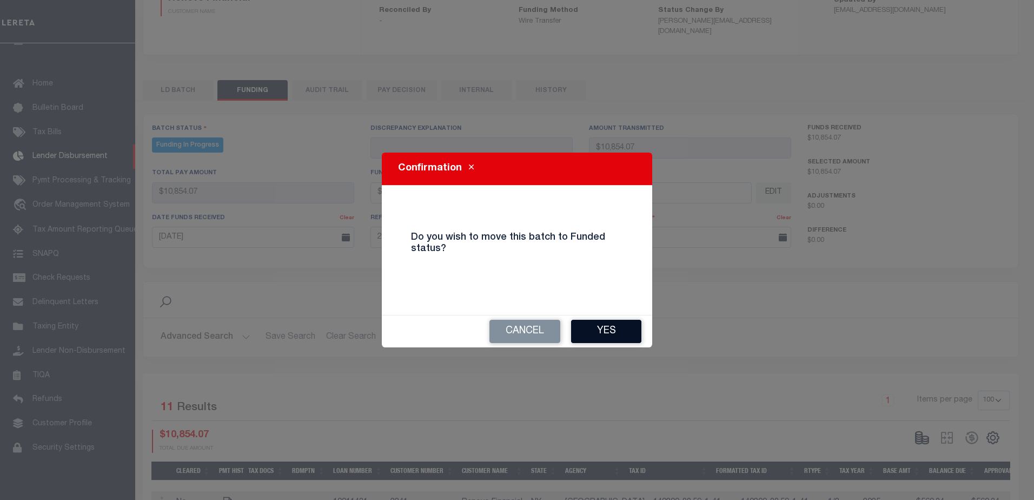
click at [617, 341] on button "Yes" at bounding box center [606, 331] width 70 height 23
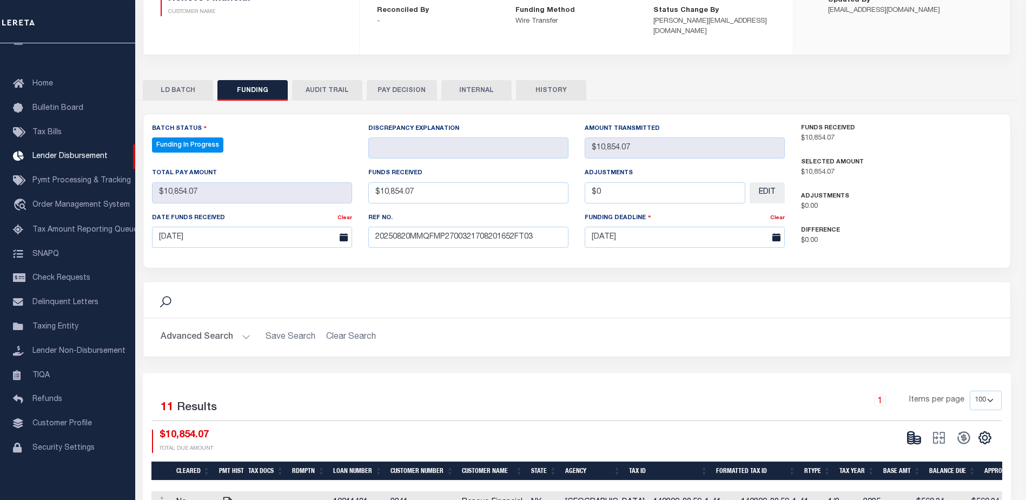
type input "$10,854.07"
type input "$0"
select select "100"
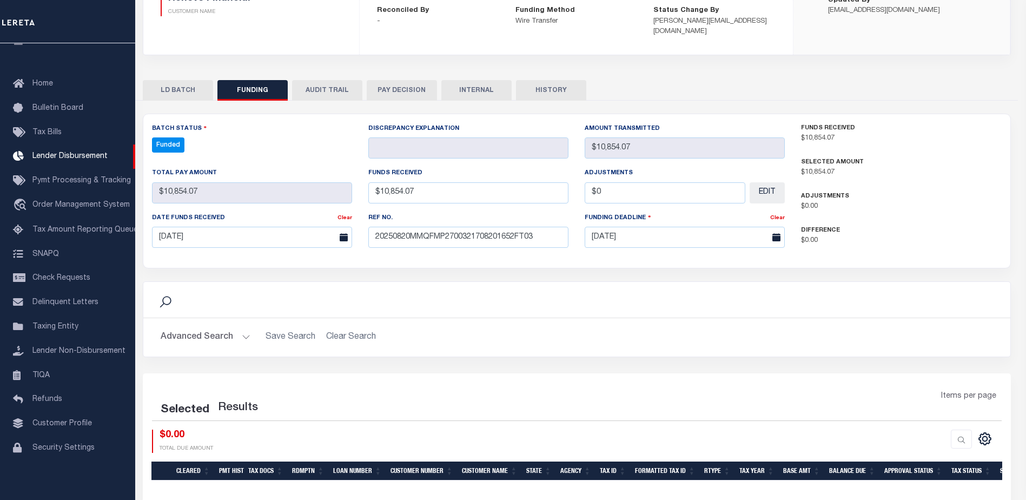
select select "100"
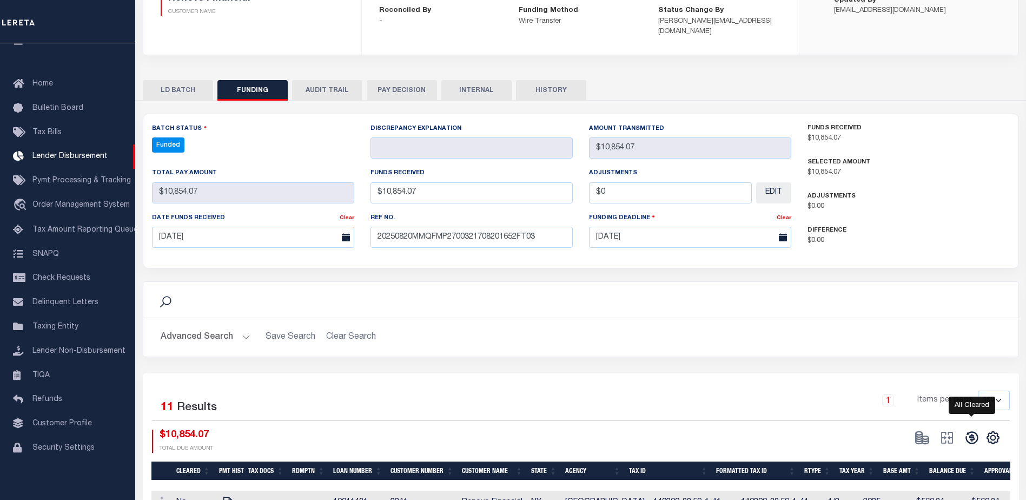
click at [965, 430] on icon at bounding box center [971, 437] width 15 height 15
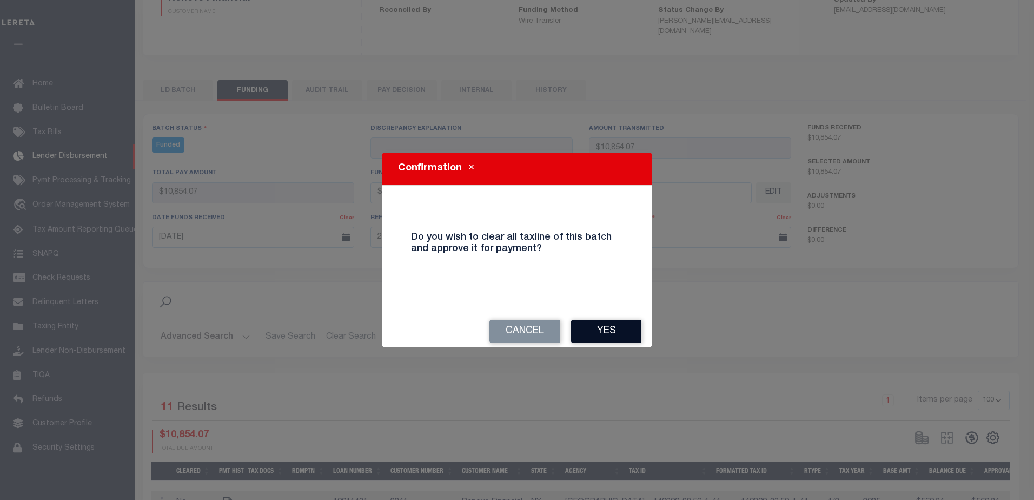
click at [624, 341] on button "Yes" at bounding box center [606, 331] width 70 height 23
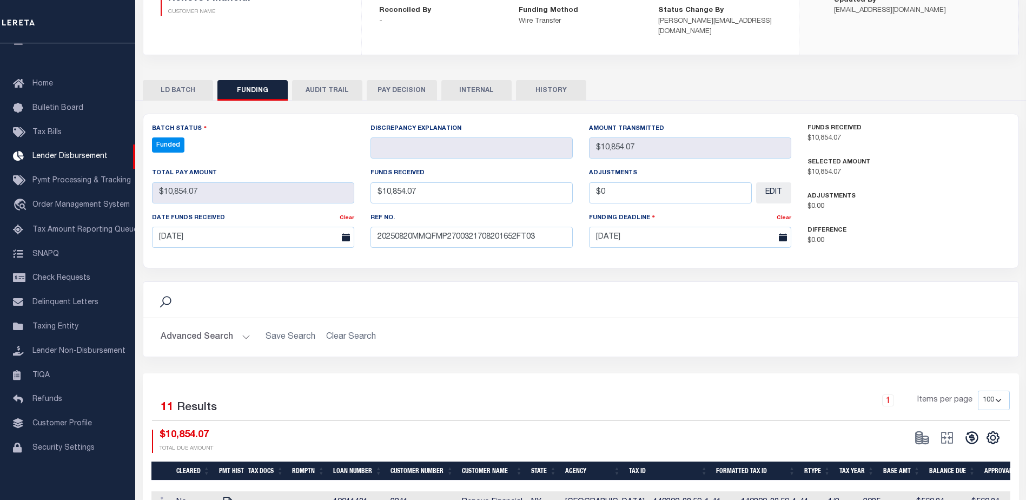
type input "$10,854.07"
type input "$0"
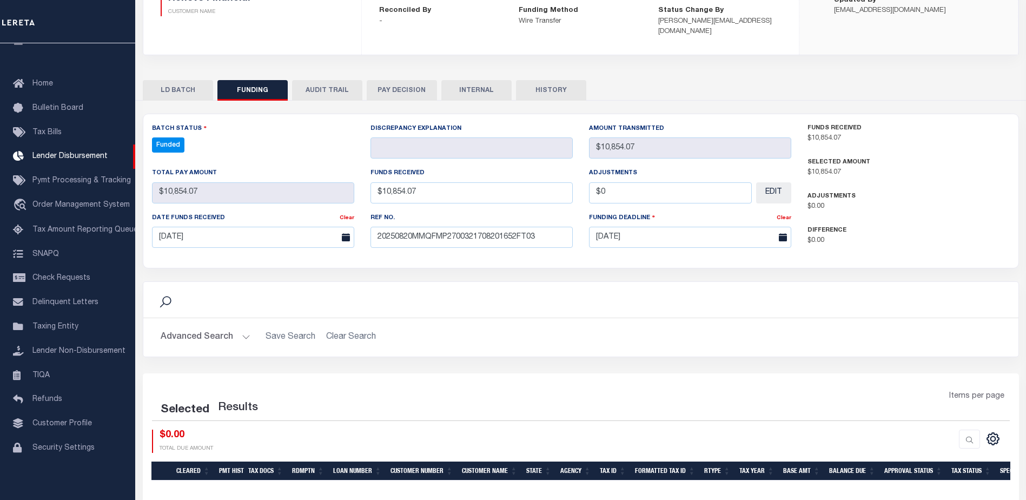
select select "100"
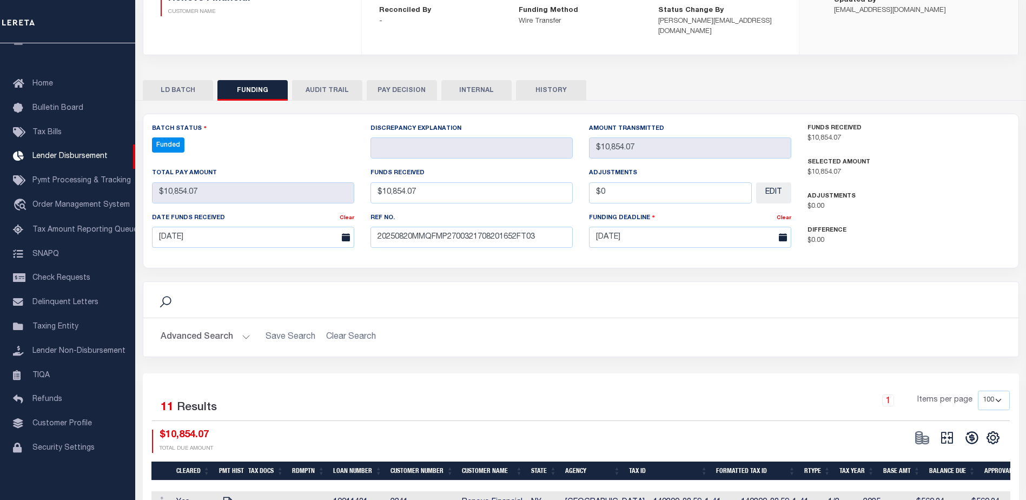
click at [940, 430] on icon at bounding box center [946, 437] width 15 height 15
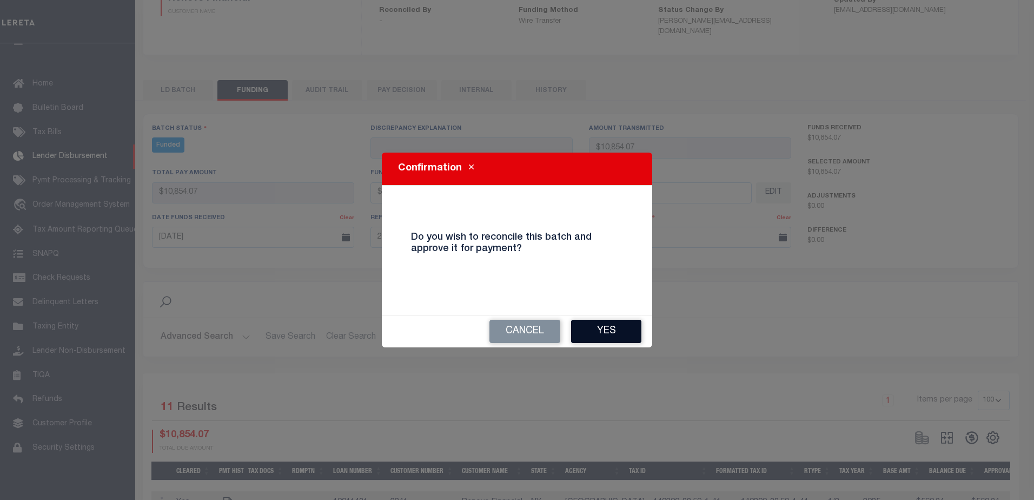
click at [604, 332] on button "Yes" at bounding box center [606, 331] width 70 height 23
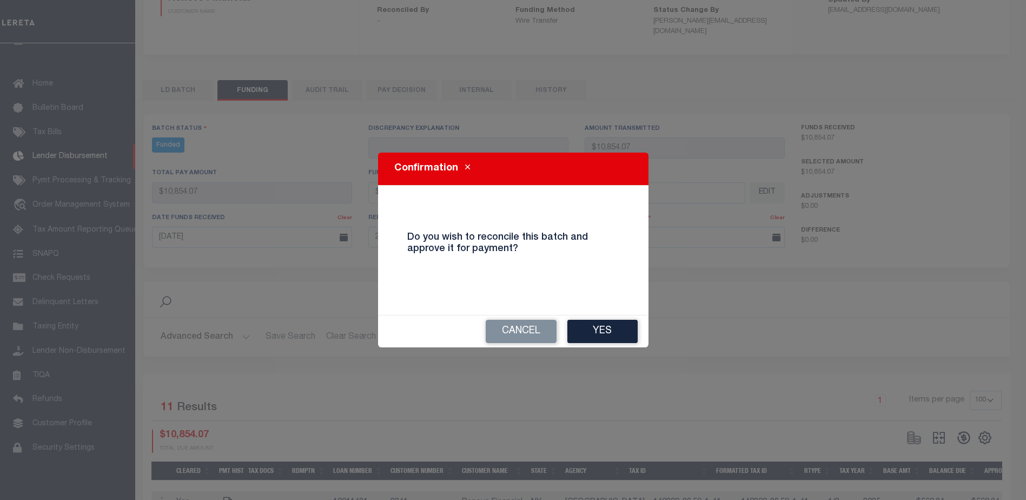
type input "$10,854.07"
type input "$0"
select select "100"
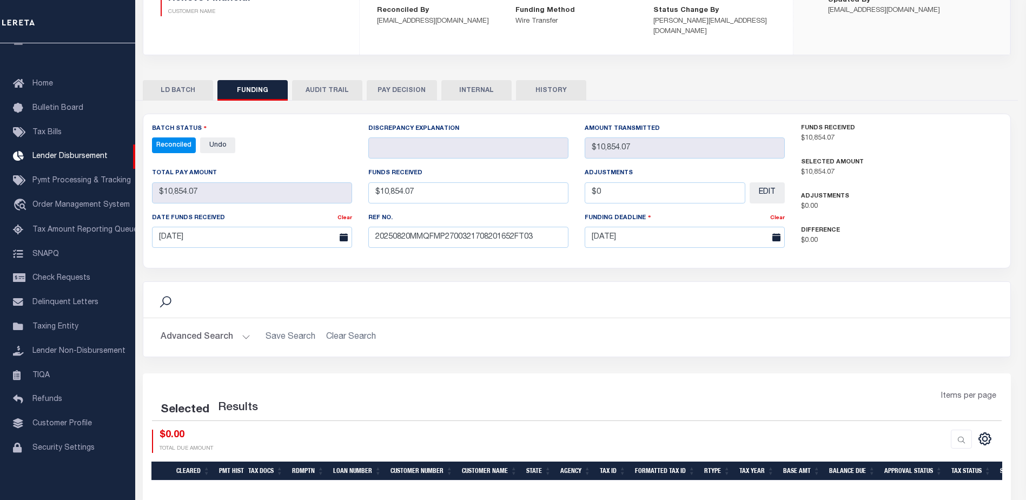
select select "100"
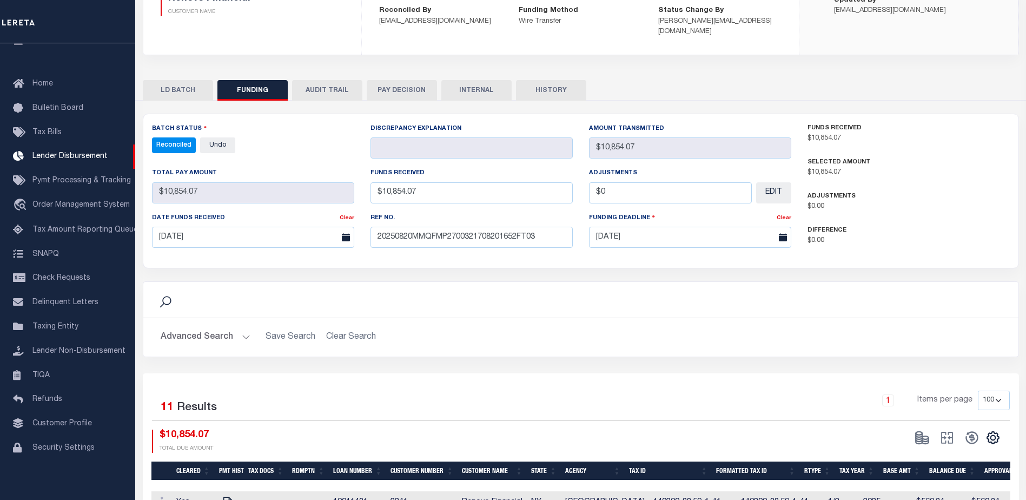
click at [484, 84] on button "INTERNAL" at bounding box center [476, 90] width 70 height 21
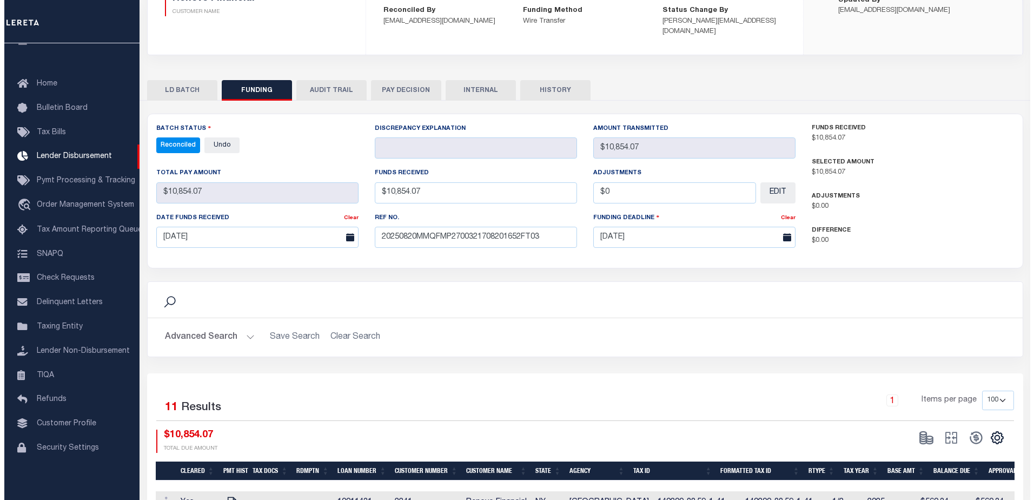
scroll to position [0, 0]
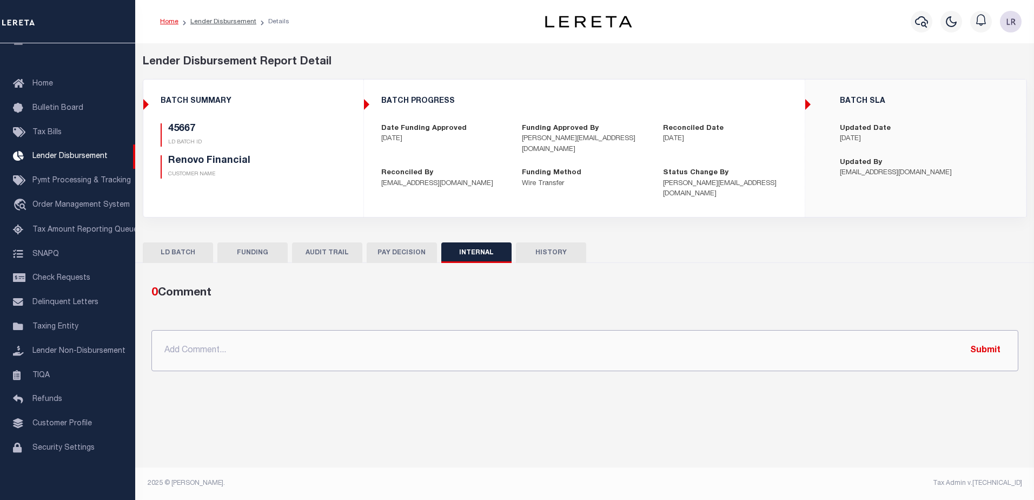
click at [584, 334] on input "text" at bounding box center [584, 350] width 867 height 41
paste input "ORG AMT - $125347.46 45466-4679.86 45615-7790.06 45630-5458.76 45640-47578.43 4…"
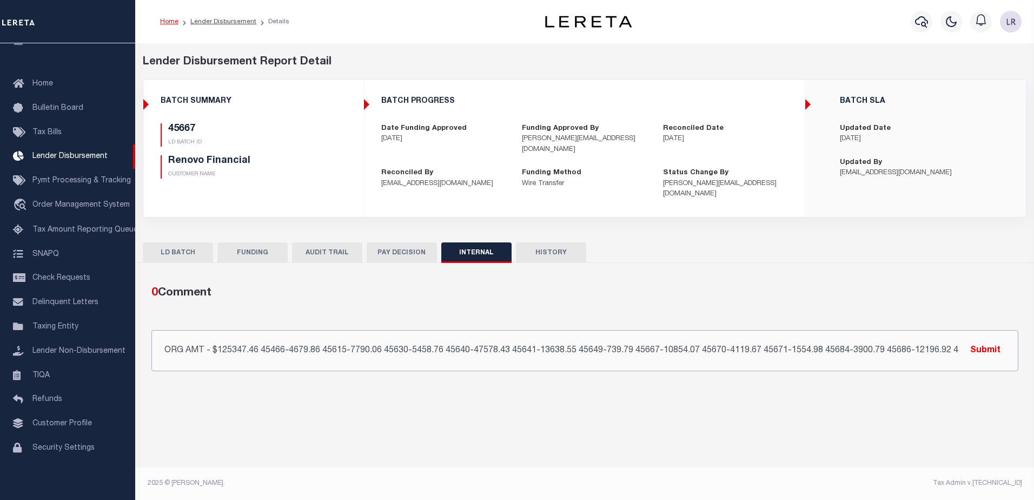
scroll to position [0, 159]
type input "ORG AMT - $125347.46 45466-4679.86 45615-7790.06 45630-5458.76 45640-47578.43 4…"
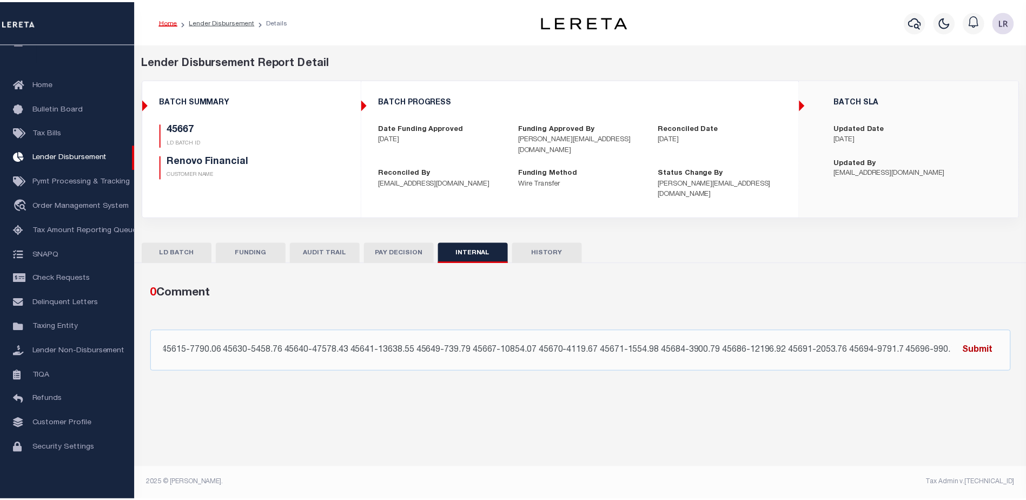
scroll to position [0, 0]
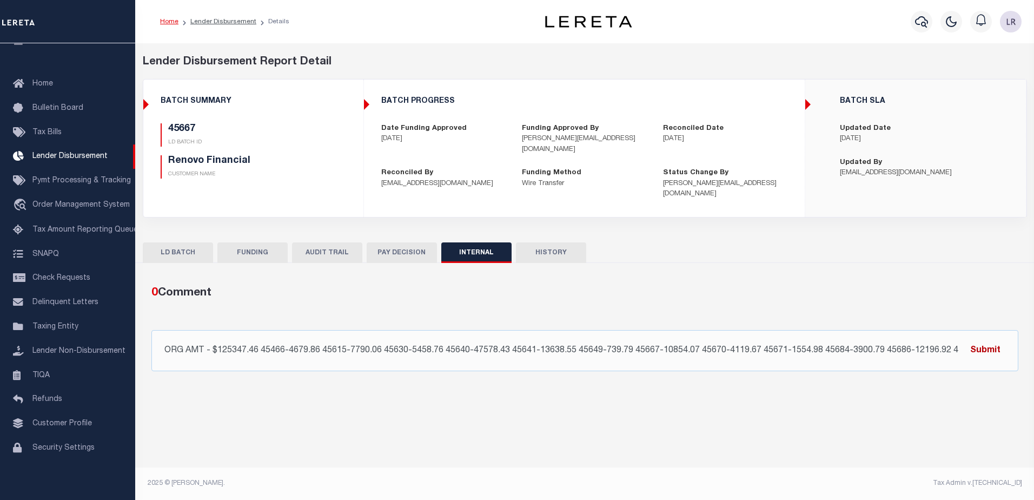
click at [989, 339] on button "Submit" at bounding box center [985, 350] width 44 height 22
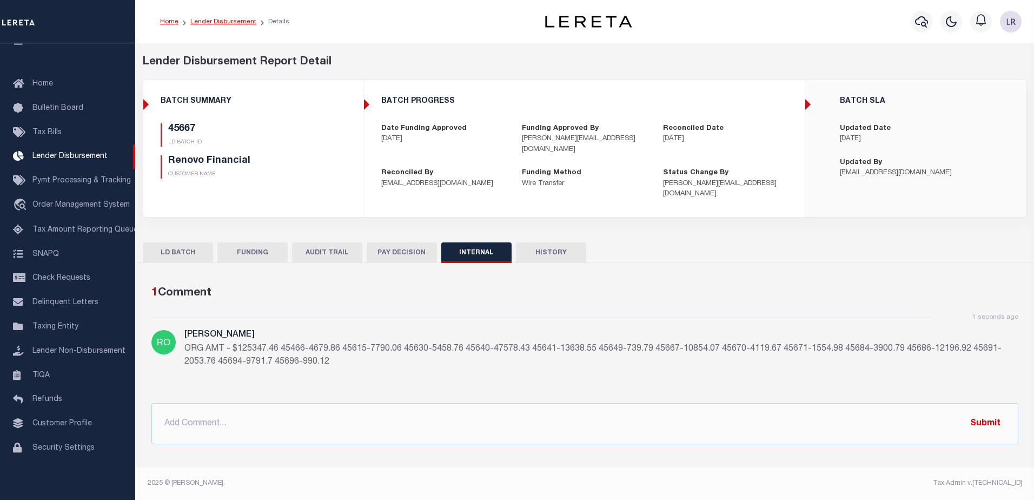
click at [214, 22] on link "Lender Disbursement" at bounding box center [223, 21] width 66 height 6
checkbox input "true"
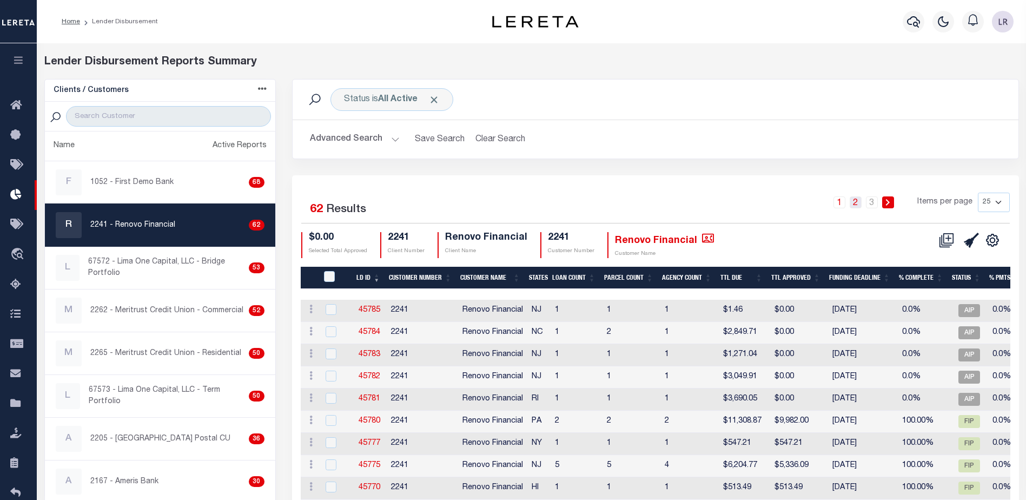
click at [851, 199] on link "2" at bounding box center [855, 202] width 12 height 12
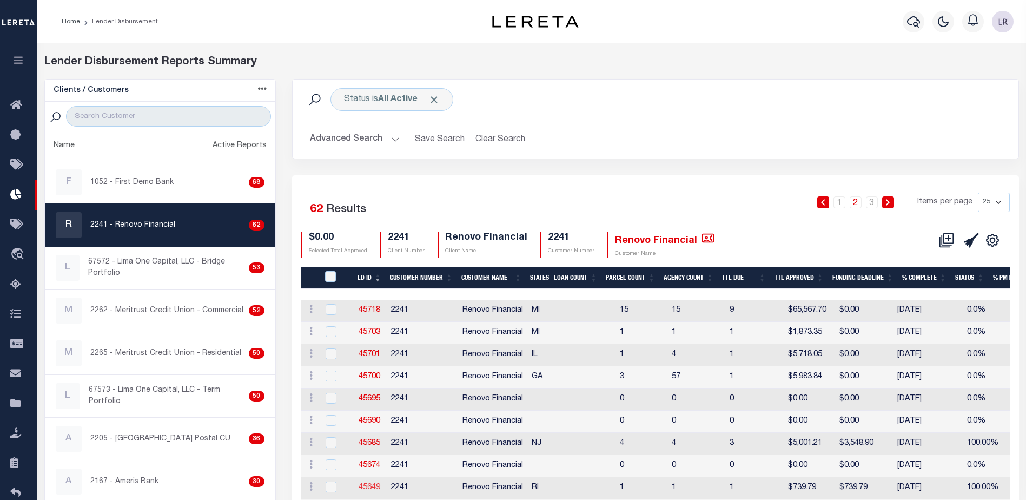
click at [377, 485] on link "45649" at bounding box center [369, 487] width 22 height 8
checkbox input "true"
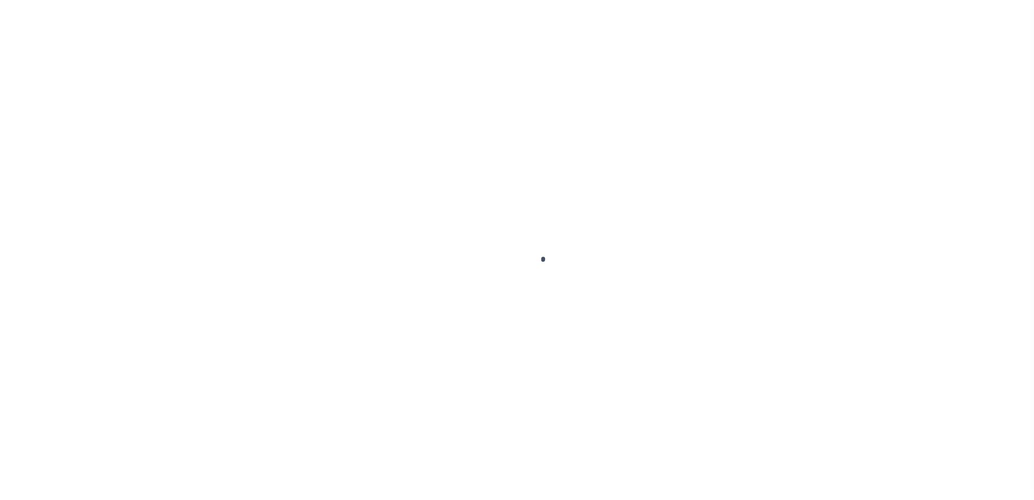
type input "$0.00"
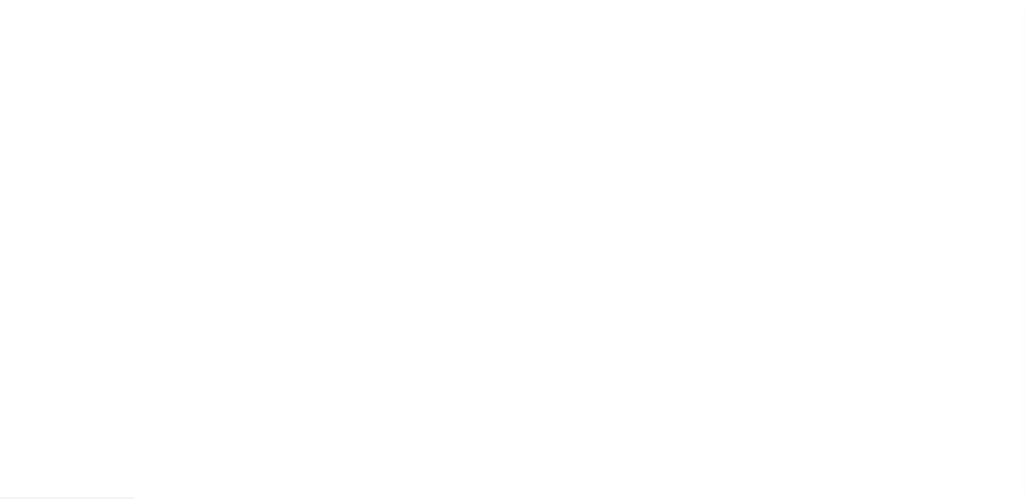
scroll to position [19, 0]
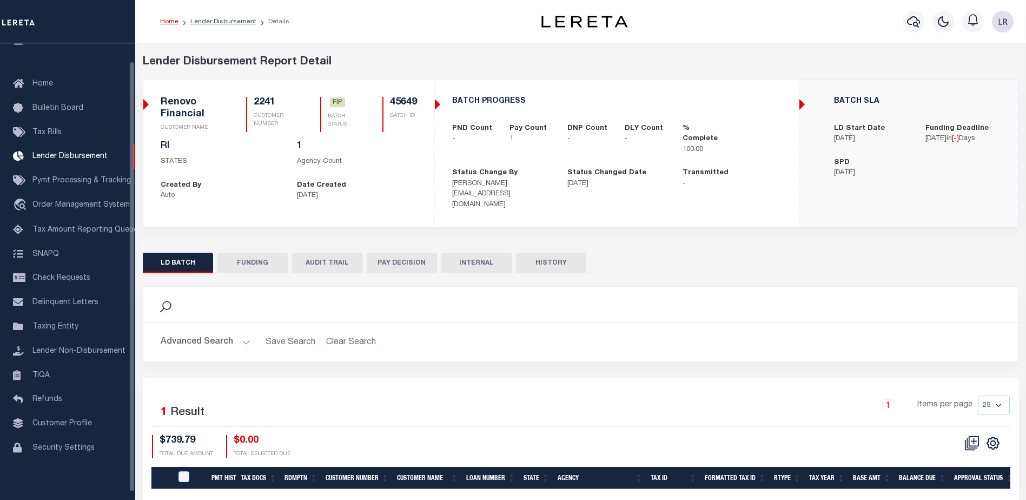
click at [273, 254] on button "FUNDING" at bounding box center [252, 262] width 70 height 21
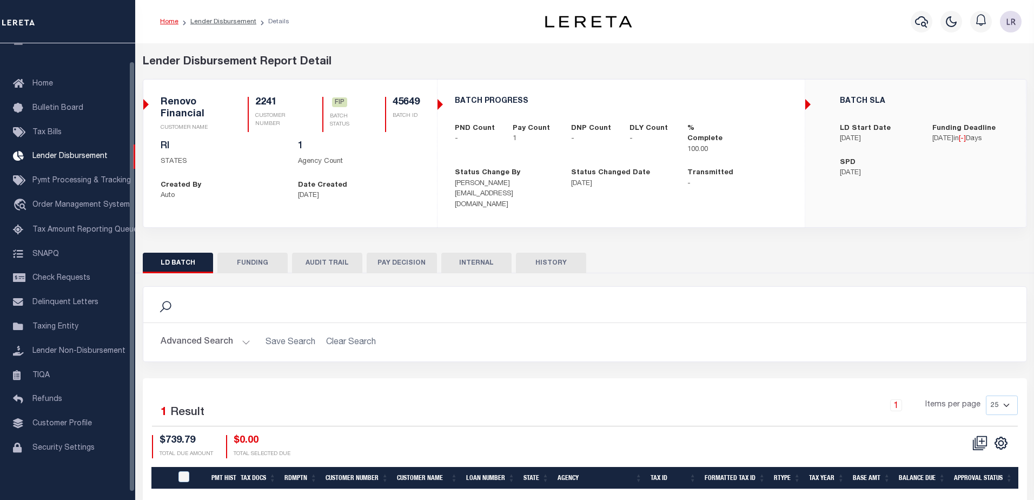
type input "$739.79"
type input "$0"
type input "[DATE]"
select select "100"
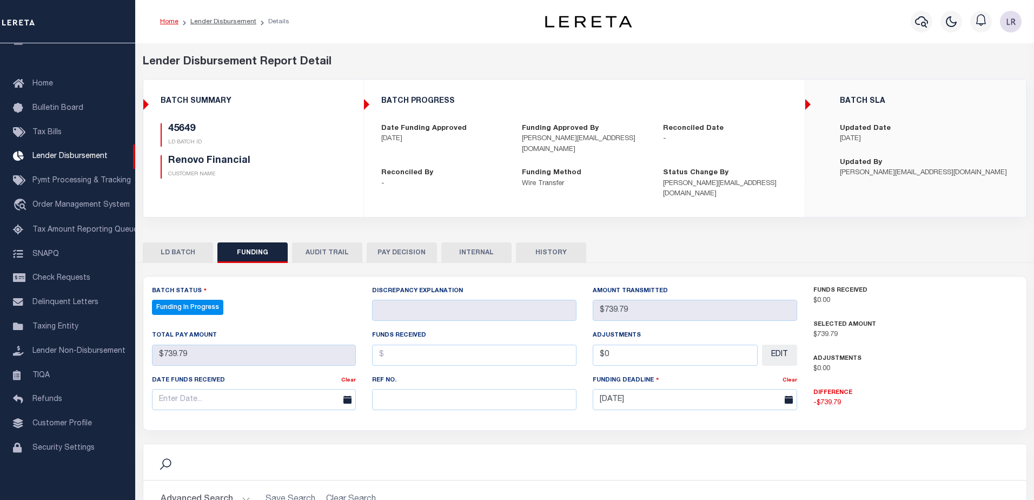
select select "100"
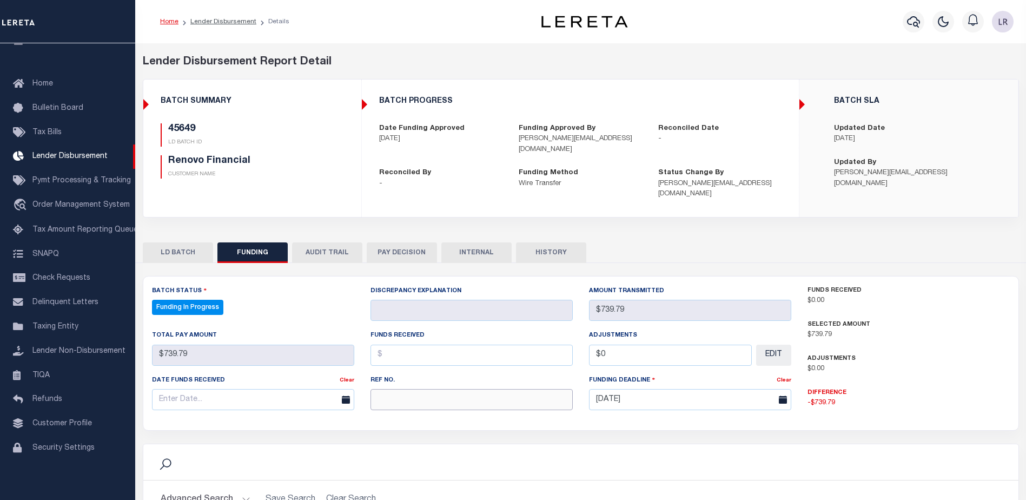
click at [398, 389] on input "text" at bounding box center [471, 399] width 202 height 21
paste input "20250820MMQFMP2700321708201652FT03"
type input "20250820MMQFMP2700321708201652FT03"
click at [390, 350] on input "text" at bounding box center [471, 354] width 202 height 21
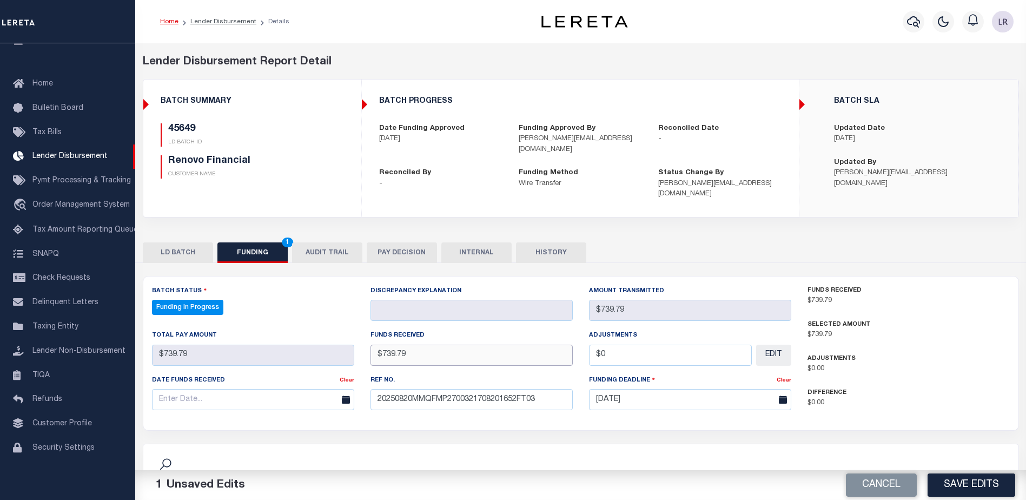
type input "$739.79"
click at [310, 389] on input "text" at bounding box center [253, 399] width 202 height 21
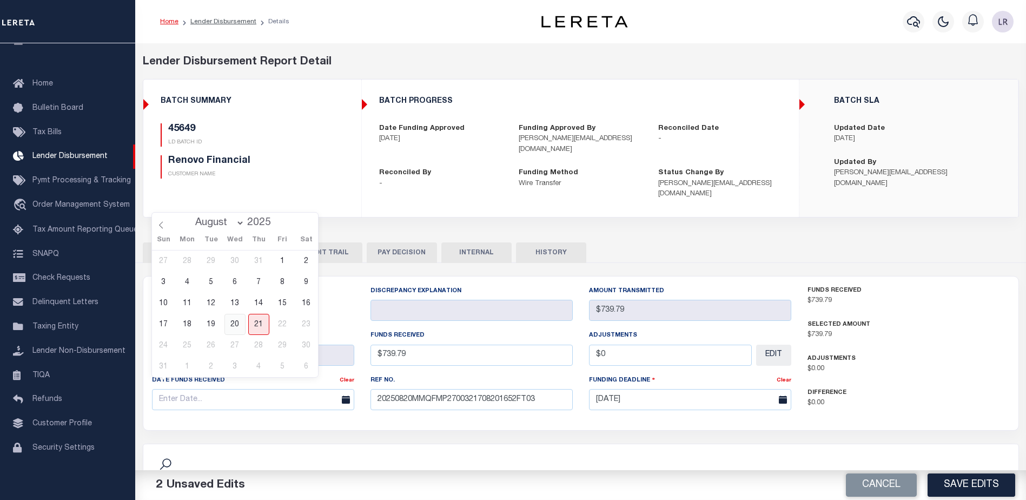
click at [237, 325] on span "20" at bounding box center [234, 324] width 21 height 21
type input "[DATE]"
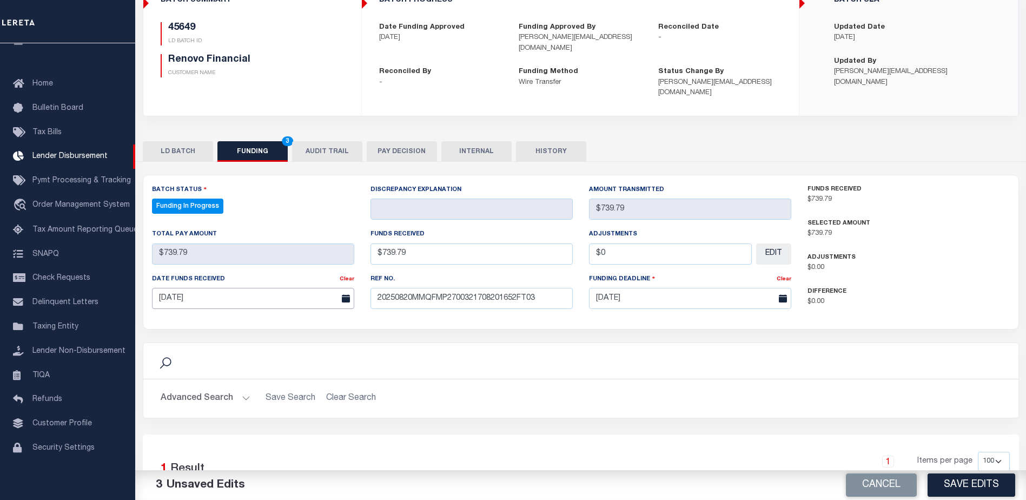
scroll to position [162, 0]
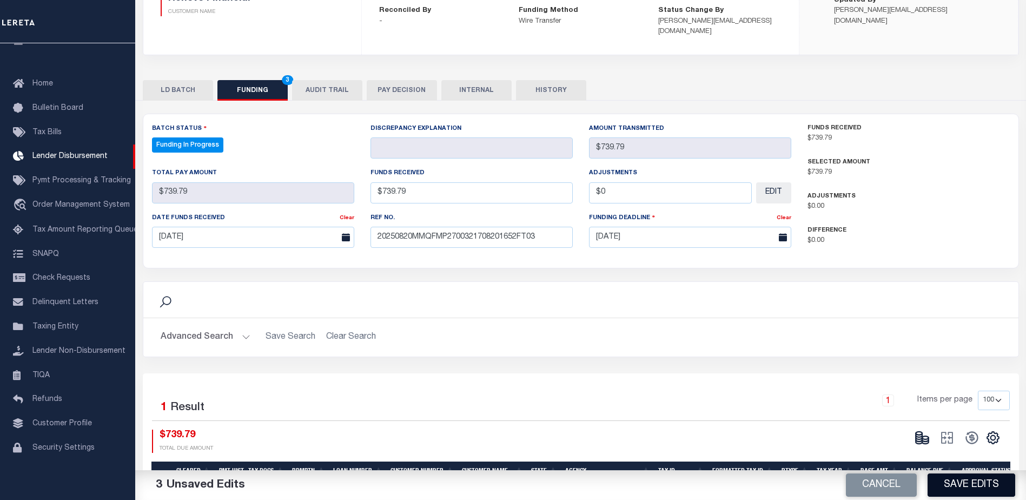
click at [965, 485] on button "Save Edits" at bounding box center [971, 484] width 88 height 23
type input "$739.79"
type input "$0"
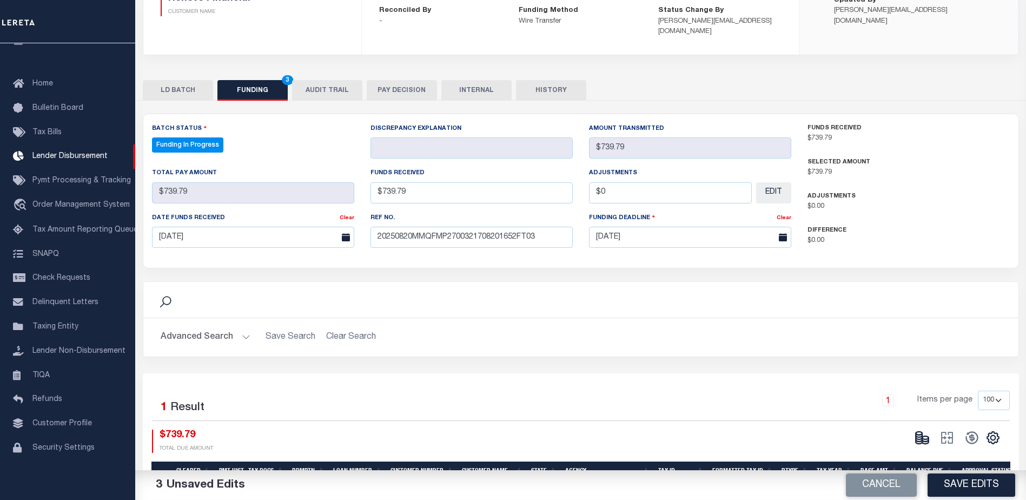
select select "100"
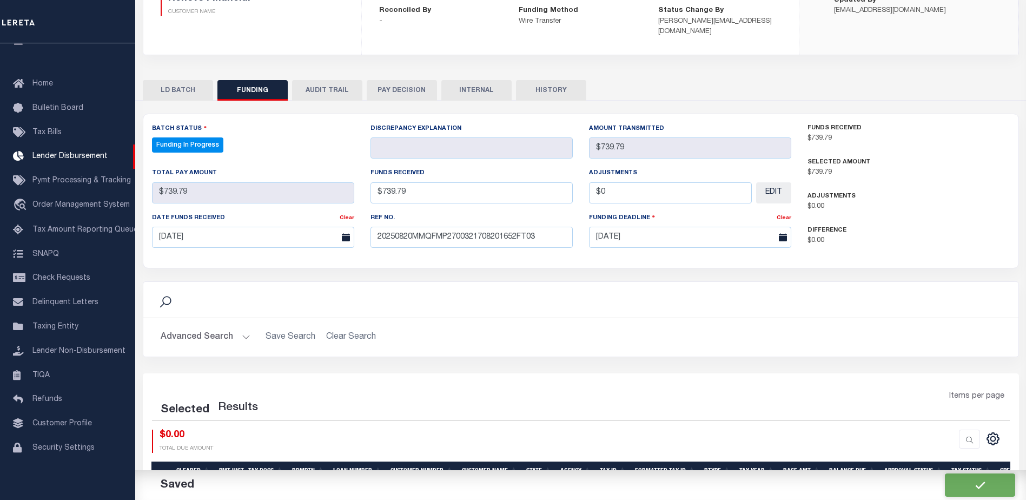
select select "100"
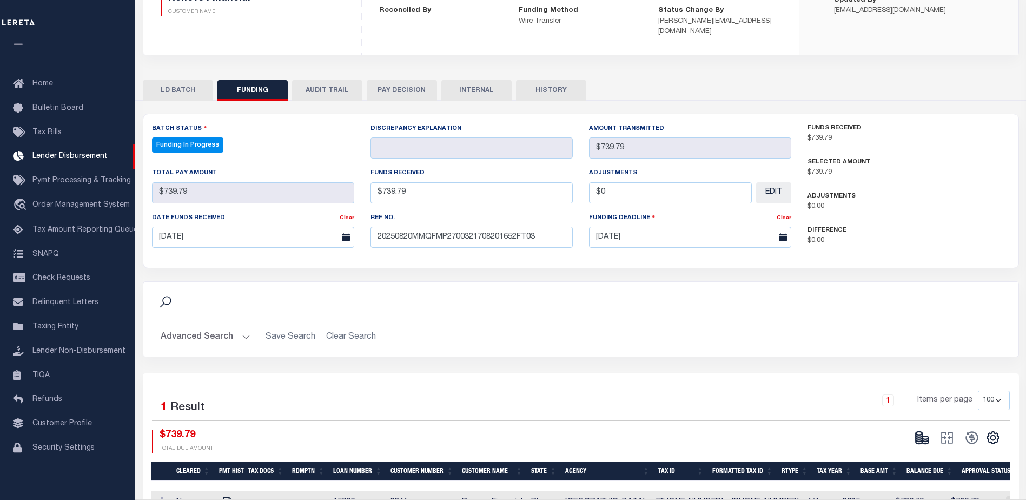
click at [930, 430] on button at bounding box center [921, 437] width 25 height 16
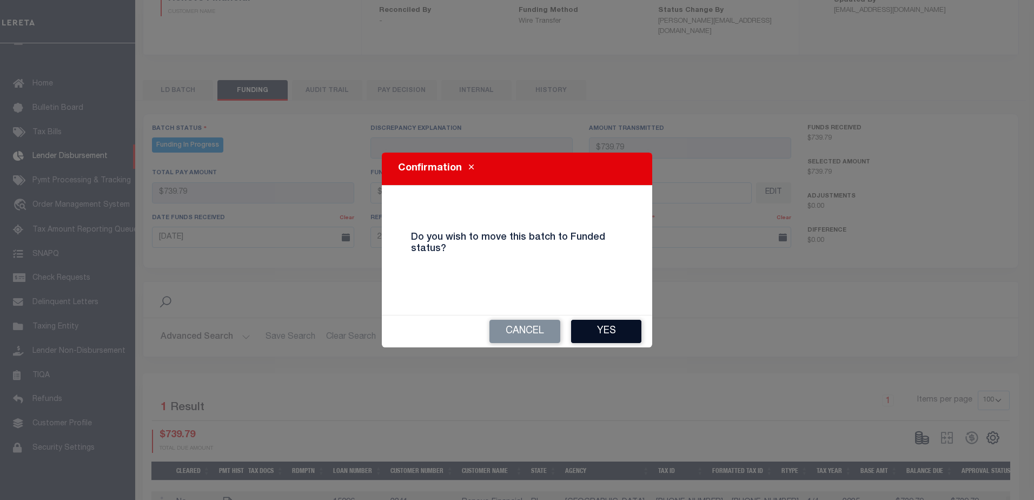
click at [631, 338] on button "Yes" at bounding box center [606, 331] width 70 height 23
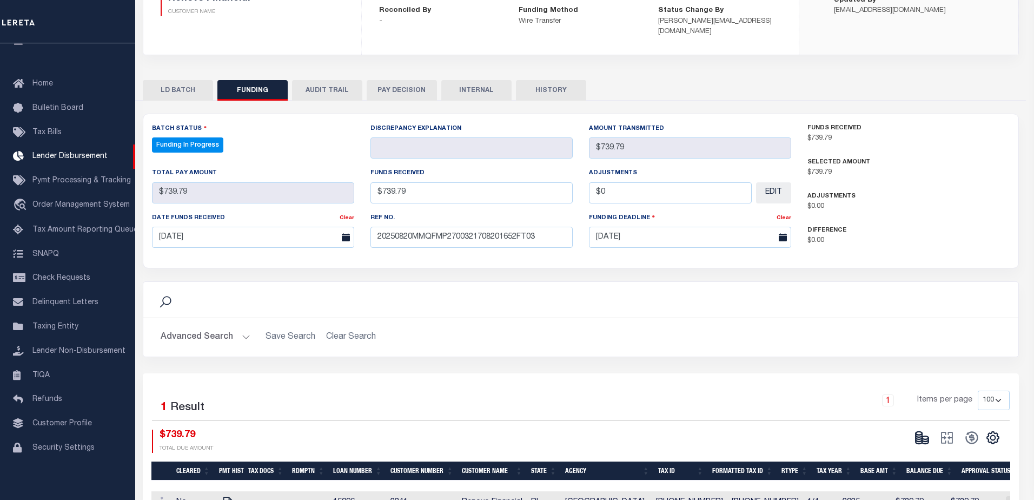
type input "$739.79"
type input "$0"
select select "100"
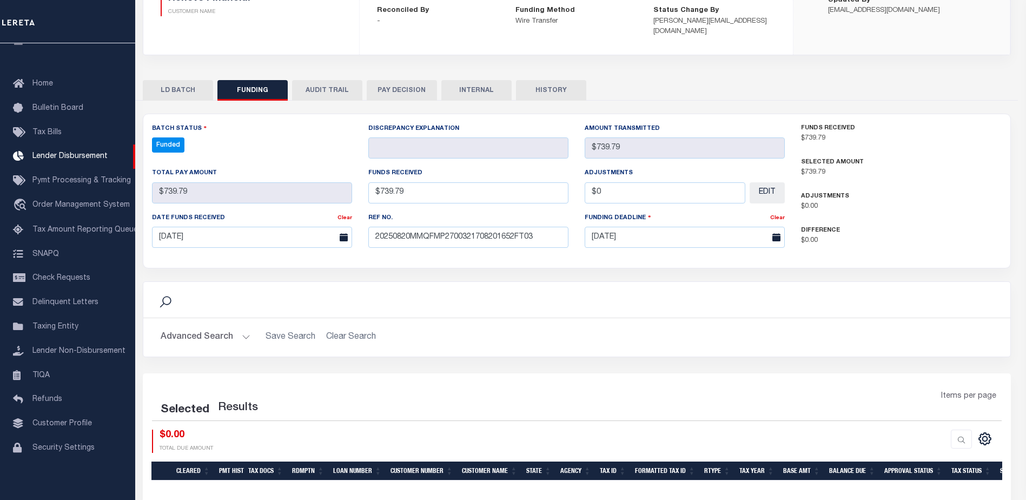
select select "100"
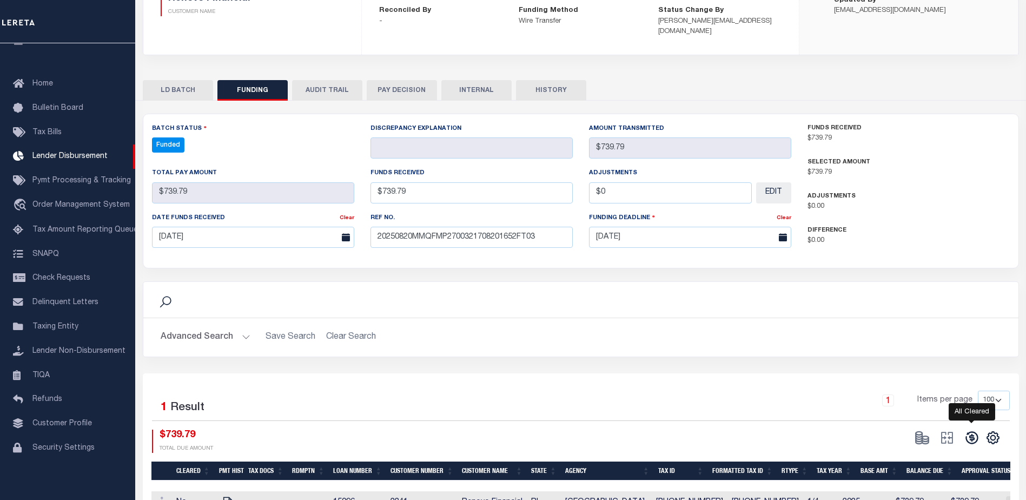
click at [968, 430] on icon at bounding box center [971, 437] width 15 height 15
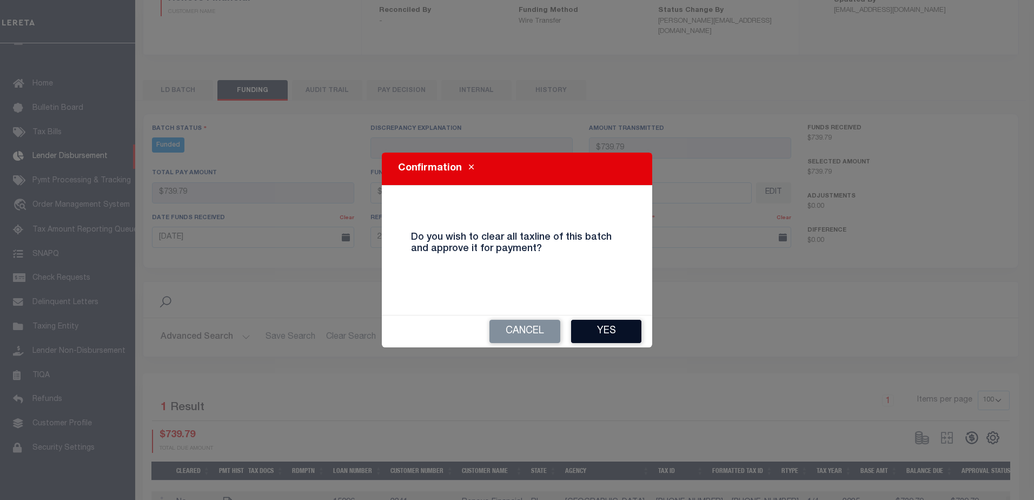
click at [612, 329] on button "Yes" at bounding box center [606, 331] width 70 height 23
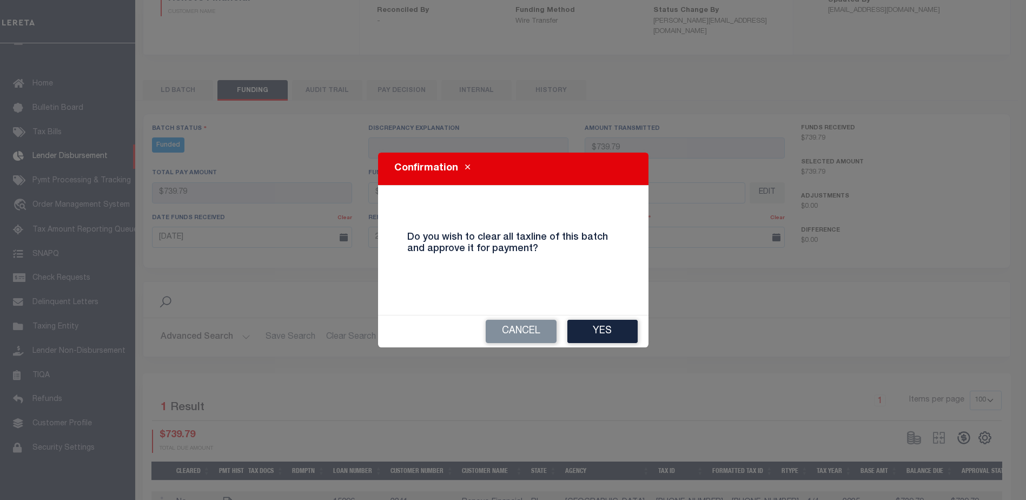
type input "$739.79"
type input "$0"
select select "100"
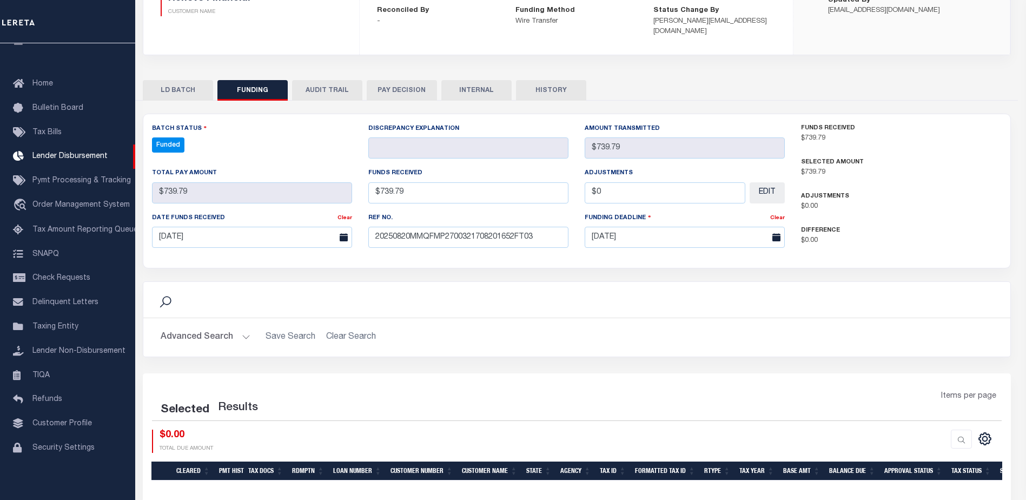
select select "100"
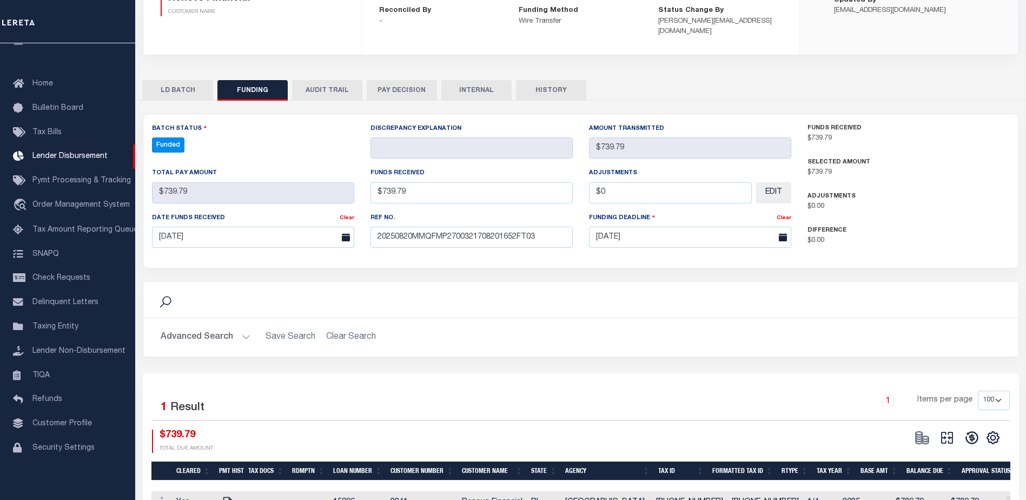
click at [946, 436] on div "CSV Export Selected Print Show Filter Show Search Columns 0: 1: Cleared 19: SPD" at bounding box center [955, 440] width 92 height 23
click at [948, 432] on icon at bounding box center [947, 438] width 12 height 12
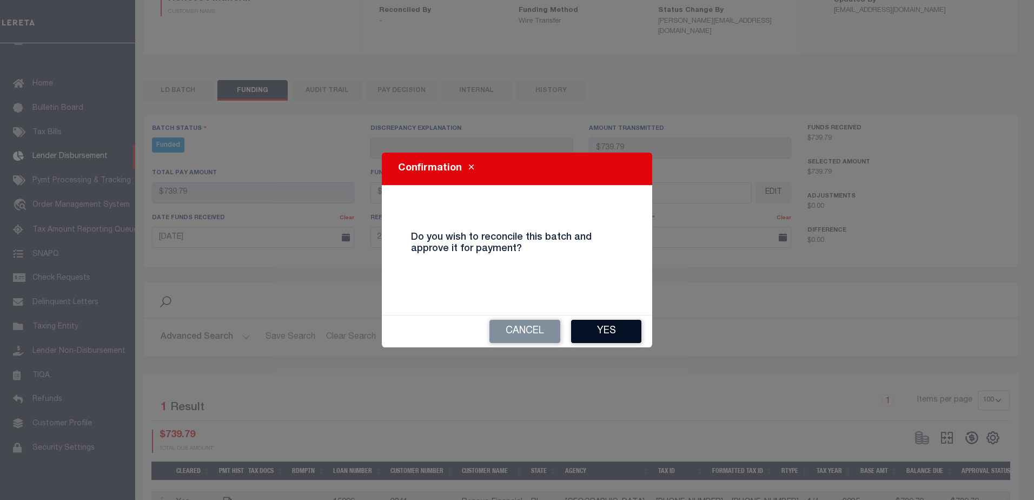
click at [628, 329] on button "Yes" at bounding box center [606, 331] width 70 height 23
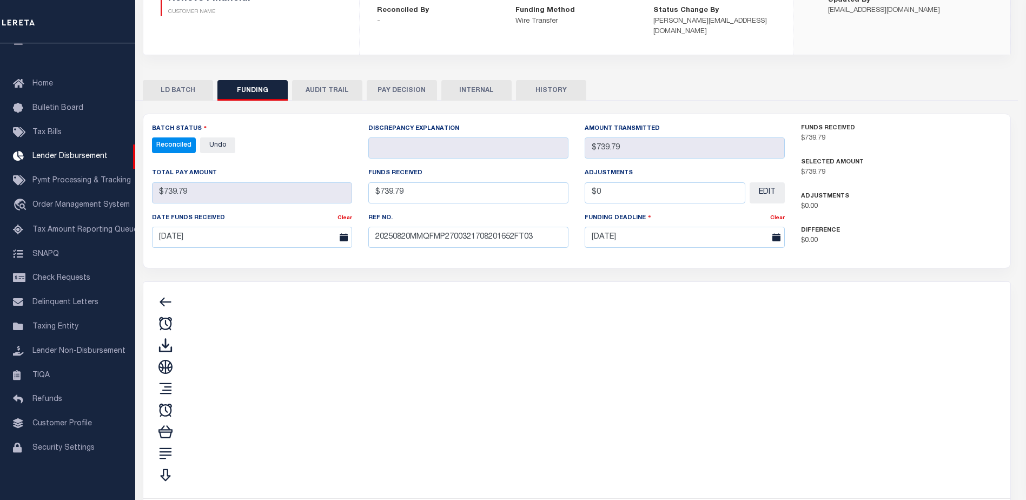
type input "$739.79"
type input "$0"
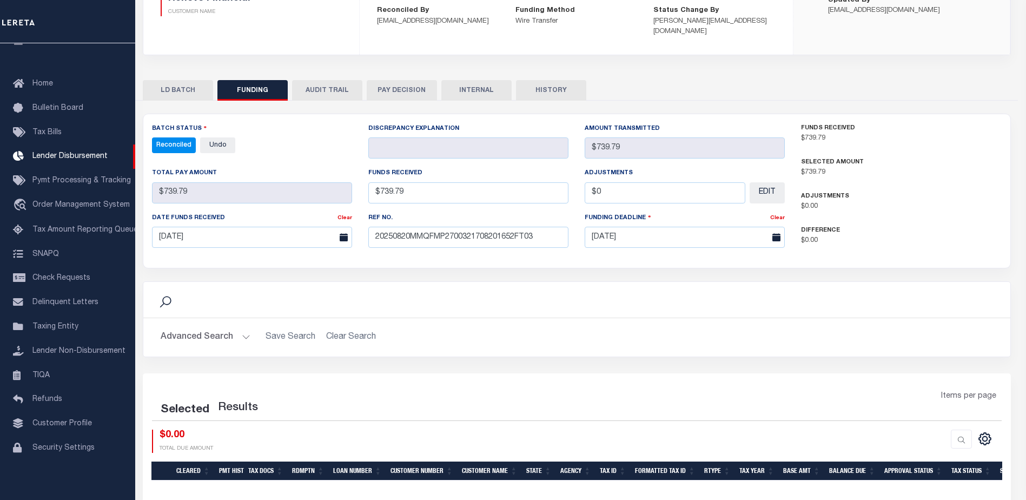
select select "100"
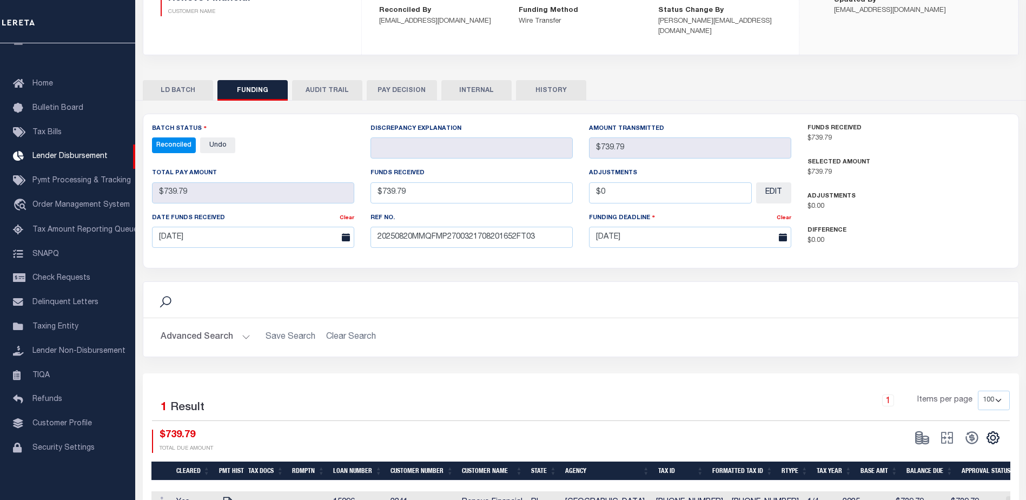
click at [484, 83] on button "INTERNAL" at bounding box center [476, 90] width 70 height 21
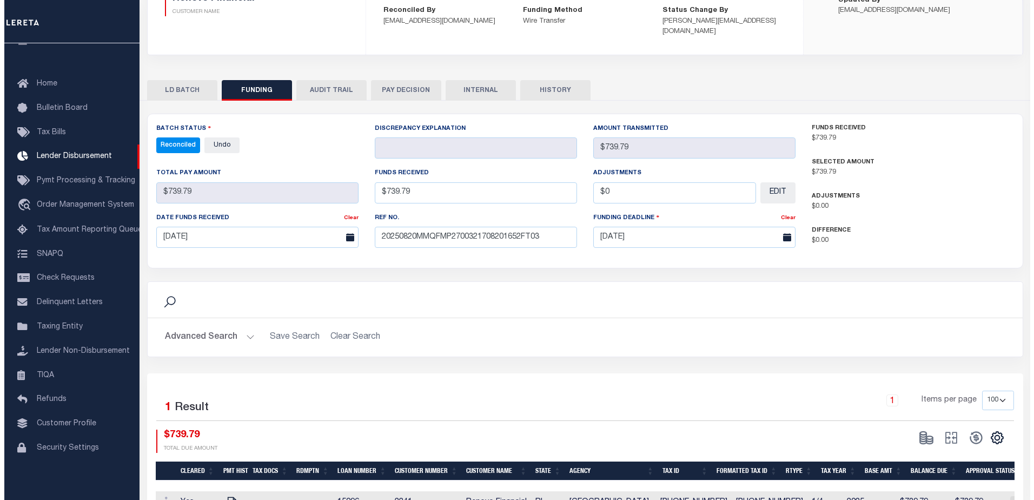
scroll to position [0, 0]
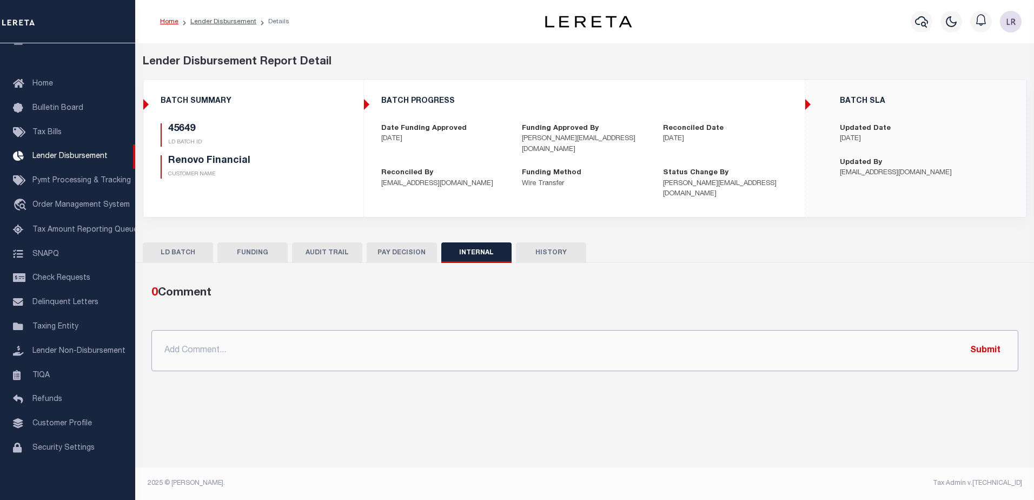
click at [531, 342] on input "text" at bounding box center [584, 350] width 867 height 41
paste input "ORG AMT - $125347.46 45466-4679.86 45615-7790.06 45630-5458.76 45640-47578.43 4…"
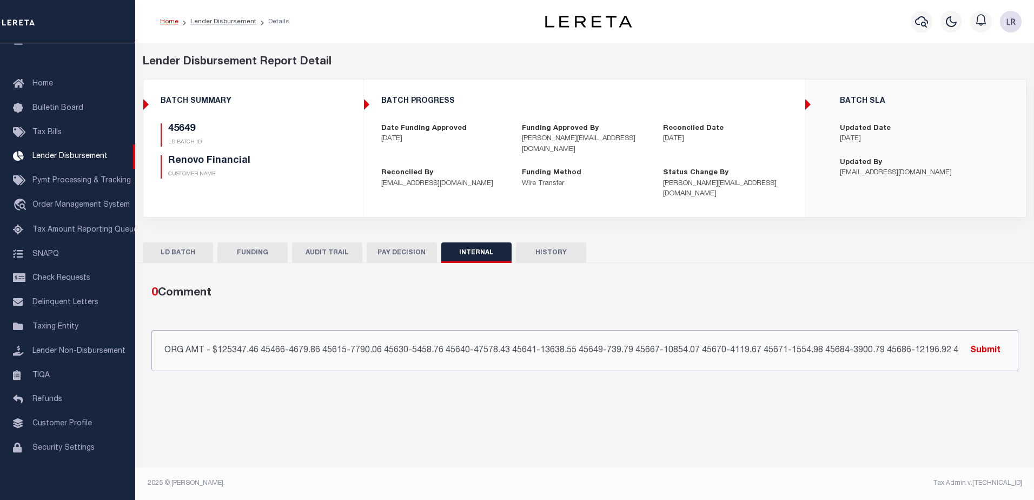
scroll to position [0, 159]
type input "ORG AMT - $125347.46 45466-4679.86 45615-7790.06 45630-5458.76 45640-47578.43 4…"
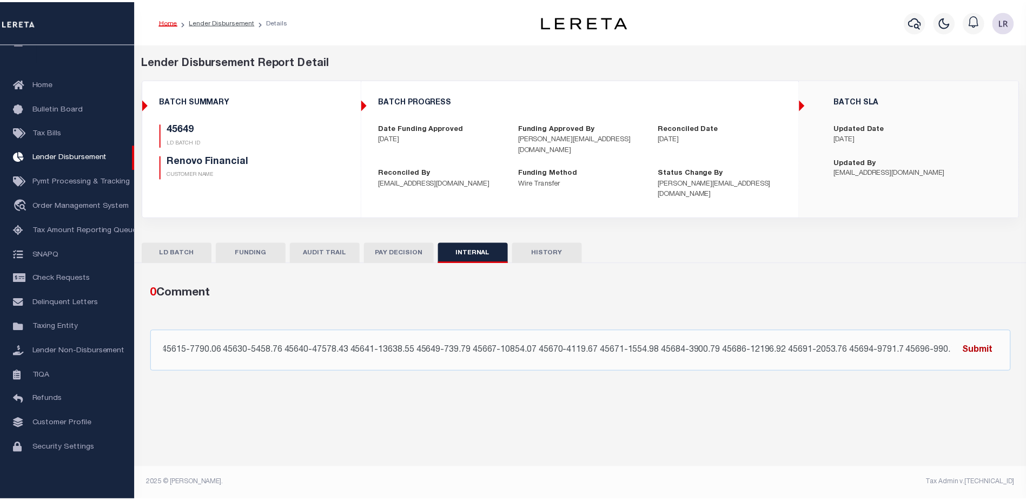
scroll to position [0, 0]
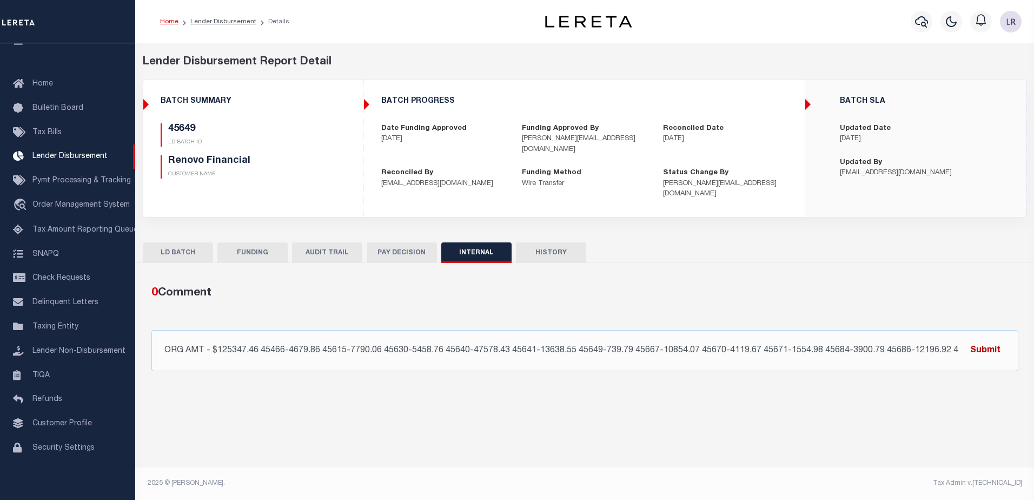
click at [986, 344] on button "Submit" at bounding box center [985, 350] width 44 height 22
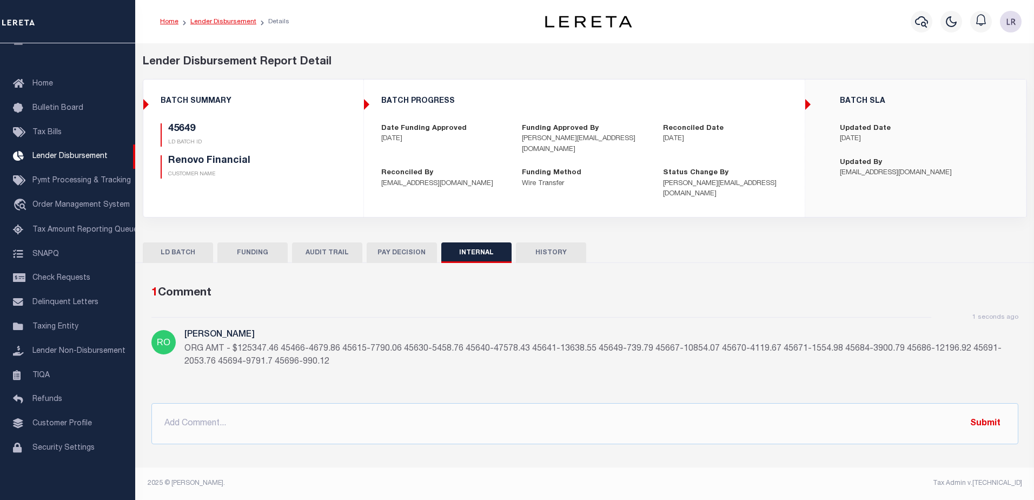
click at [225, 25] on link "Lender Disbursement" at bounding box center [223, 21] width 66 height 6
checkbox input "true"
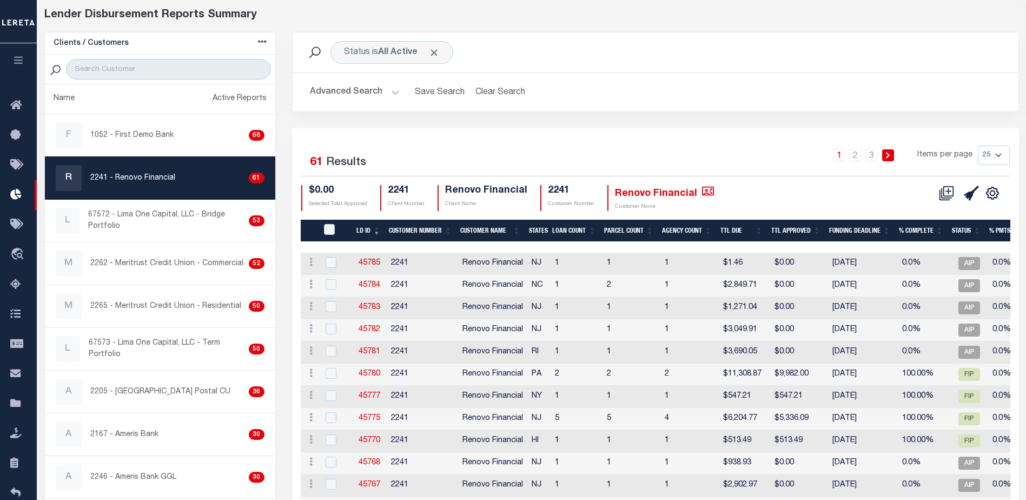
scroll to position [54, 0]
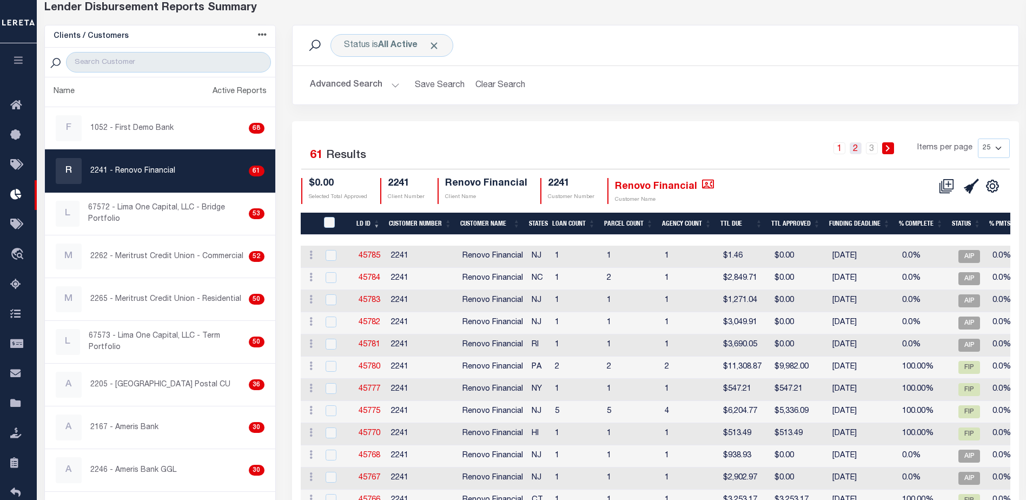
click at [855, 153] on link "2" at bounding box center [855, 148] width 12 height 12
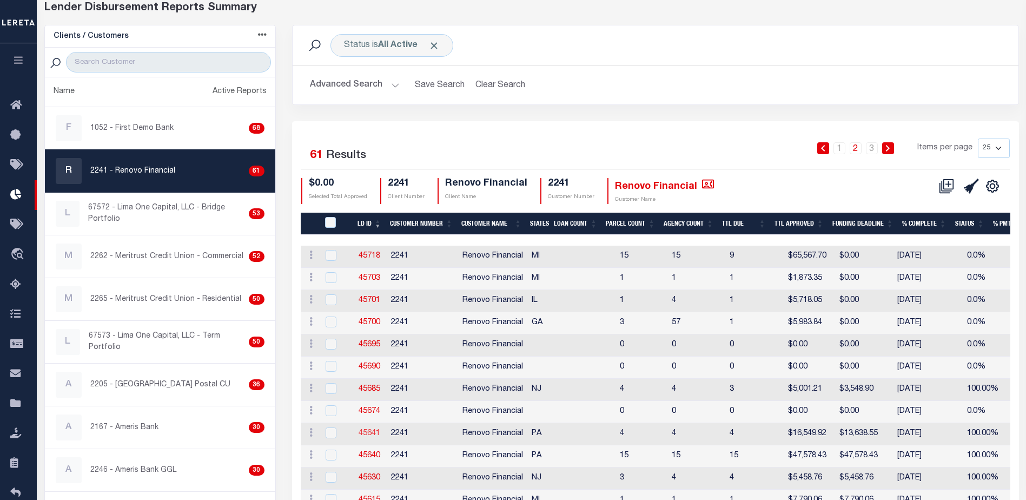
click at [377, 429] on link "45641" at bounding box center [369, 433] width 22 height 8
checkbox input "true"
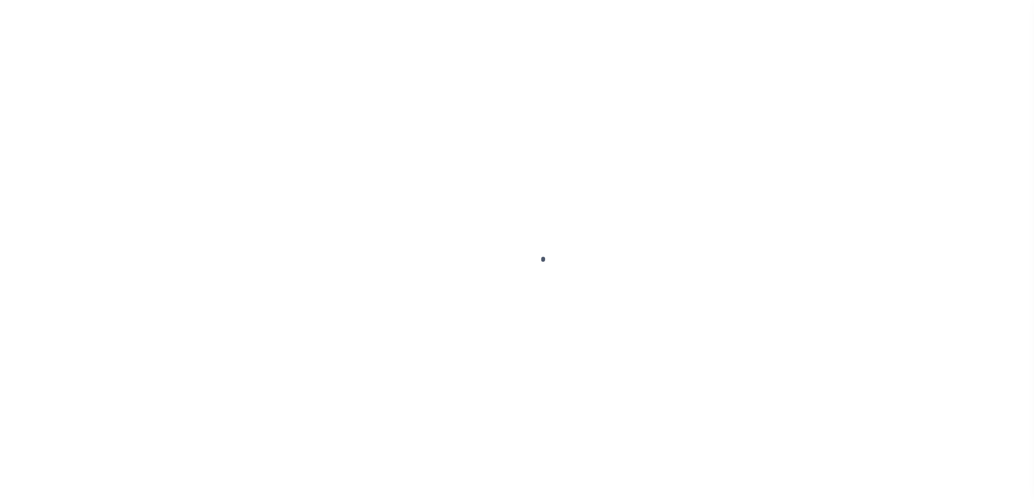
type input "$0.00"
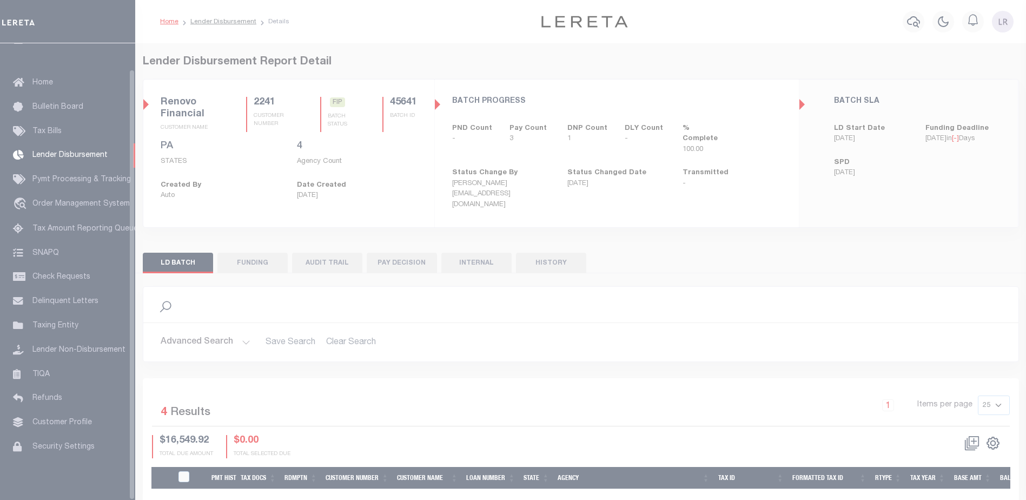
scroll to position [27, 0]
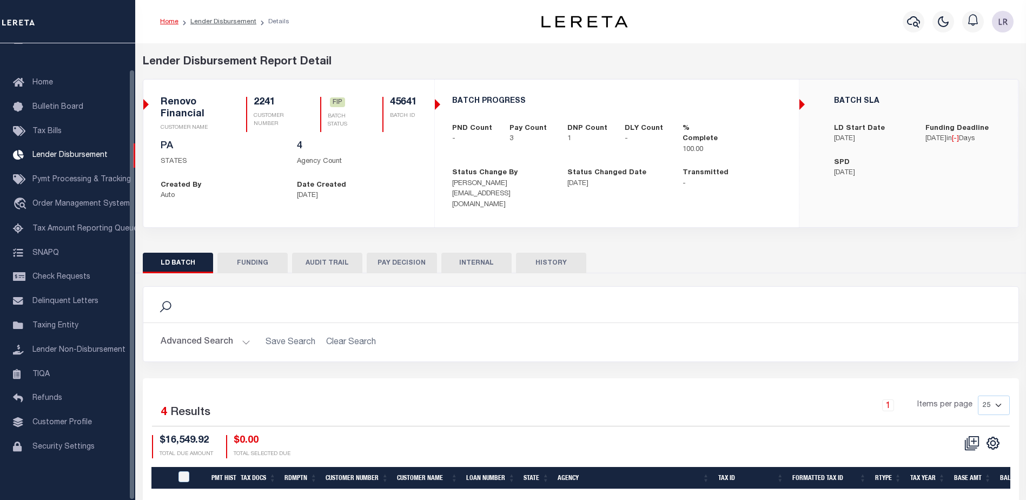
click at [238, 252] on button "FUNDING" at bounding box center [252, 262] width 70 height 21
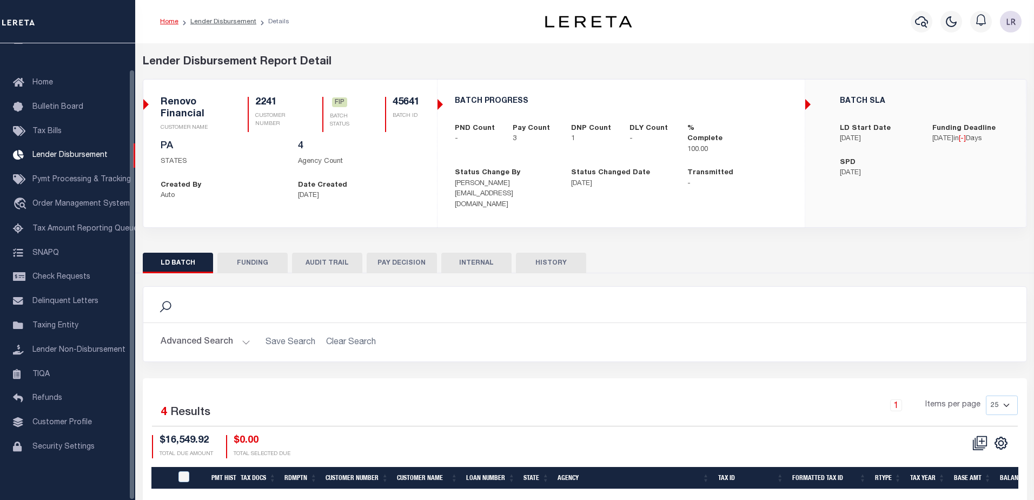
type input "$13,638.55"
type input "$0"
type input "[DATE]"
select select "100"
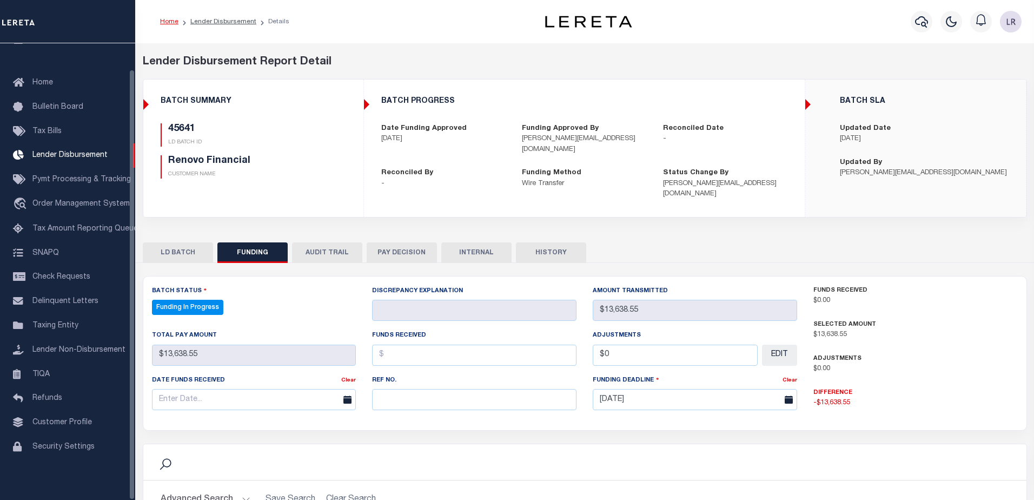
select select "100"
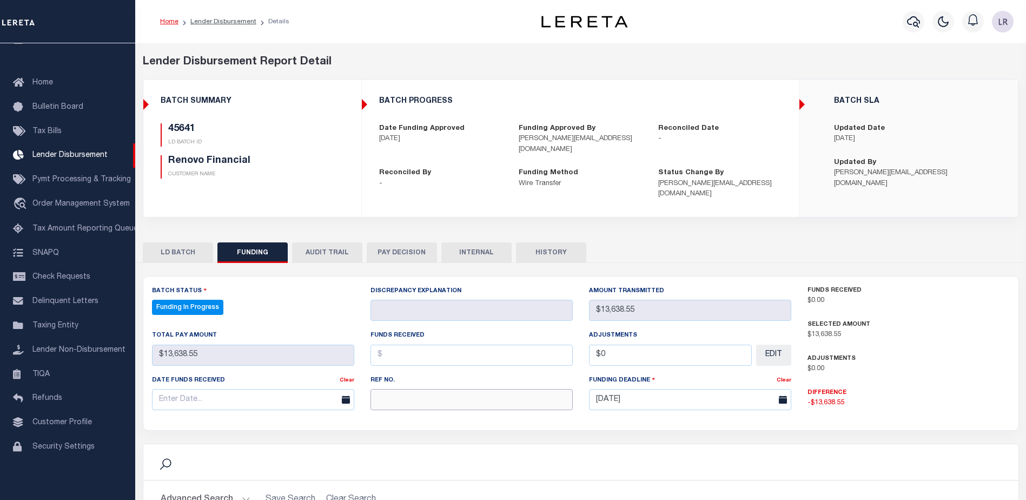
drag, startPoint x: 427, startPoint y: 397, endPoint x: 426, endPoint y: 391, distance: 5.4
click at [427, 397] on input "text" at bounding box center [471, 399] width 202 height 21
paste input "20250820MMQFMP2700321708201652FT03"
type input "20250820MMQFMP2700321708201652FT03"
click at [408, 346] on input "text" at bounding box center [471, 354] width 202 height 21
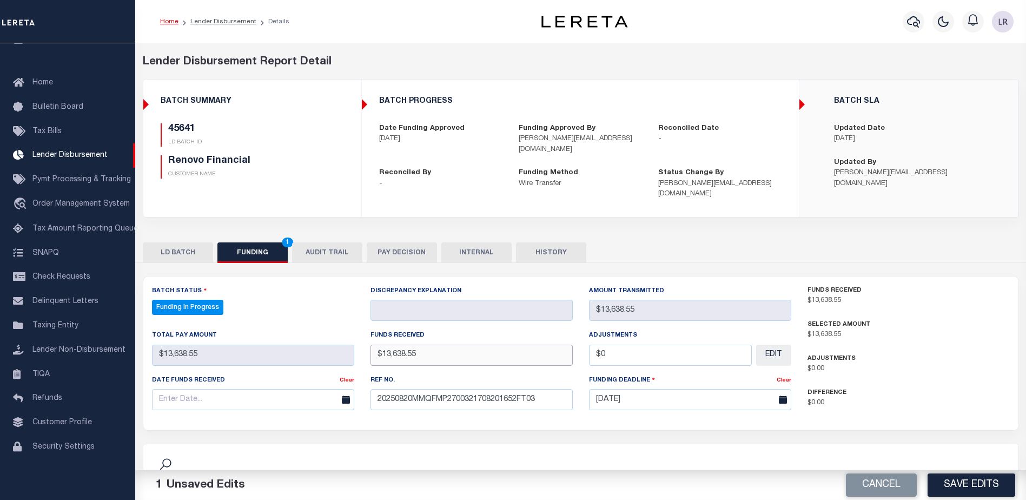
type input "$13,638.55"
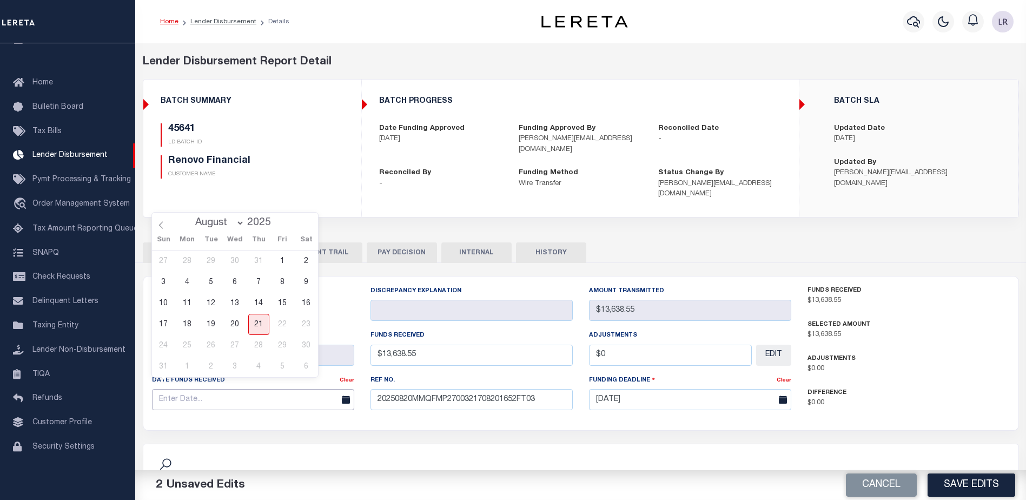
click at [191, 389] on input "text" at bounding box center [253, 399] width 202 height 21
click at [231, 323] on span "20" at bounding box center [234, 324] width 21 height 21
type input "[DATE]"
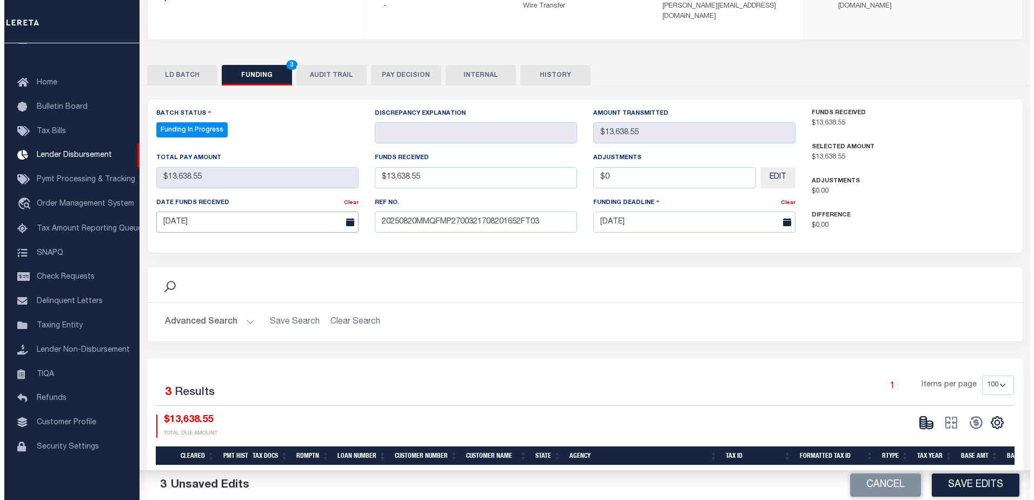
scroll to position [216, 0]
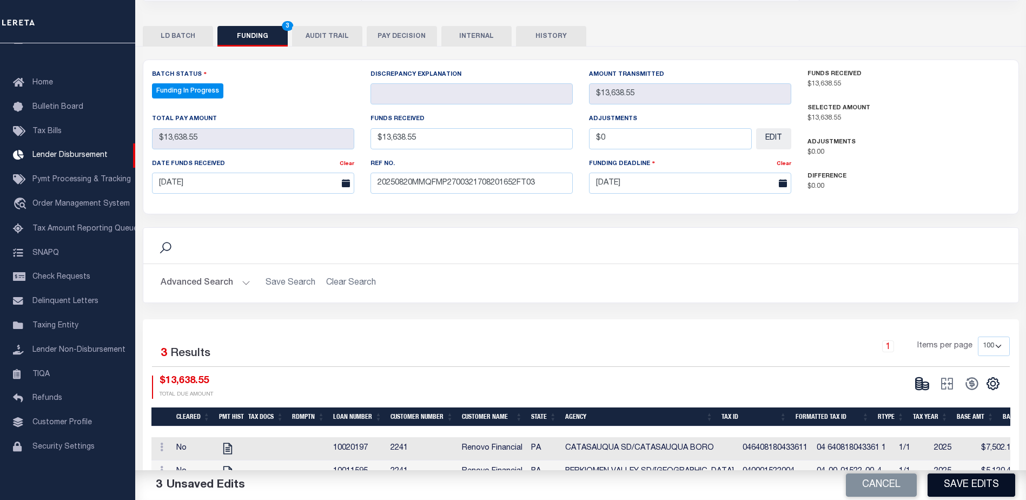
click at [952, 480] on button "Save Edits" at bounding box center [971, 484] width 88 height 23
type input "$13,638.55"
type input "$0"
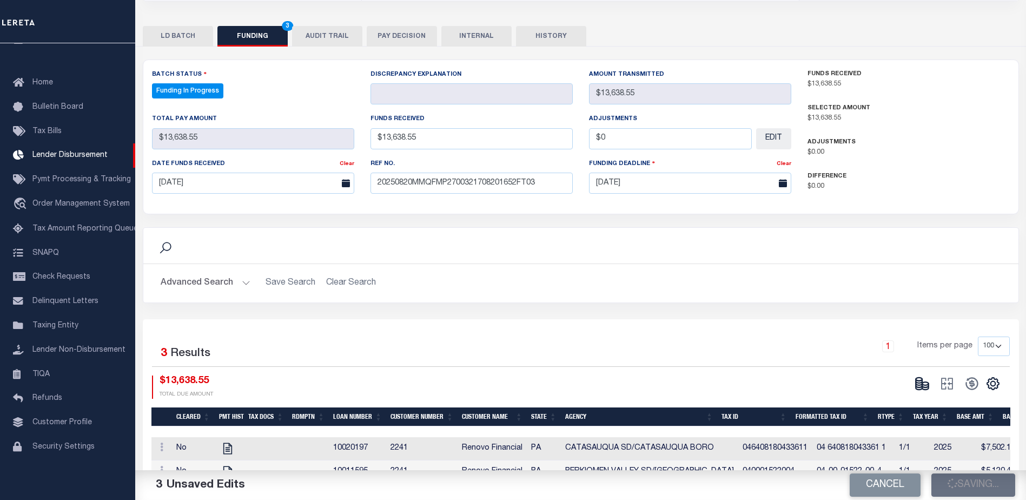
select select "100"
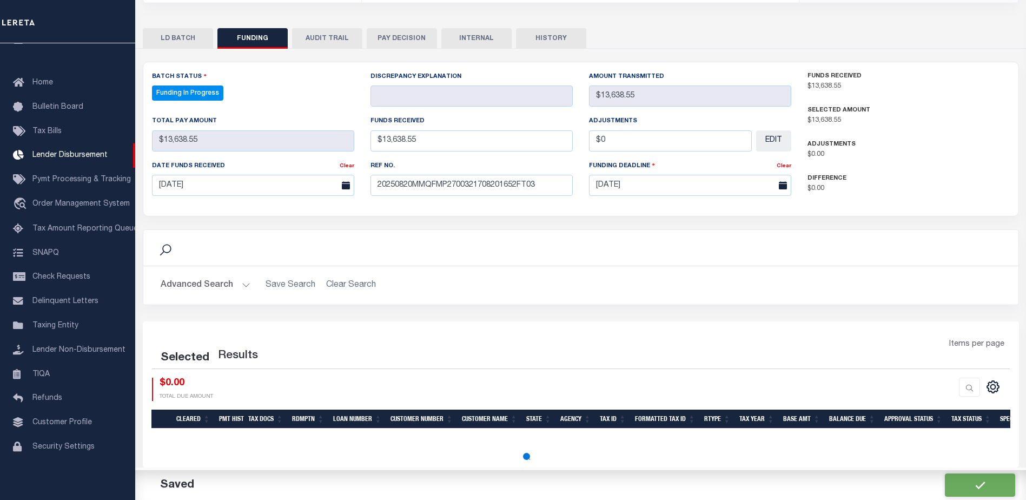
select select "100"
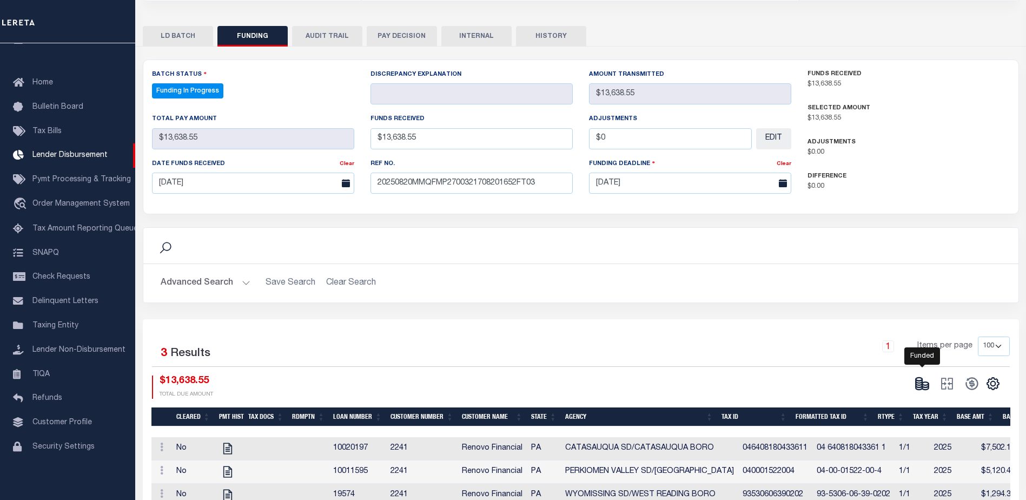
click at [923, 376] on icon at bounding box center [921, 383] width 15 height 15
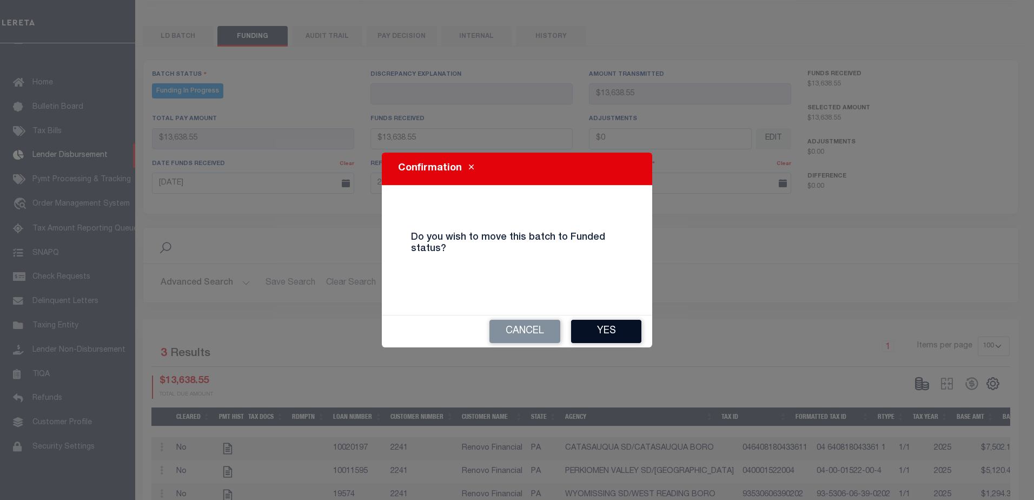
click at [592, 327] on button "Yes" at bounding box center [606, 331] width 70 height 23
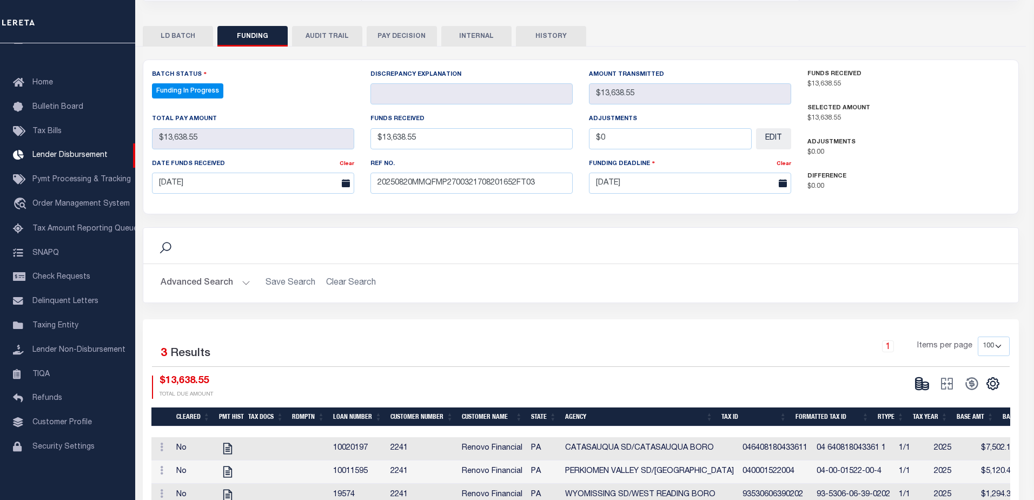
type input "$13,638.55"
type input "$0"
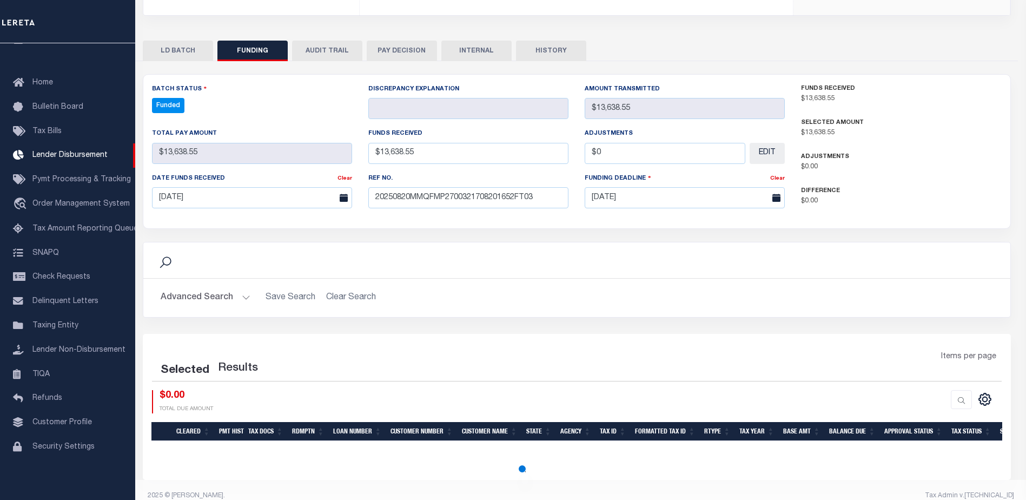
select select "100"
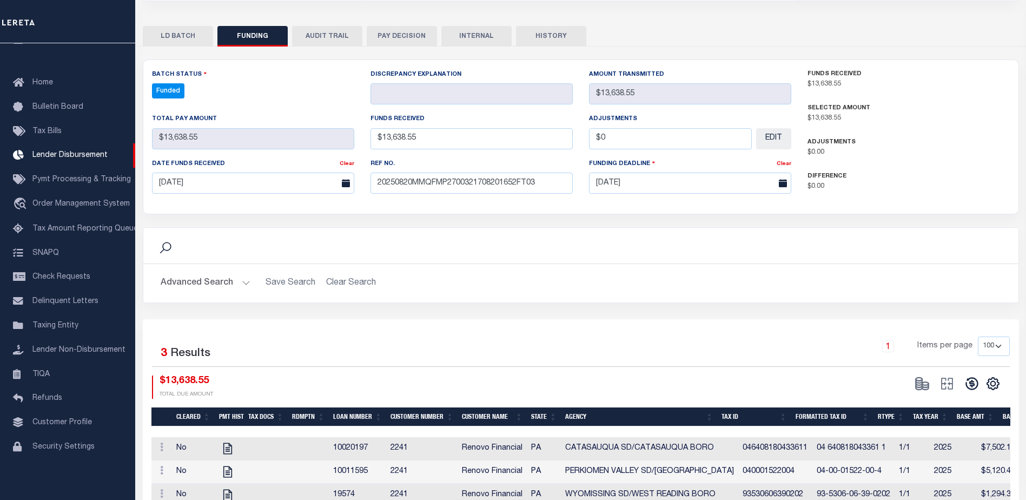
click at [962, 375] on button at bounding box center [971, 383] width 25 height 16
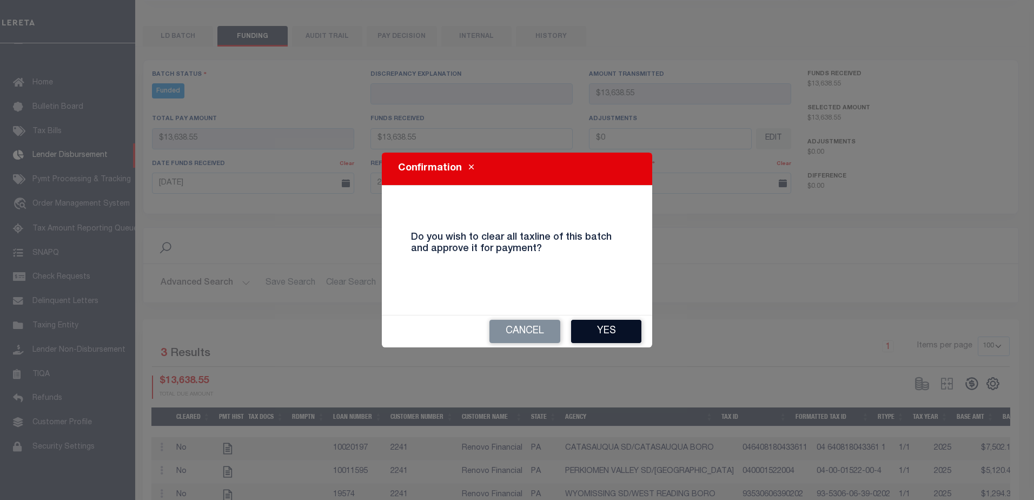
click at [603, 333] on button "Yes" at bounding box center [606, 331] width 70 height 23
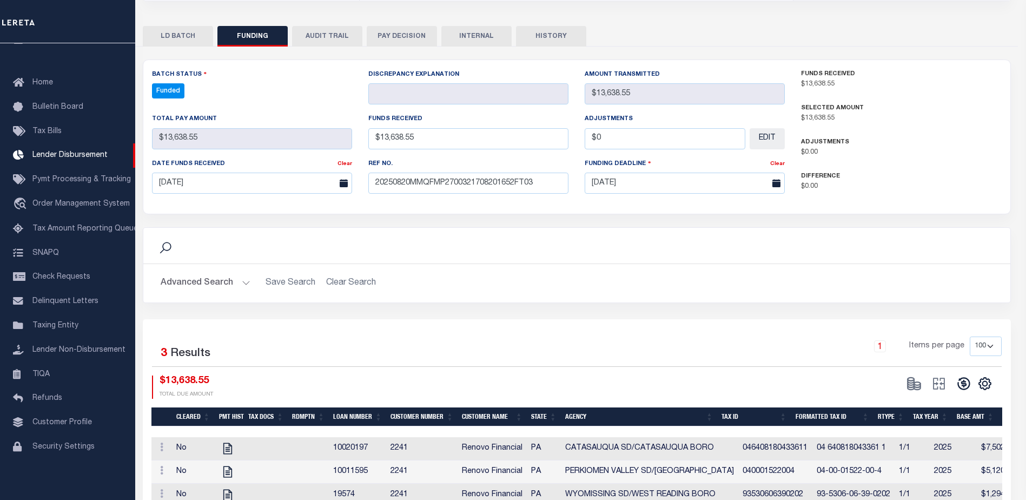
type input "$13,638.55"
type input "$0"
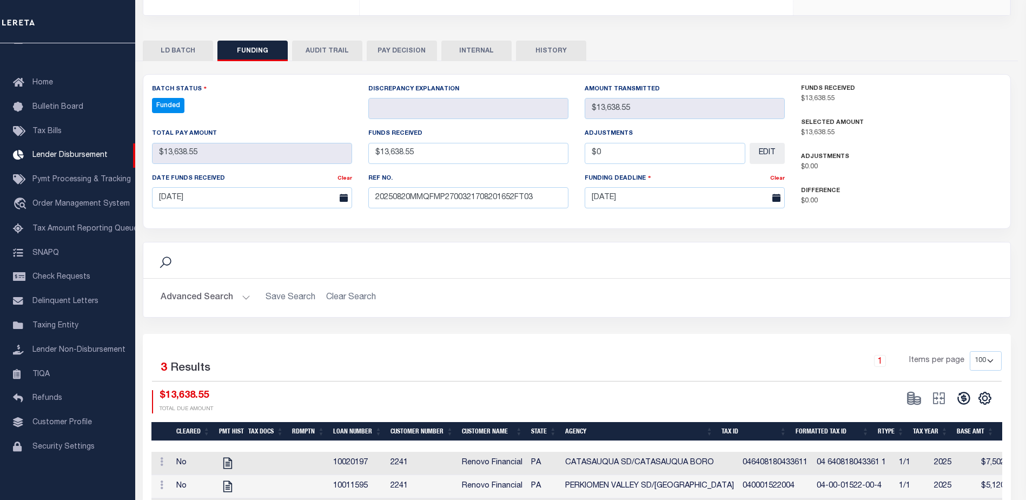
select select "100"
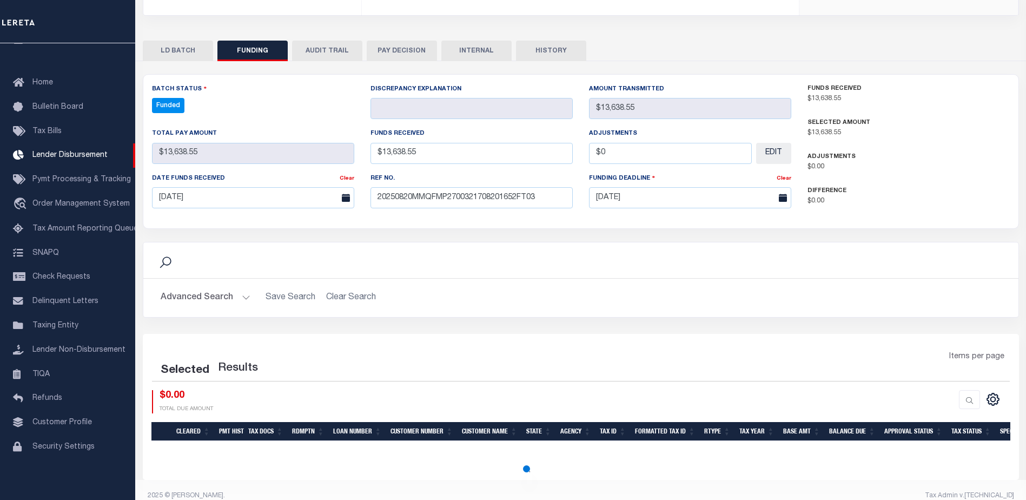
select select "100"
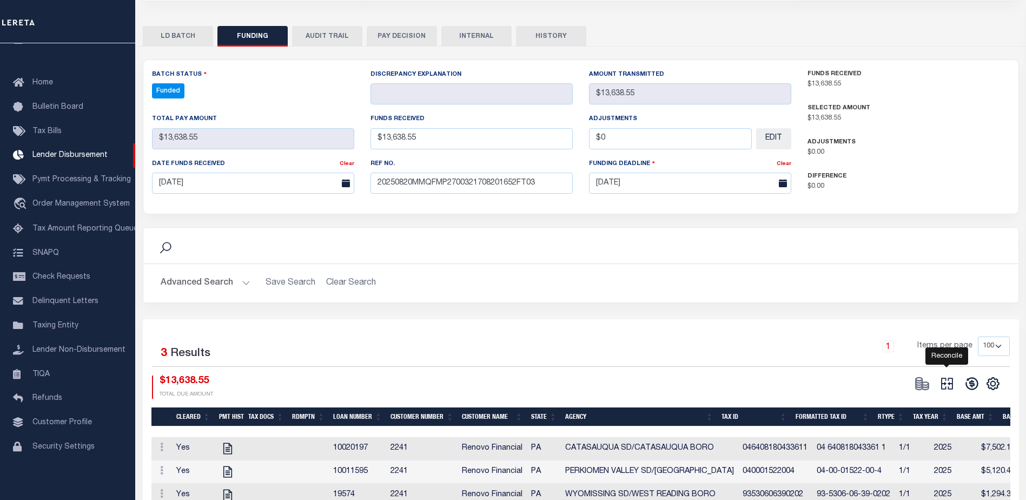
click at [952, 378] on icon at bounding box center [947, 384] width 12 height 12
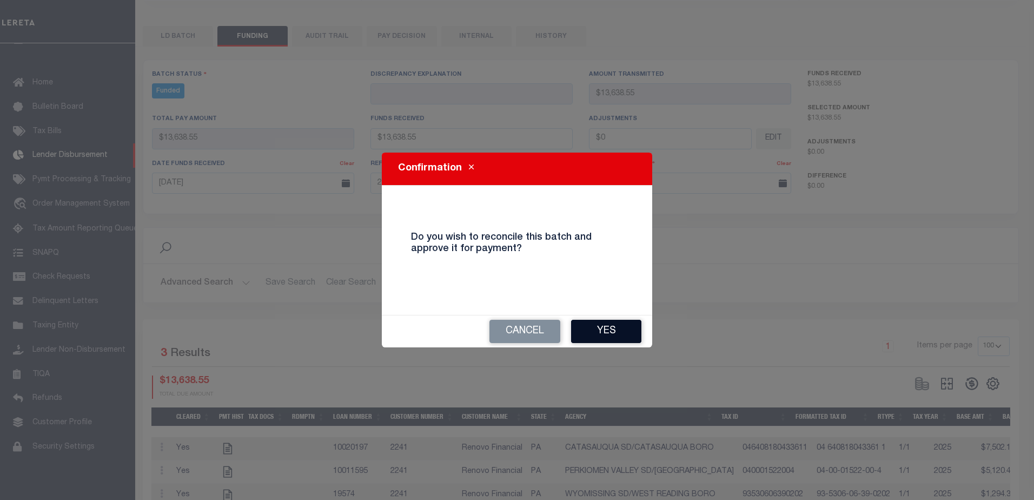
click at [597, 328] on button "Yes" at bounding box center [606, 331] width 70 height 23
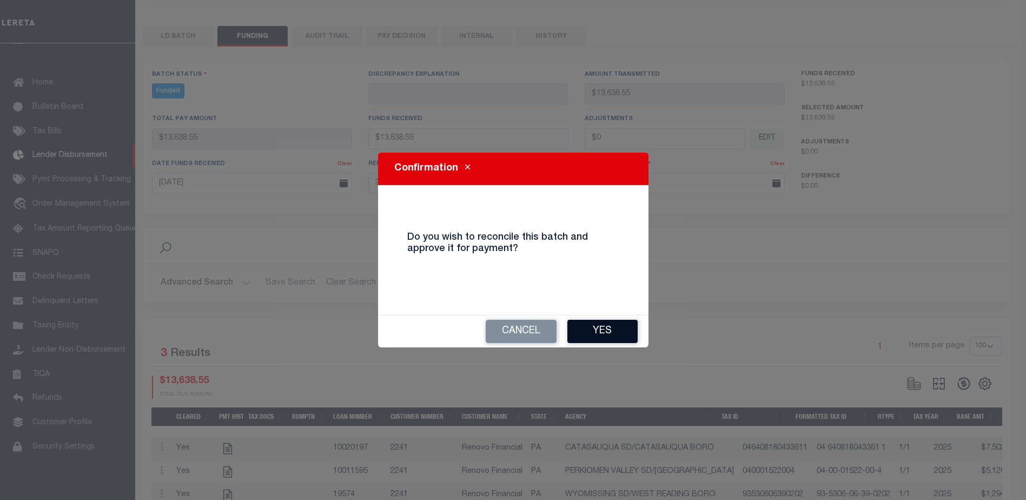
type input "$13,638.55"
type input "$0"
select select "100"
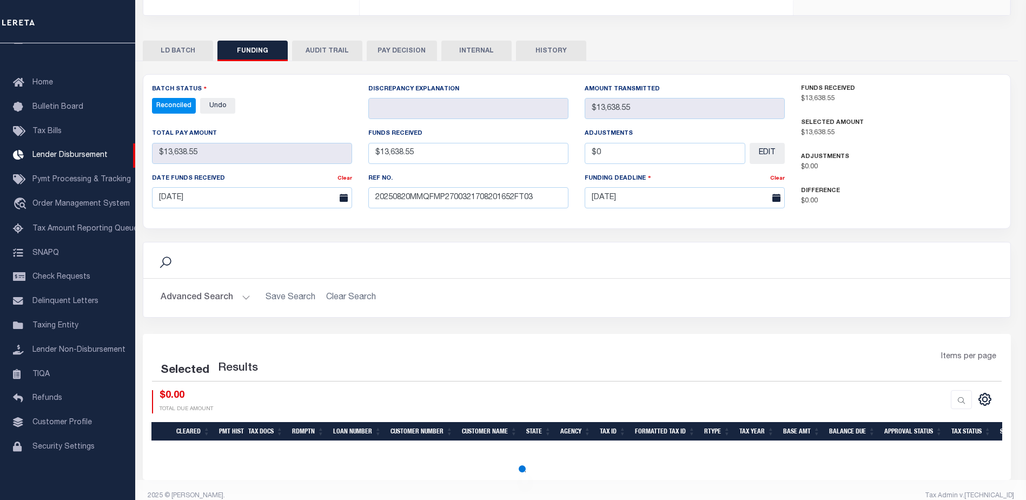
select select "100"
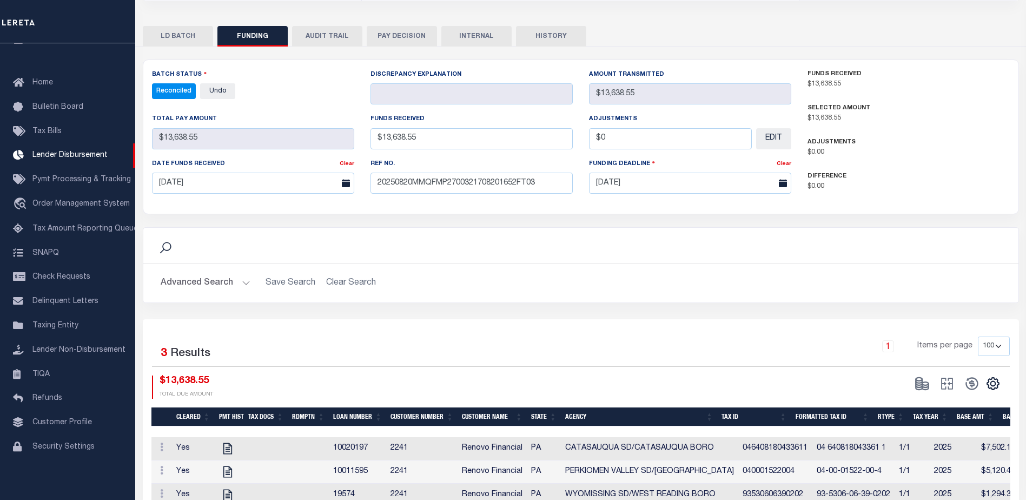
click at [485, 27] on button "INTERNAL" at bounding box center [476, 36] width 70 height 21
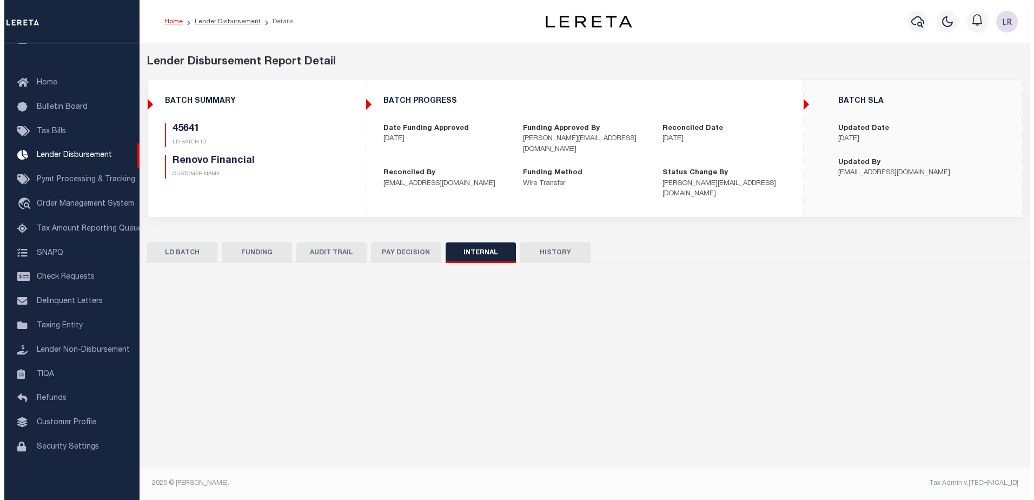
scroll to position [0, 0]
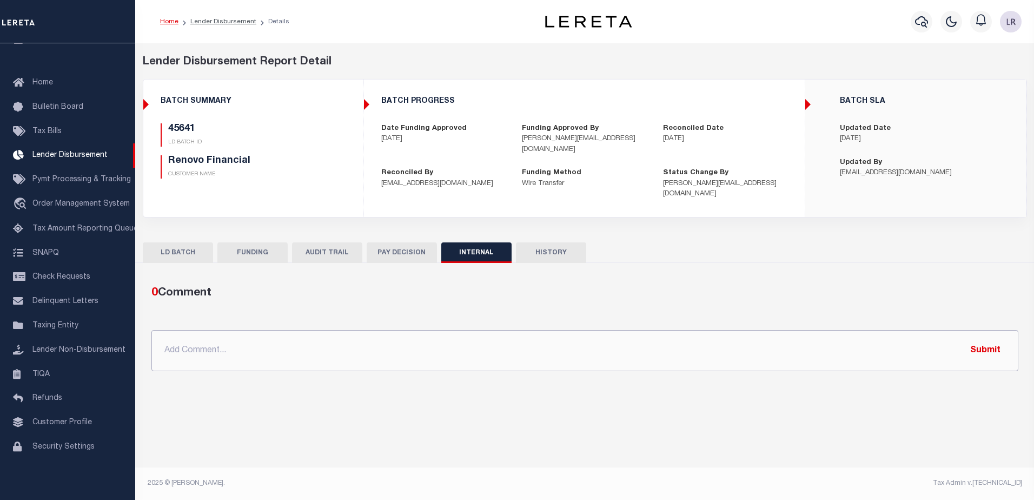
click at [671, 335] on input "text" at bounding box center [584, 350] width 867 height 41
paste input "ORG AMT - $125347.46 45466-4679.86 45615-7790.06 45630-5458.76 45640-47578.43 4…"
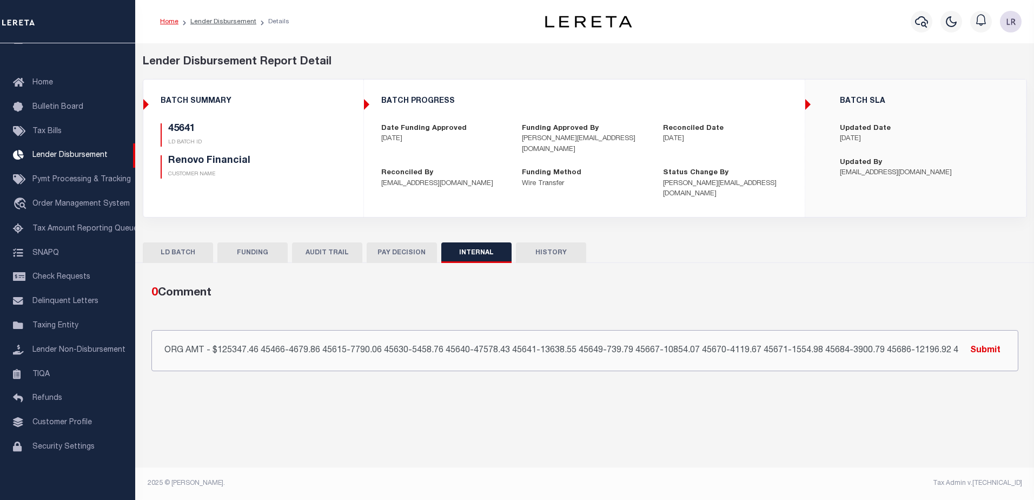
scroll to position [0, 159]
type input "ORG AMT - $125347.46 45466-4679.86 45615-7790.06 45630-5458.76 45640-47578.43 4…"
click at [966, 339] on button "Submit" at bounding box center [985, 350] width 44 height 22
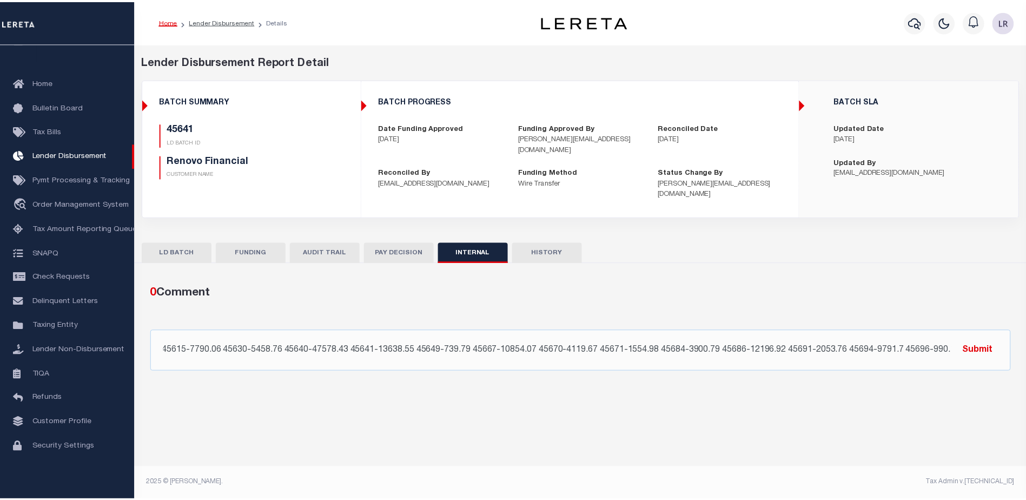
scroll to position [0, 0]
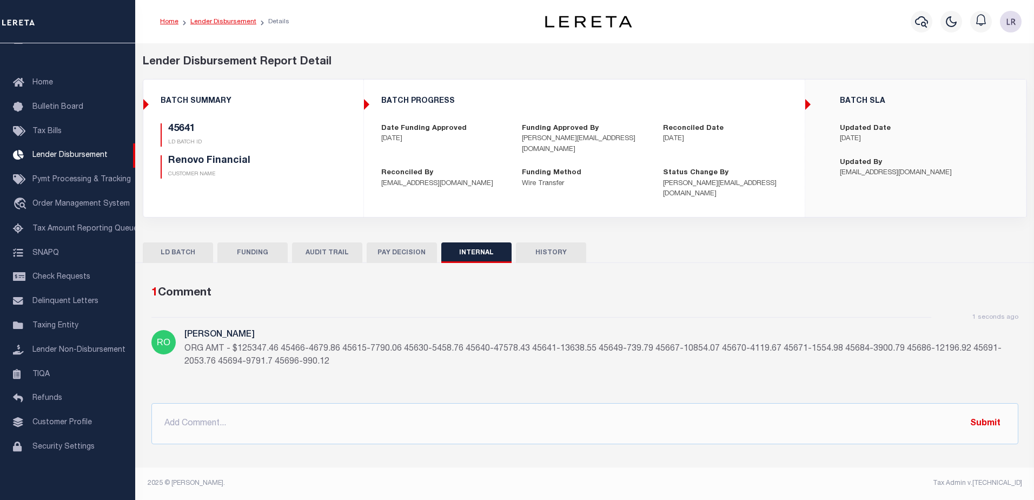
click at [229, 23] on link "Lender Disbursement" at bounding box center [223, 21] width 66 height 6
checkbox input "true"
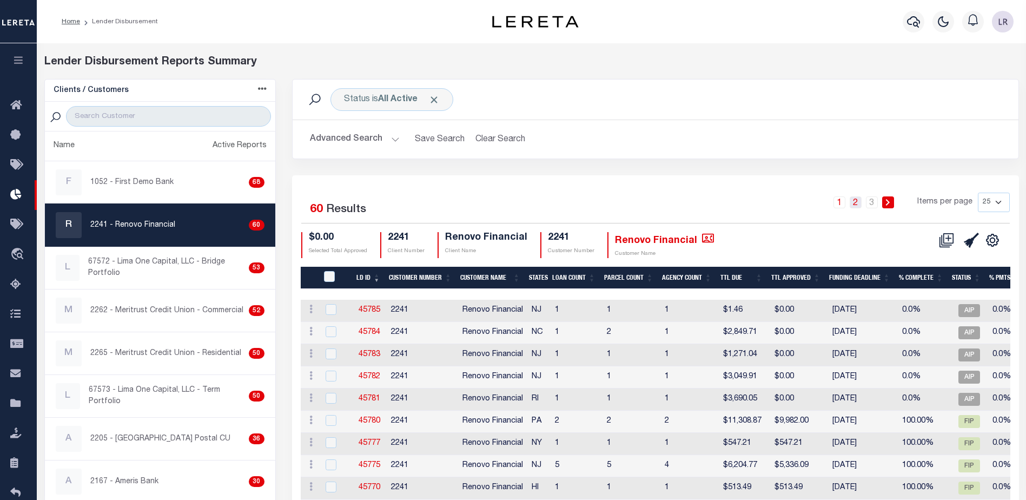
click at [857, 202] on link "2" at bounding box center [855, 202] width 12 height 12
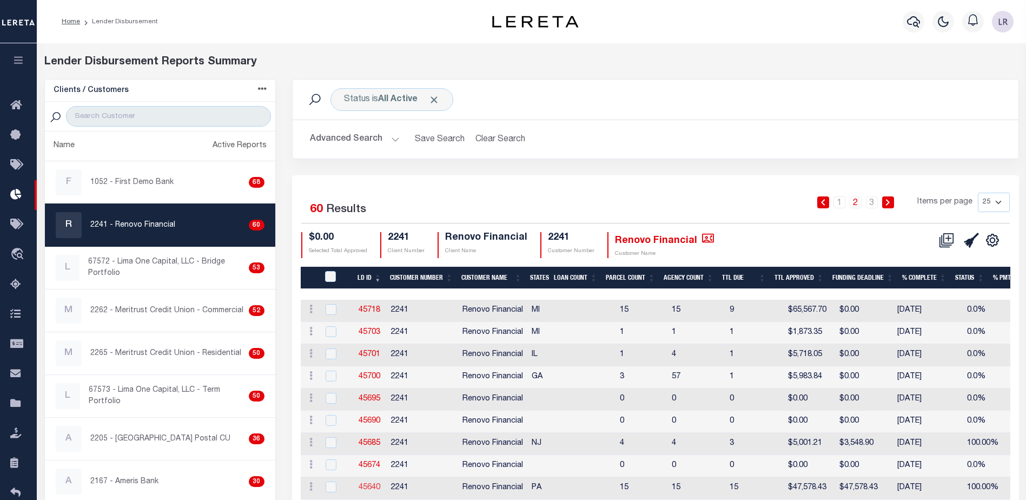
click at [368, 488] on link "45640" at bounding box center [369, 487] width 22 height 8
checkbox input "true"
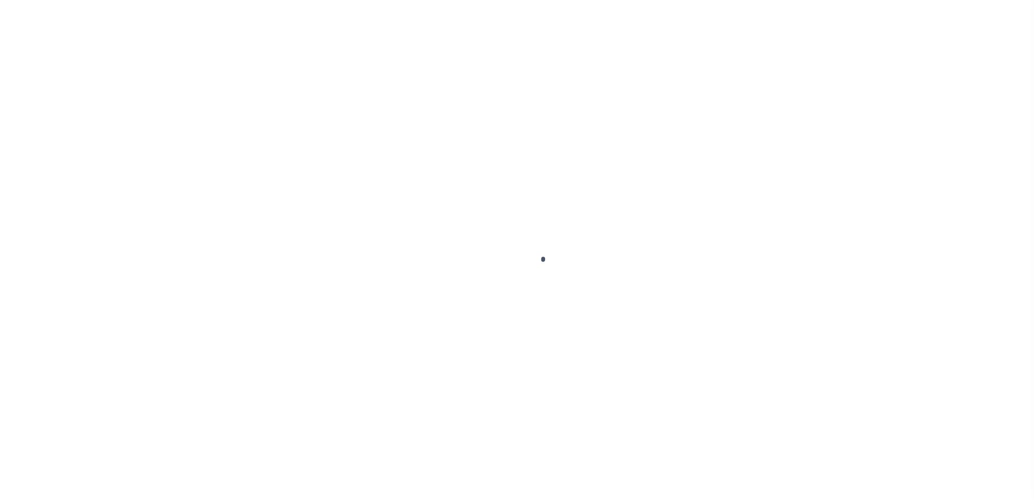
type input "$0.00"
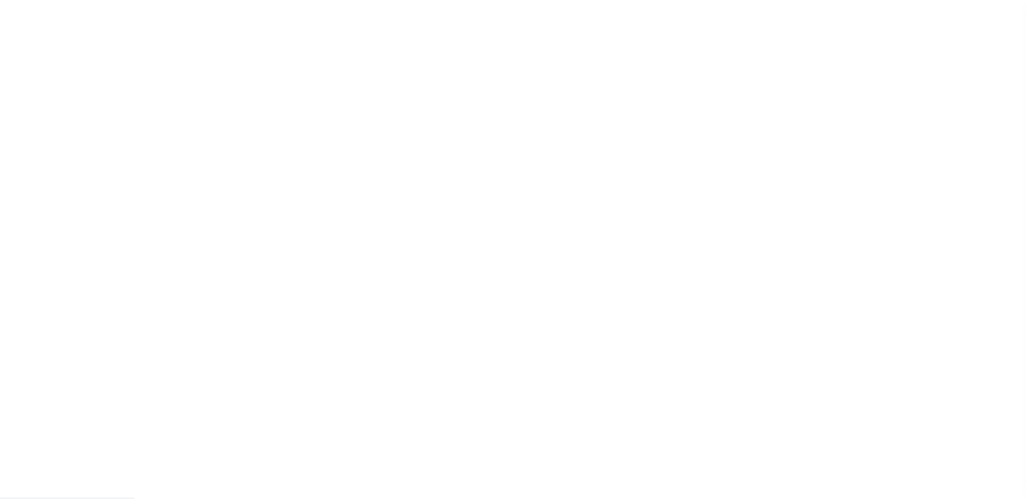
scroll to position [19, 0]
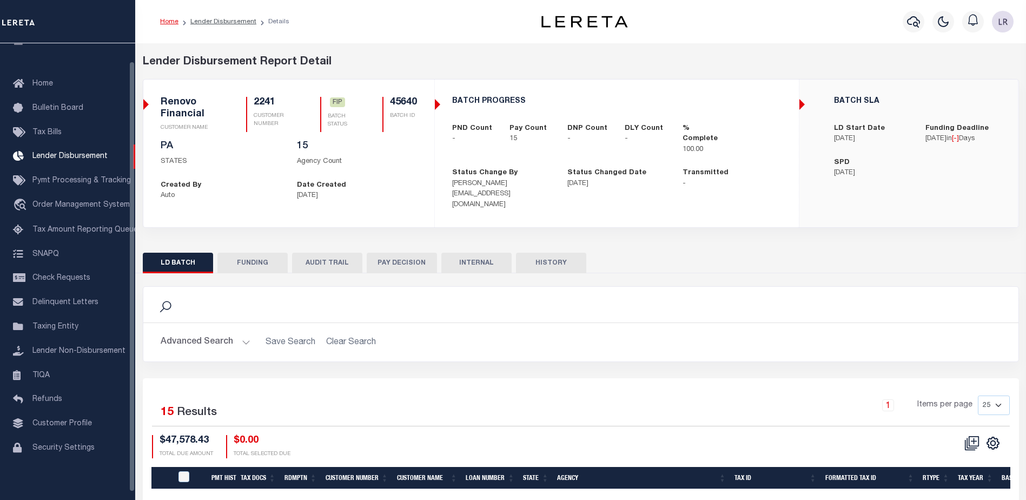
click at [248, 258] on button "FUNDING" at bounding box center [252, 262] width 70 height 21
type input "$47,578.43"
type input "$0"
type input "[DATE]"
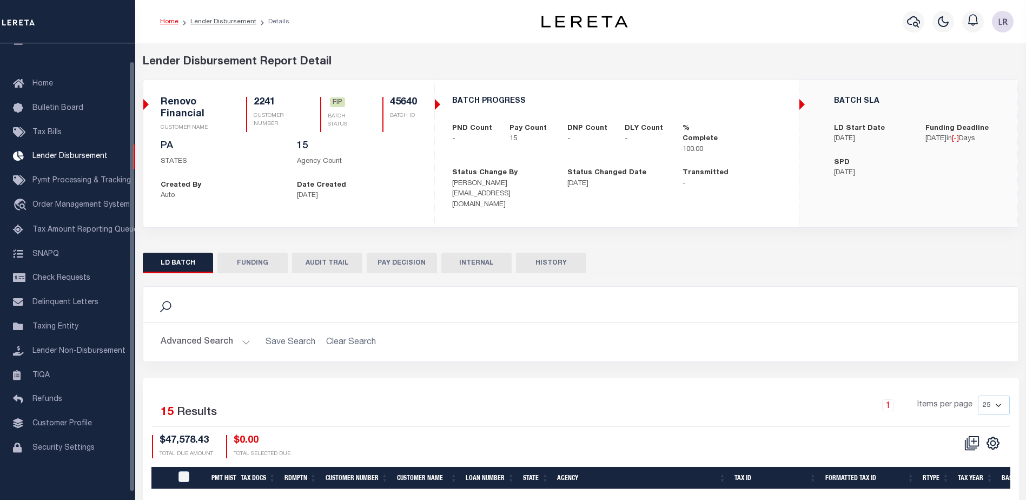
select select "100"
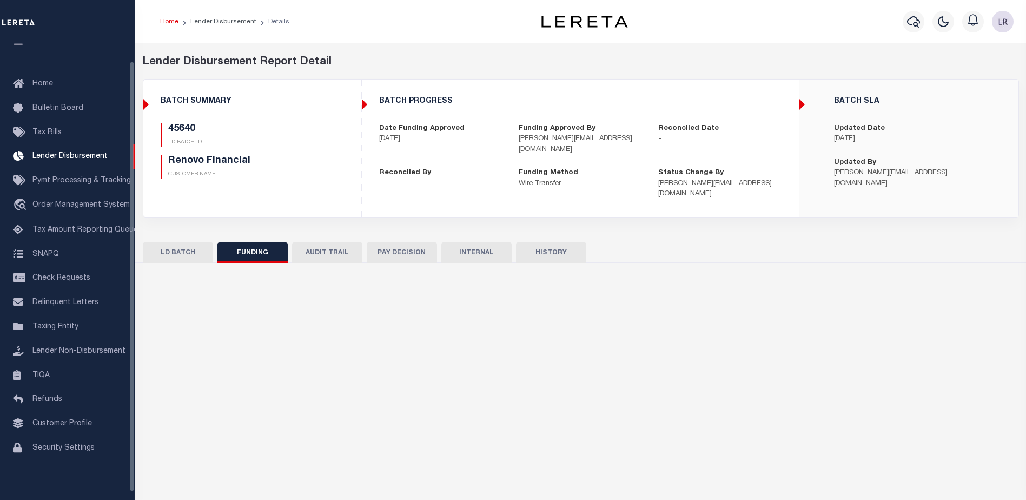
select select "100"
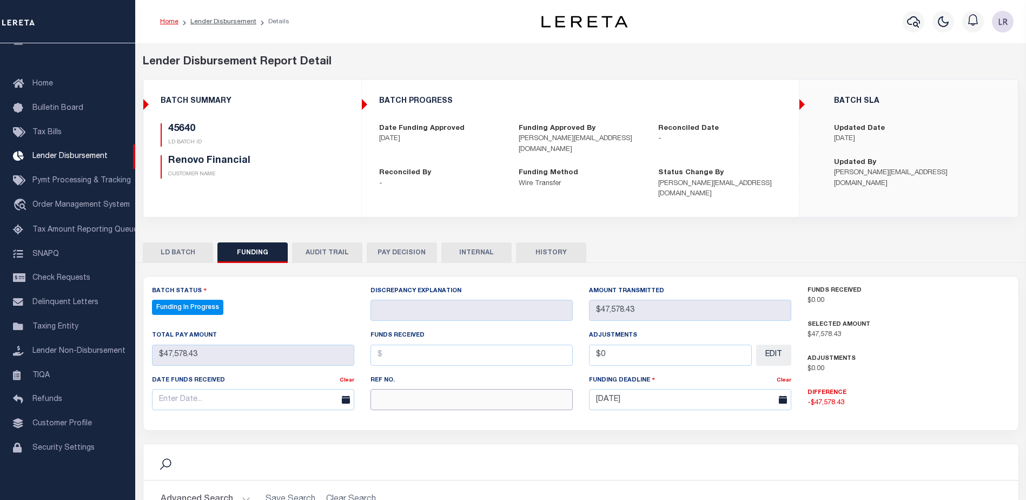
click at [396, 394] on input "text" at bounding box center [471, 399] width 202 height 21
paste input "20250820MMQFMP2700321708201652FT03"
type input "20250820MMQFMP2700321708201652FT03"
click at [392, 345] on input "text" at bounding box center [471, 354] width 202 height 21
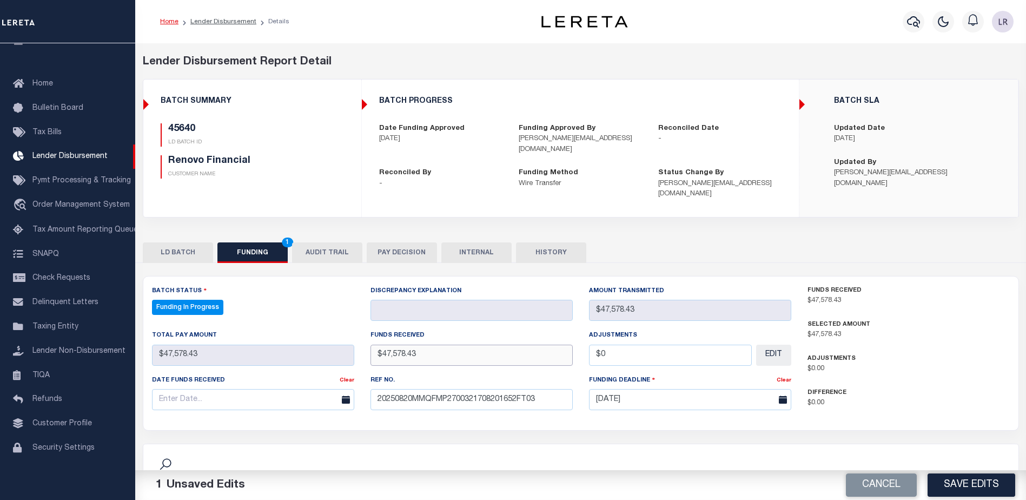
type input "$47,578.43"
click at [289, 400] on div "Date funds received Clear" at bounding box center [253, 396] width 218 height 44
click at [289, 390] on input "text" at bounding box center [253, 399] width 202 height 21
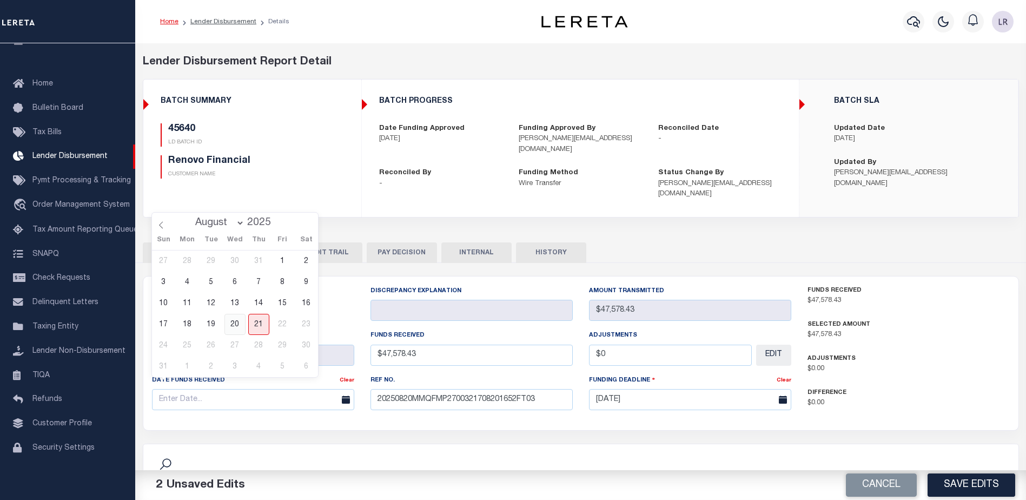
click at [240, 322] on span "20" at bounding box center [234, 324] width 21 height 21
type input "[DATE]"
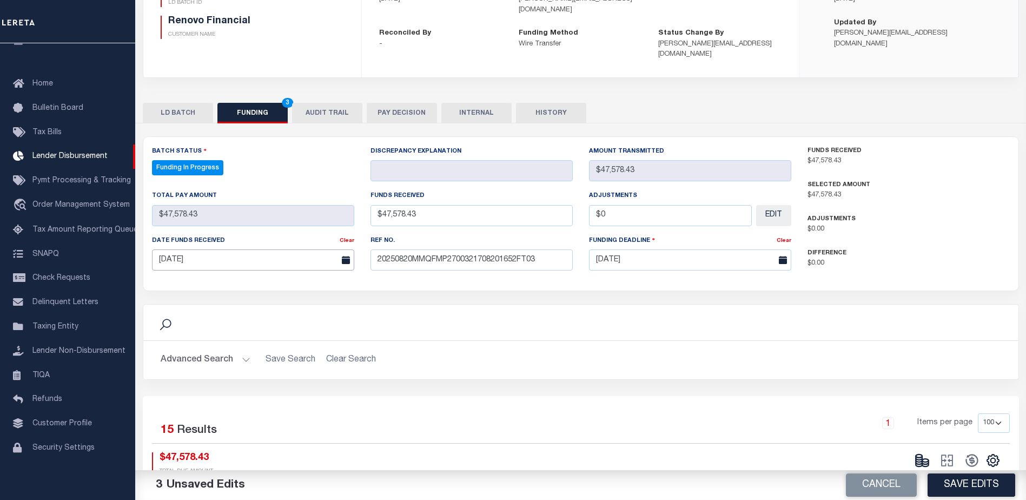
scroll to position [162, 0]
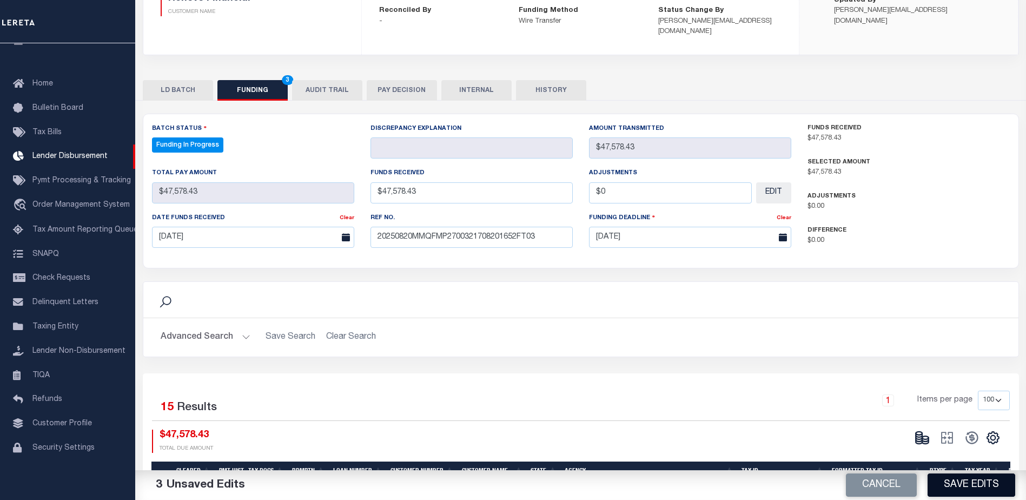
click at [977, 490] on button "Save Edits" at bounding box center [971, 484] width 88 height 23
type input "$47,578.43"
type input "$0"
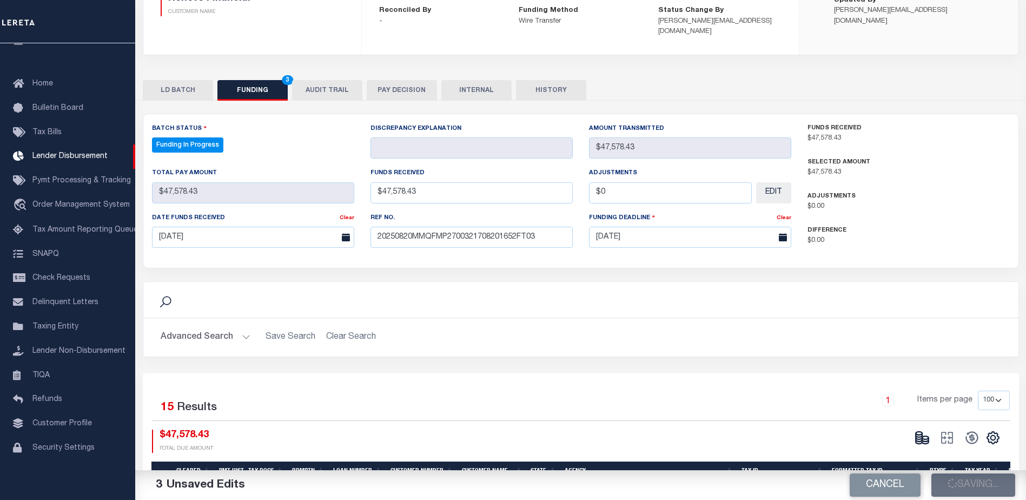
select select "100"
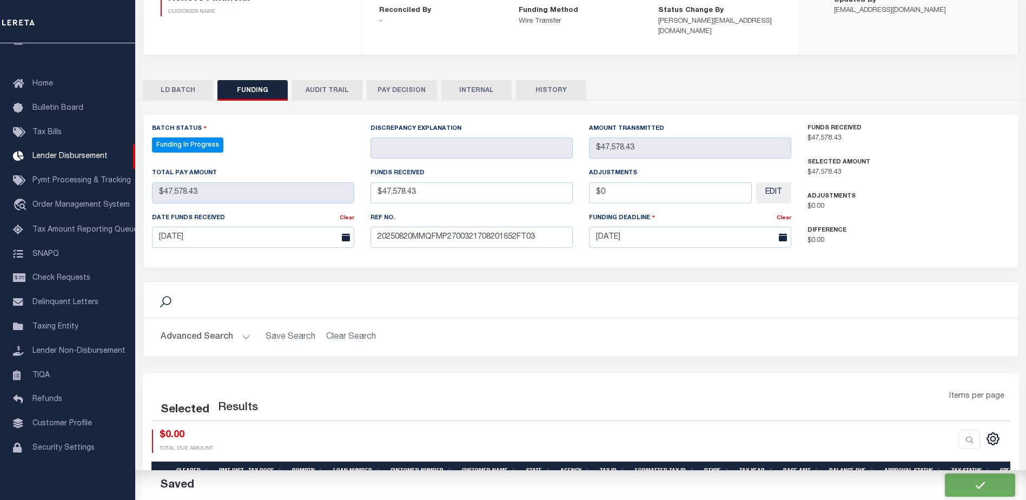
select select "100"
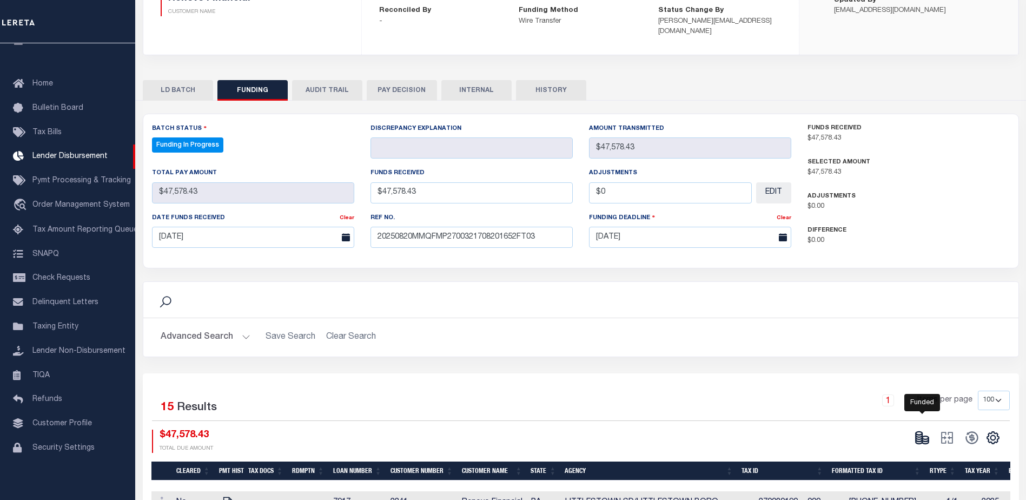
click at [927, 437] on icon at bounding box center [925, 439] width 6 height 4
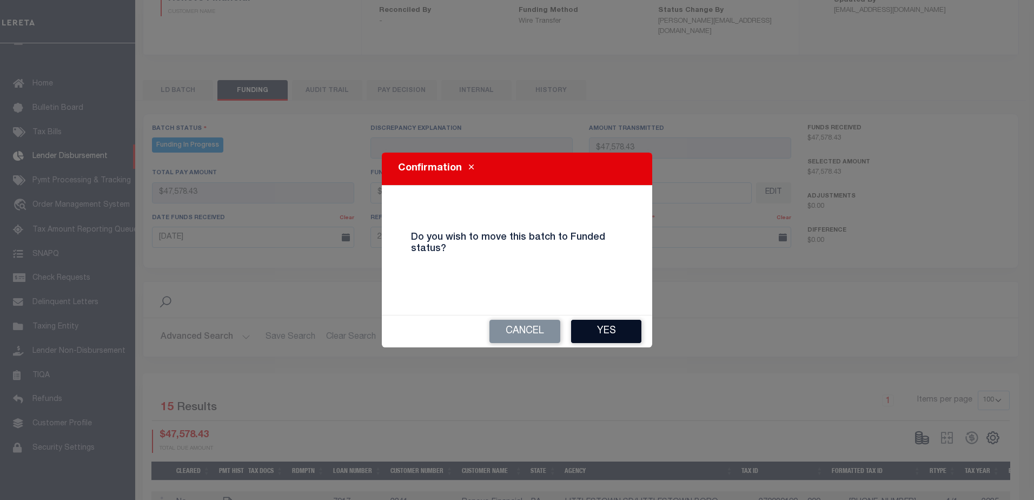
click at [615, 336] on button "Yes" at bounding box center [606, 331] width 70 height 23
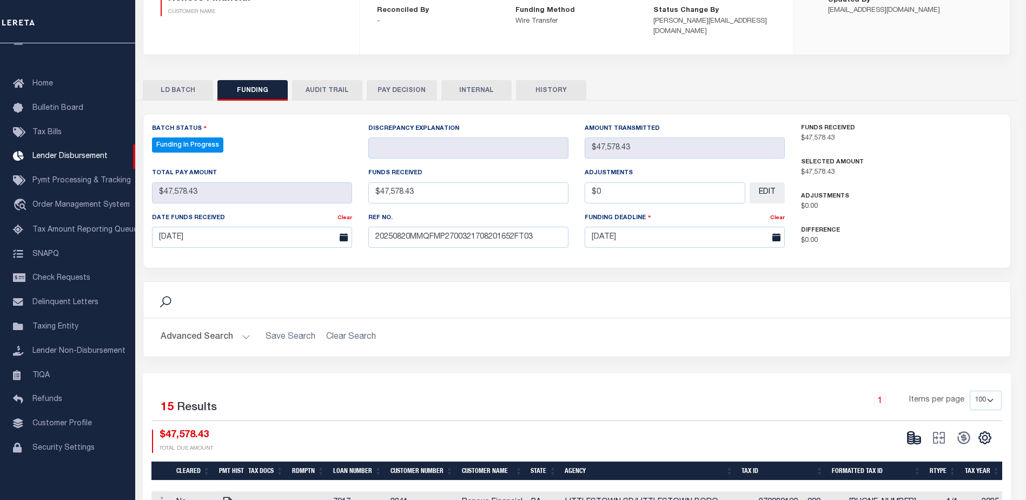
type input "$47,578.43"
type input "$0"
select select "100"
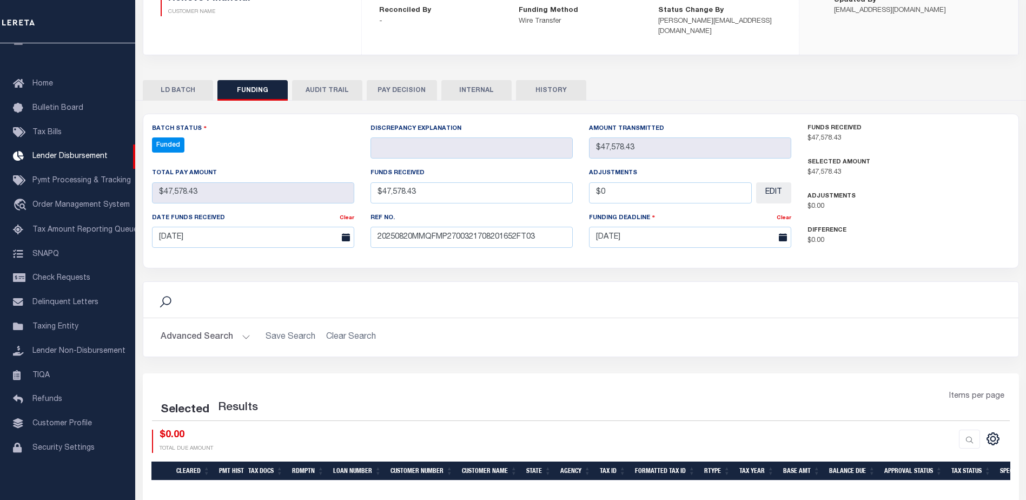
select select "100"
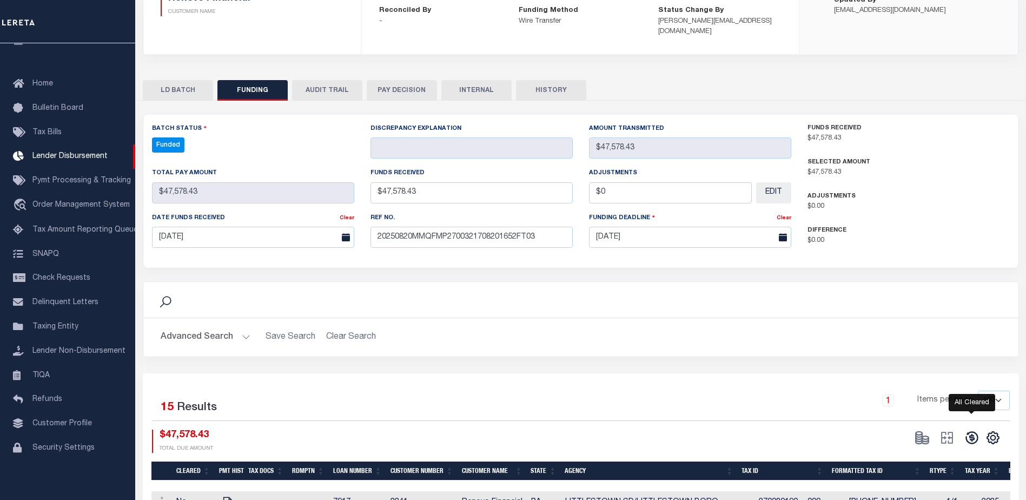
click at [972, 430] on icon at bounding box center [971, 437] width 15 height 15
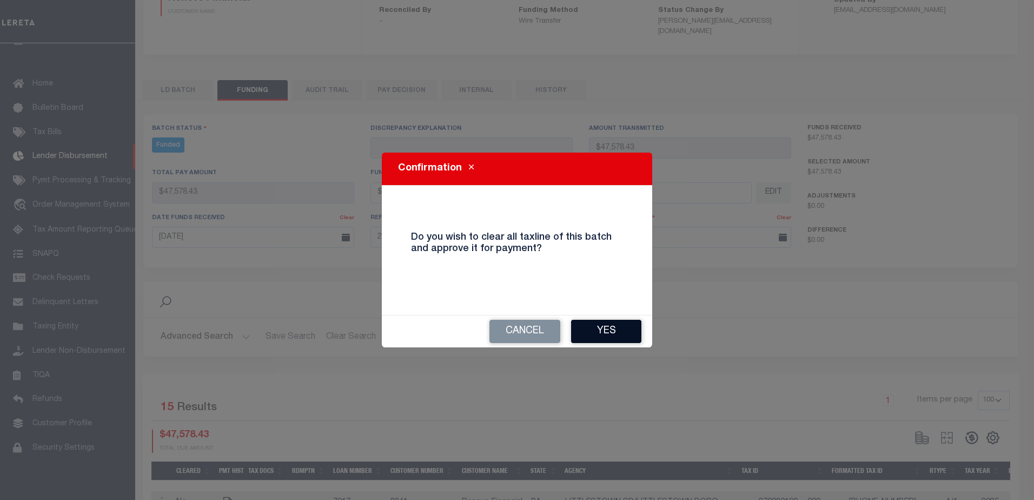
click at [617, 337] on button "Yes" at bounding box center [606, 331] width 70 height 23
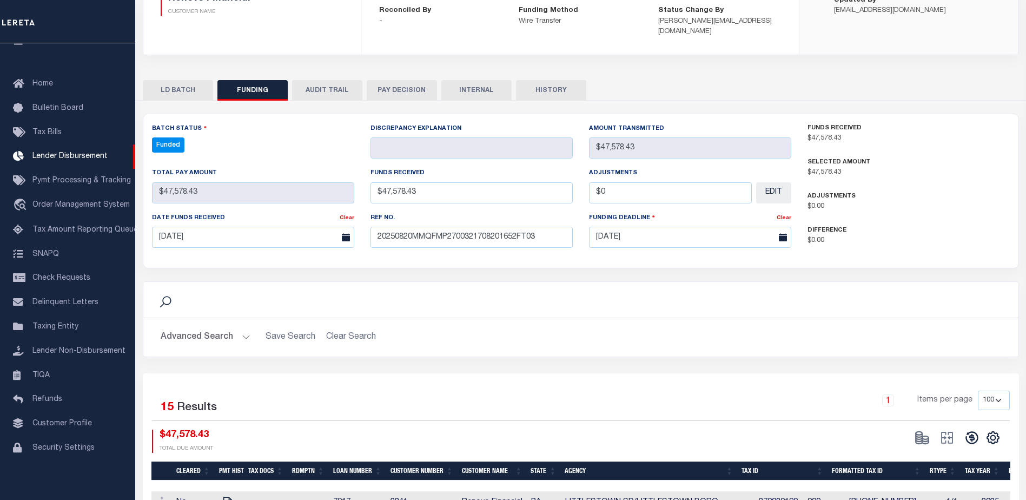
type input "$47,578.43"
type input "$0"
select select "100"
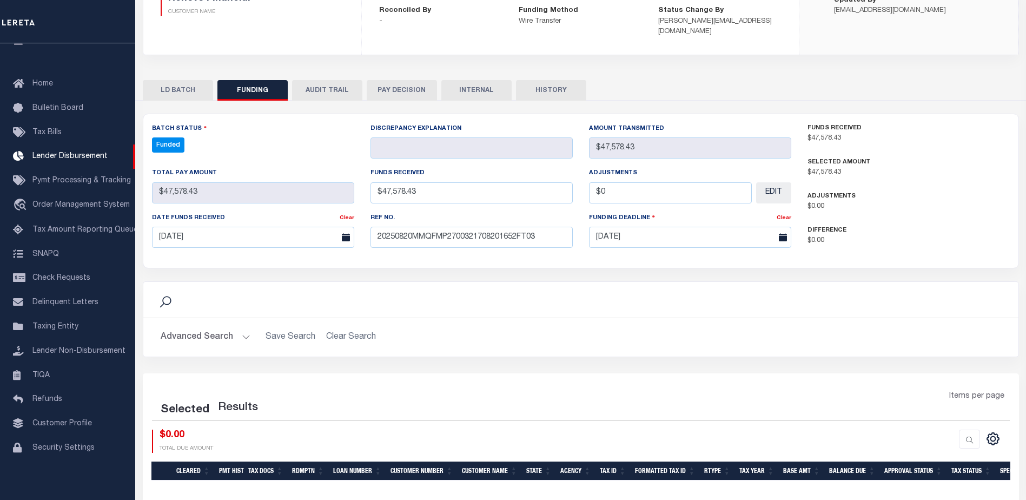
select select "100"
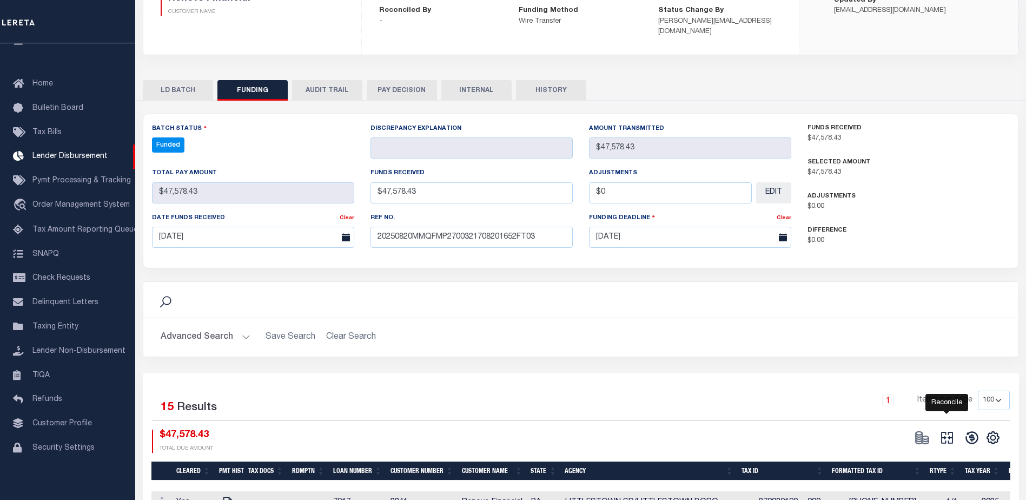
click at [949, 430] on icon "" at bounding box center [946, 437] width 15 height 15
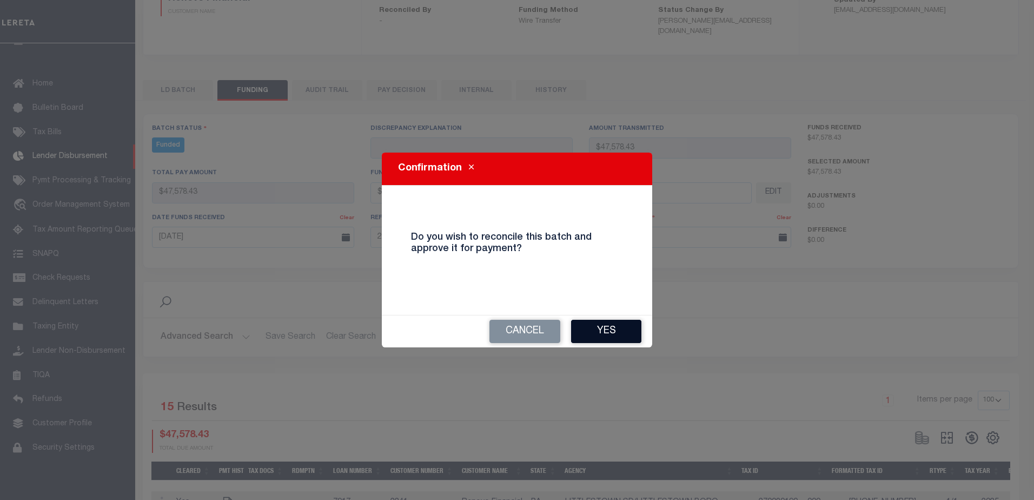
click at [624, 335] on button "Yes" at bounding box center [606, 331] width 70 height 23
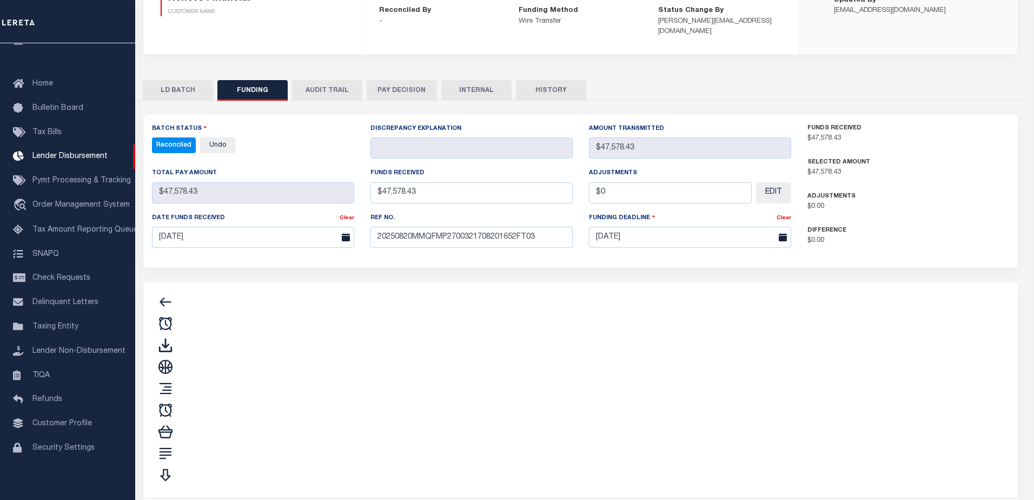
type input "$47,578.43"
type input "$0"
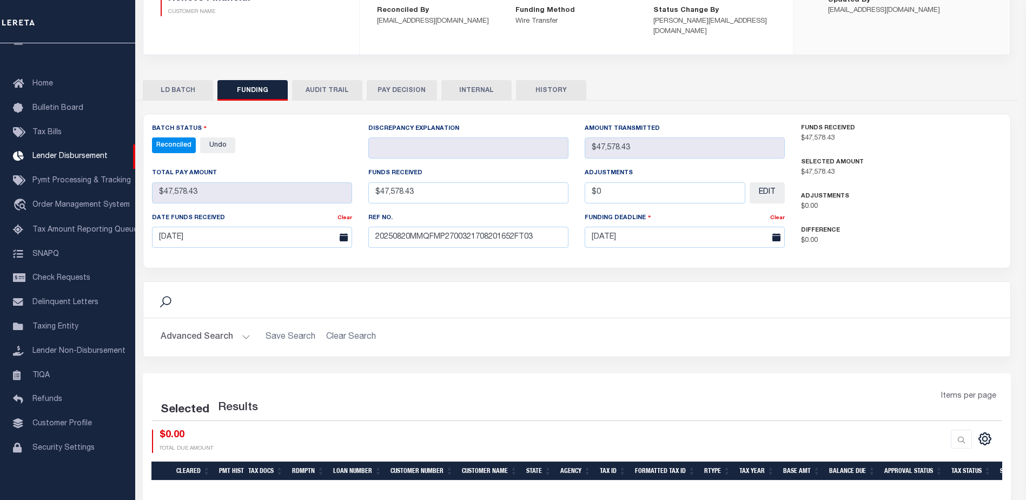
select select "100"
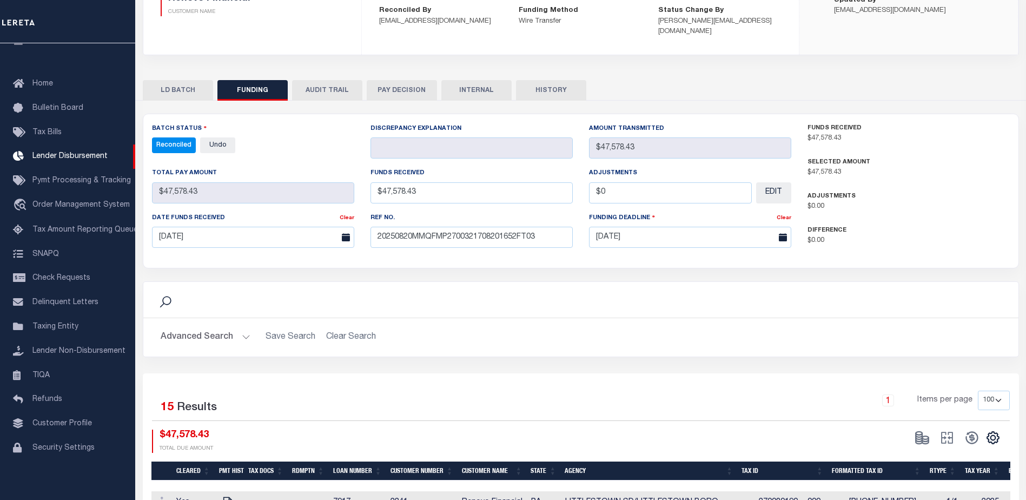
click at [497, 80] on button "INTERNAL" at bounding box center [476, 90] width 70 height 21
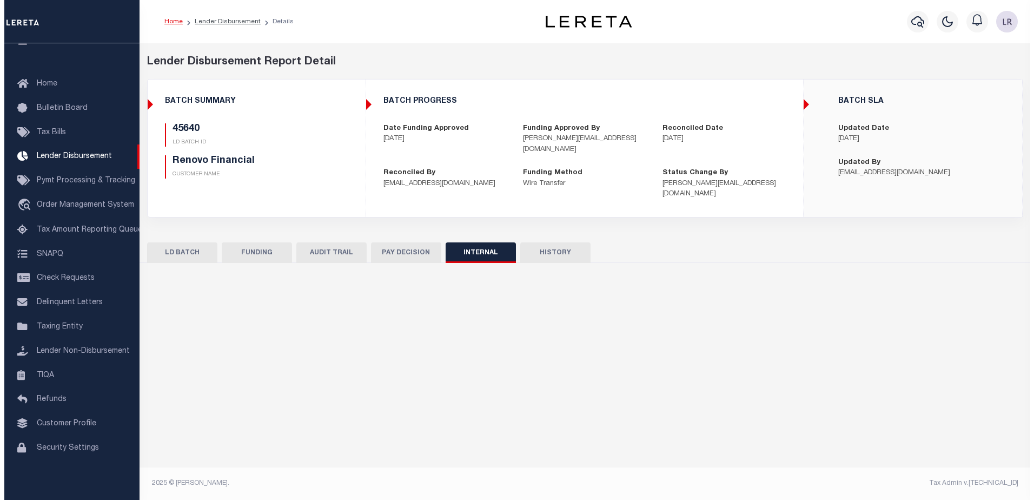
scroll to position [0, 0]
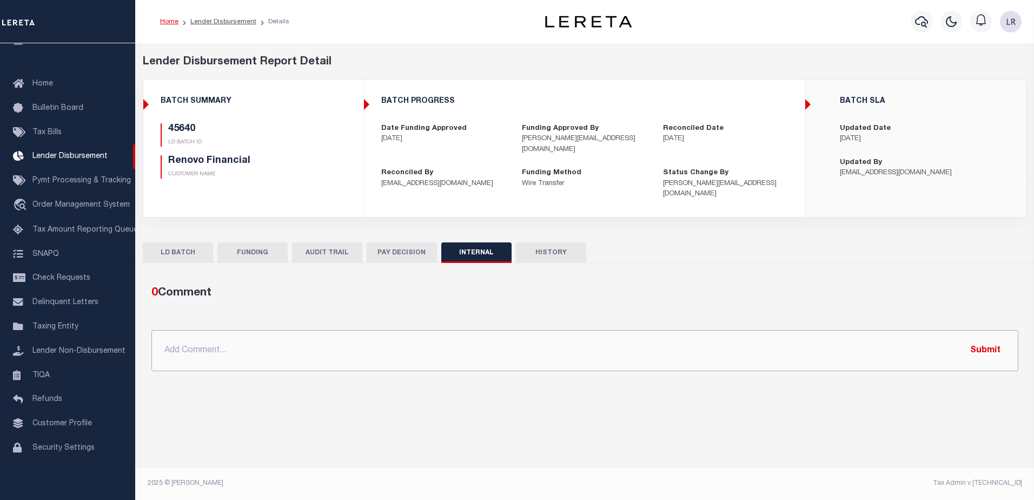
drag, startPoint x: 628, startPoint y: 323, endPoint x: 652, endPoint y: 324, distance: 24.4
click at [628, 330] on input "text" at bounding box center [584, 350] width 867 height 41
paste input "ORG AMT - $125347.46 45466-4679.86 45615-7790.06 45630-5458.76 45640-47578.43 4…"
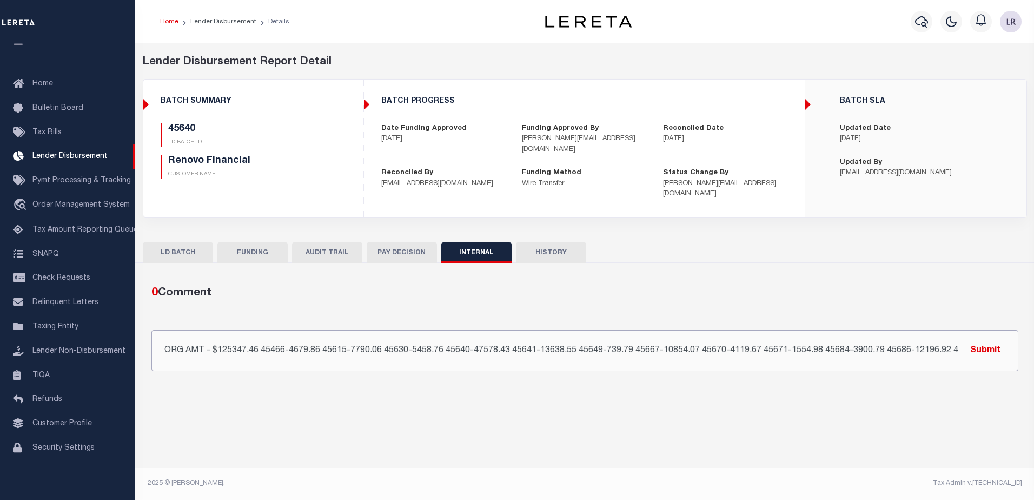
scroll to position [0, 159]
type input "ORG AMT - $125347.46 45466-4679.86 45615-7790.06 45630-5458.76 45640-47578.43 4…"
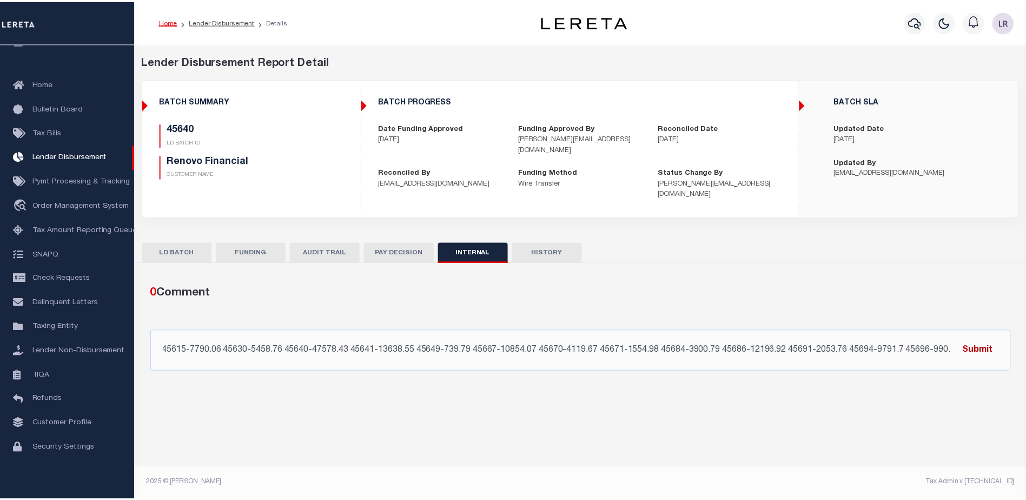
scroll to position [0, 0]
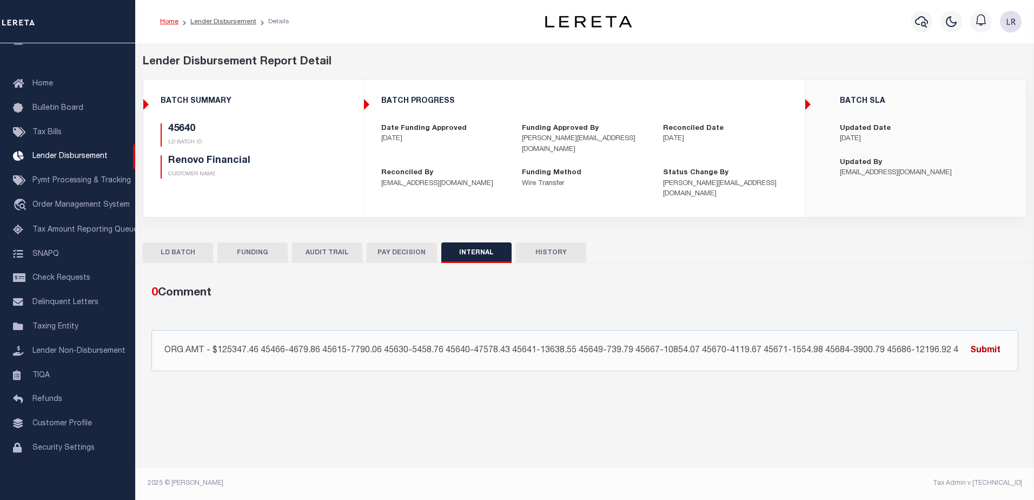
click at [977, 339] on button "Submit" at bounding box center [985, 350] width 44 height 22
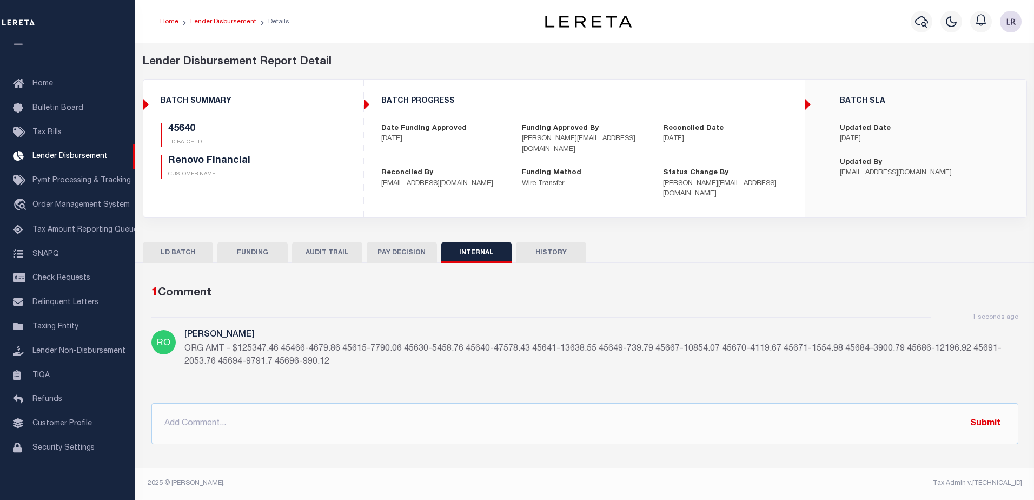
click at [241, 24] on link "Lender Disbursement" at bounding box center [223, 21] width 66 height 6
checkbox input "true"
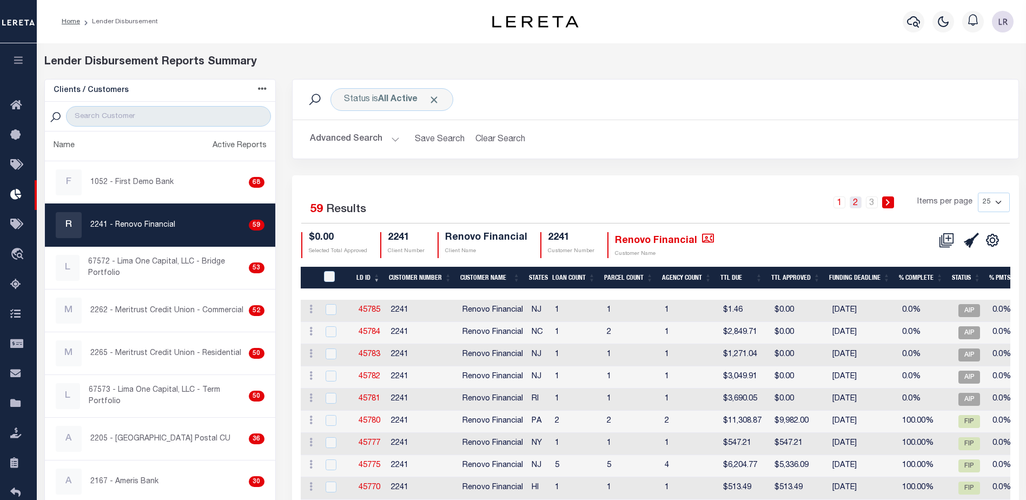
click at [857, 208] on link "2" at bounding box center [855, 202] width 12 height 12
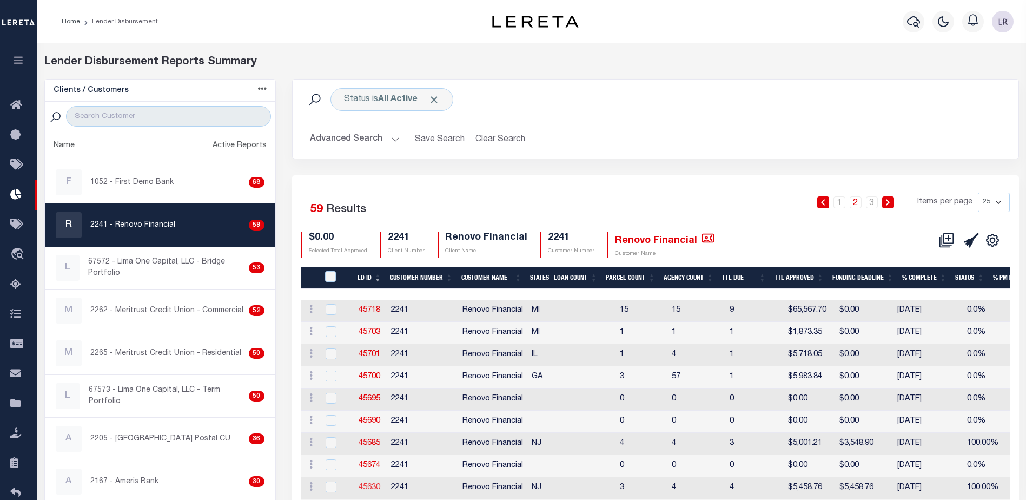
click at [367, 485] on link "45630" at bounding box center [369, 487] width 22 height 8
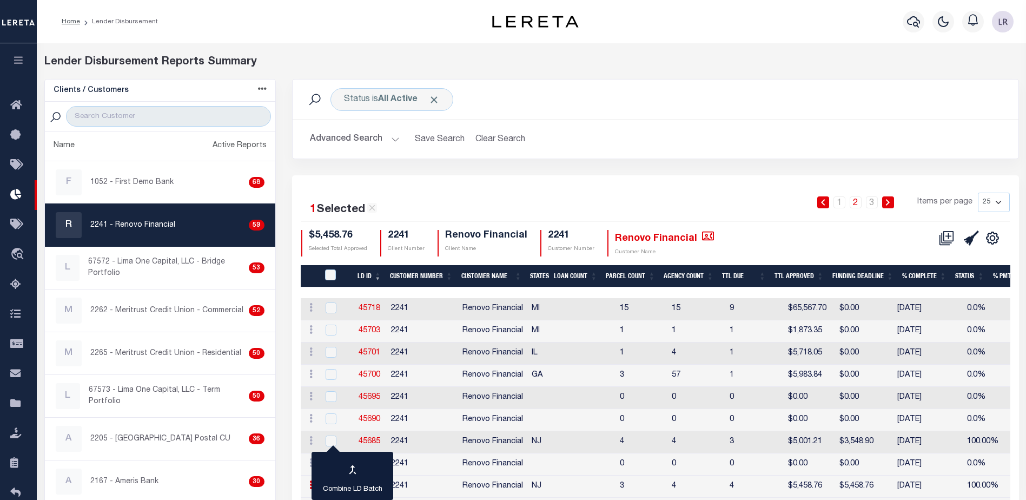
checkbox input "true"
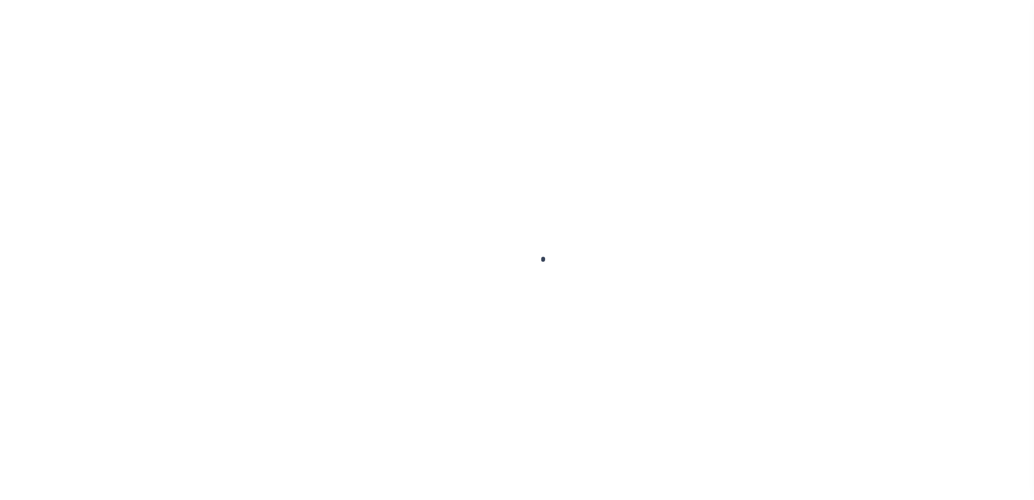
type input "$0.00"
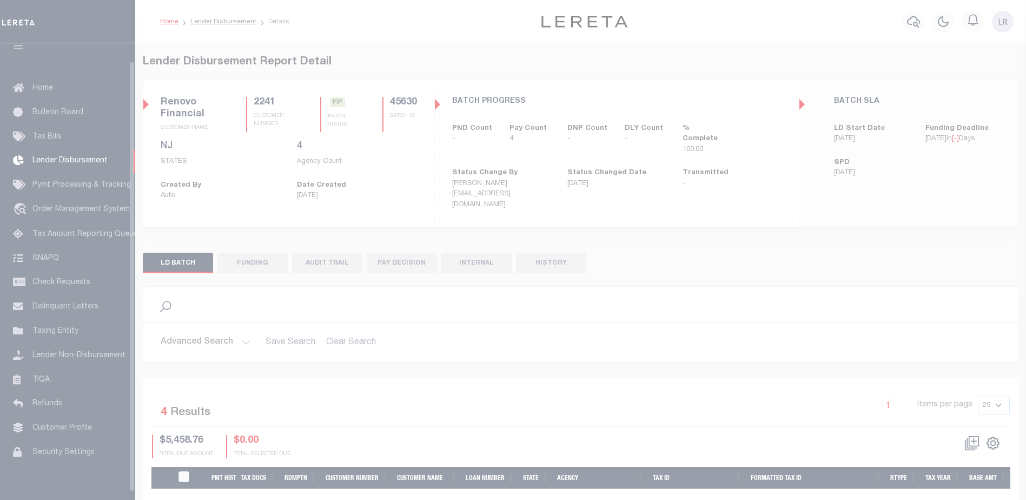
scroll to position [19, 0]
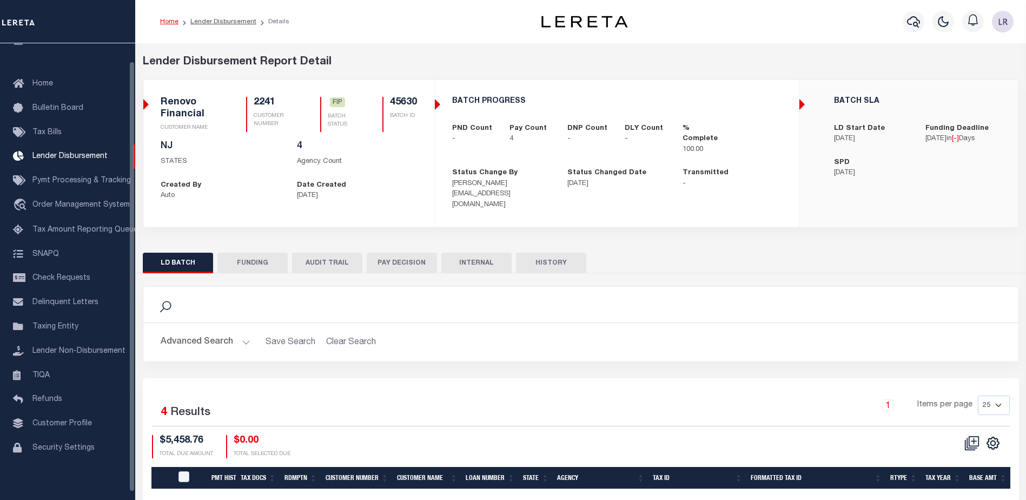
click at [262, 273] on div "Search Advanced Search Save Search Clear Search 4" at bounding box center [581, 437] width 876 height 328
click at [262, 260] on button "FUNDING" at bounding box center [252, 262] width 70 height 21
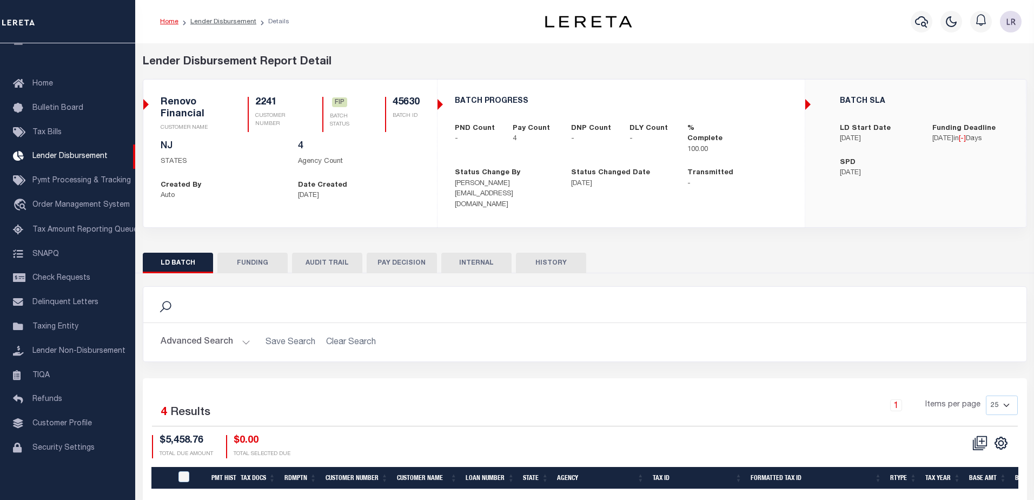
type input "$5,458.76"
type input "$0"
type input "[DATE]"
select select "100"
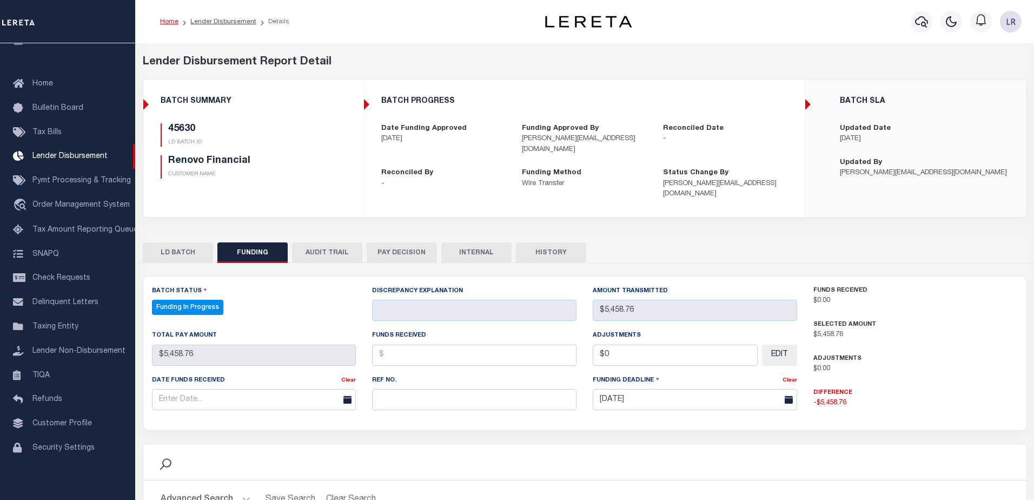
select select "100"
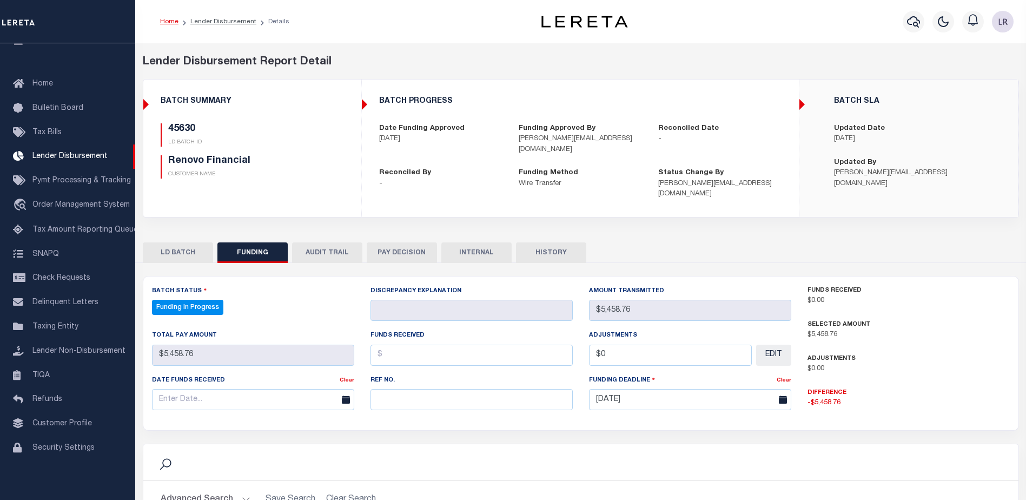
click at [441, 400] on div "Ref No." at bounding box center [471, 396] width 218 height 44
click at [437, 393] on input "text" at bounding box center [471, 399] width 202 height 21
paste input "20250820MMQFMP2700321708201652FT03"
type input "20250820MMQFMP2700321708201652FT03"
click at [399, 347] on input "text" at bounding box center [471, 354] width 202 height 21
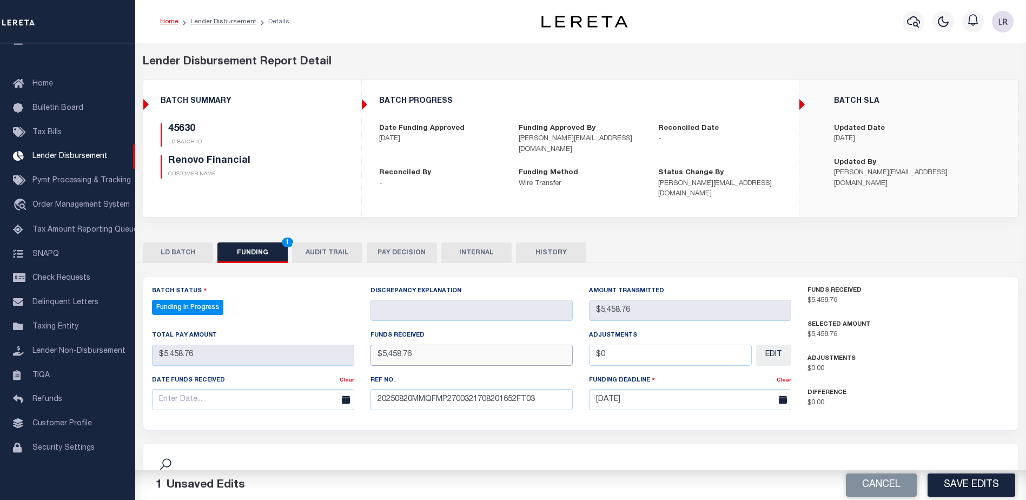
type input "$5,458.76"
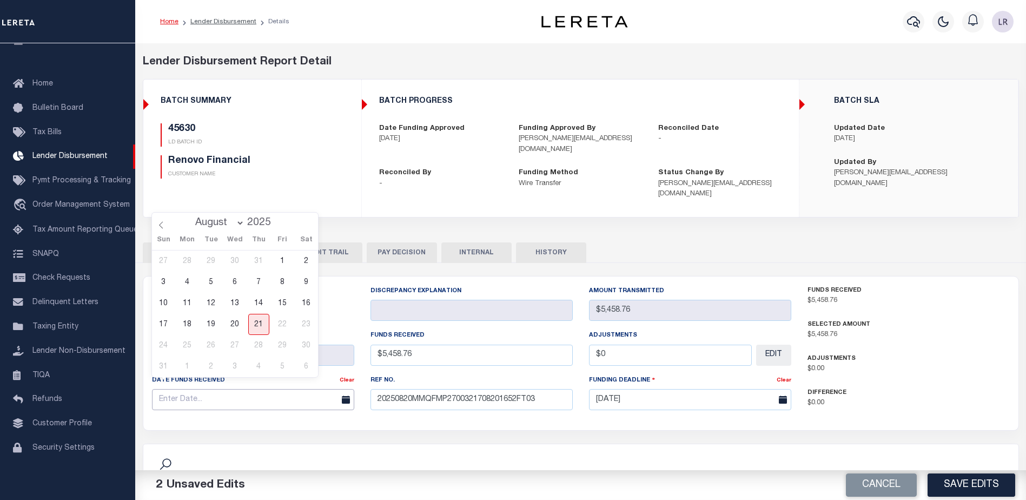
click at [334, 389] on input "text" at bounding box center [253, 399] width 202 height 21
click at [230, 319] on span "20" at bounding box center [234, 324] width 21 height 21
type input "[DATE]"
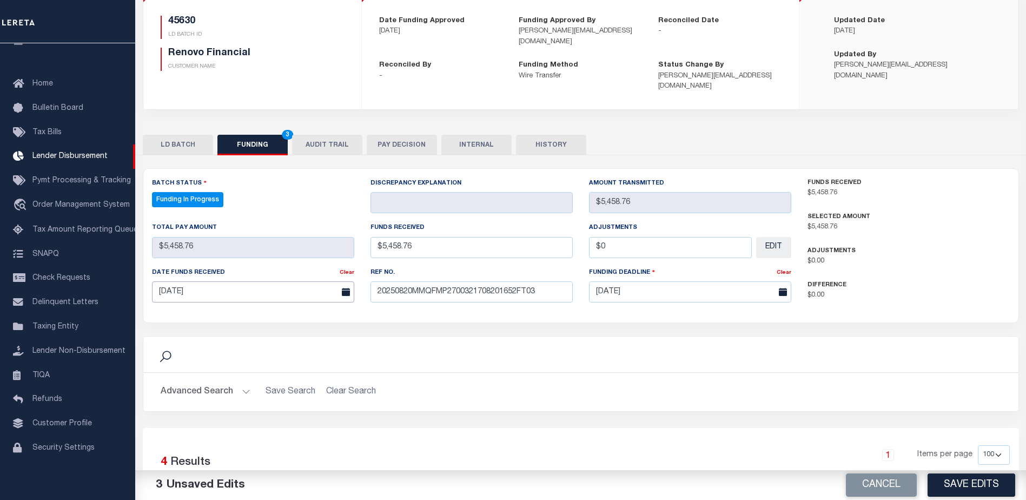
scroll to position [108, 0]
click at [995, 490] on button "Save Edits" at bounding box center [971, 484] width 88 height 23
type input "$5,458.76"
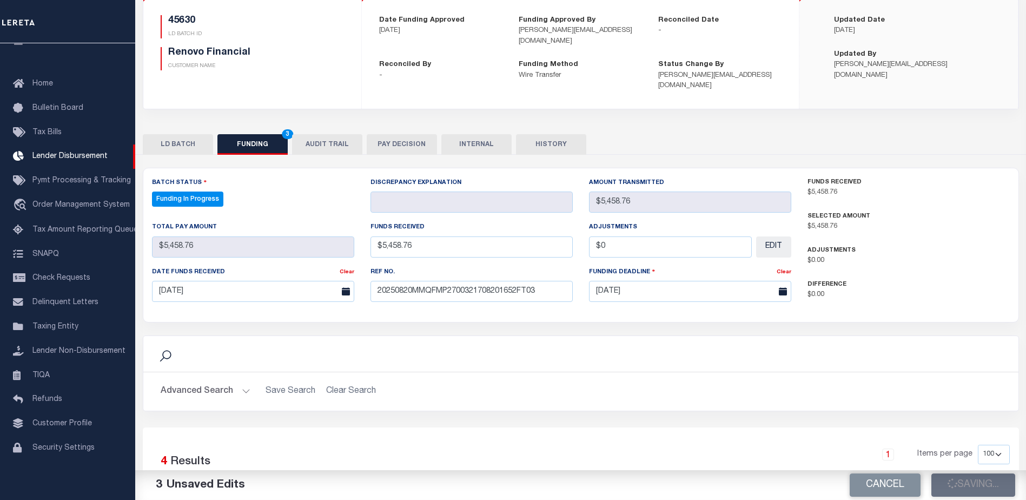
type input "$0"
select select "100"
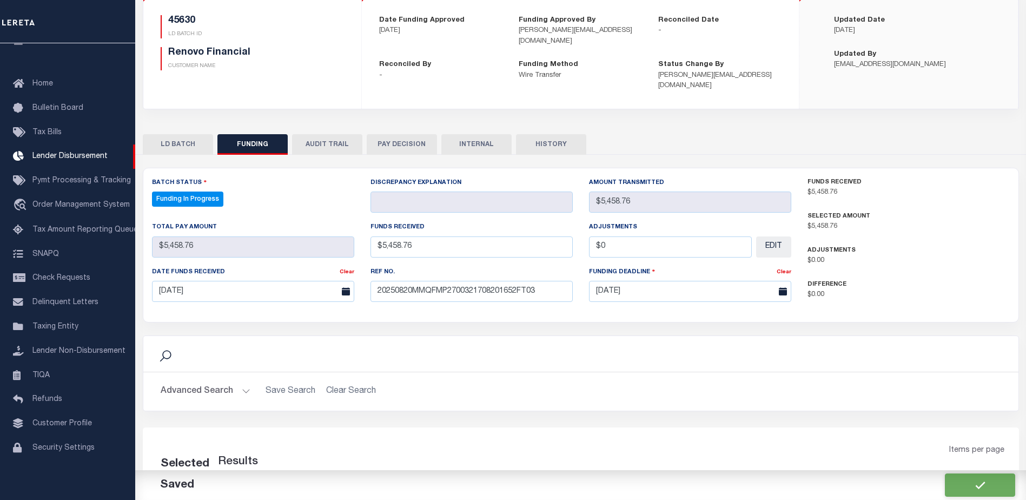
select select "100"
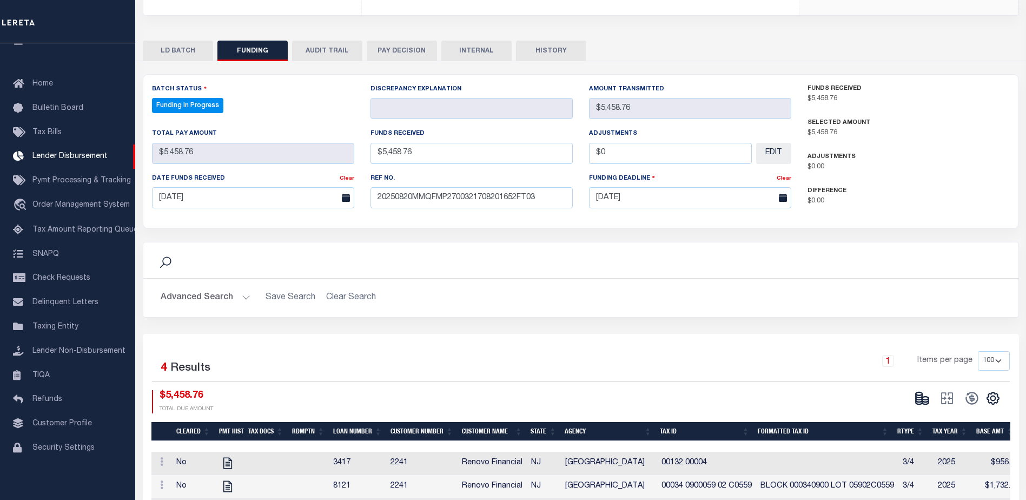
click at [923, 395] on button at bounding box center [921, 398] width 25 height 16
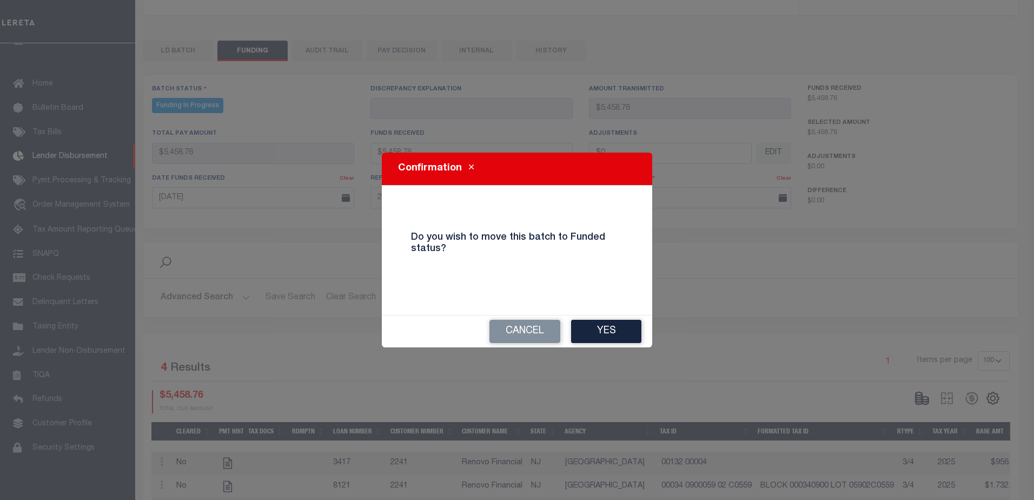
drag, startPoint x: 600, startPoint y: 329, endPoint x: 638, endPoint y: 338, distance: 40.0
click at [602, 332] on button "Yes" at bounding box center [606, 331] width 70 height 23
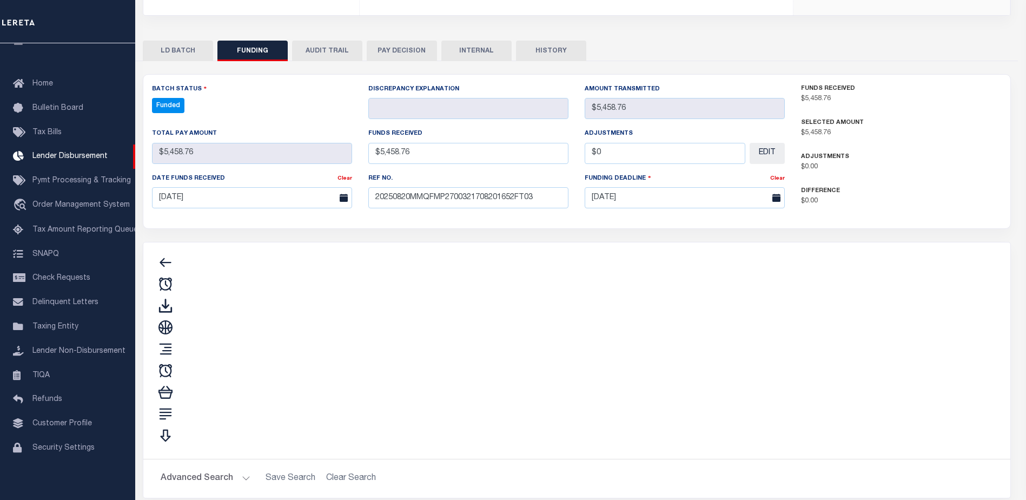
type input "$5,458.76"
type input "$0"
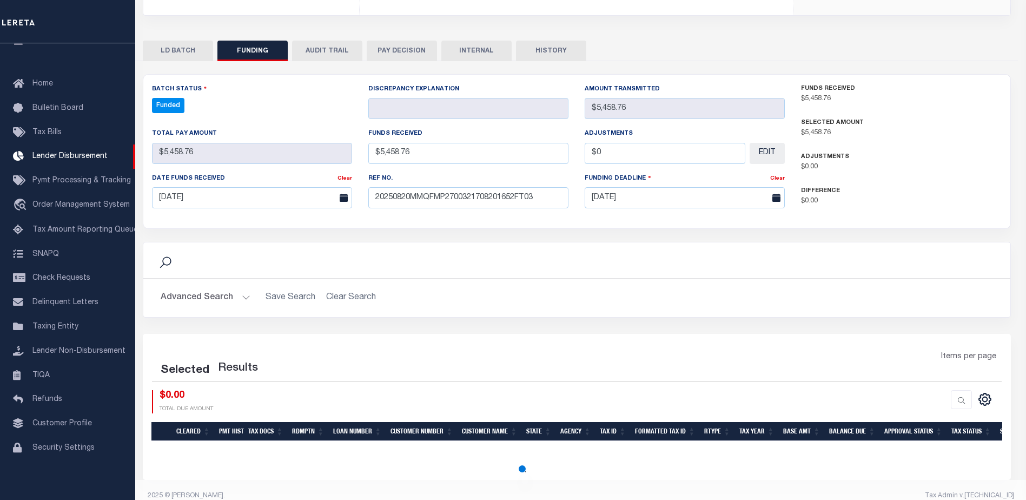
select select "100"
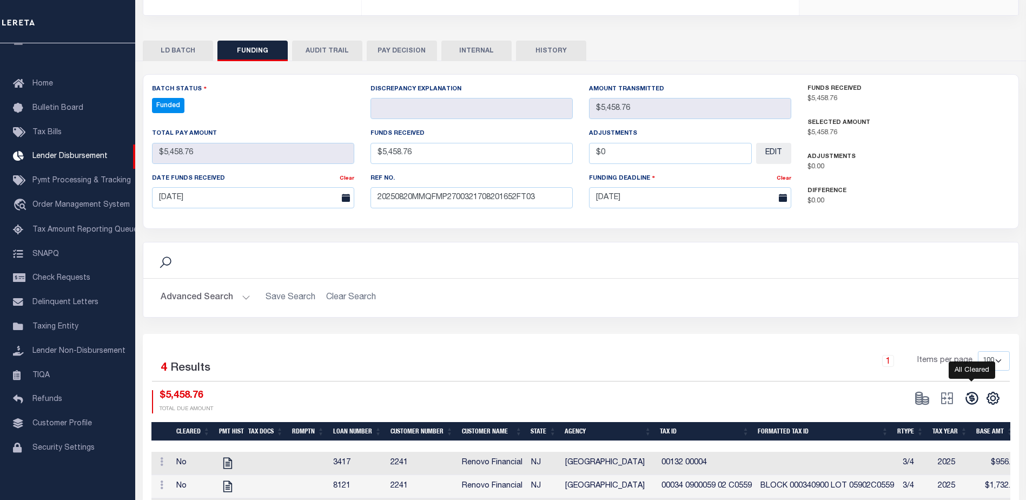
click at [968, 390] on icon at bounding box center [971, 397] width 15 height 15
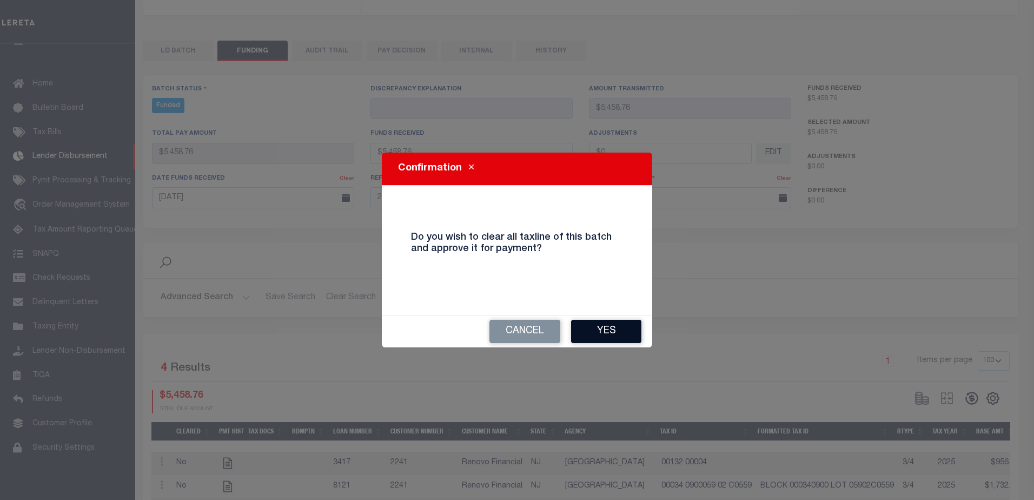
click at [636, 336] on button "Yes" at bounding box center [606, 331] width 70 height 23
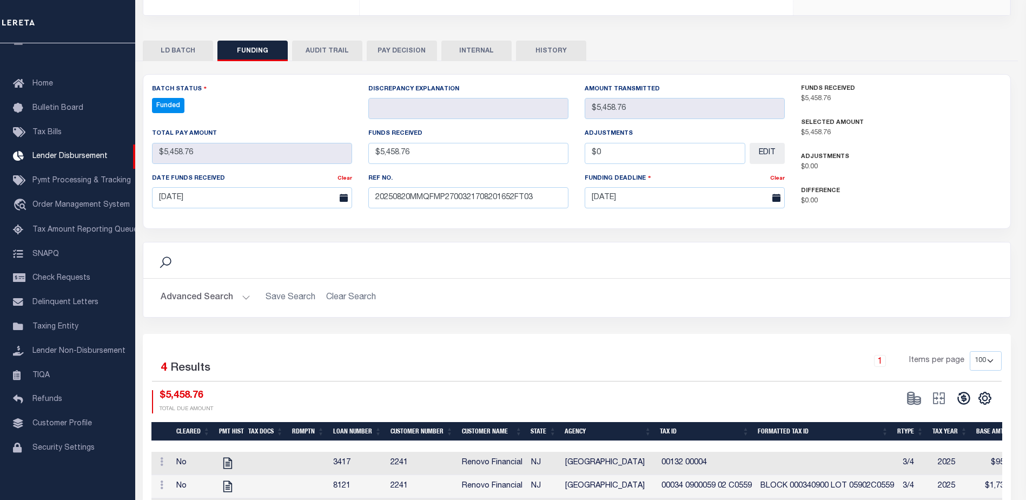
type input "$5,458.76"
type input "$0"
select select "100"
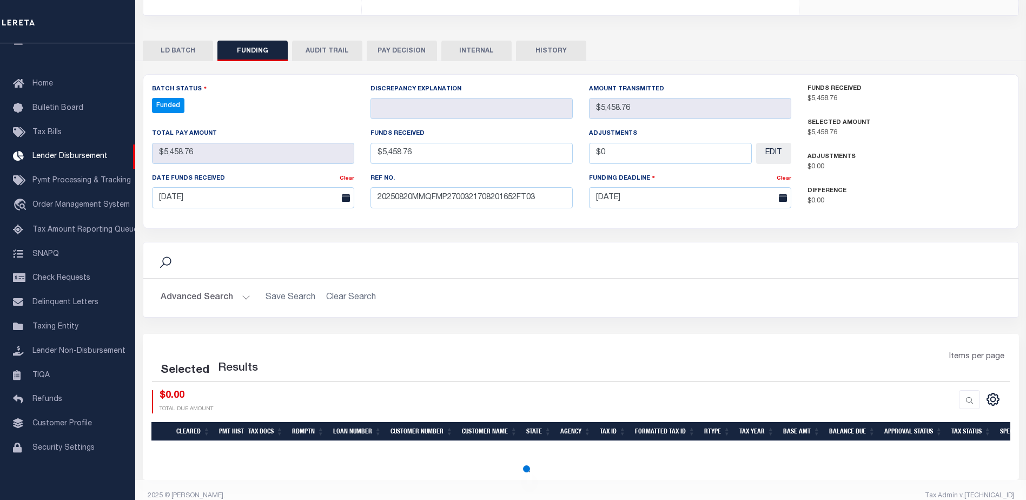
select select "100"
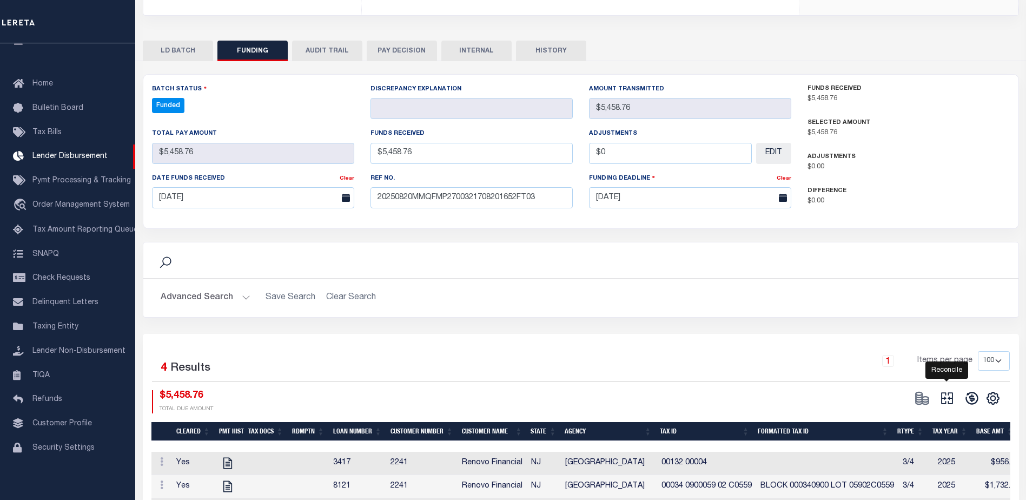
click at [952, 392] on icon "" at bounding box center [947, 398] width 12 height 12
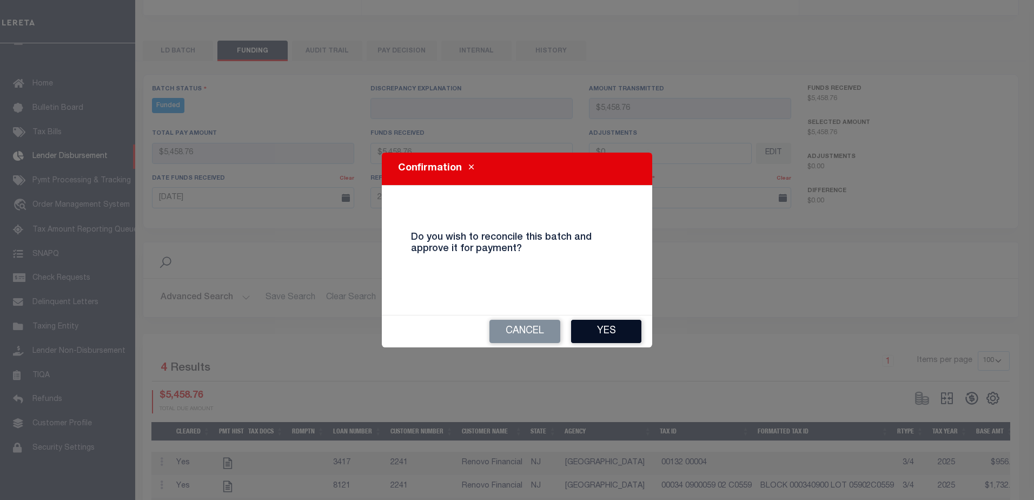
click at [618, 329] on button "Yes" at bounding box center [606, 331] width 70 height 23
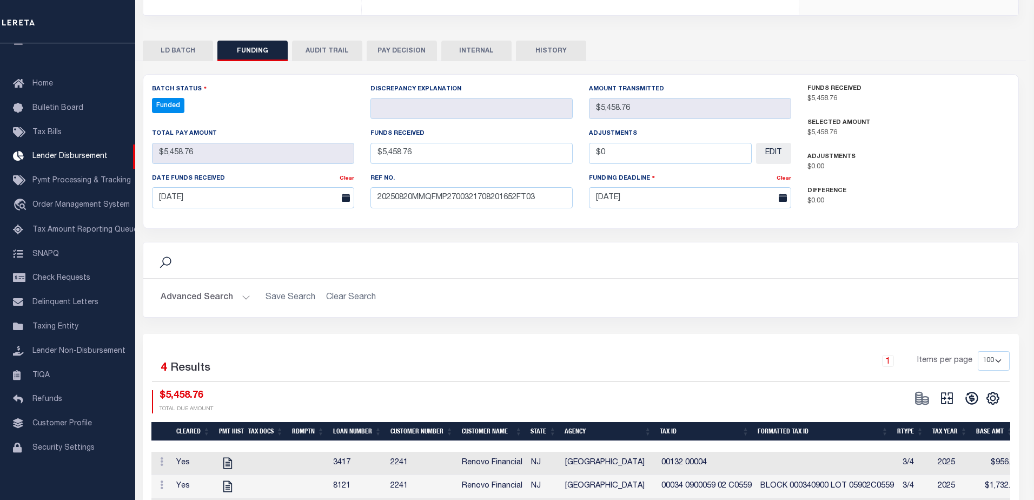
type input "$5,458.76"
type input "$0"
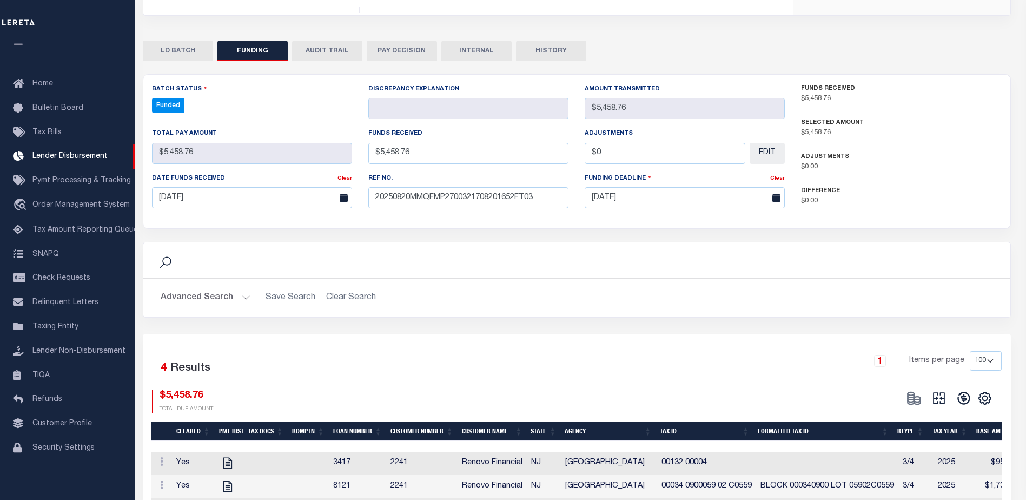
select select "100"
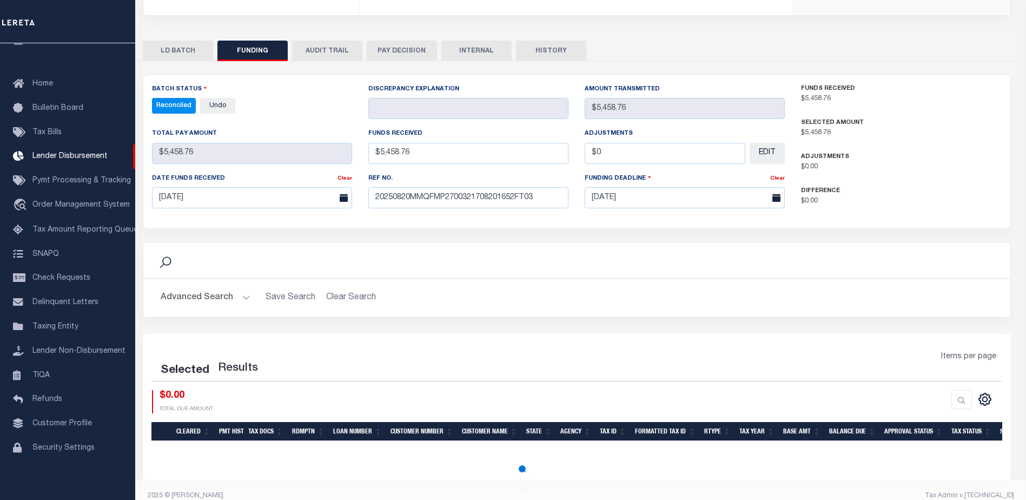
select select "100"
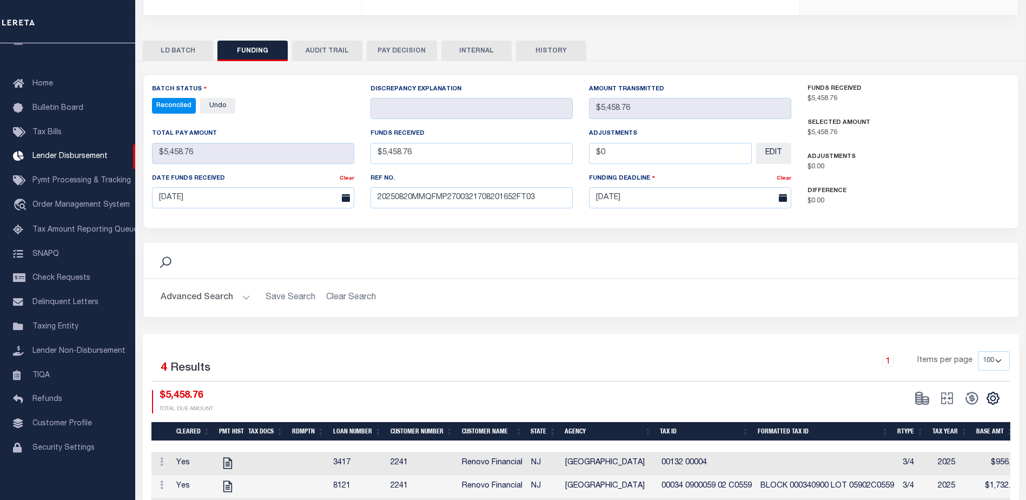
click at [484, 45] on button "INTERNAL" at bounding box center [476, 51] width 70 height 21
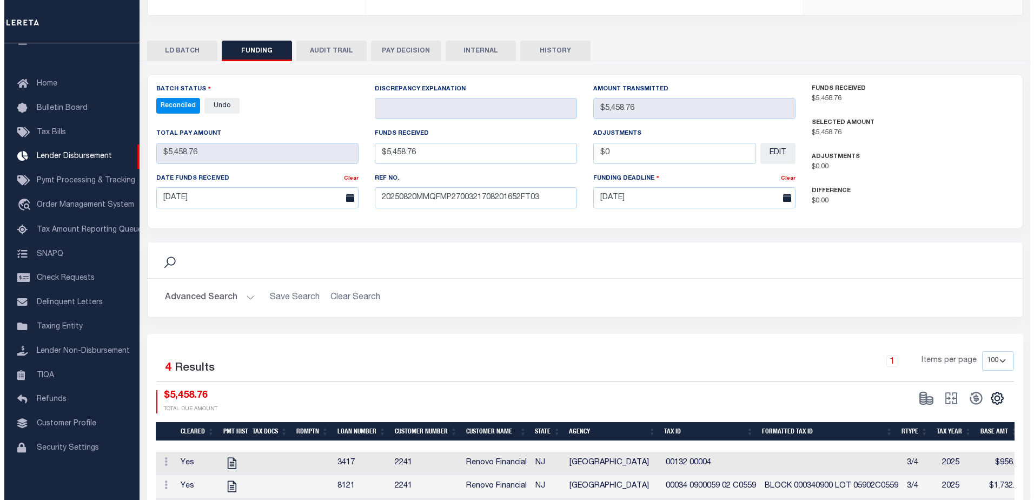
scroll to position [0, 0]
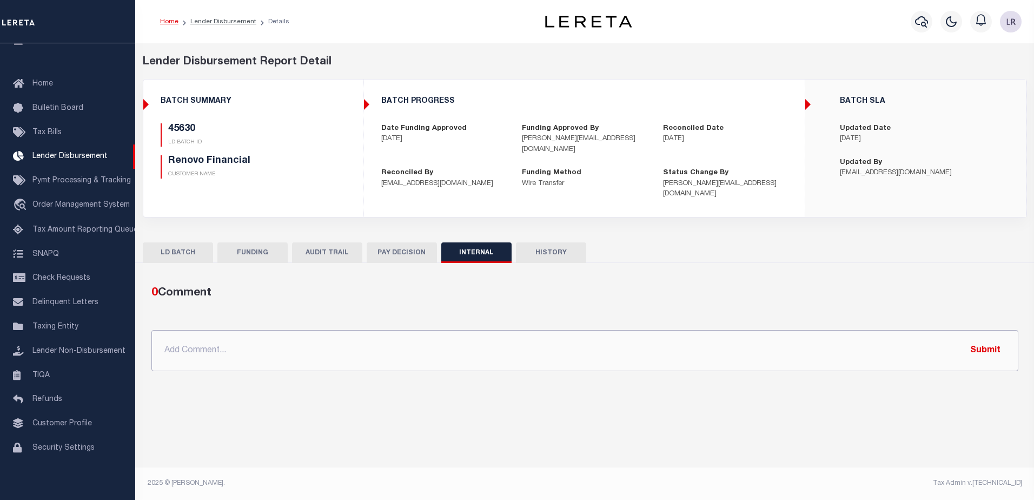
click at [620, 330] on input "text" at bounding box center [584, 350] width 867 height 41
paste input "ORG AMT - $125347.46 45466-4679.86 45615-7790.06 45630-5458.76 45640-47578.43 4…"
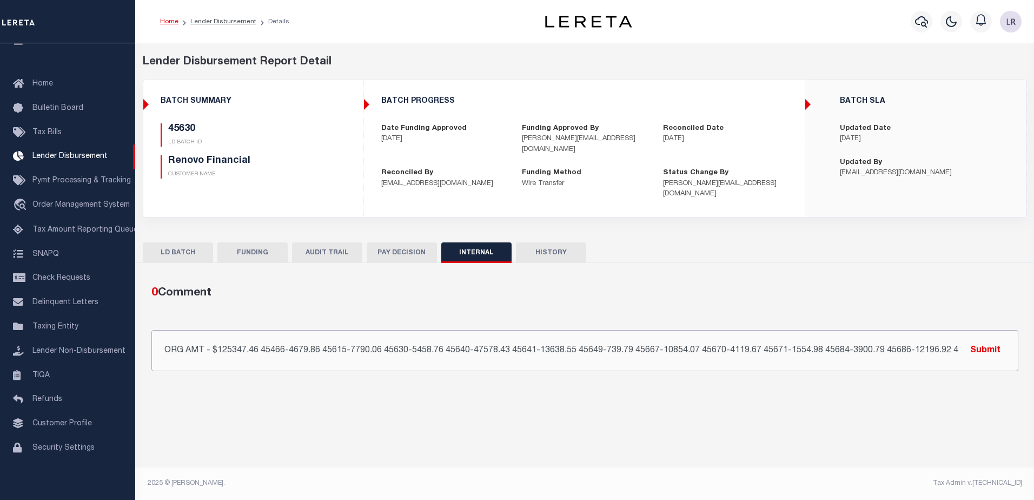
scroll to position [0, 159]
type input "ORG AMT - $125347.46 45466-4679.86 45615-7790.06 45630-5458.76 45640-47578.43 4…"
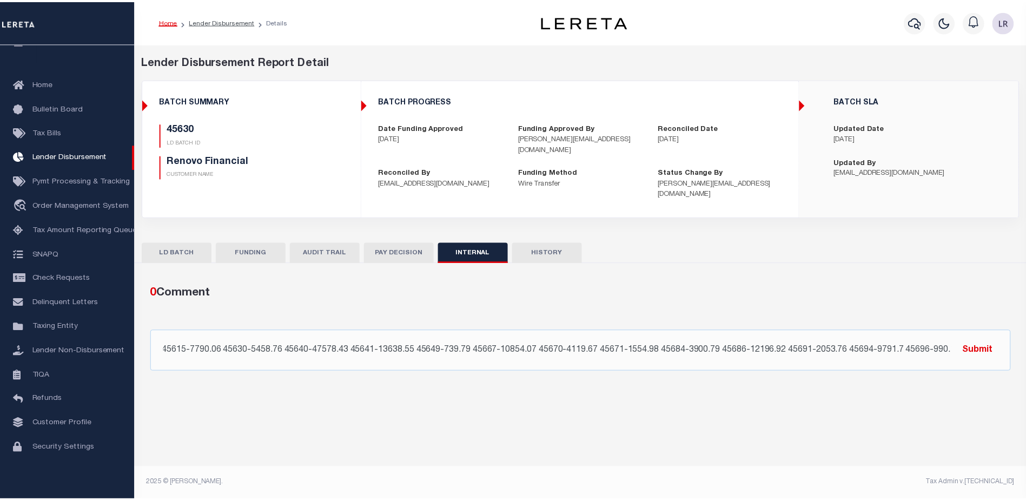
scroll to position [0, 0]
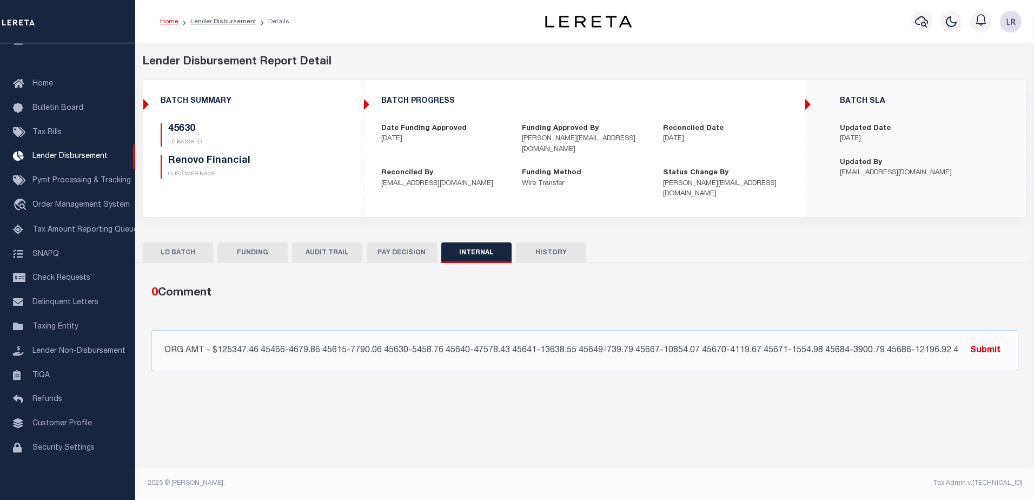
click at [988, 341] on button "Submit" at bounding box center [985, 350] width 44 height 22
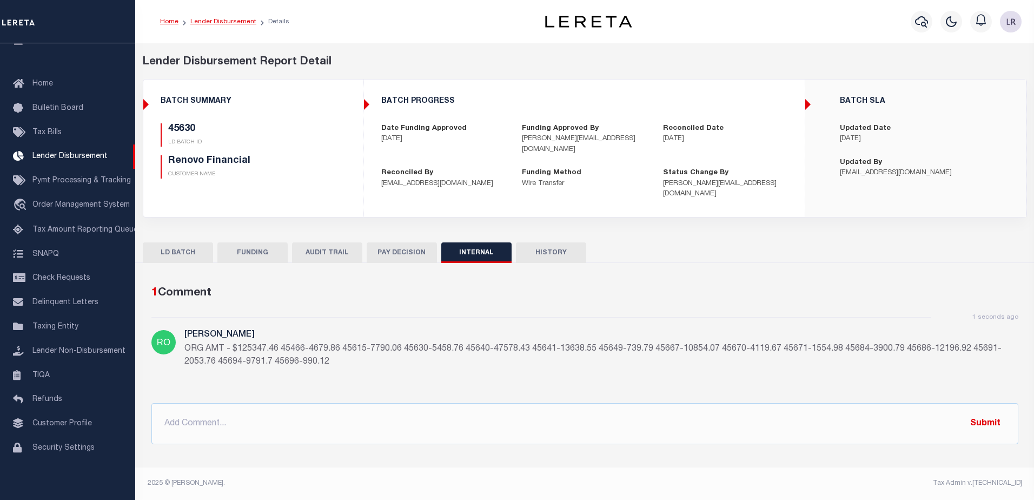
click at [239, 19] on link "Lender Disbursement" at bounding box center [223, 21] width 66 height 6
checkbox input "true"
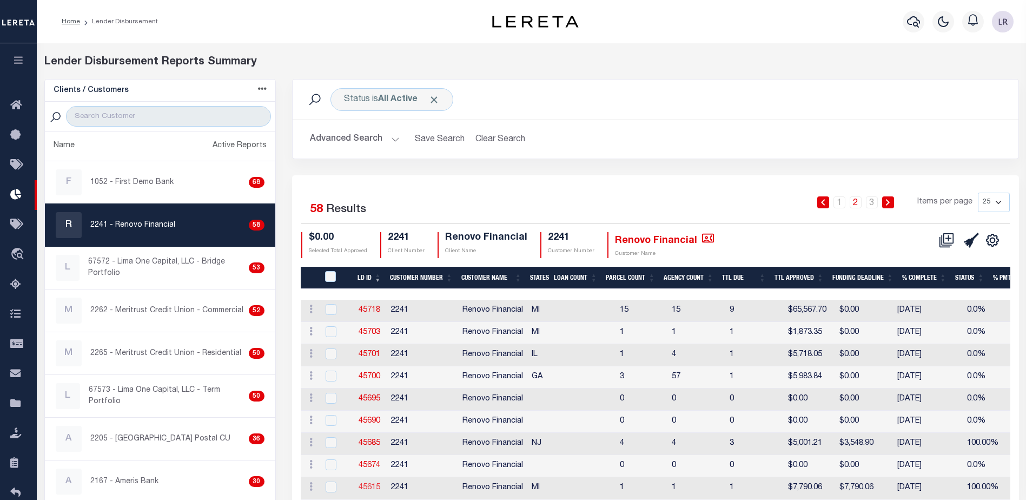
click at [371, 490] on link "45615" at bounding box center [369, 487] width 22 height 8
checkbox input "true"
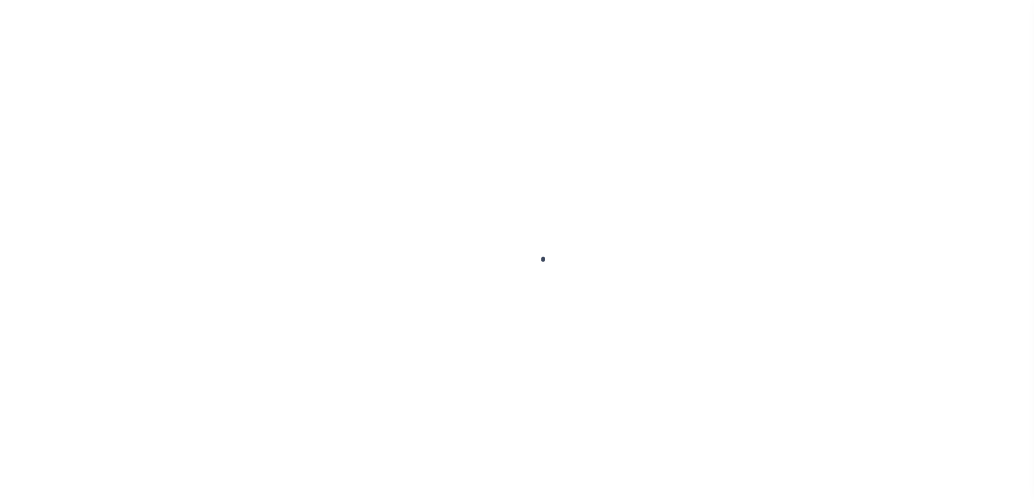
type input "$0.00"
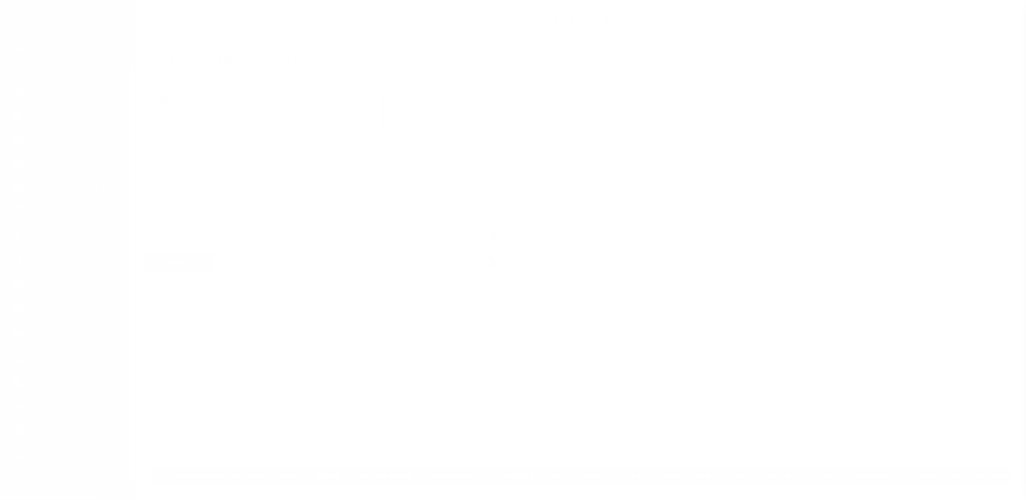
scroll to position [19, 0]
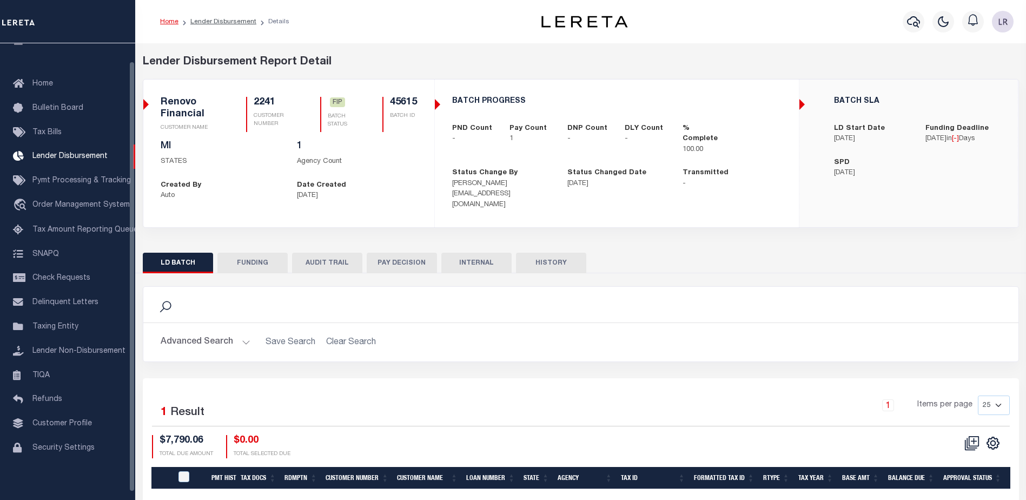
click at [276, 256] on button "FUNDING" at bounding box center [252, 262] width 70 height 21
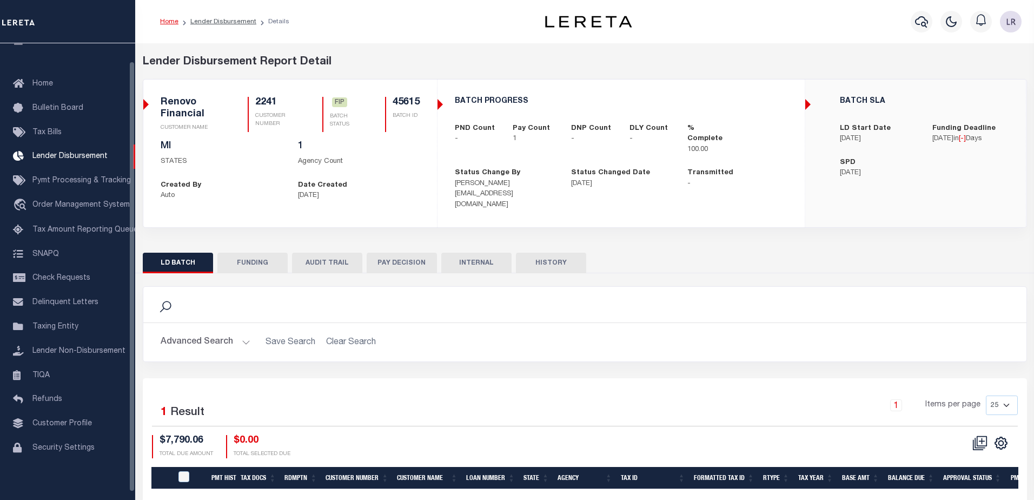
type input "$7,790.06"
type input "$0"
type input "[DATE]"
select select "100"
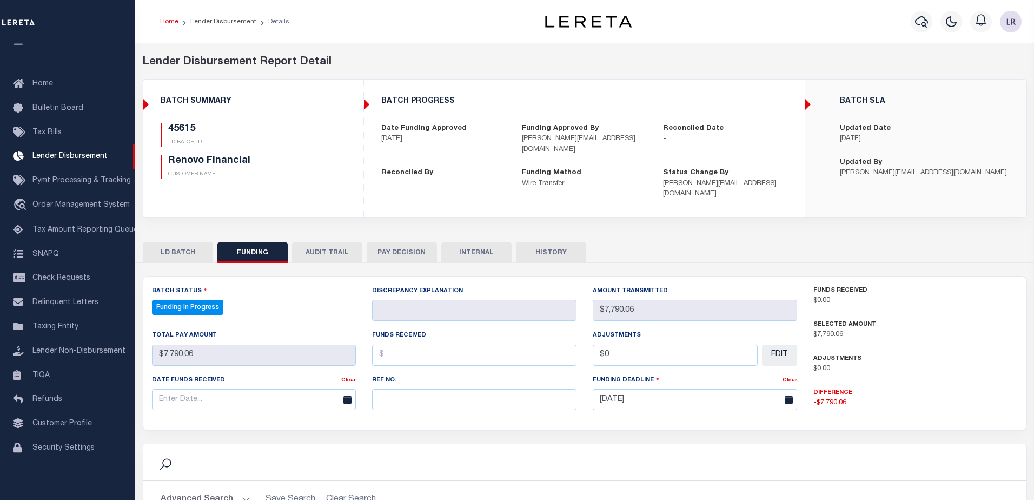
select select "100"
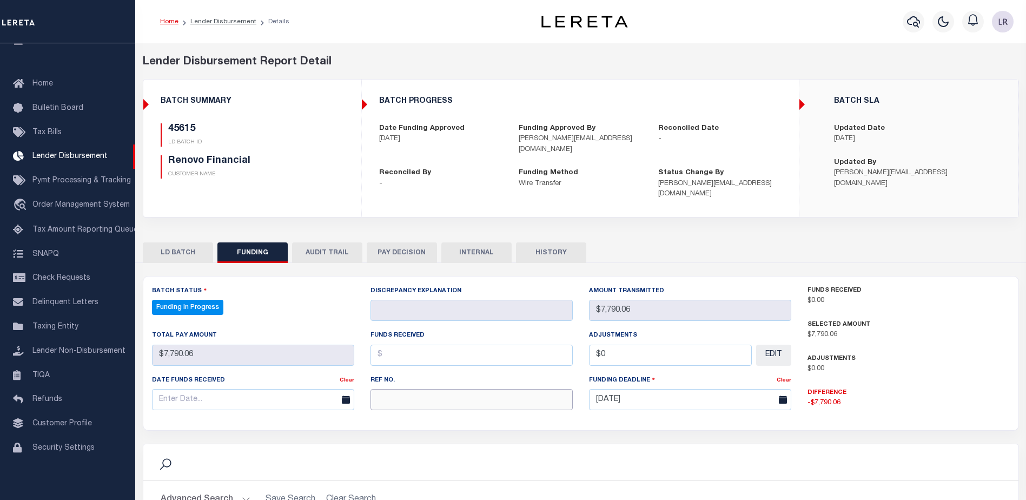
click at [372, 389] on input "text" at bounding box center [471, 399] width 202 height 21
paste input "20250820MMQFMP2700321708201652FT03"
type input "20250820MMQFMP2700321708201652FT03"
click at [389, 344] on input "text" at bounding box center [471, 354] width 202 height 21
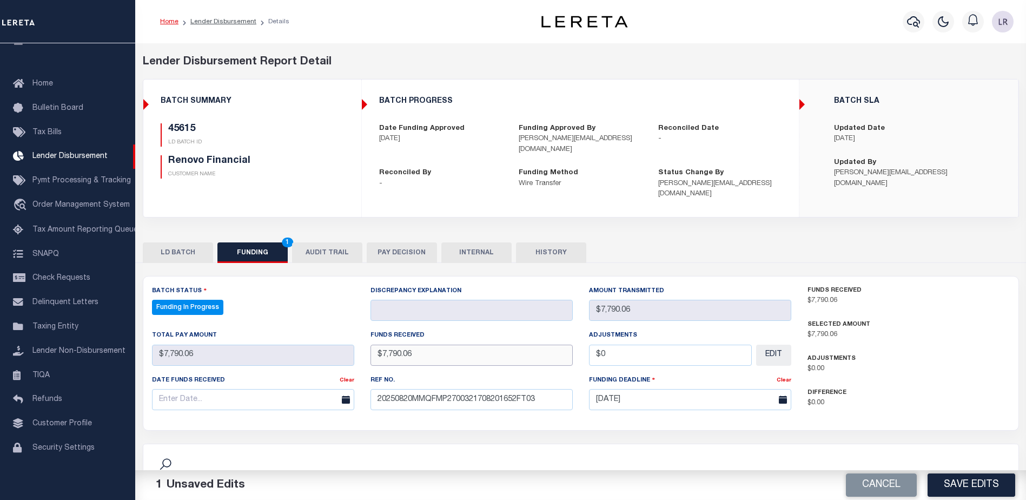
type input "$7,790.06"
click at [316, 395] on input "text" at bounding box center [253, 399] width 202 height 21
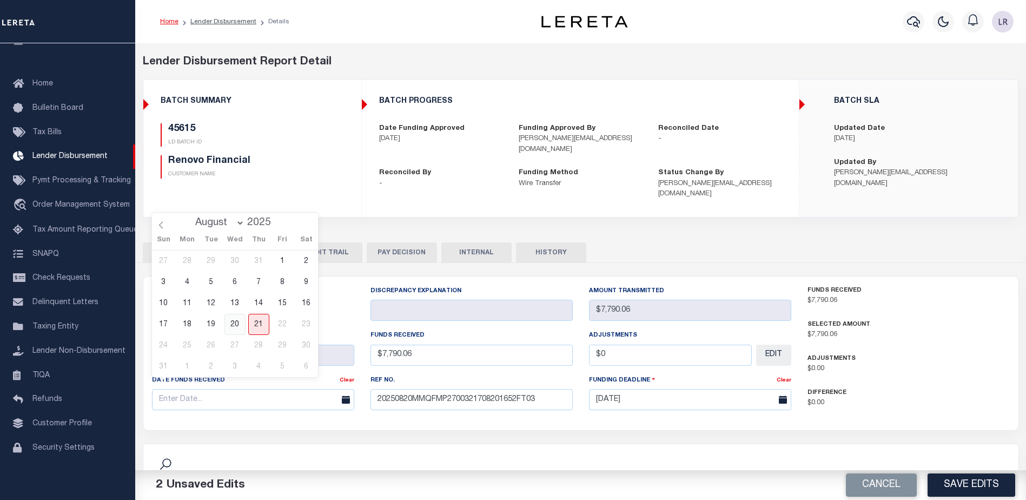
click at [241, 331] on span "20" at bounding box center [234, 324] width 21 height 21
type input "[DATE]"
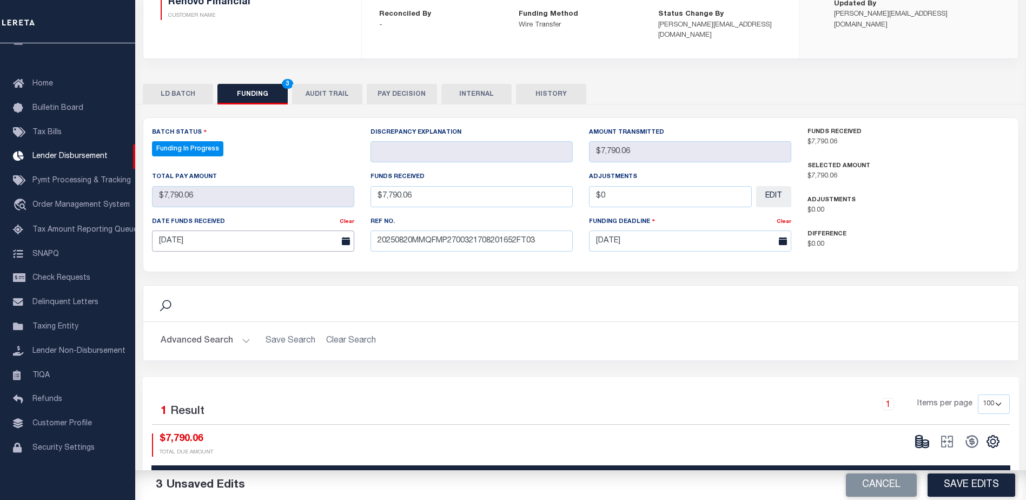
scroll to position [162, 0]
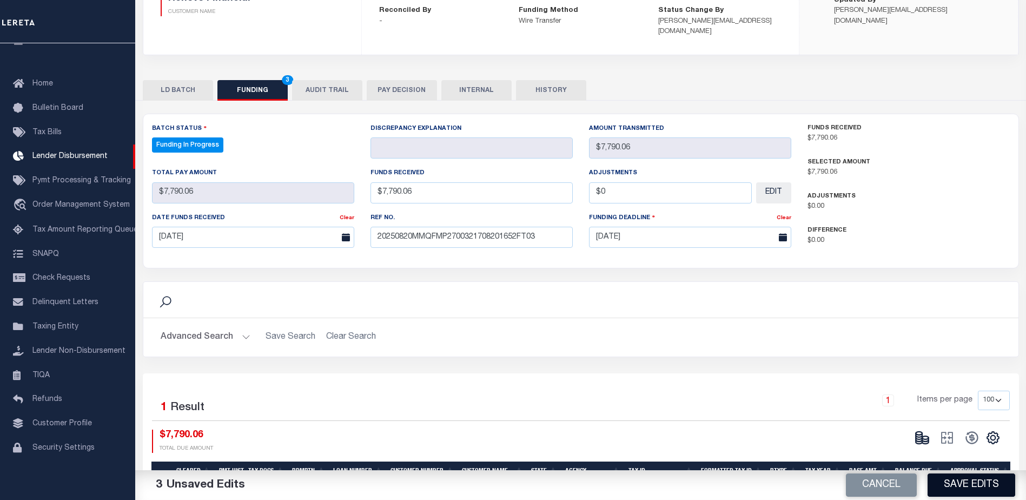
click at [973, 485] on button "Save Edits" at bounding box center [971, 484] width 88 height 23
type input "$7,790.06"
type input "$0"
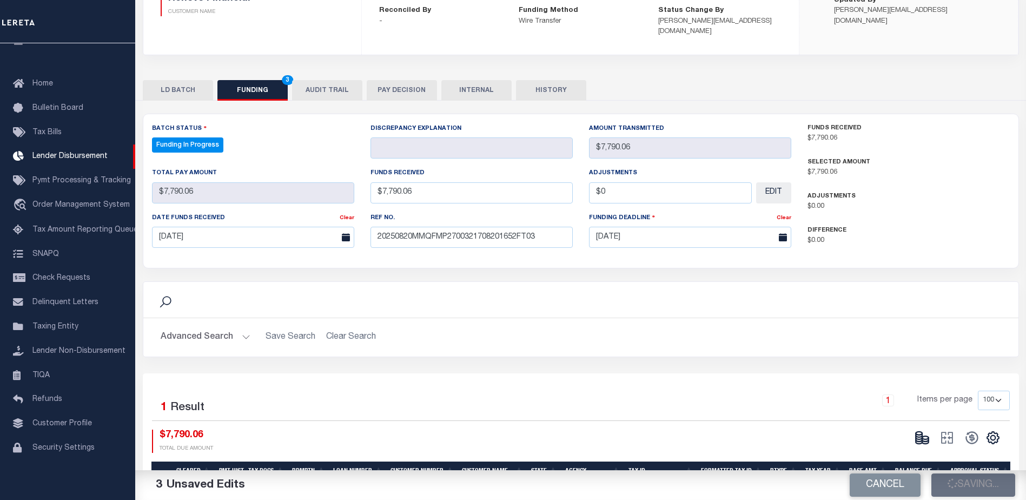
select select "100"
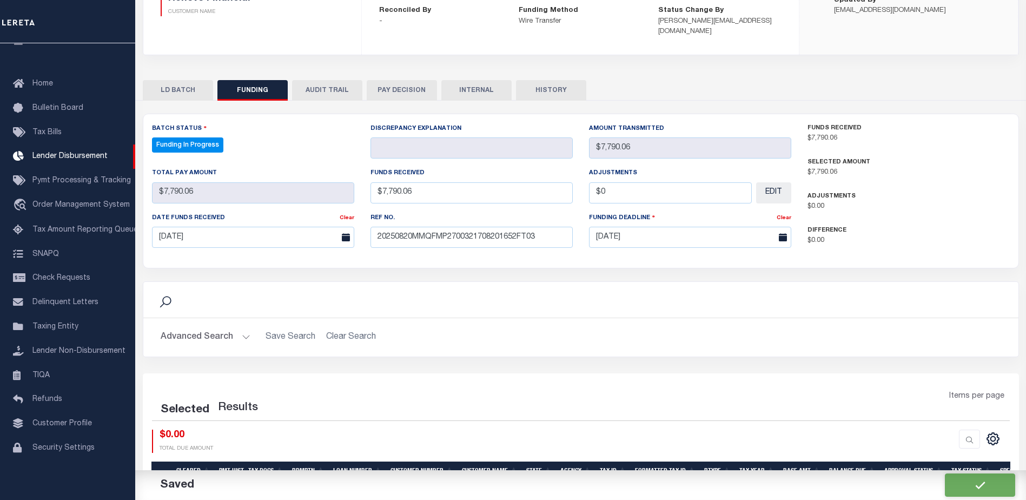
select select "100"
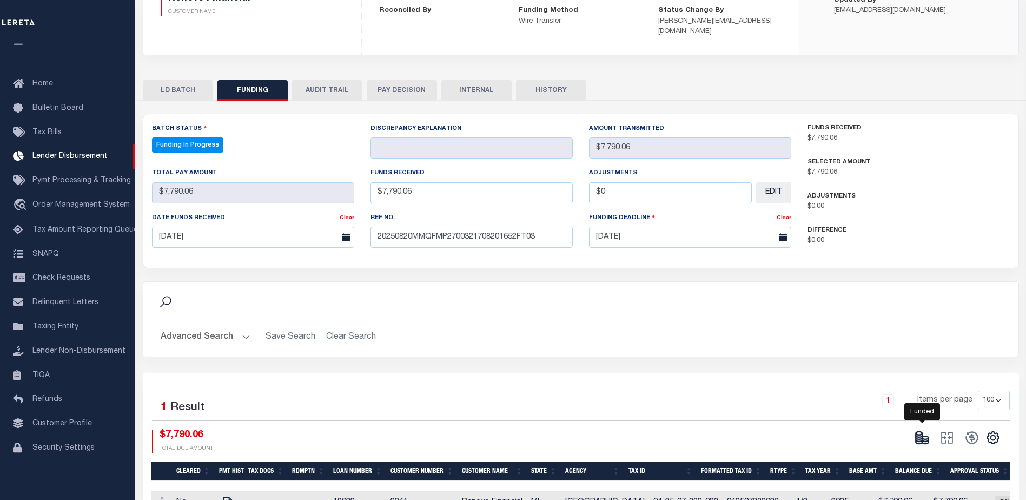
click at [929, 430] on icon at bounding box center [921, 437] width 15 height 15
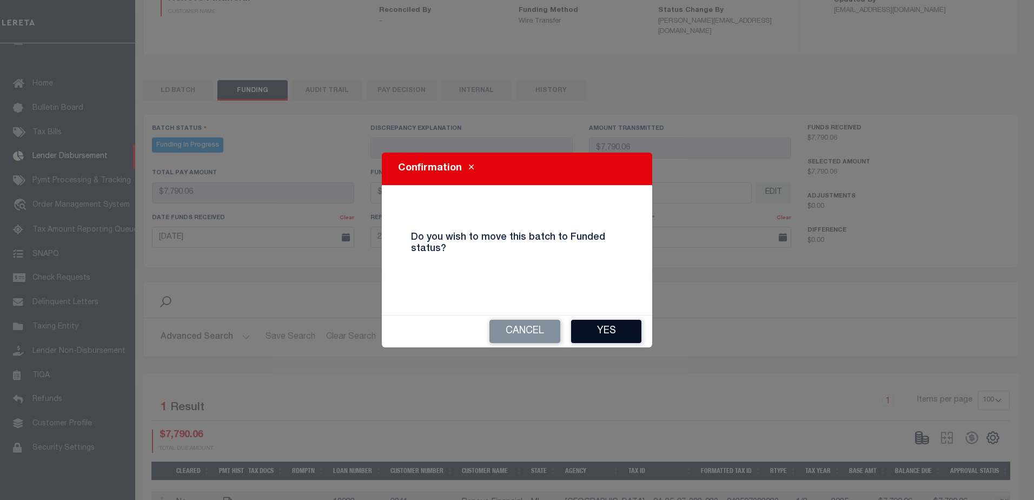
click at [601, 329] on button "Yes" at bounding box center [606, 331] width 70 height 23
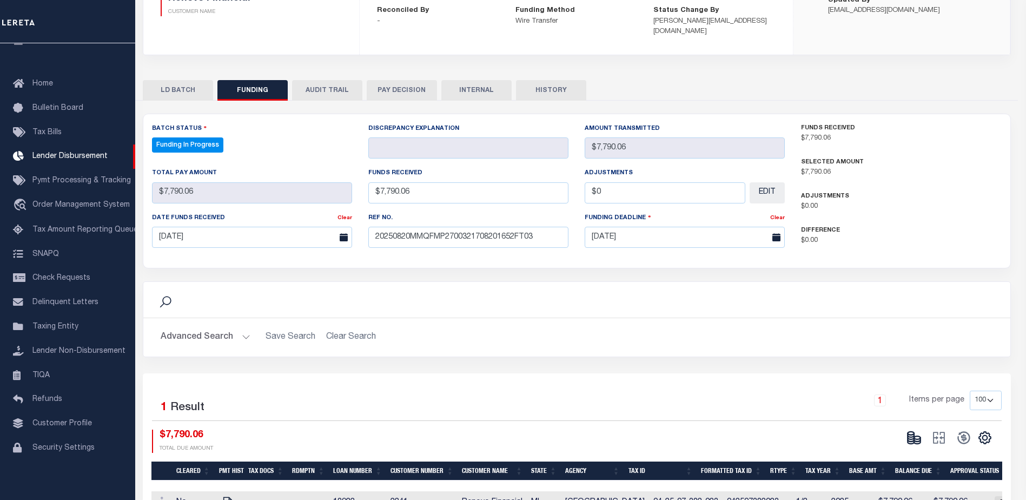
type input "$7,790.06"
type input "$0"
select select "100"
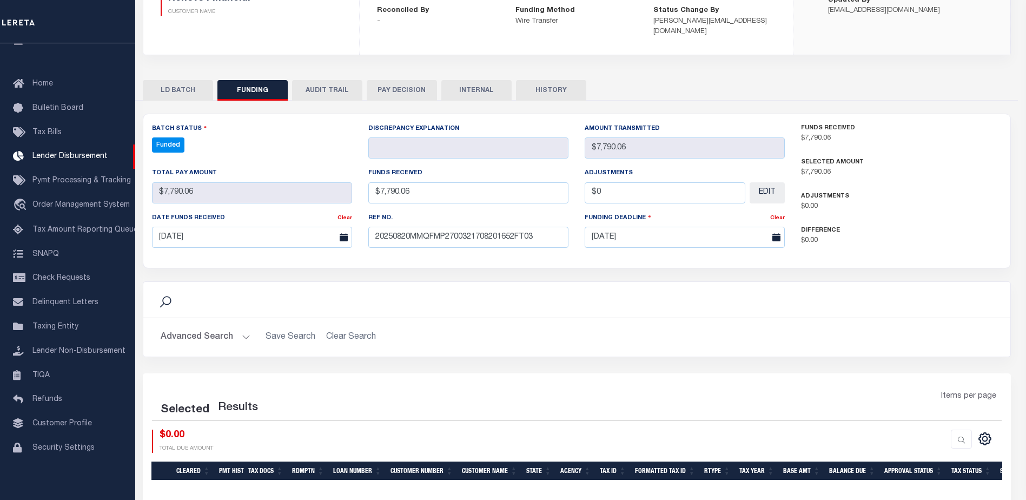
select select "100"
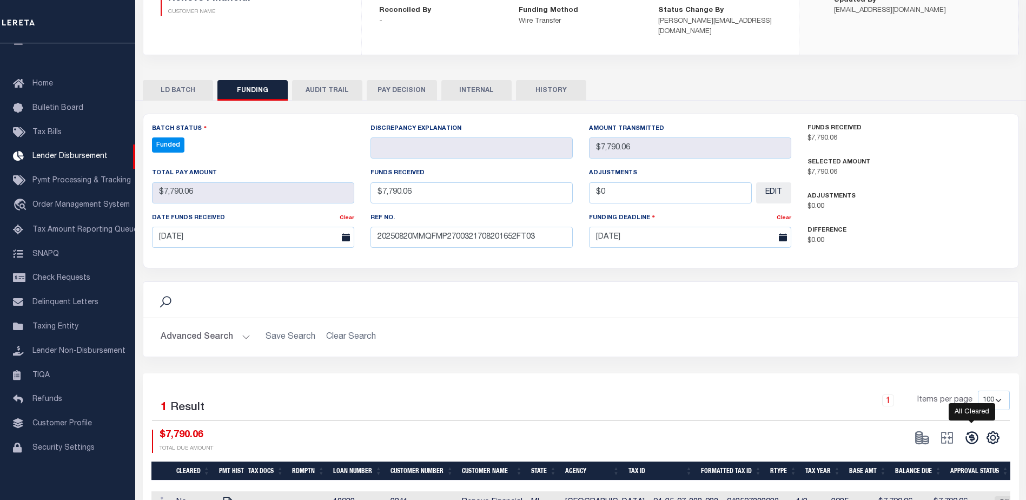
click at [969, 430] on icon at bounding box center [971, 437] width 15 height 15
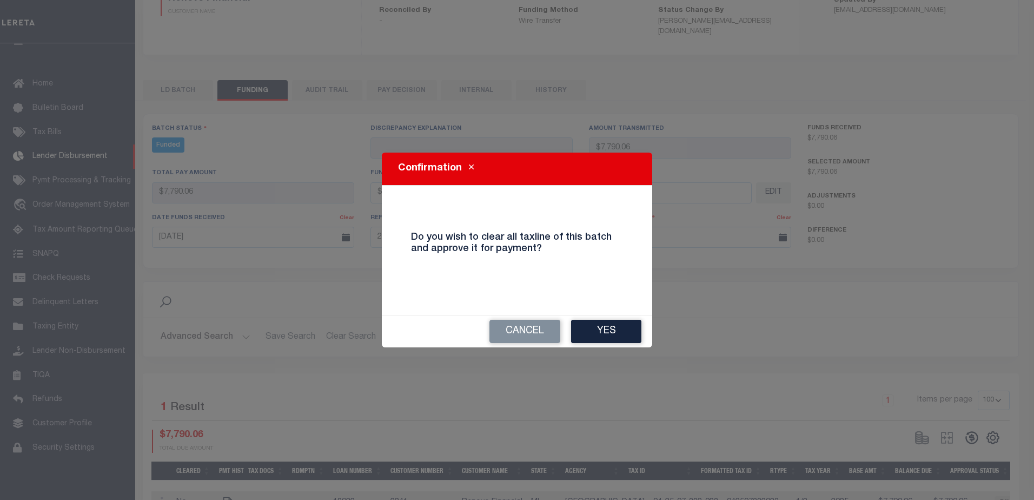
click at [623, 344] on div "Cancel Yes" at bounding box center [517, 331] width 270 height 32
click at [625, 338] on button "Yes" at bounding box center [606, 331] width 70 height 23
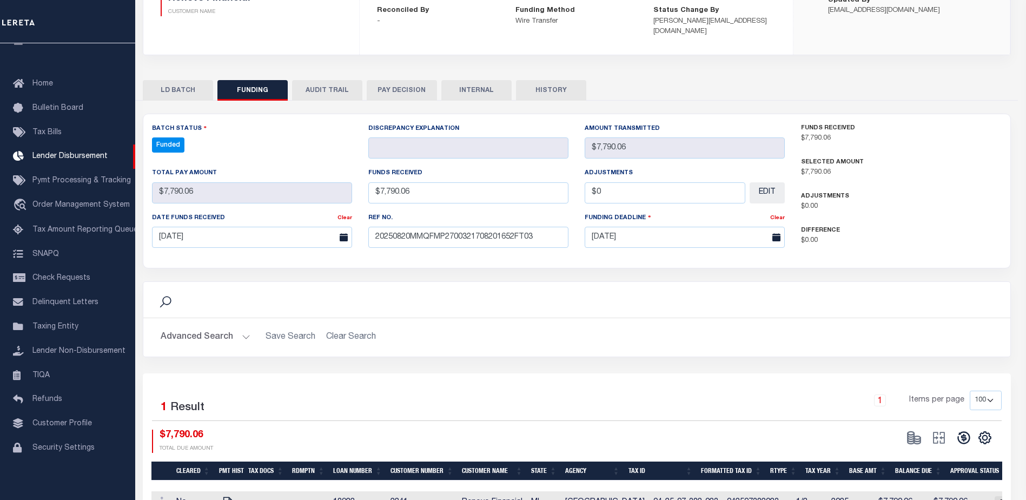
type input "$7,790.06"
type input "$0"
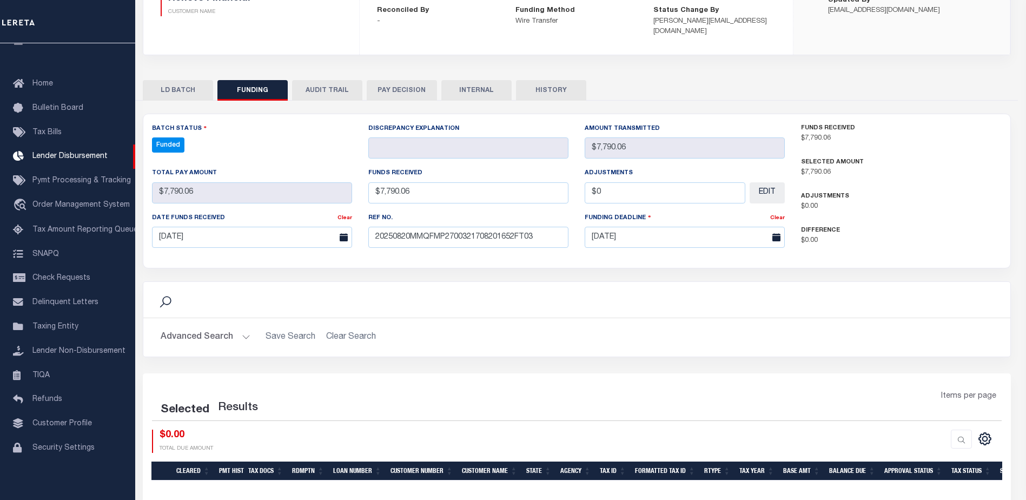
select select "100"
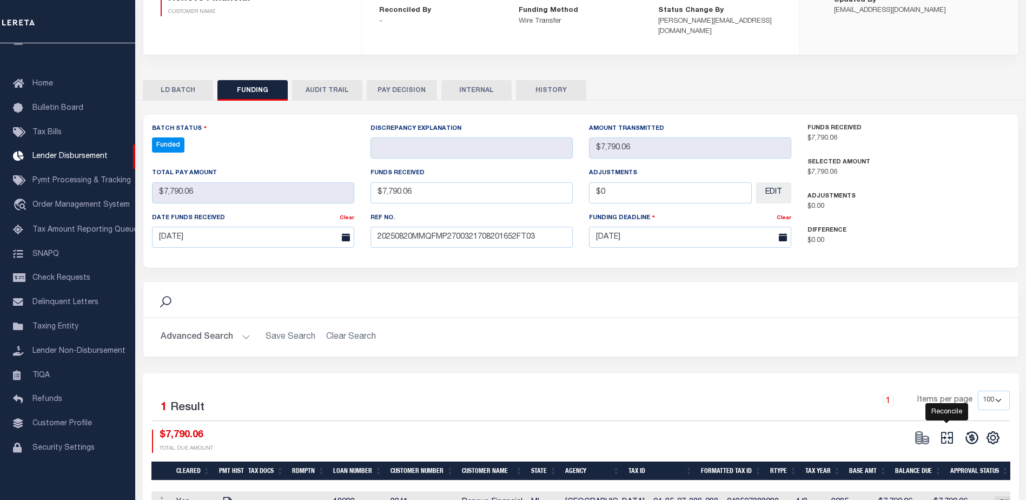
click at [949, 430] on icon at bounding box center [946, 437] width 15 height 15
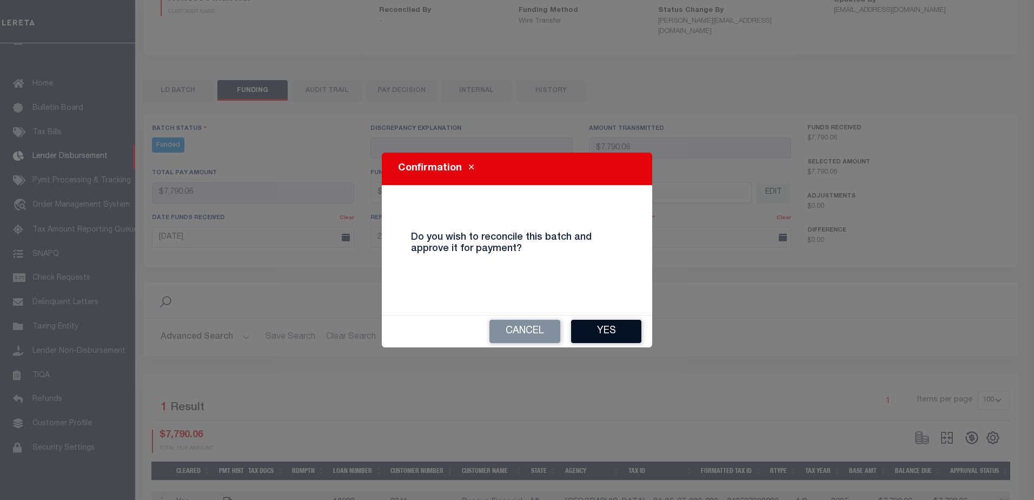
click at [600, 337] on button "Yes" at bounding box center [606, 331] width 70 height 23
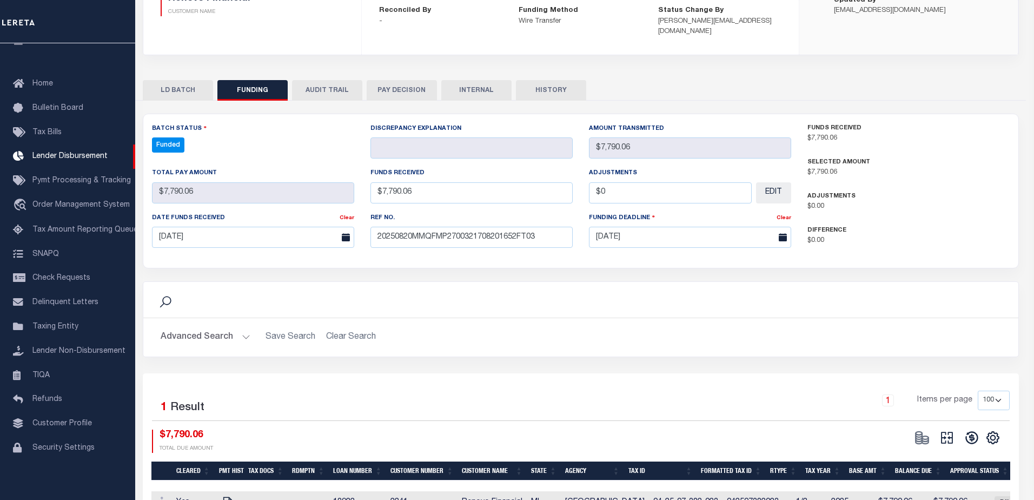
type input "$7,790.06"
type input "$0"
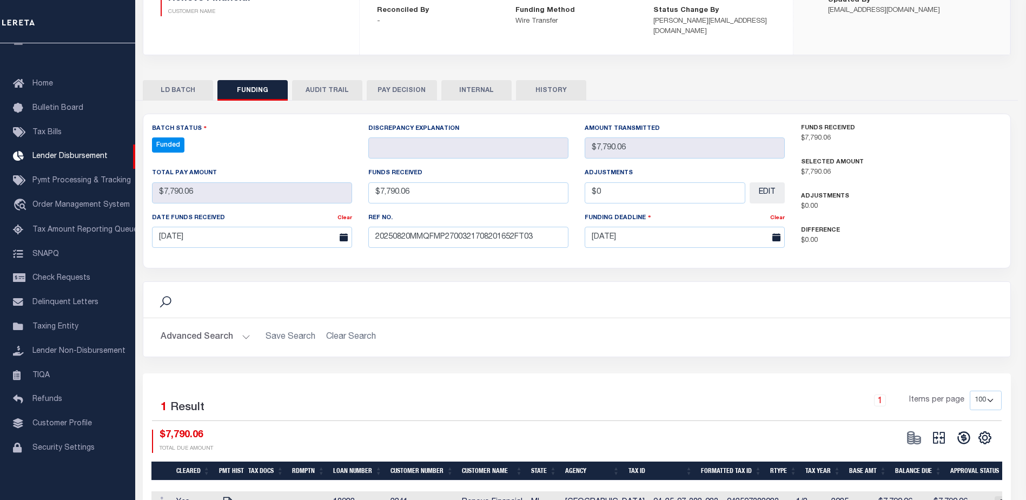
select select "100"
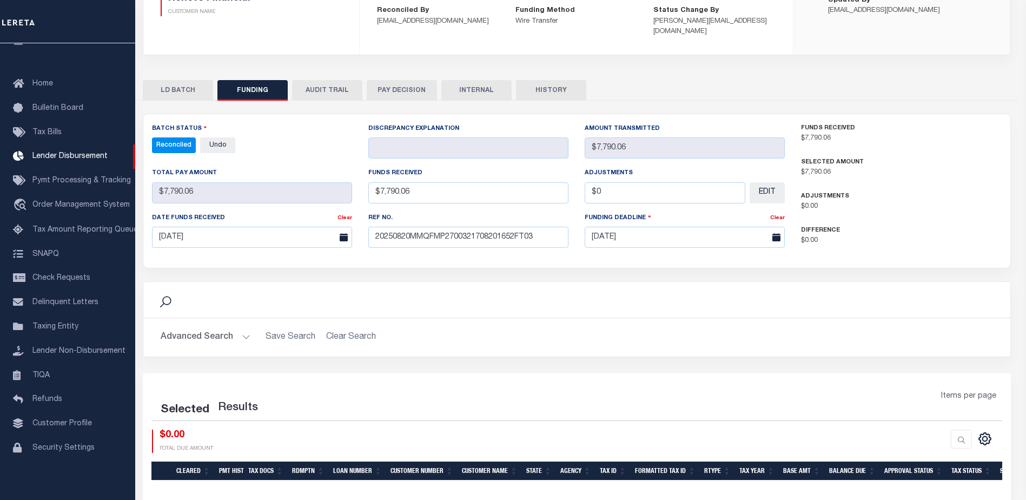
select select "100"
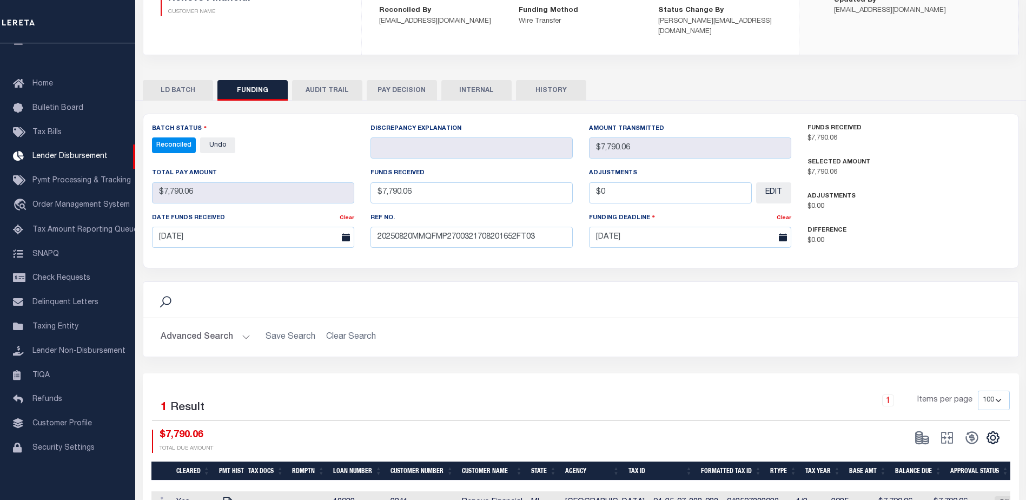
click at [484, 80] on button "INTERNAL" at bounding box center [476, 90] width 70 height 21
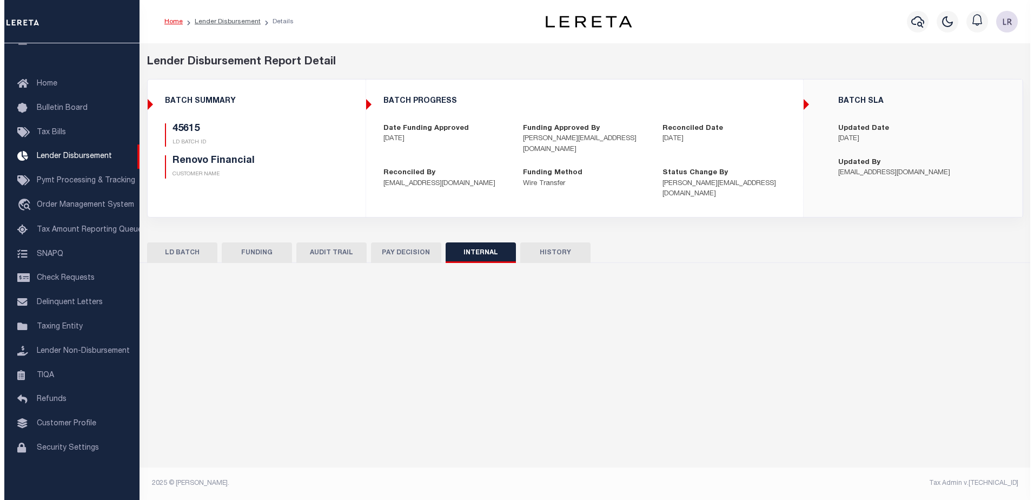
scroll to position [0, 0]
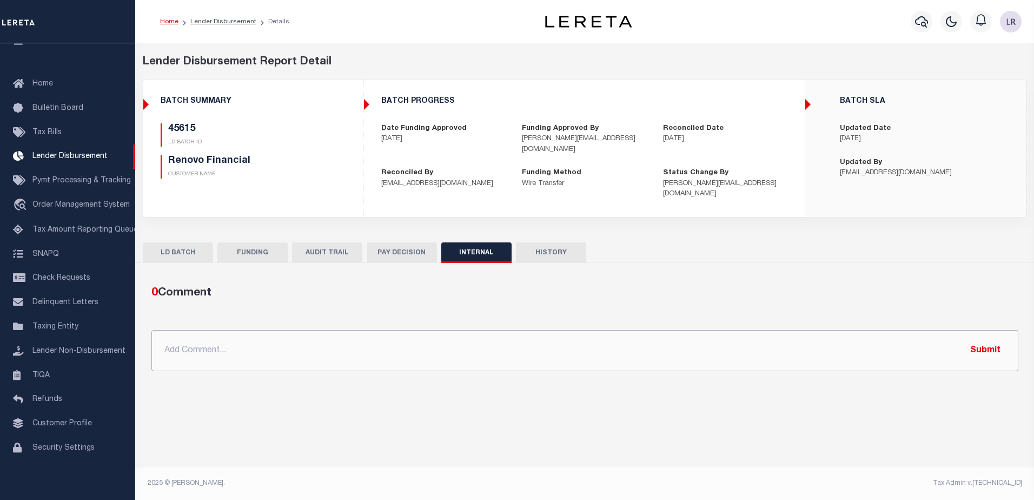
drag, startPoint x: 497, startPoint y: 330, endPoint x: 534, endPoint y: 338, distance: 37.6
click at [497, 330] on input "text" at bounding box center [584, 350] width 867 height 41
paste input "ORG AMT - $125347.46 45466-4679.86 45615-7790.06 45630-5458.76 45640-47578.43 4…"
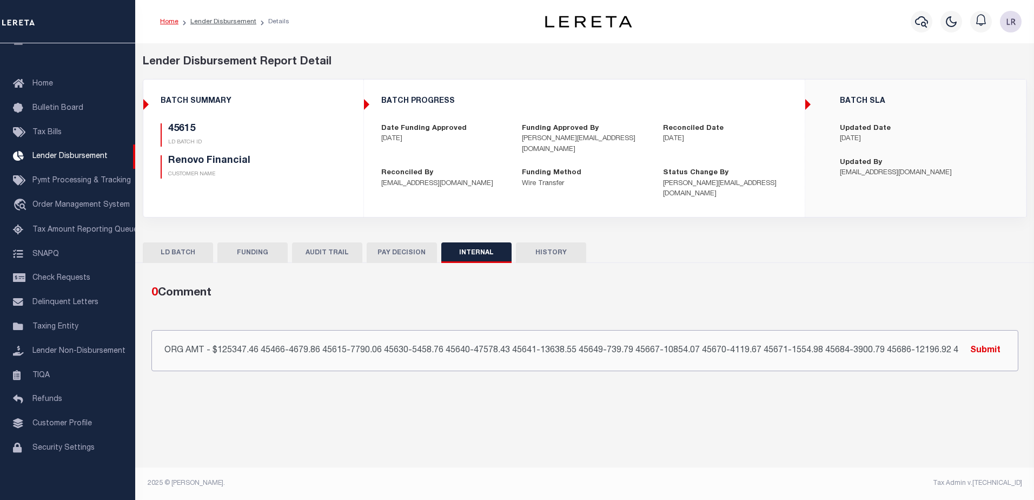
scroll to position [0, 159]
type input "ORG AMT - $125347.46 45466-4679.86 45615-7790.06 45630-5458.76 45640-47578.43 4…"
click at [972, 340] on button "Submit" at bounding box center [985, 350] width 44 height 22
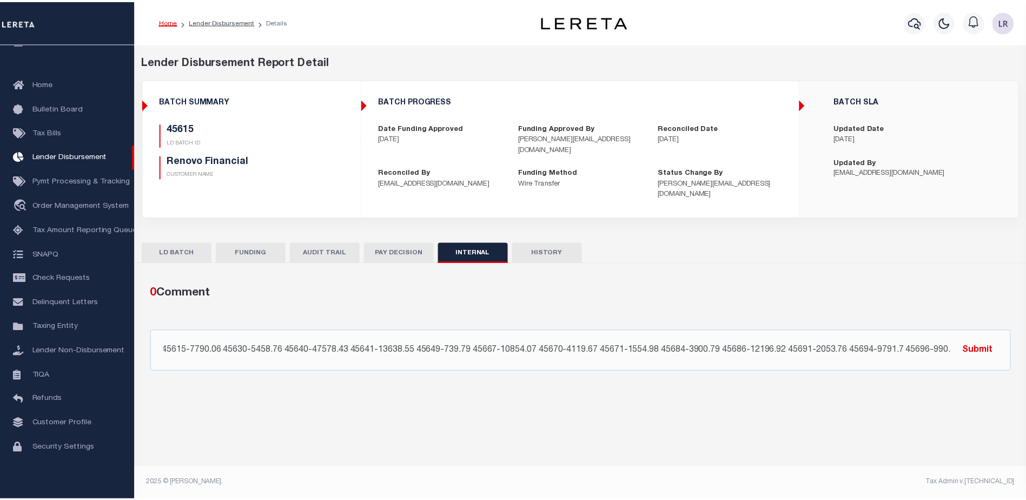
scroll to position [0, 0]
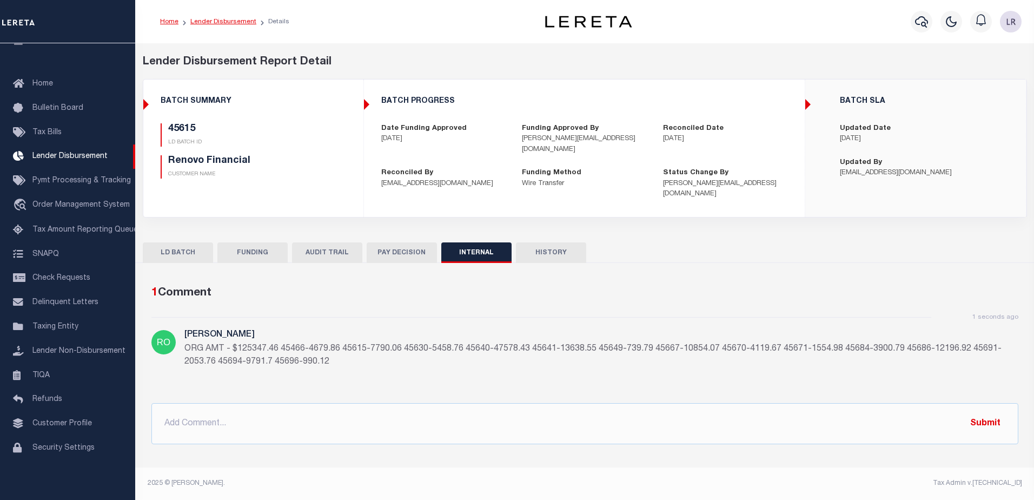
click at [210, 19] on link "Lender Disbursement" at bounding box center [223, 21] width 66 height 6
checkbox input "true"
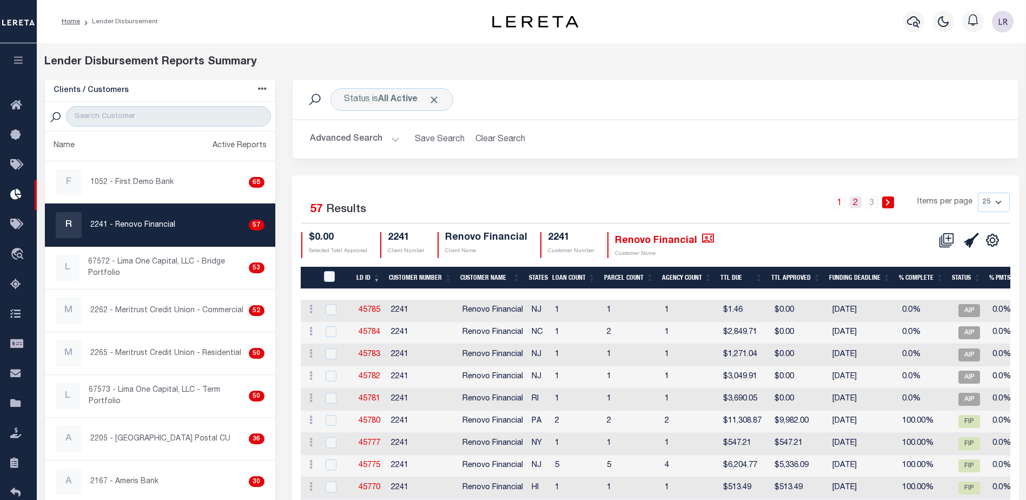
click at [857, 203] on link "2" at bounding box center [855, 202] width 12 height 12
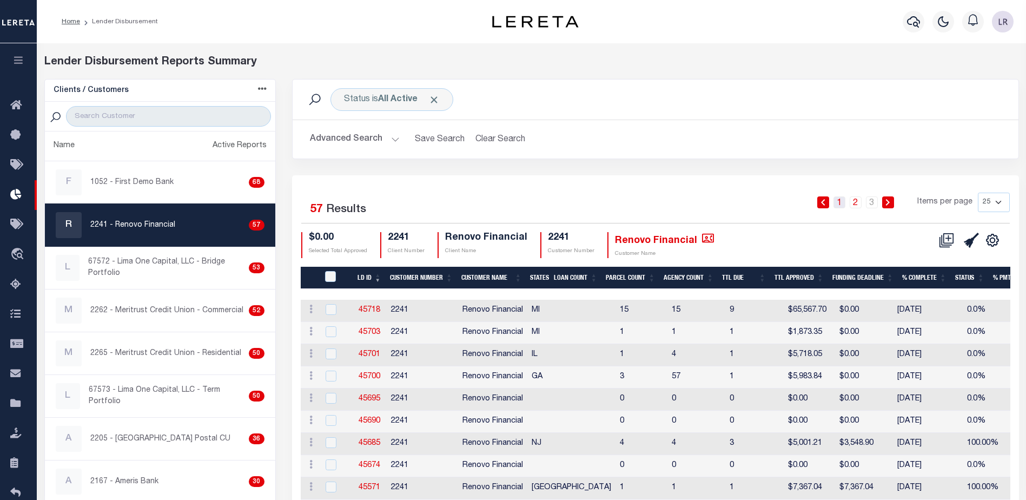
click at [842, 202] on link "1" at bounding box center [839, 202] width 12 height 12
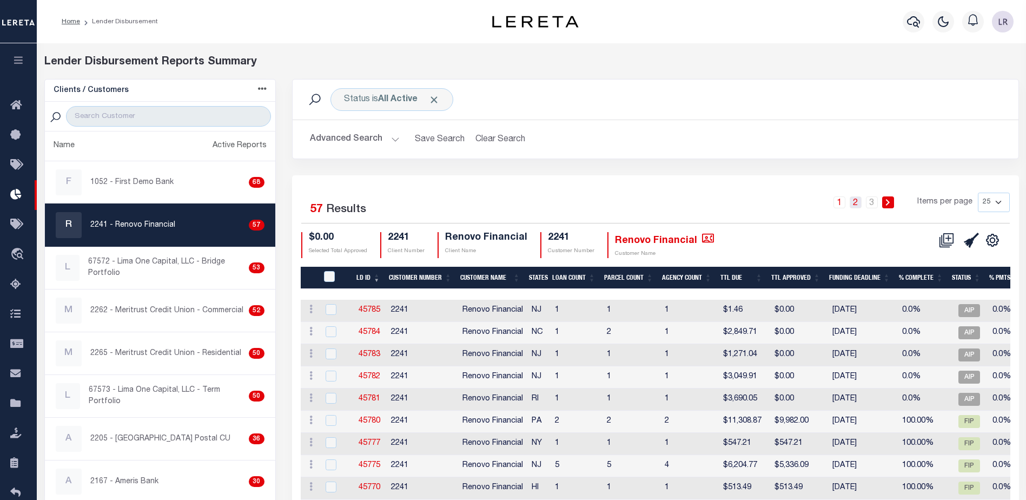
click at [861, 203] on link "2" at bounding box center [855, 202] width 12 height 12
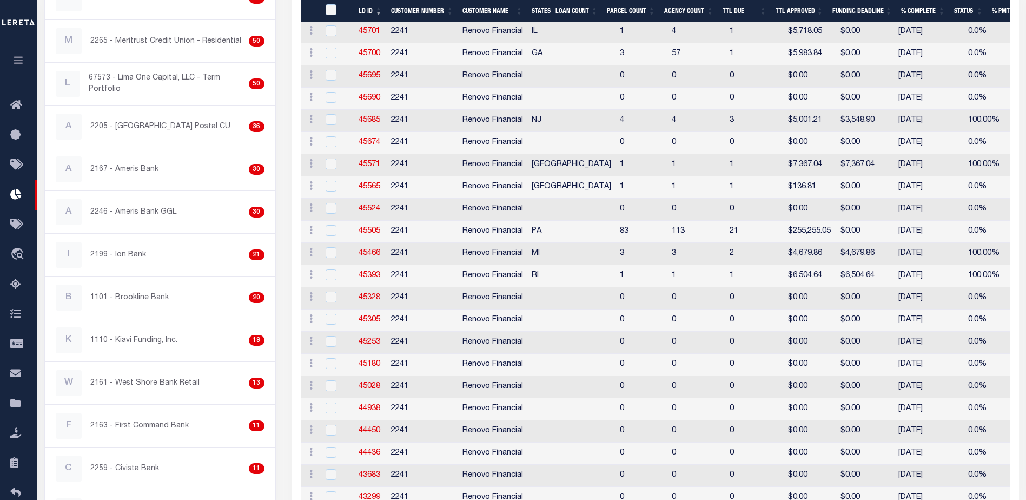
scroll to position [295, 0]
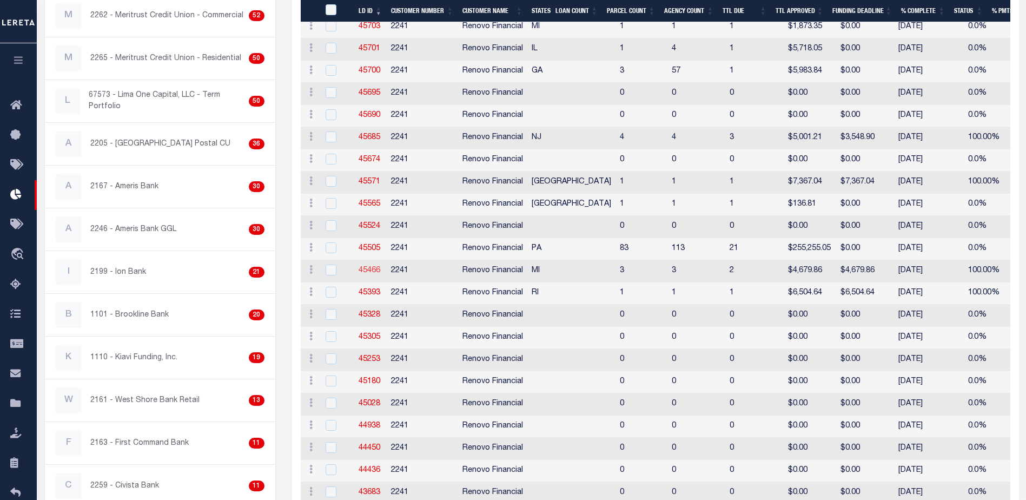
click at [378, 269] on link "45466" at bounding box center [369, 271] width 22 height 8
checkbox input "true"
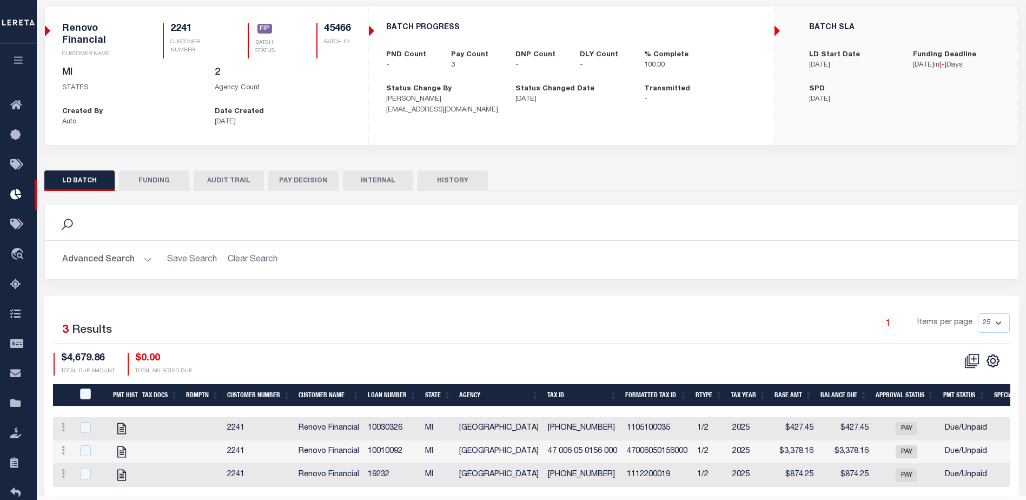
scroll to position [35, 0]
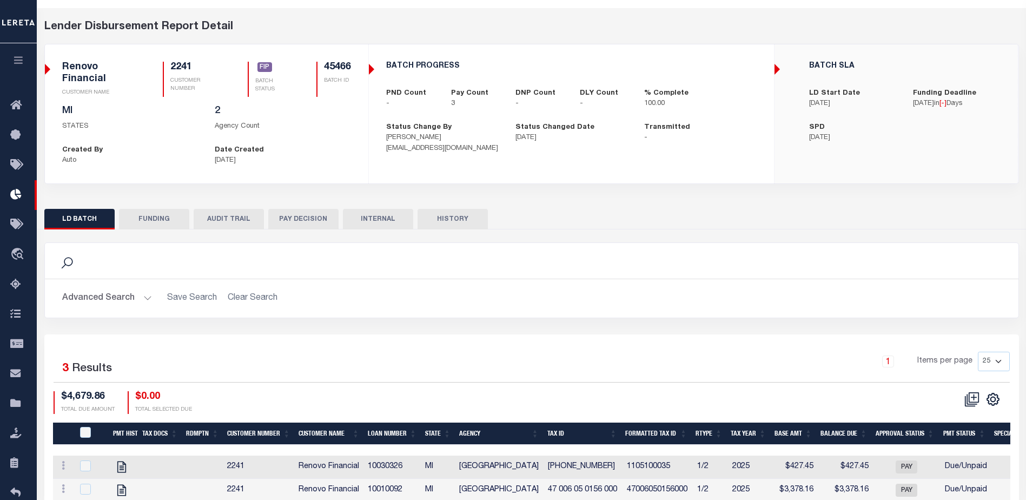
click at [161, 227] on button "FUNDING" at bounding box center [154, 219] width 70 height 21
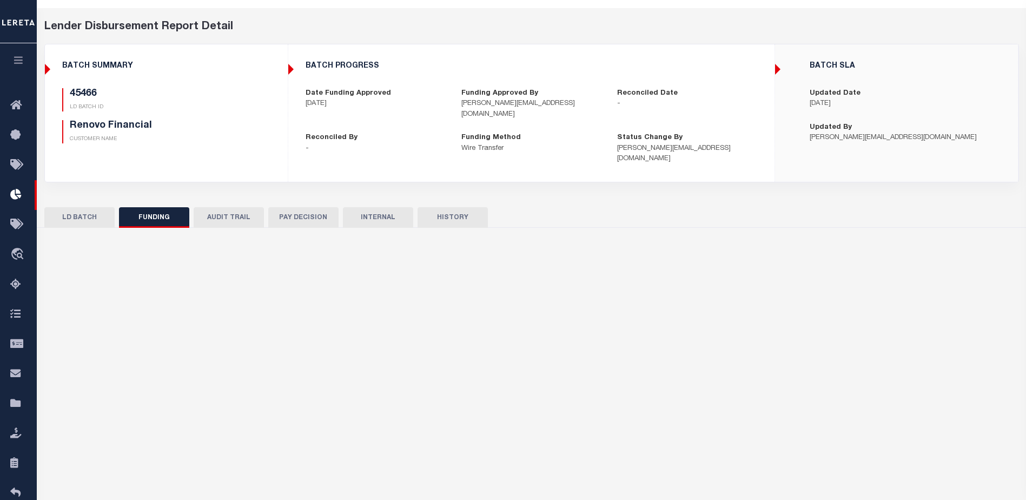
type input "$4,679.86"
type input "$0"
select select "100"
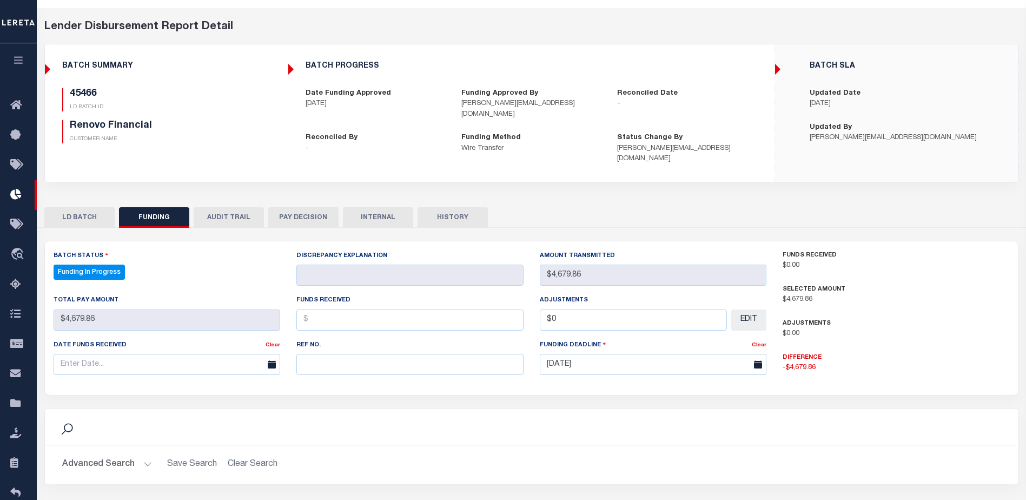
select select "100"
click at [348, 356] on input "text" at bounding box center [409, 364] width 227 height 21
paste input "20250820MMQFMP2700321708201652FT03"
type input "20250820MMQFMP2700321708201652FT03"
click at [331, 310] on input "text" at bounding box center [409, 319] width 227 height 21
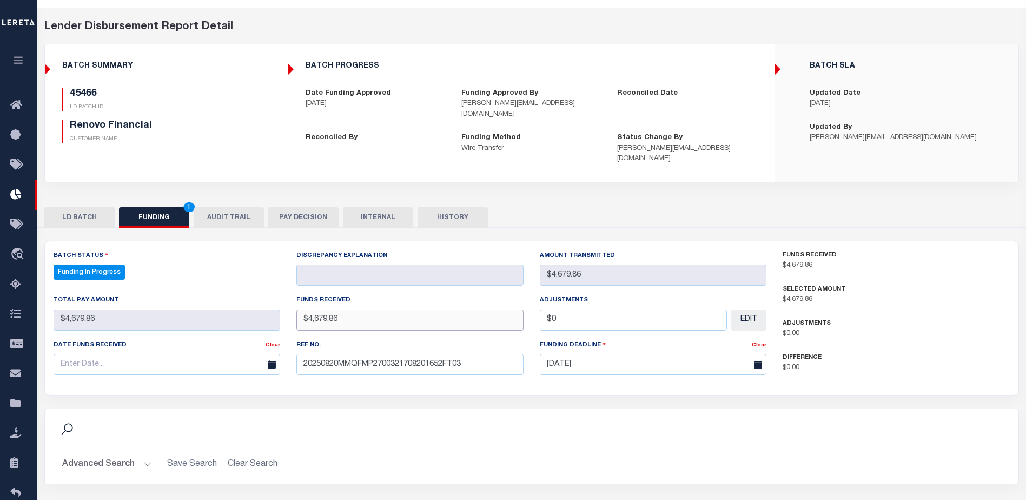
type input "$4,679.86"
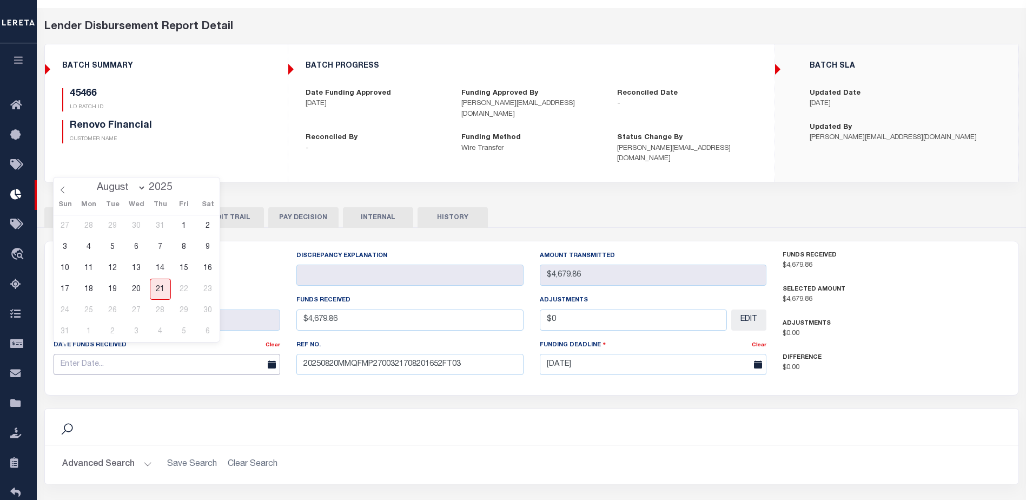
click at [158, 355] on input "text" at bounding box center [167, 364] width 227 height 21
click at [143, 290] on span "20" at bounding box center [136, 288] width 21 height 21
type input "[DATE]"
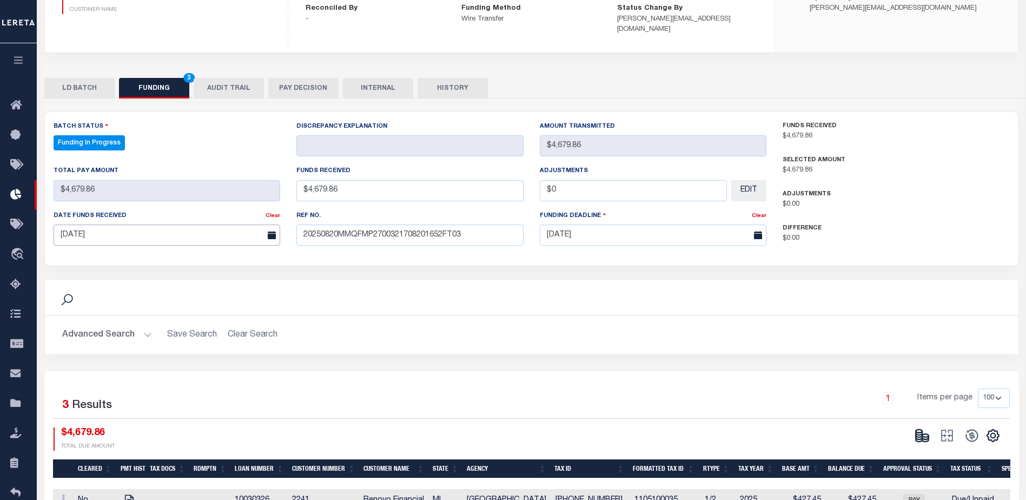
scroll to position [197, 0]
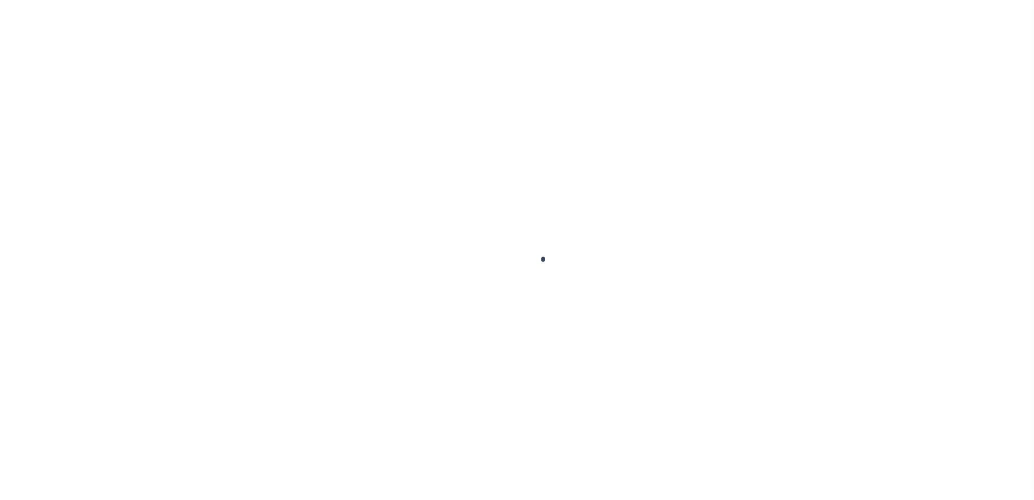
type input "$0.00"
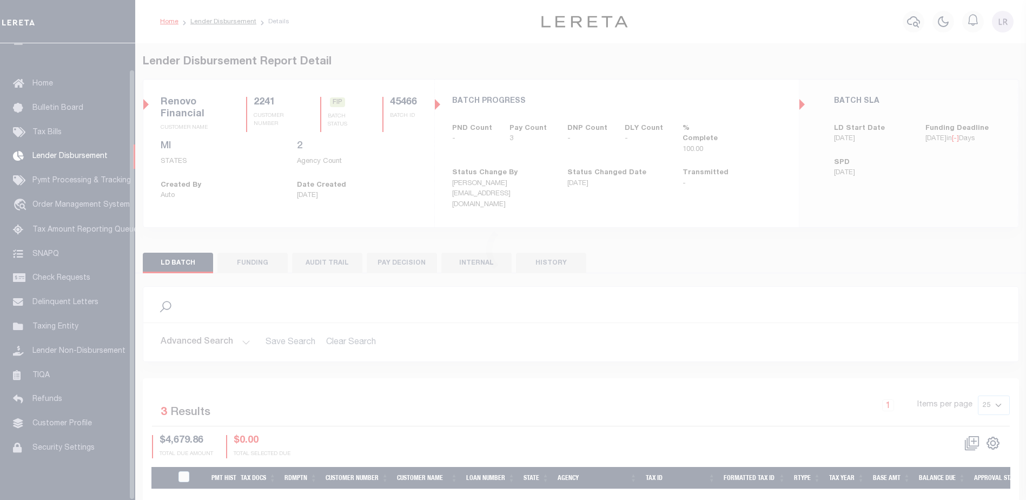
scroll to position [27, 0]
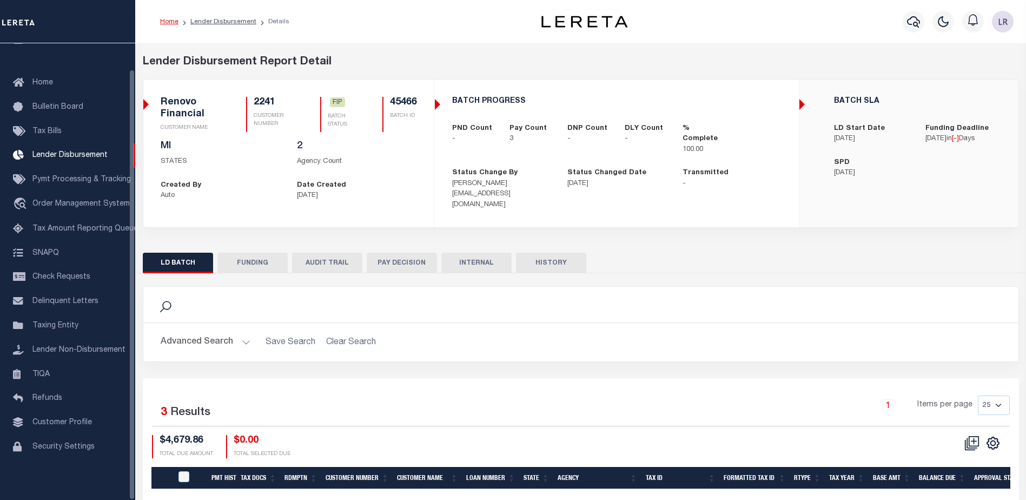
click at [264, 252] on button "FUNDING" at bounding box center [252, 262] width 70 height 21
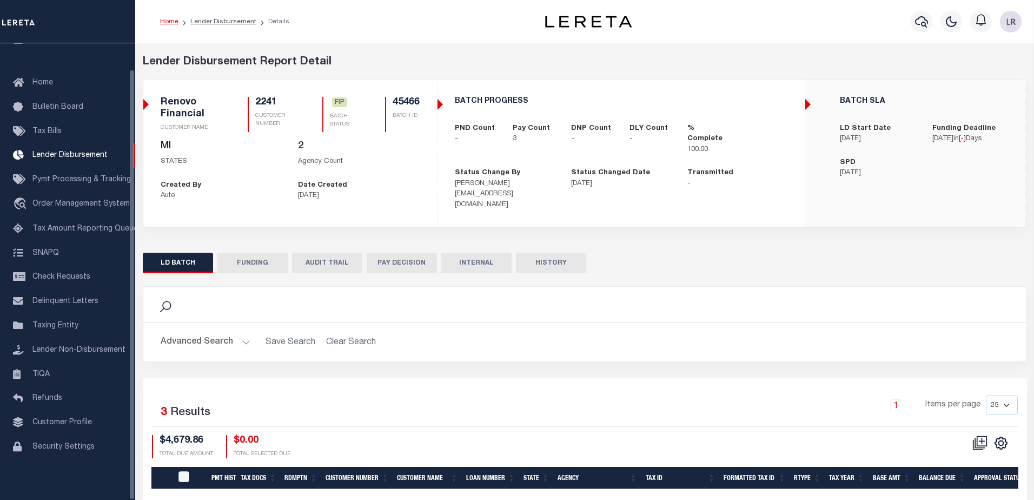
type input "$4,679.86"
type input "$0"
type input "[DATE]"
select select "100"
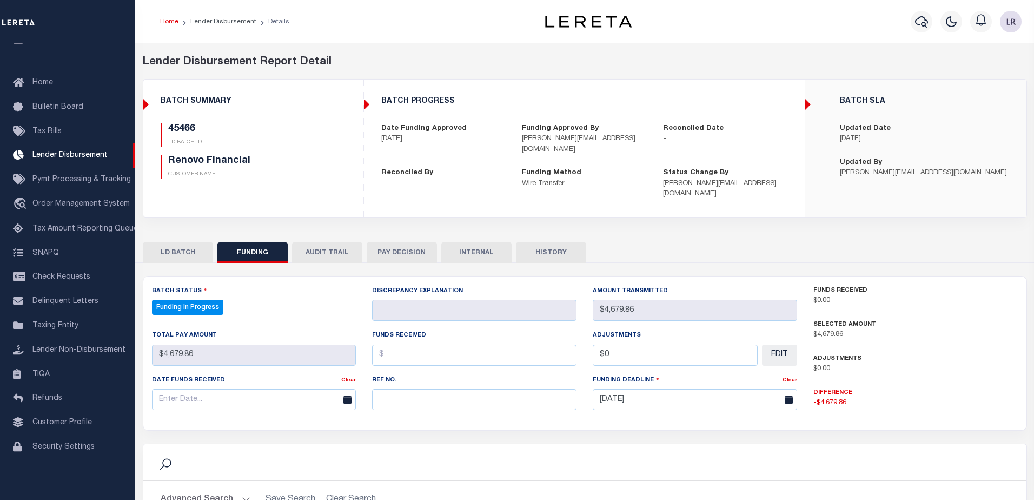
select select "100"
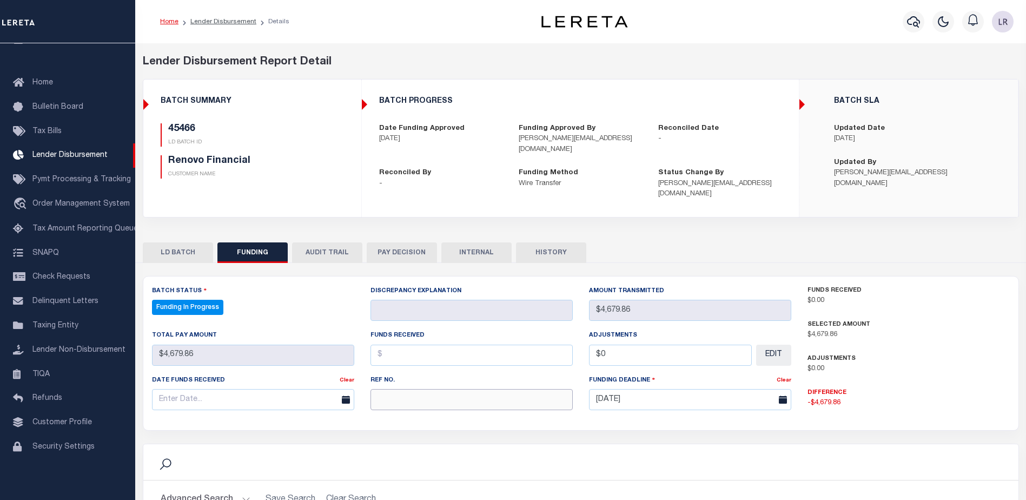
click at [421, 397] on input "text" at bounding box center [471, 399] width 202 height 21
paste input "20250820MMQFMP2700321708201652FT03"
type input "20250820MMQFMP2700321708201652FT03"
click at [400, 344] on input "text" at bounding box center [471, 354] width 202 height 21
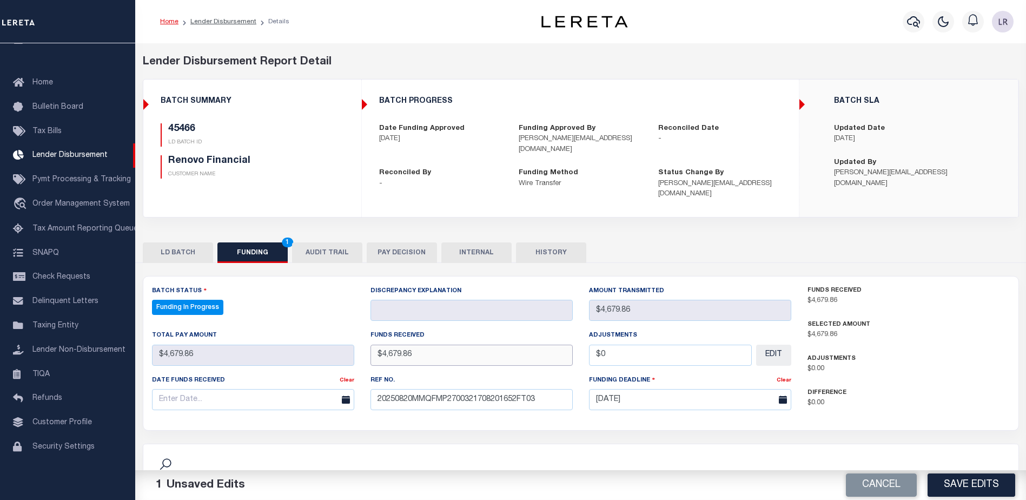
type input "$4,679.86"
click at [334, 389] on input "text" at bounding box center [253, 399] width 202 height 21
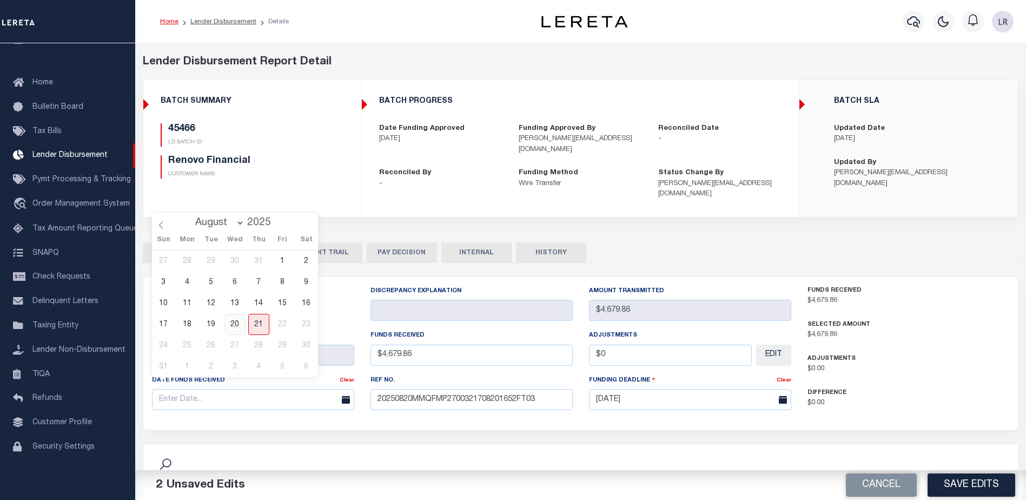
click at [231, 315] on span "20" at bounding box center [234, 324] width 21 height 21
type input "[DATE]"
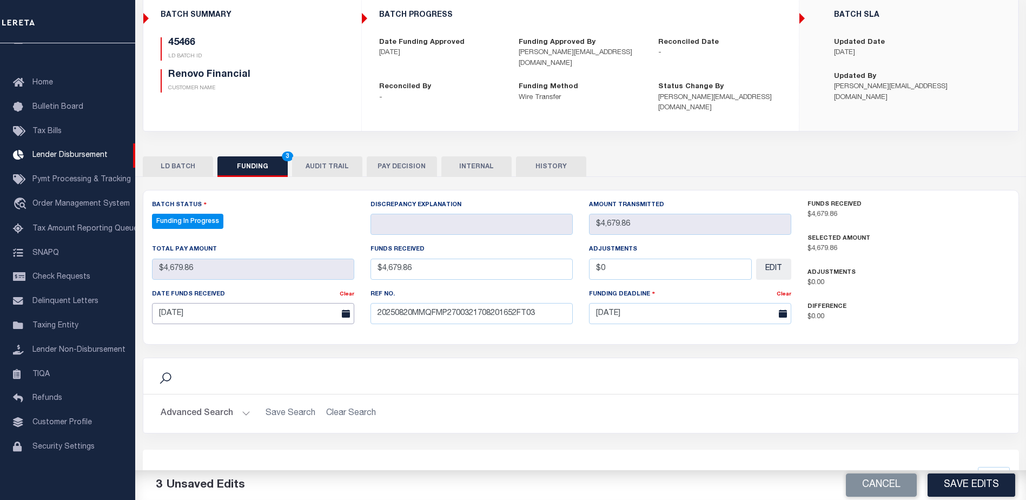
scroll to position [162, 0]
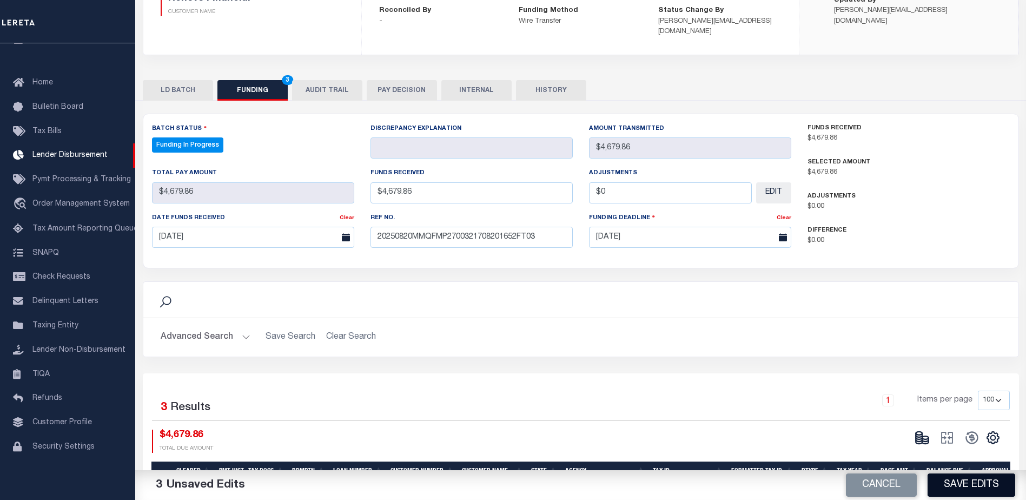
click at [973, 483] on button "Save Edits" at bounding box center [971, 484] width 88 height 23
type input "$4,679.86"
type input "$0"
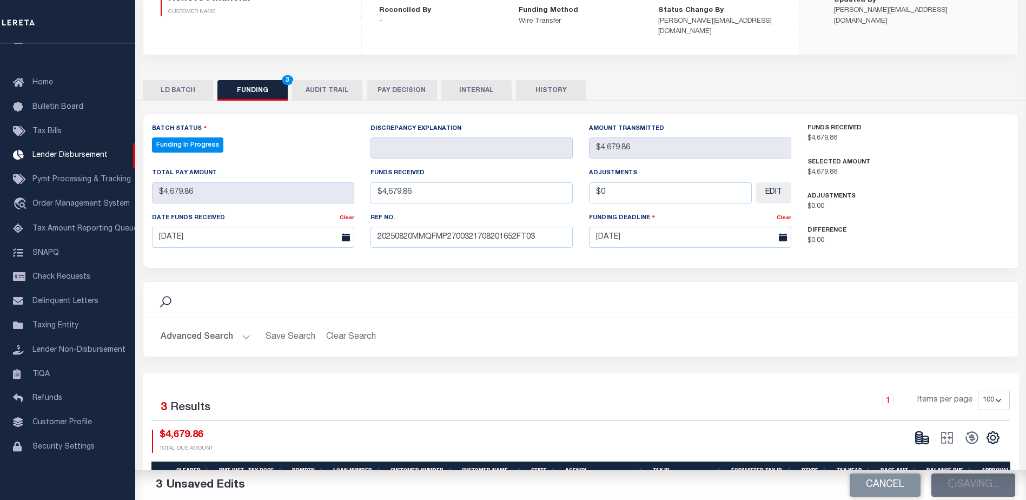
select select "100"
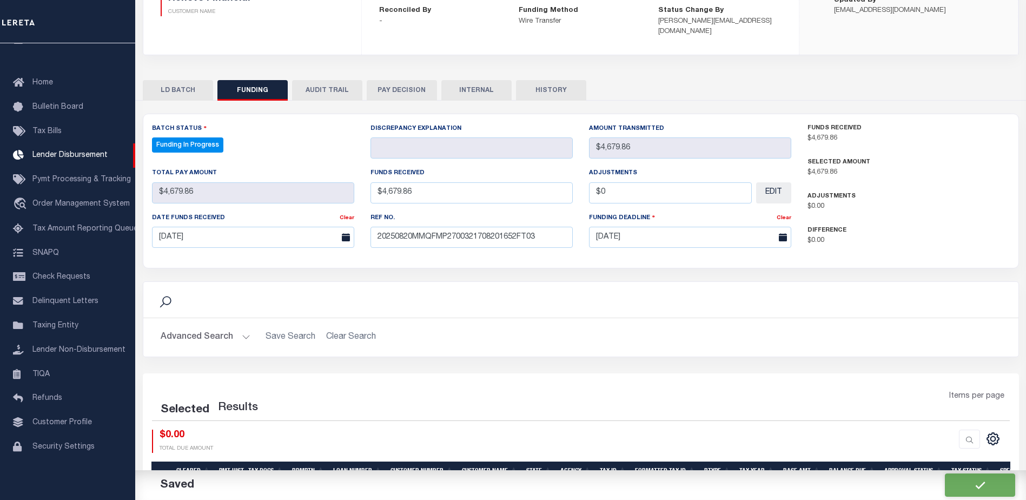
select select "100"
click at [924, 430] on icon at bounding box center [921, 437] width 15 height 15
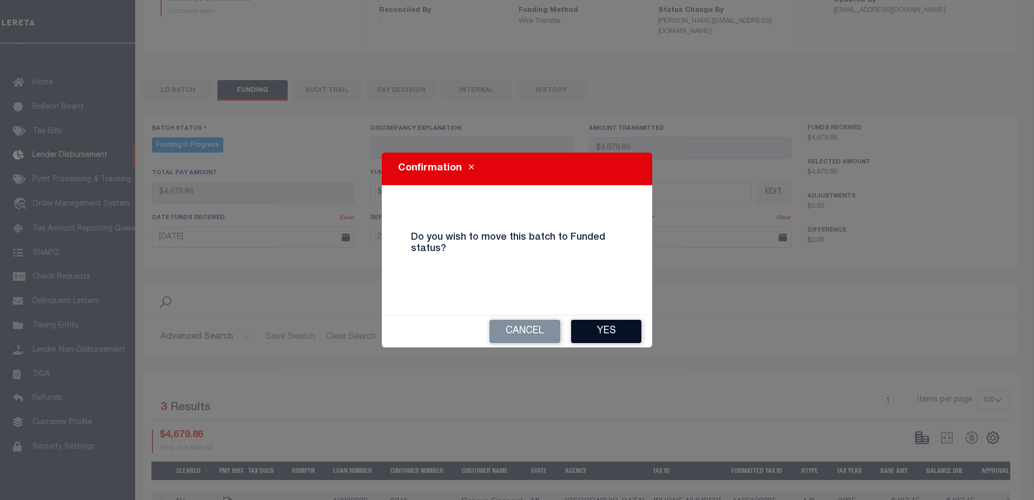
click at [617, 321] on button "Yes" at bounding box center [606, 331] width 70 height 23
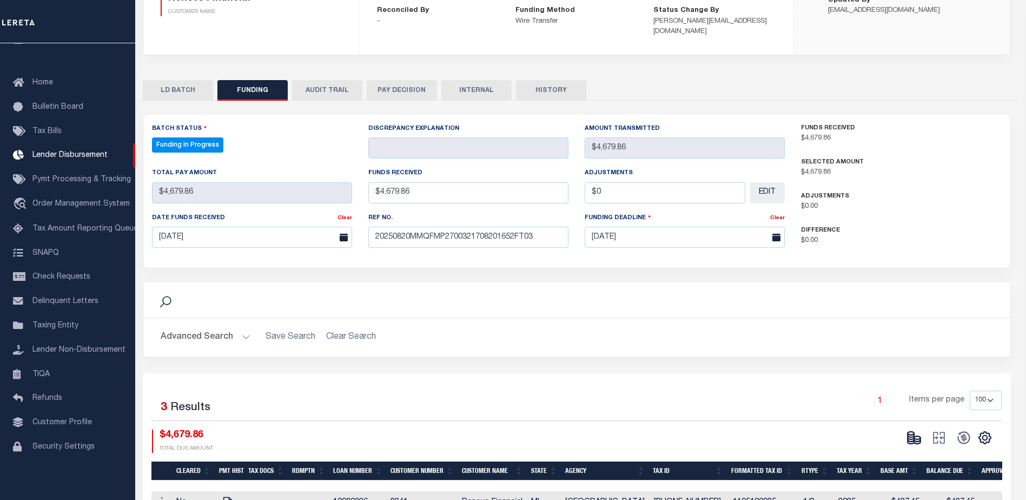
type input "$4,679.86"
type input "$0"
select select "100"
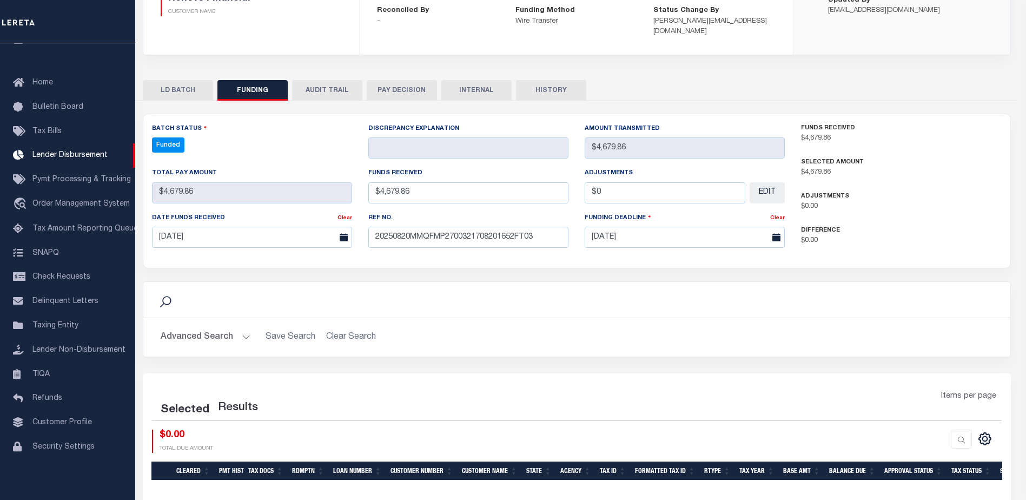
select select "100"
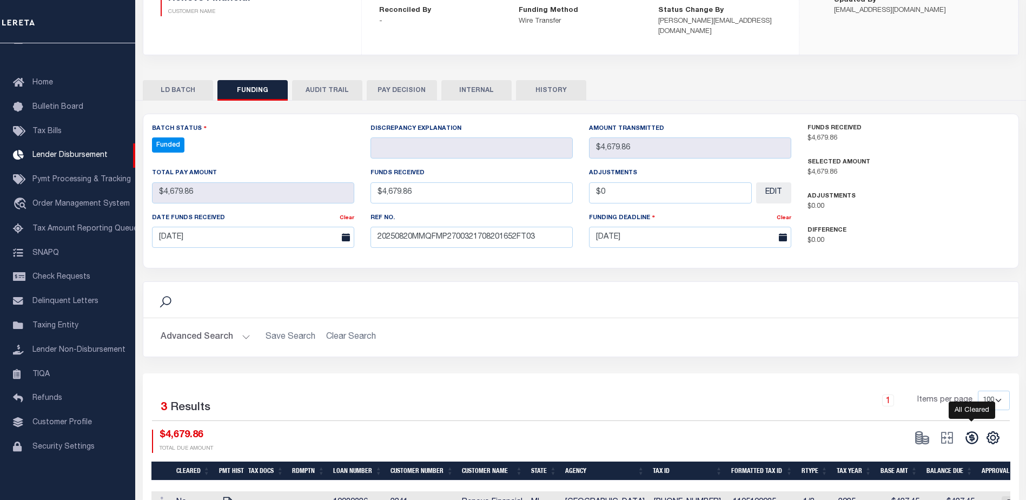
click at [972, 430] on icon at bounding box center [971, 437] width 15 height 15
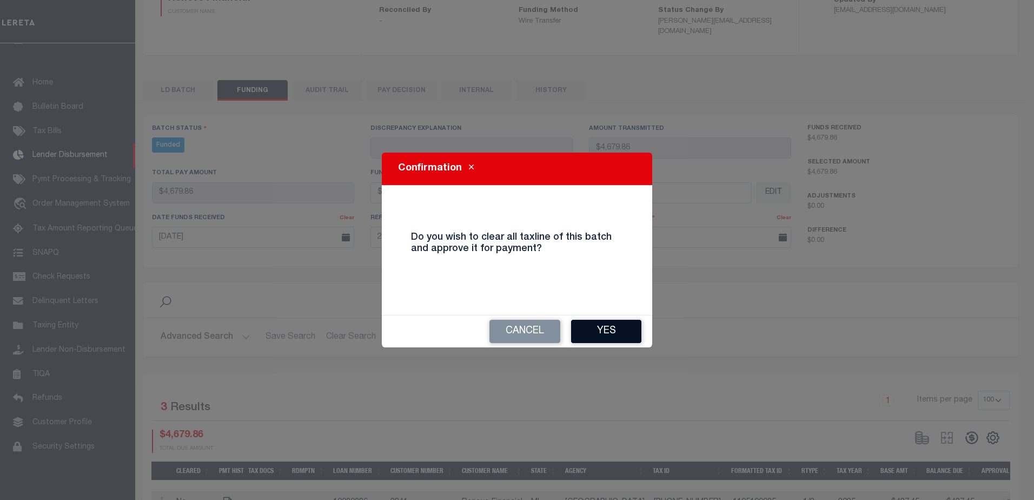
click at [610, 333] on button "Yes" at bounding box center [606, 331] width 70 height 23
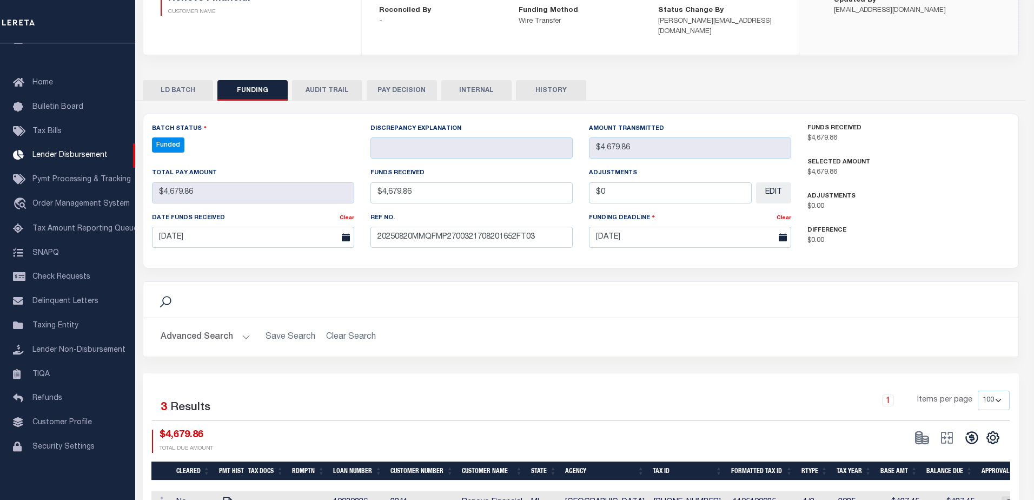
type input "$4,679.86"
type input "$0"
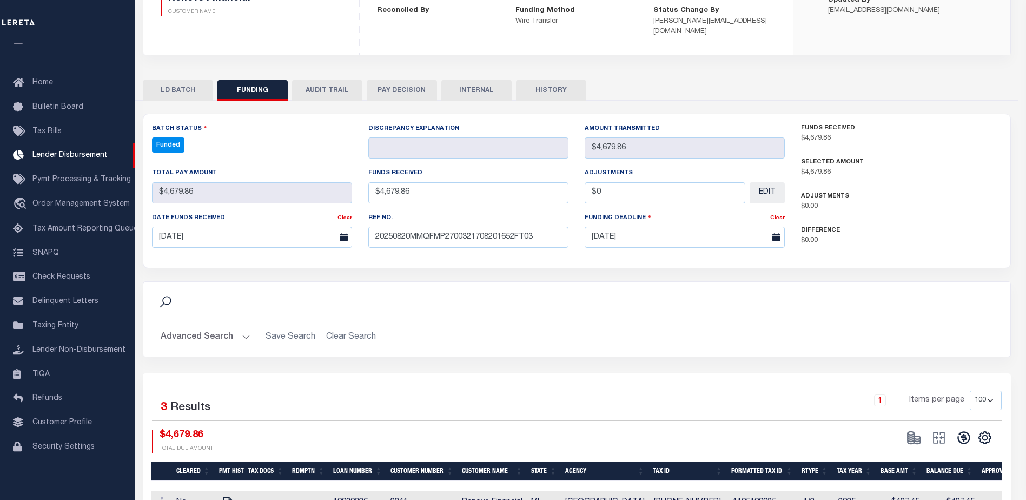
select select "100"
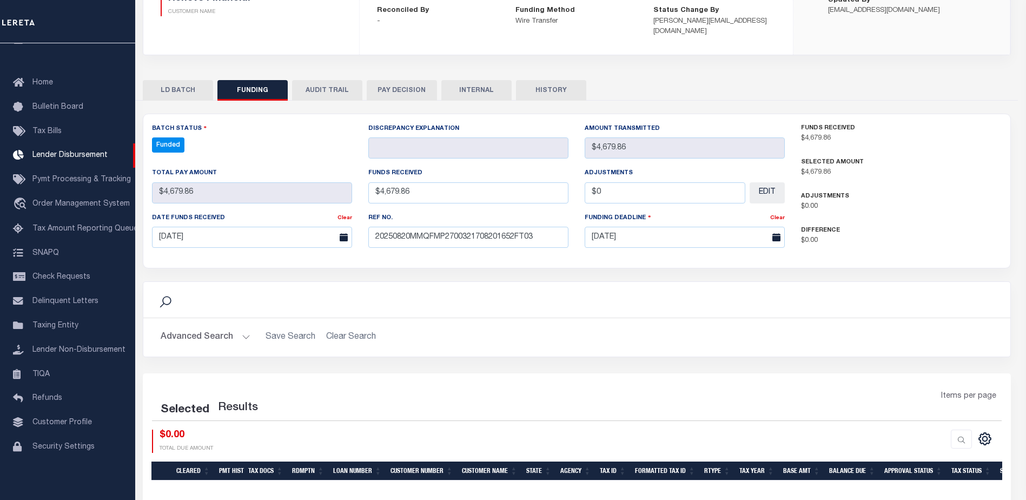
select select "100"
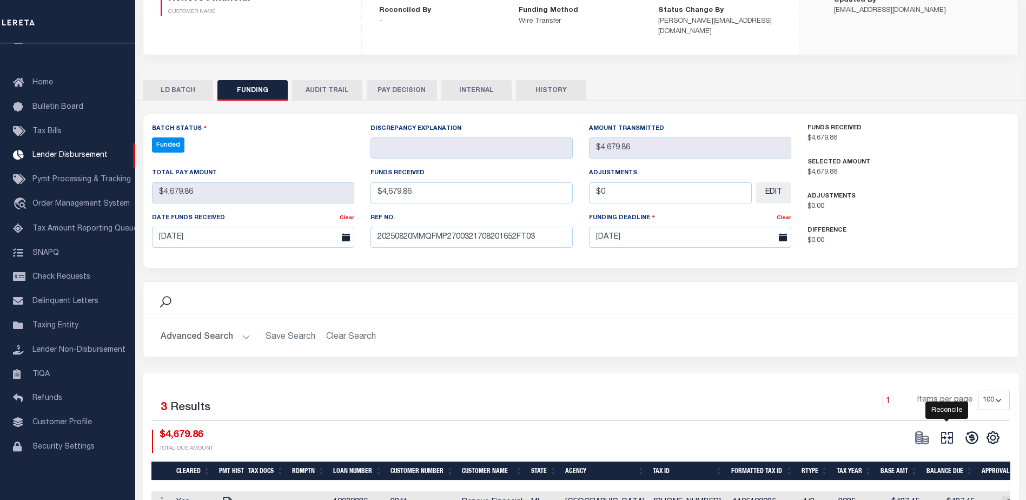
click at [948, 432] on icon at bounding box center [947, 438] width 12 height 12
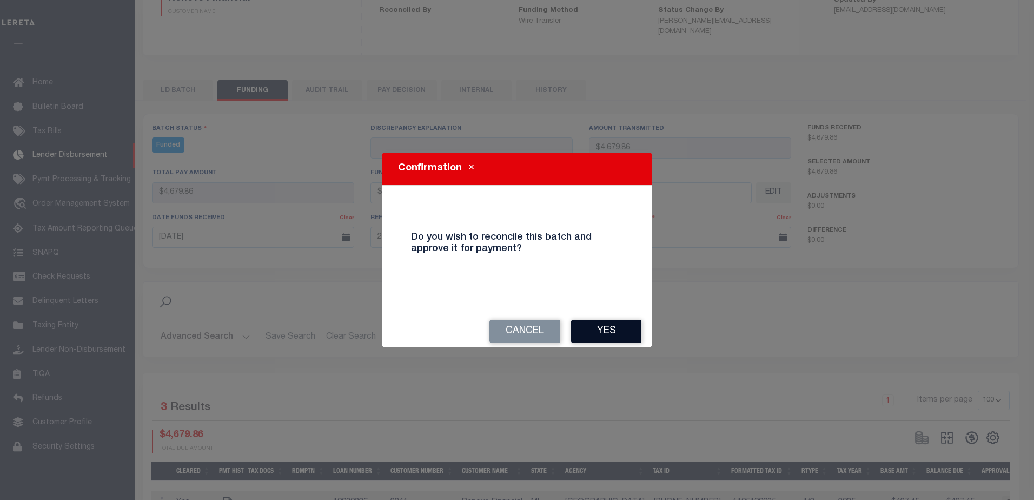
click at [638, 334] on button "Yes" at bounding box center [606, 331] width 70 height 23
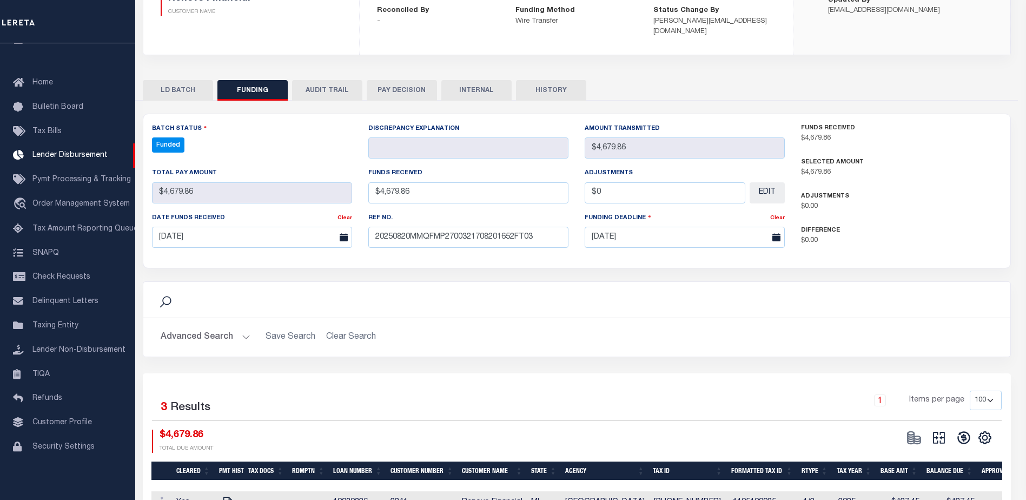
type input "$4,679.86"
type input "$0"
select select "100"
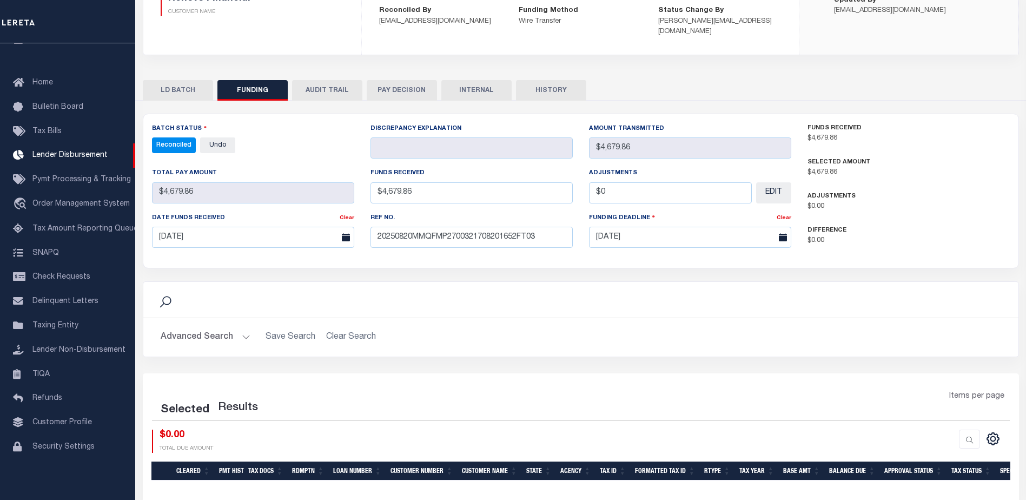
select select "100"
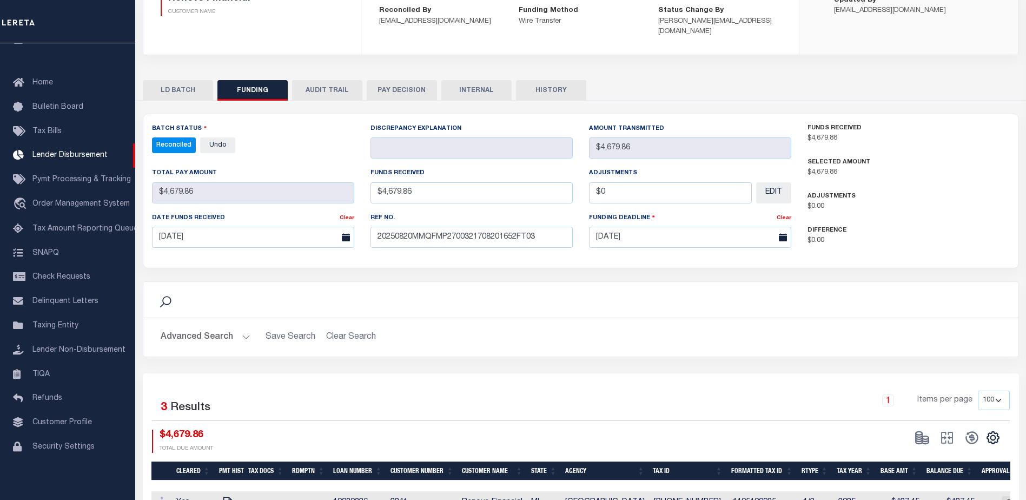
click at [467, 80] on button "INTERNAL" at bounding box center [476, 90] width 70 height 21
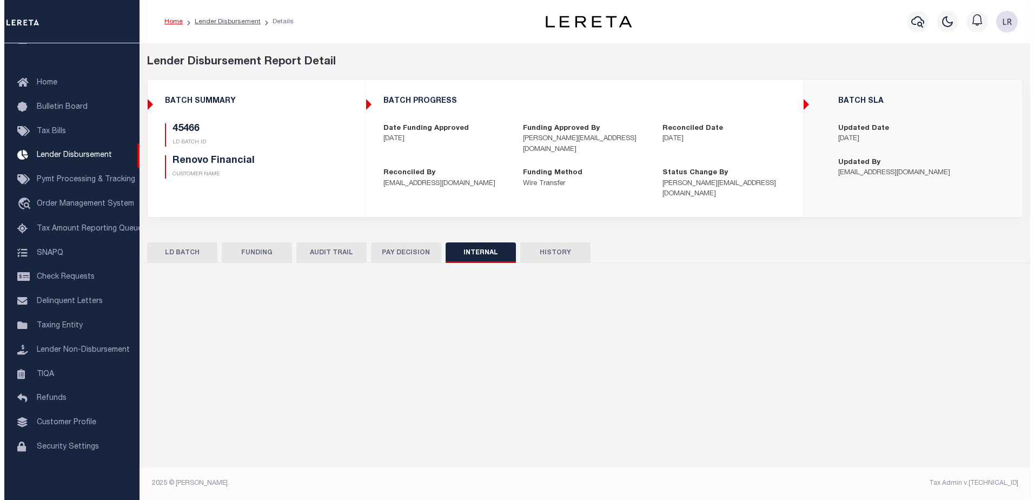
scroll to position [0, 0]
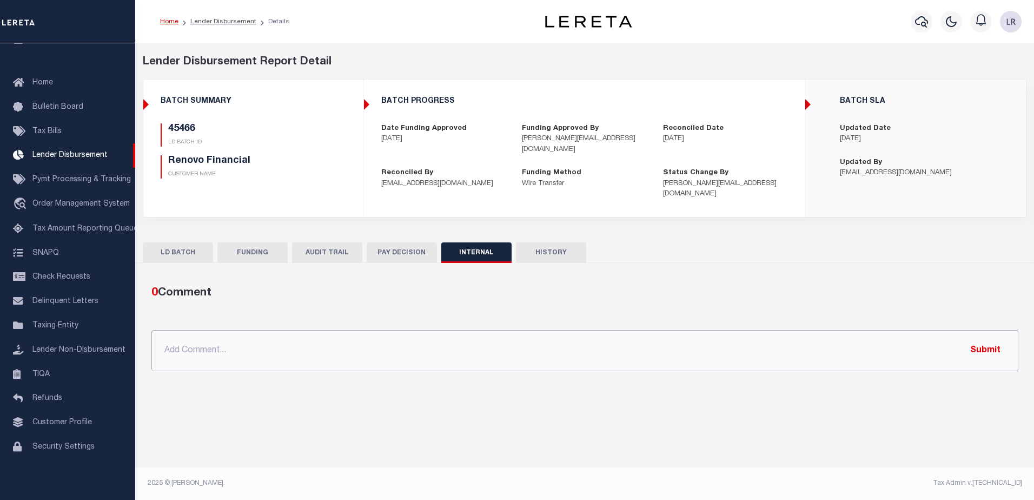
click at [610, 331] on input "text" at bounding box center [584, 350] width 867 height 41
paste input "ORG AMT - $125347.46 45466-4679.86 45615-7790.06 45630-5458.76 45640-47578.43 4…"
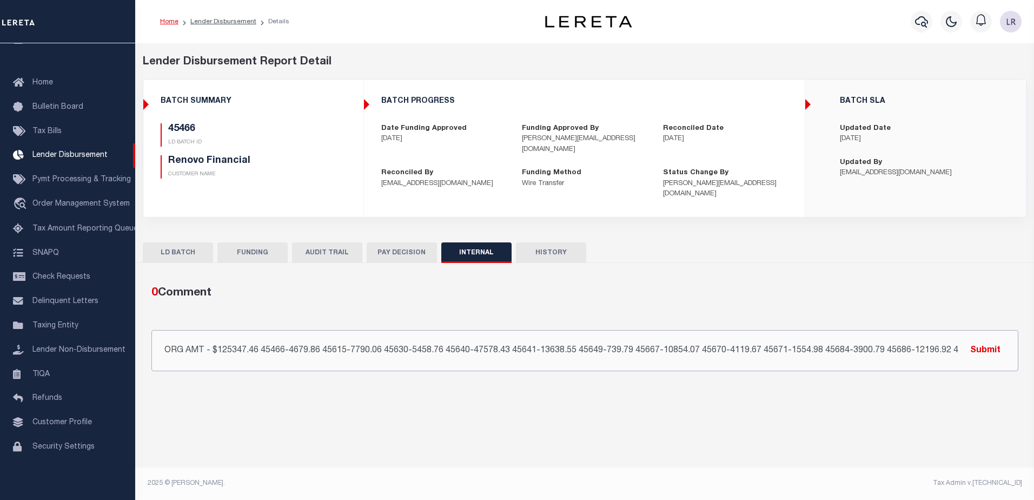
scroll to position [0, 159]
type input "ORG AMT - $125347.46 45466-4679.86 45615-7790.06 45630-5458.76 45640-47578.43 4…"
drag, startPoint x: 1002, startPoint y: 340, endPoint x: 994, endPoint y: 340, distance: 8.1
click at [1001, 340] on button "Submit" at bounding box center [985, 350] width 44 height 22
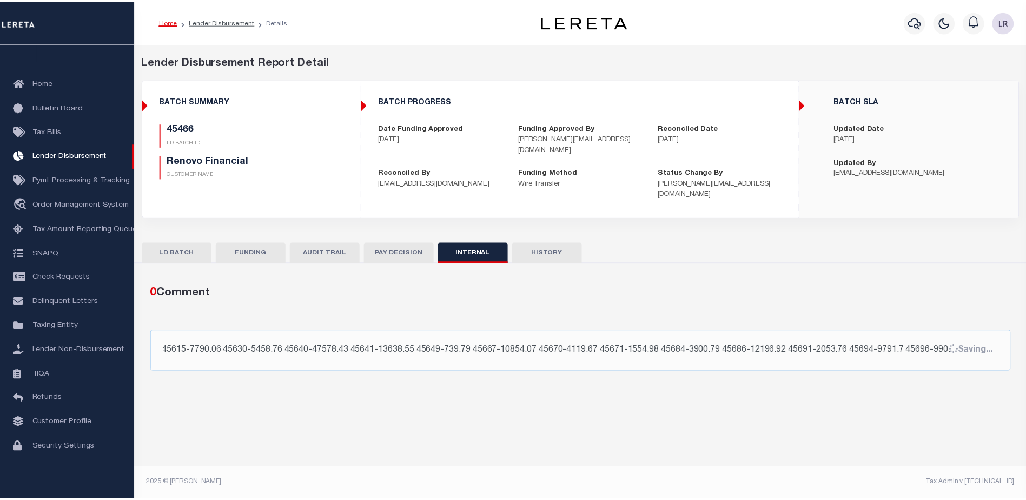
scroll to position [0, 0]
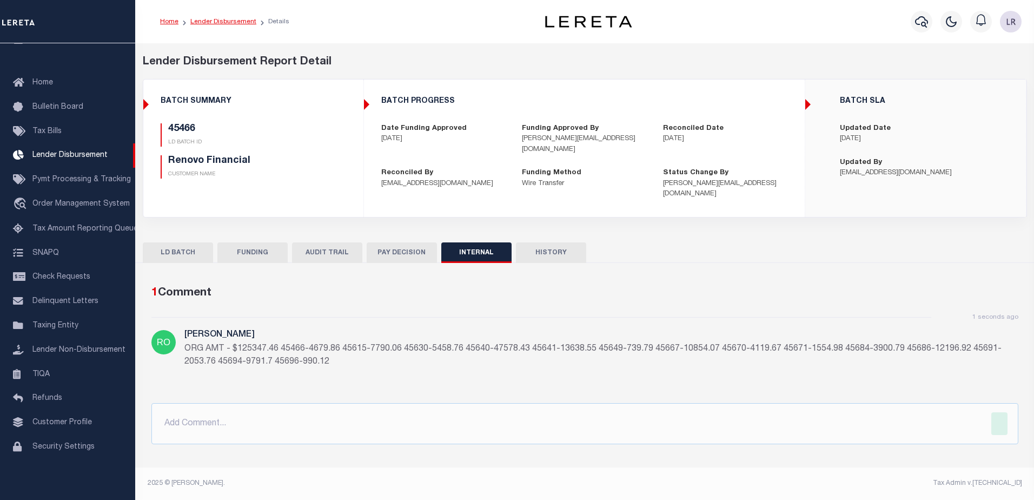
click at [202, 20] on link "Lender Disbursement" at bounding box center [223, 21] width 66 height 6
checkbox input "true"
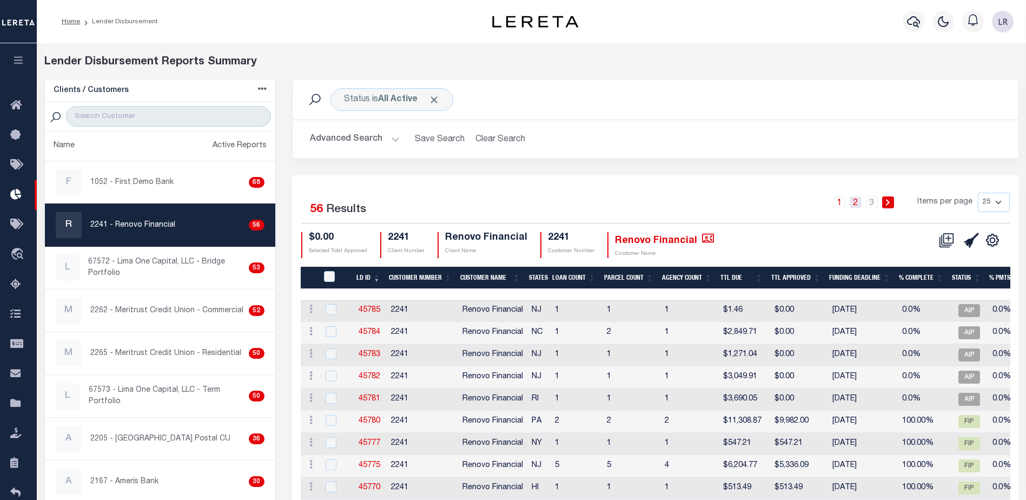
click at [861, 204] on link "2" at bounding box center [855, 202] width 12 height 12
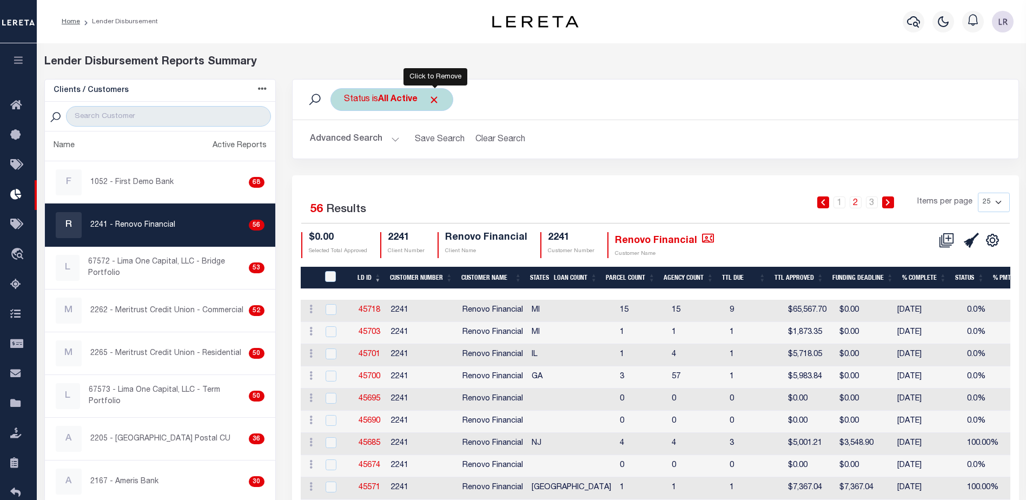
click at [440, 99] on span "Click to Remove" at bounding box center [433, 99] width 11 height 11
click at [369, 102] on div "Status" at bounding box center [356, 99] width 53 height 23
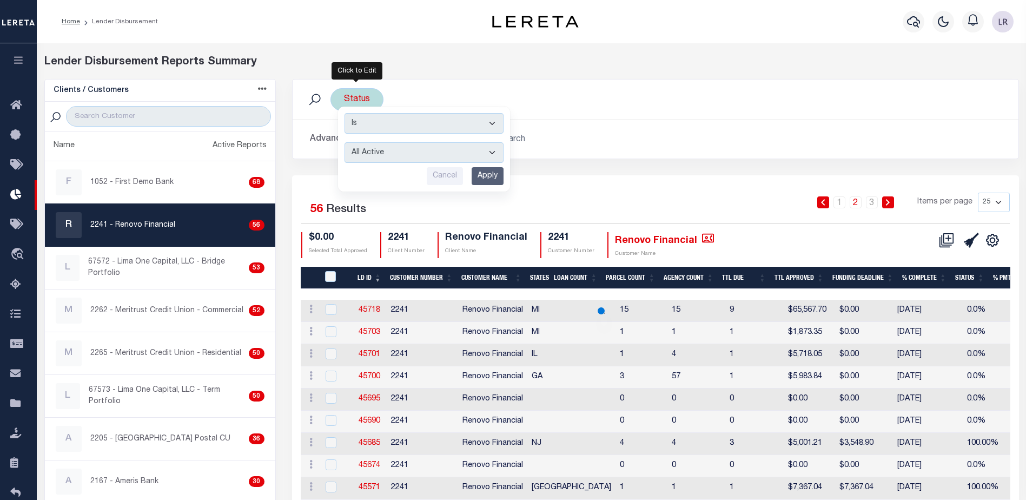
click at [396, 157] on select "All Active Approval In Progress Batching In Progress Complete Do Not Pay Escrow…" at bounding box center [423, 152] width 159 height 21
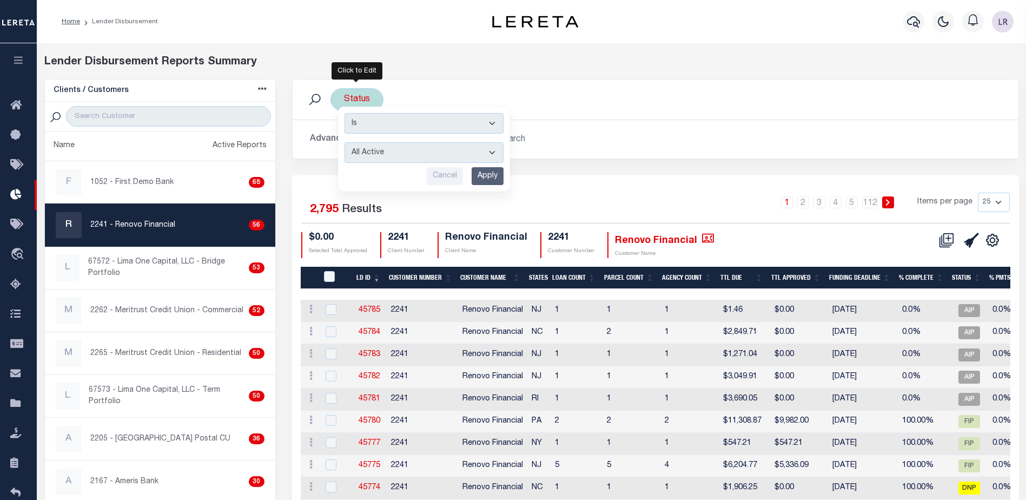
select select "REC"
click at [344, 142] on select "All Active Approval In Progress Batching In Progress Complete Do Not Pay Escrow…" at bounding box center [423, 152] width 159 height 21
click at [488, 179] on input "Apply" at bounding box center [487, 176] width 32 height 18
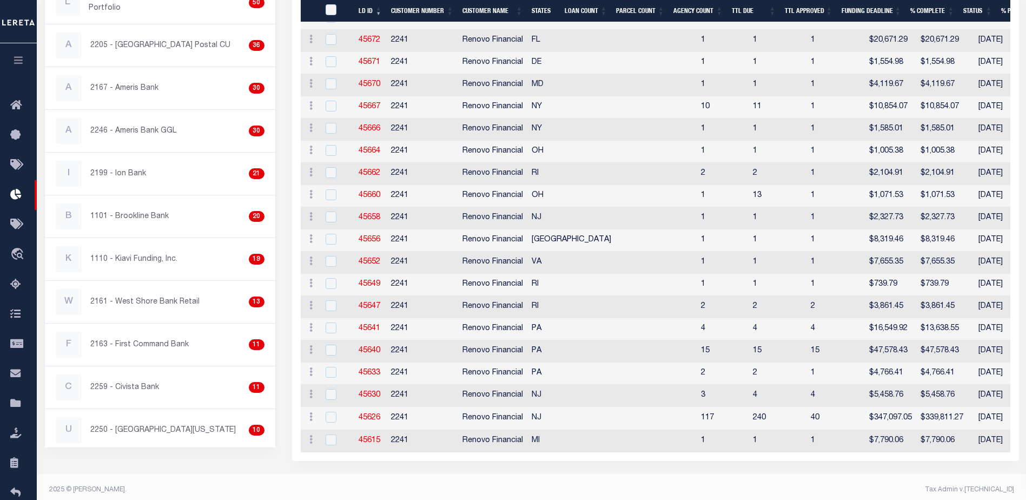
scroll to position [406, 0]
